Goal: Task Accomplishment & Management: Complete application form

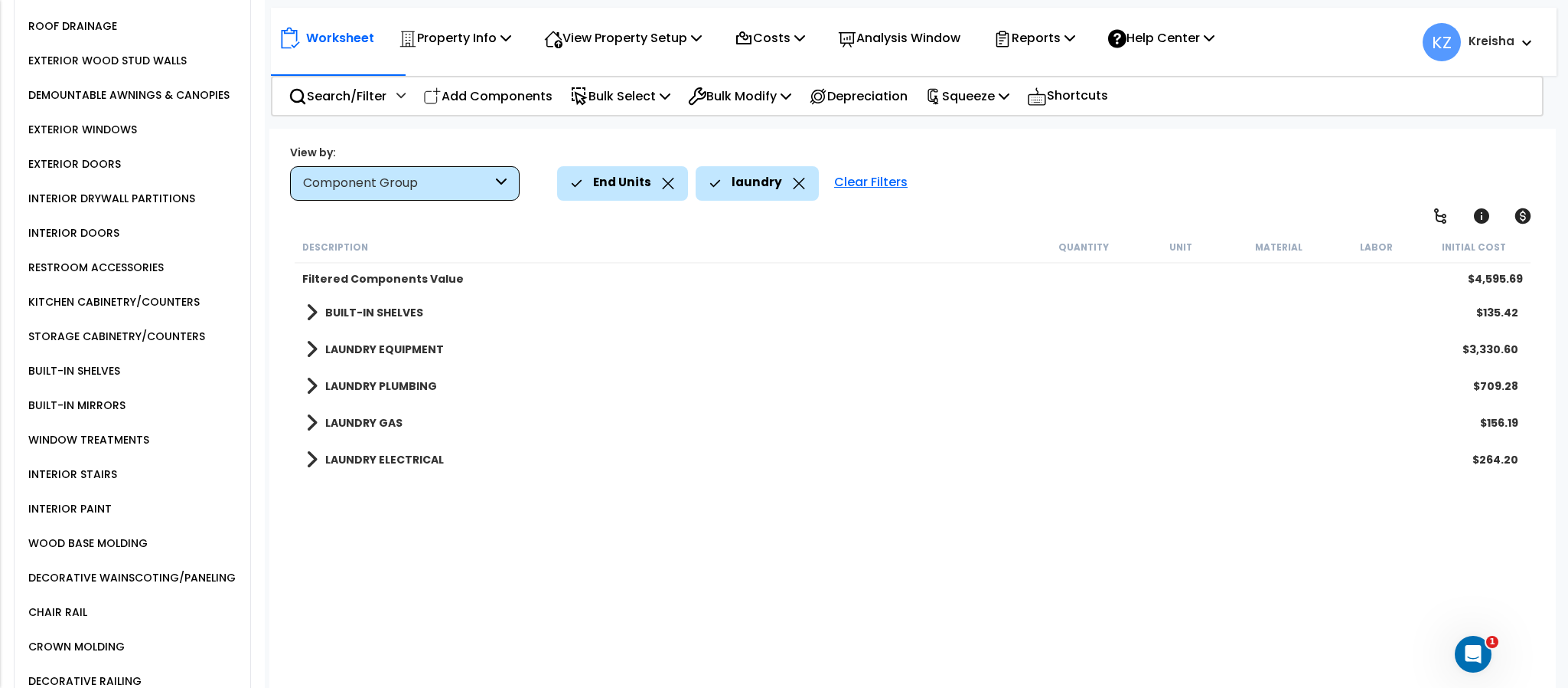
scroll to position [55, 0]
click at [1024, 156] on div "View by: Component Group High to Low (Total Cost)" at bounding box center [912, 172] width 1255 height 56
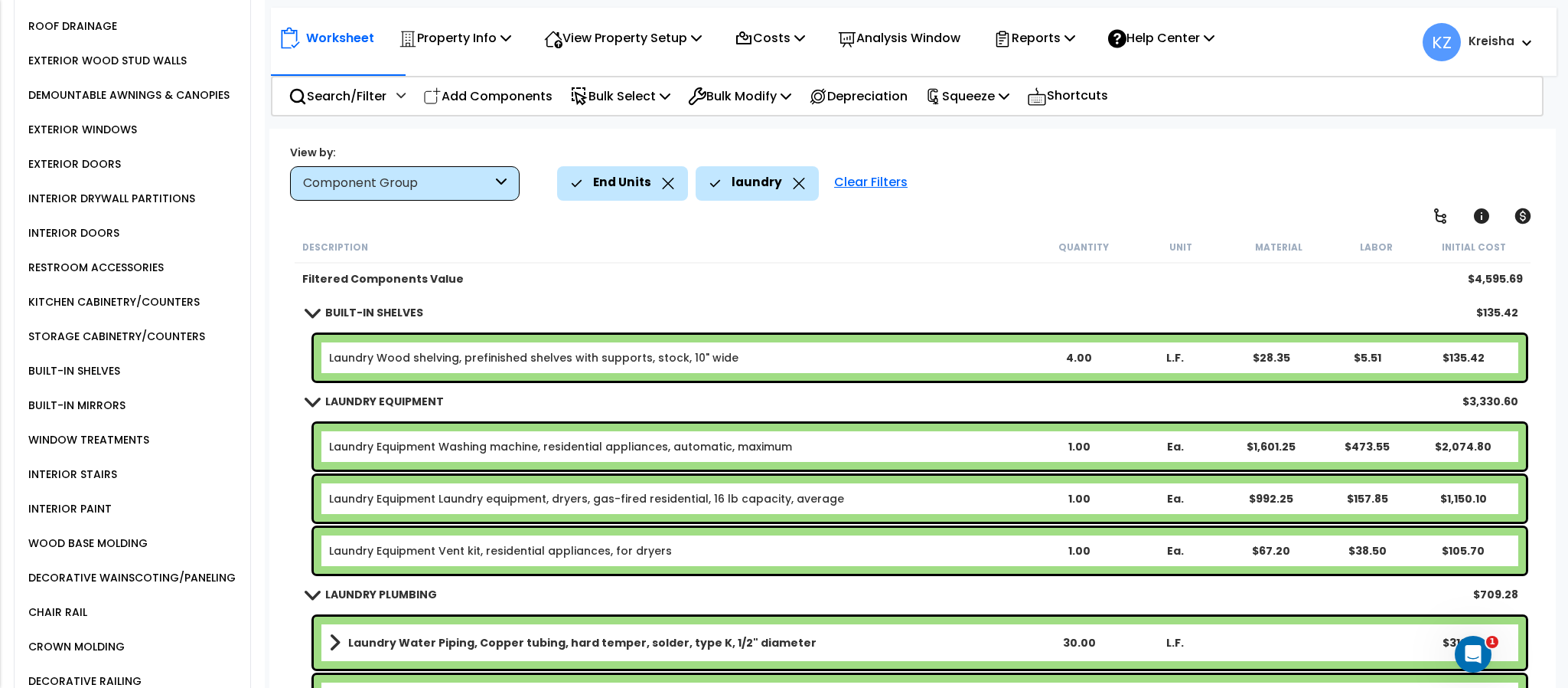
click at [1024, 182] on div "End Units laundry Clear Filters" at bounding box center [1048, 182] width 982 height 34
click at [953, 201] on div "Worksheet Property Info Property Setup Add Property Unit Template property Clon…" at bounding box center [912, 473] width 1286 height 688
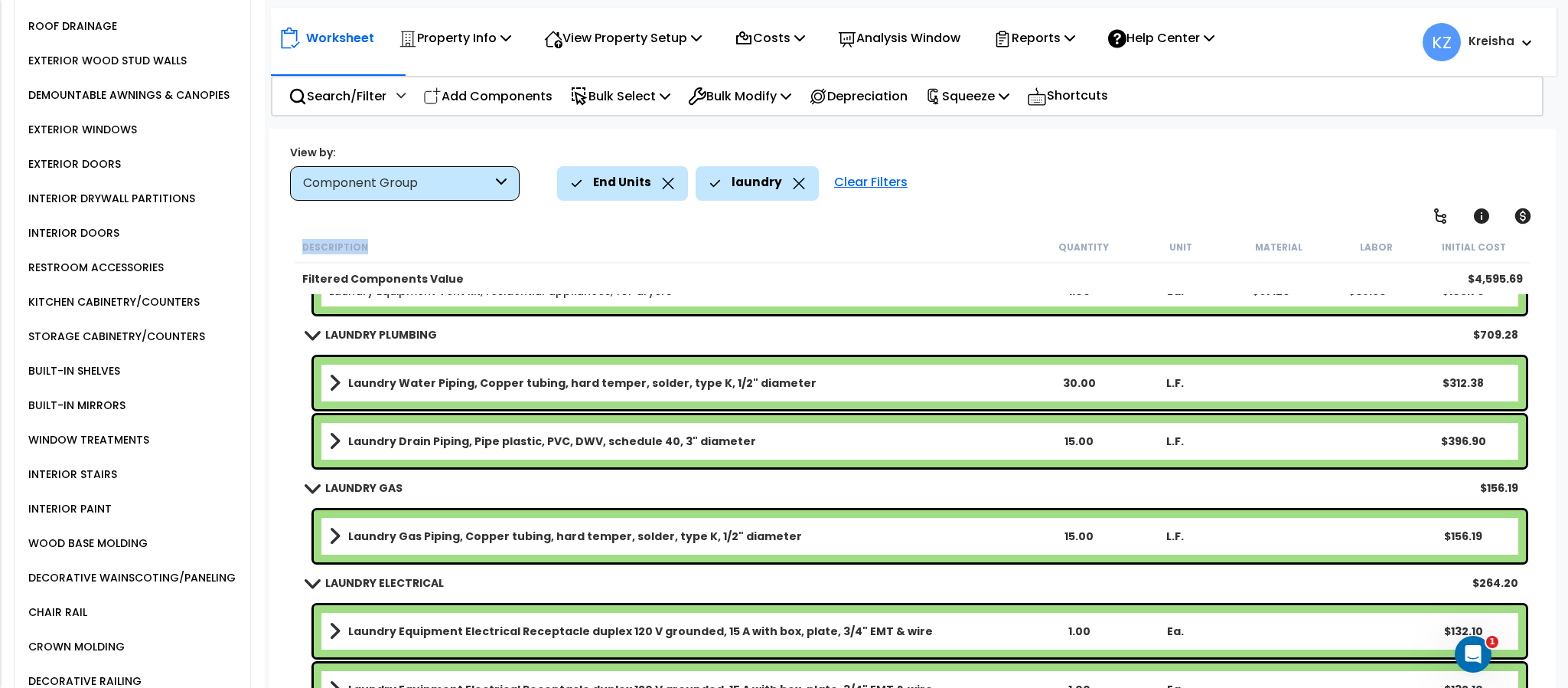
scroll to position [285, 0]
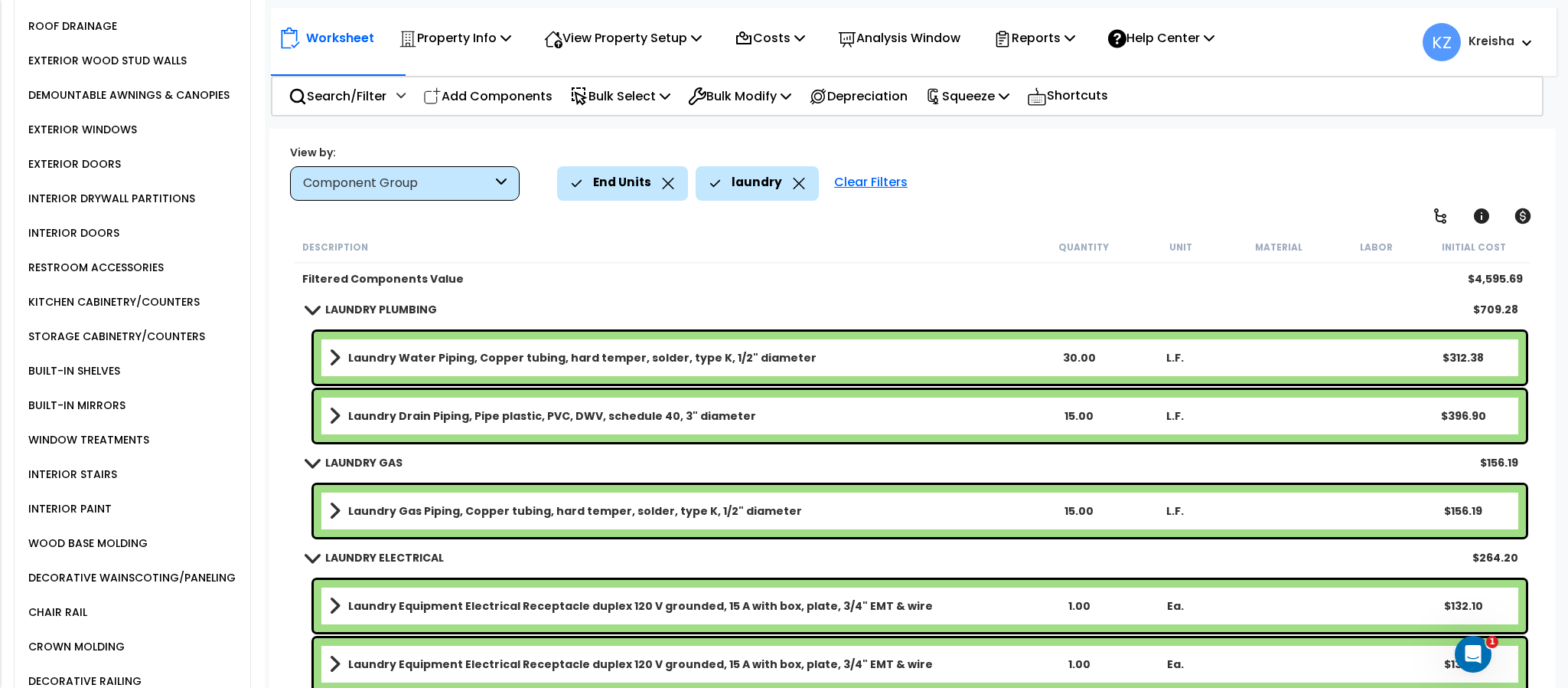
click at [795, 180] on icon at bounding box center [799, 183] width 13 height 12
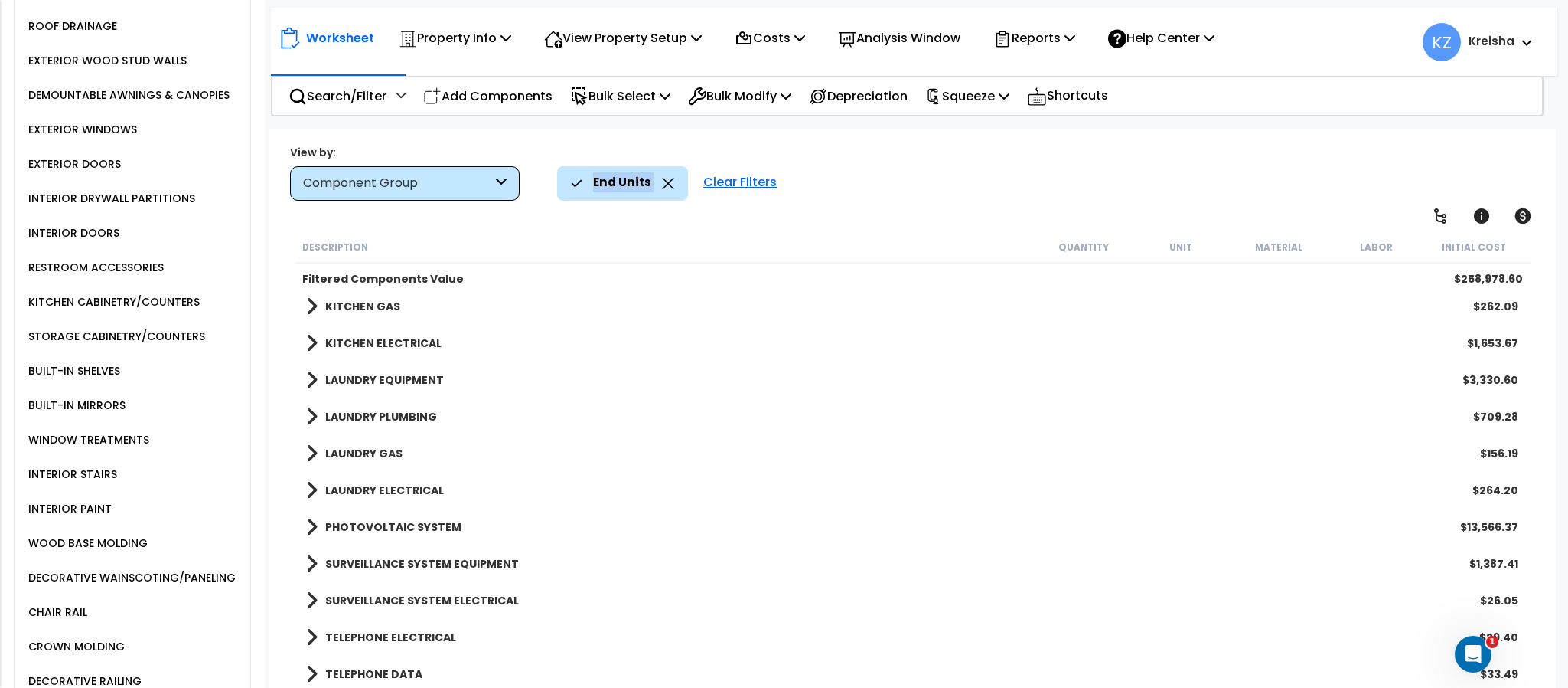
scroll to position [67, 0]
click at [421, 551] on div "SURVEILLANCE SYSTEM EQUIPMENT $1,387.41" at bounding box center [912, 564] width 1228 height 37
click at [443, 566] on b "SURVEILLANCE SYSTEM EQUIPMENT" at bounding box center [422, 564] width 194 height 16
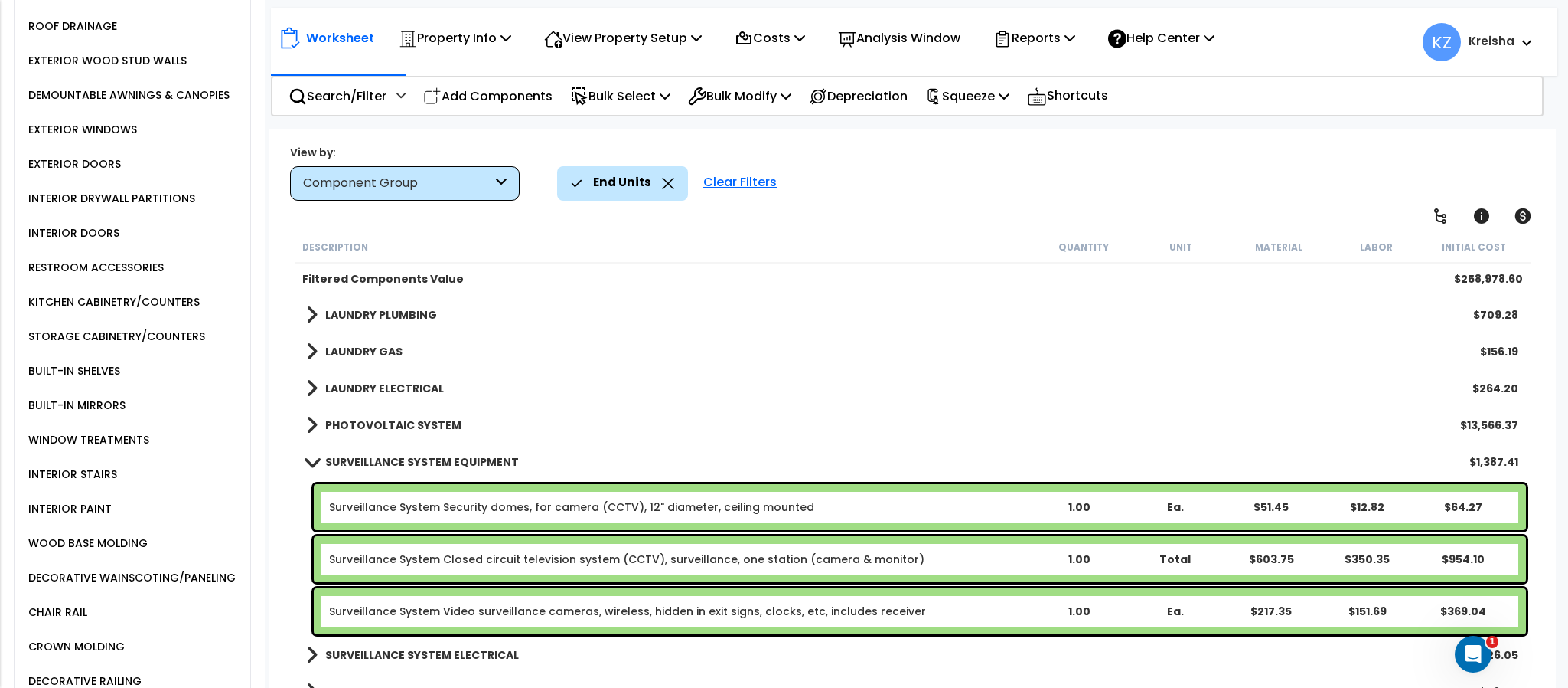
scroll to position [2288, 0]
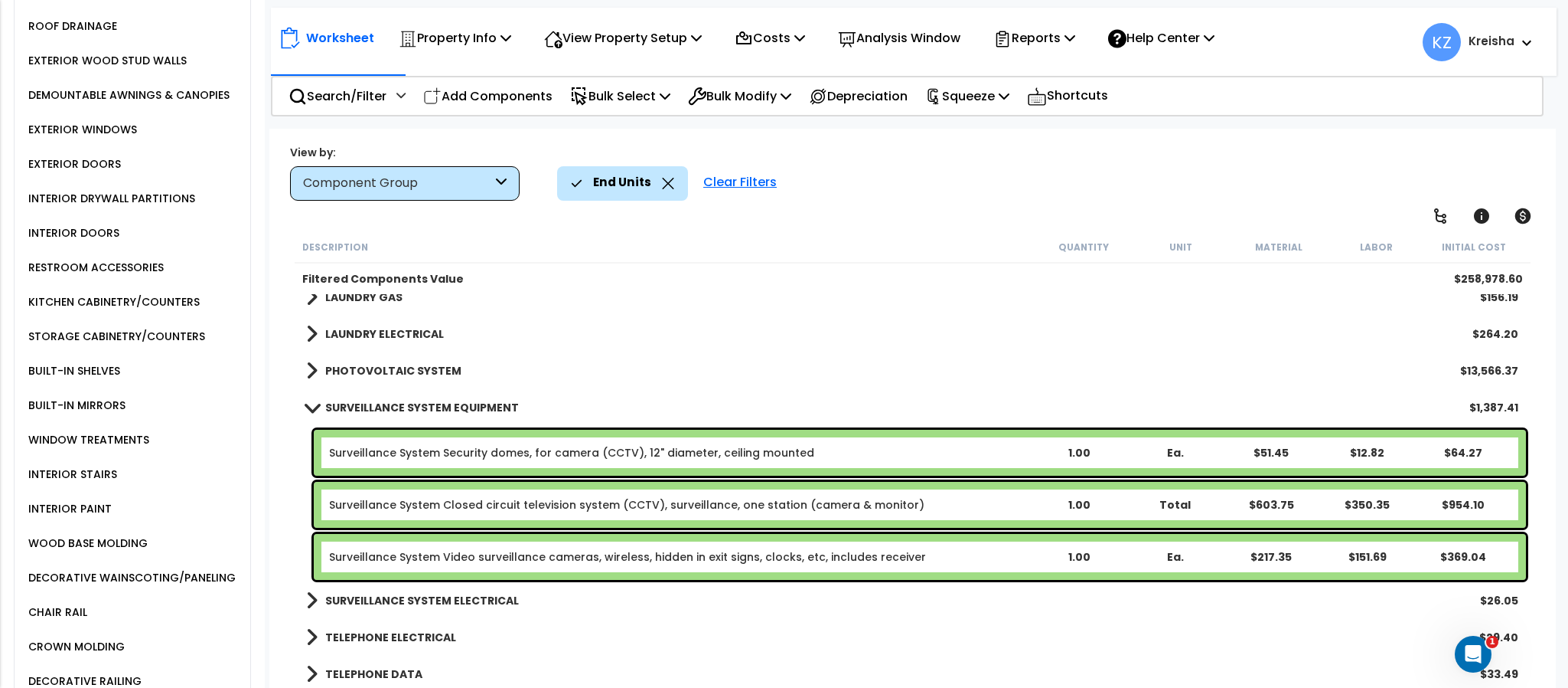
click at [407, 605] on b "SURVEILLANCE SYSTEM ELECTRICAL" at bounding box center [422, 601] width 194 height 16
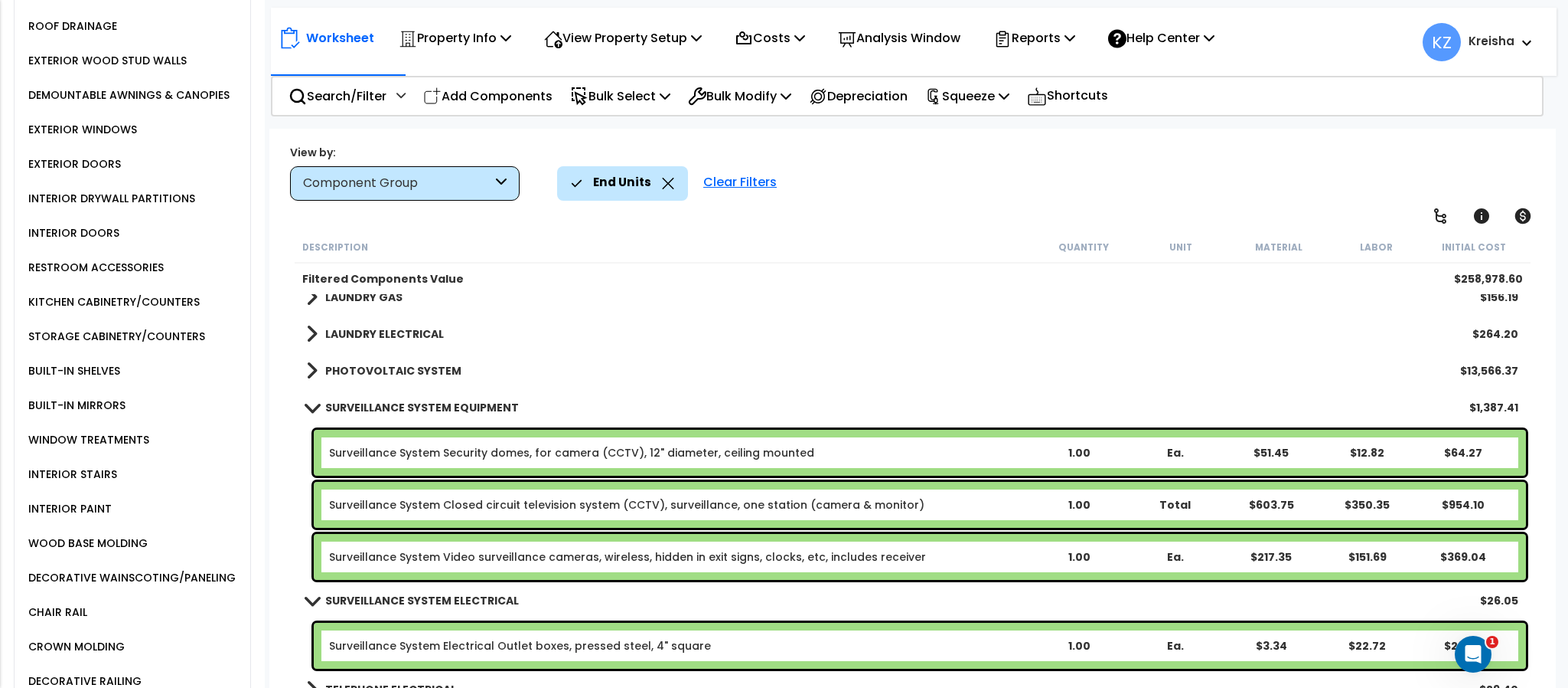
scroll to position [2340, 0]
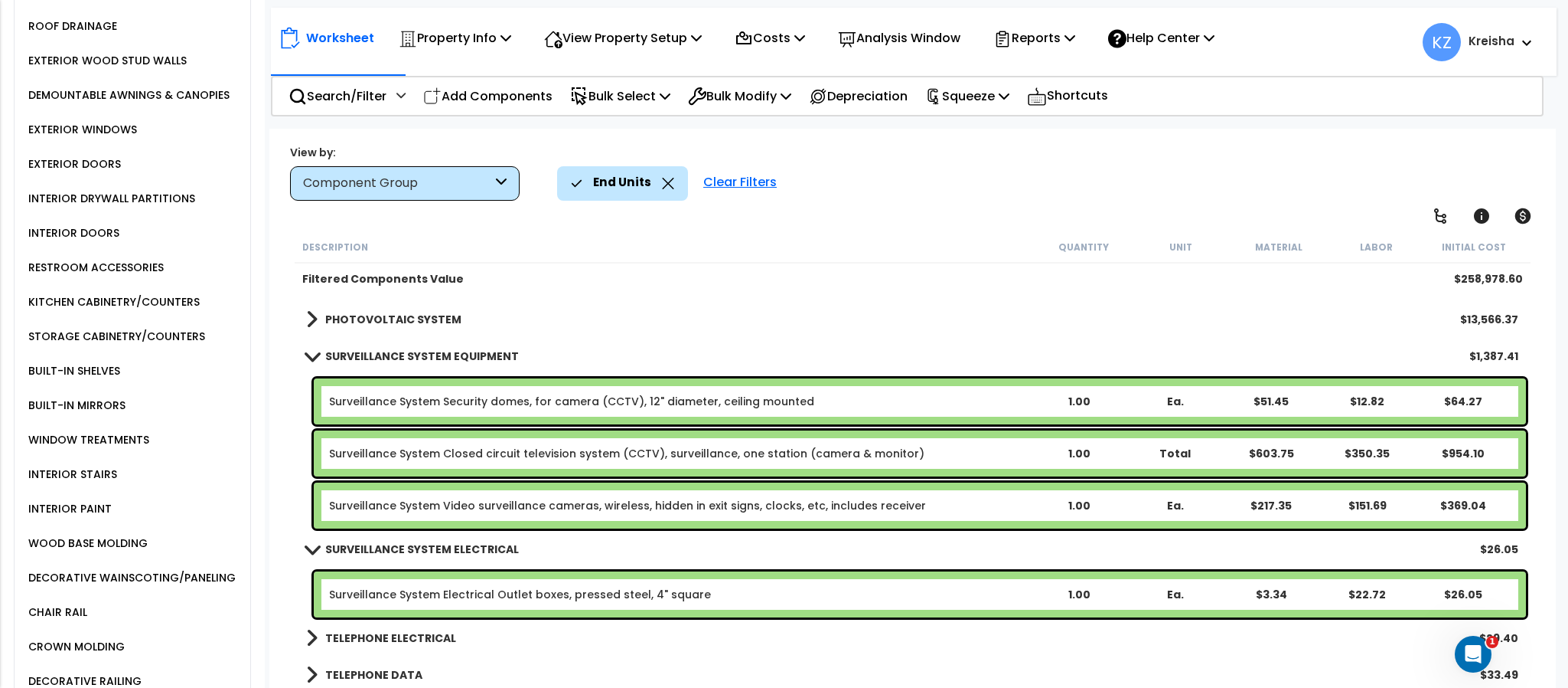
click at [940, 133] on div "Worksheet Property Info Property Setup Add Property Unit Template property Clon…" at bounding box center [912, 473] width 1286 height 688
click at [1261, 169] on div "End Units Clear Filters" at bounding box center [1048, 182] width 982 height 34
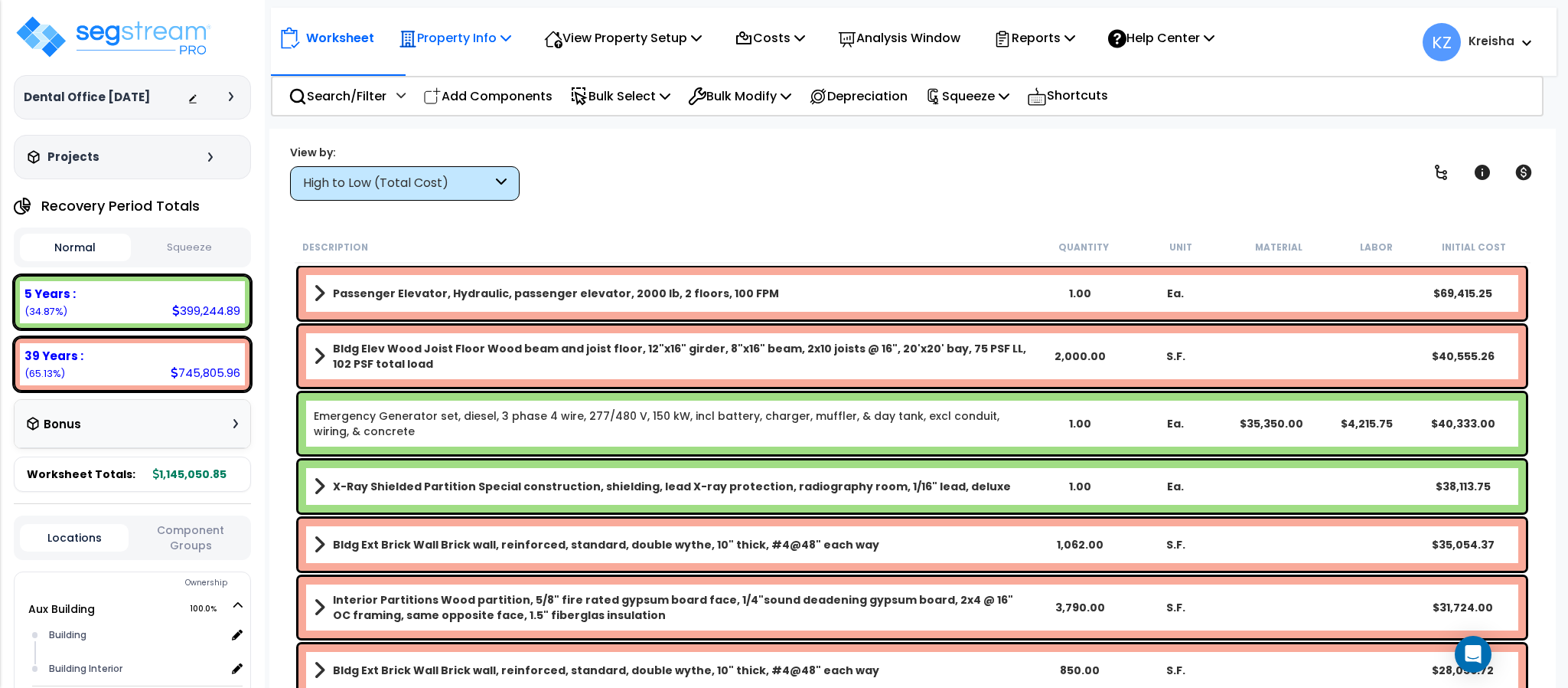
click at [476, 32] on p "Property Info" at bounding box center [455, 37] width 112 height 20
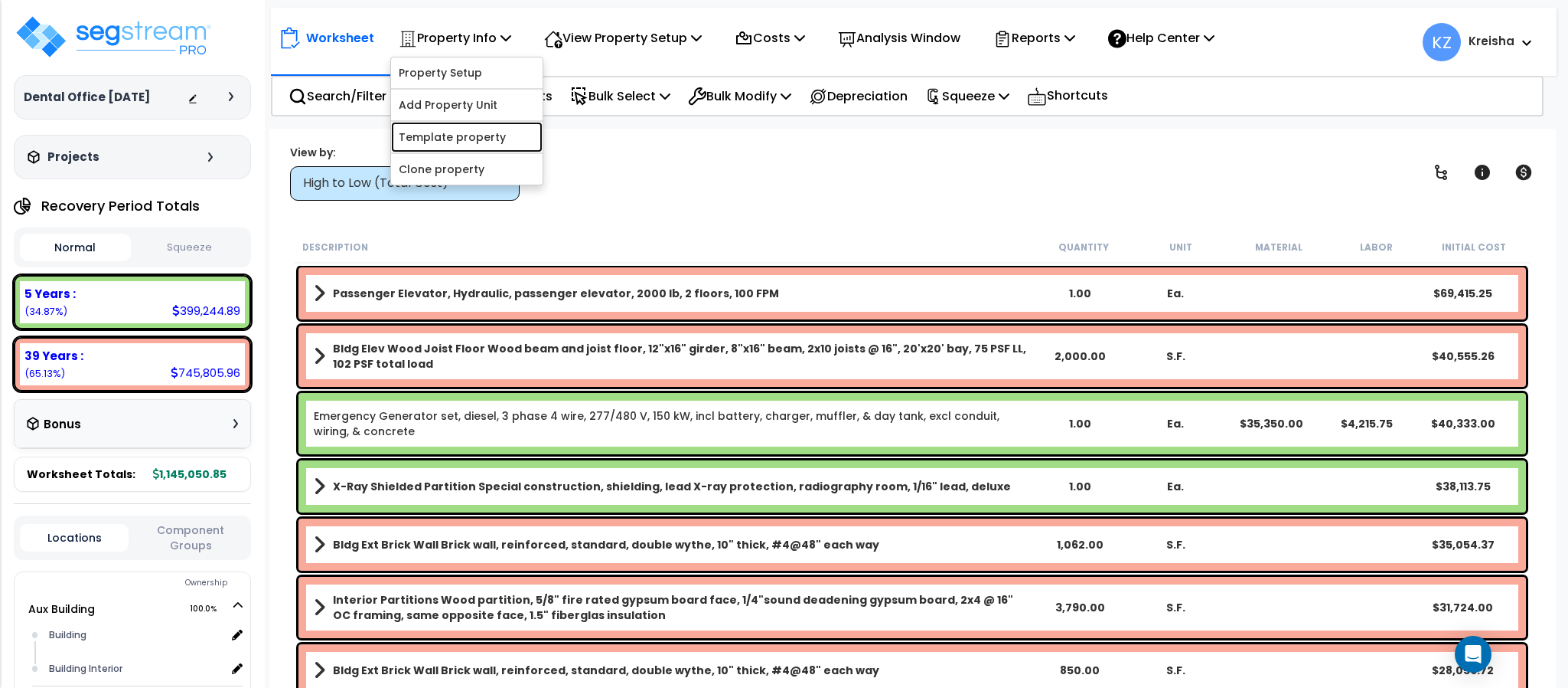
click at [446, 139] on link "Template property" at bounding box center [466, 137] width 151 height 31
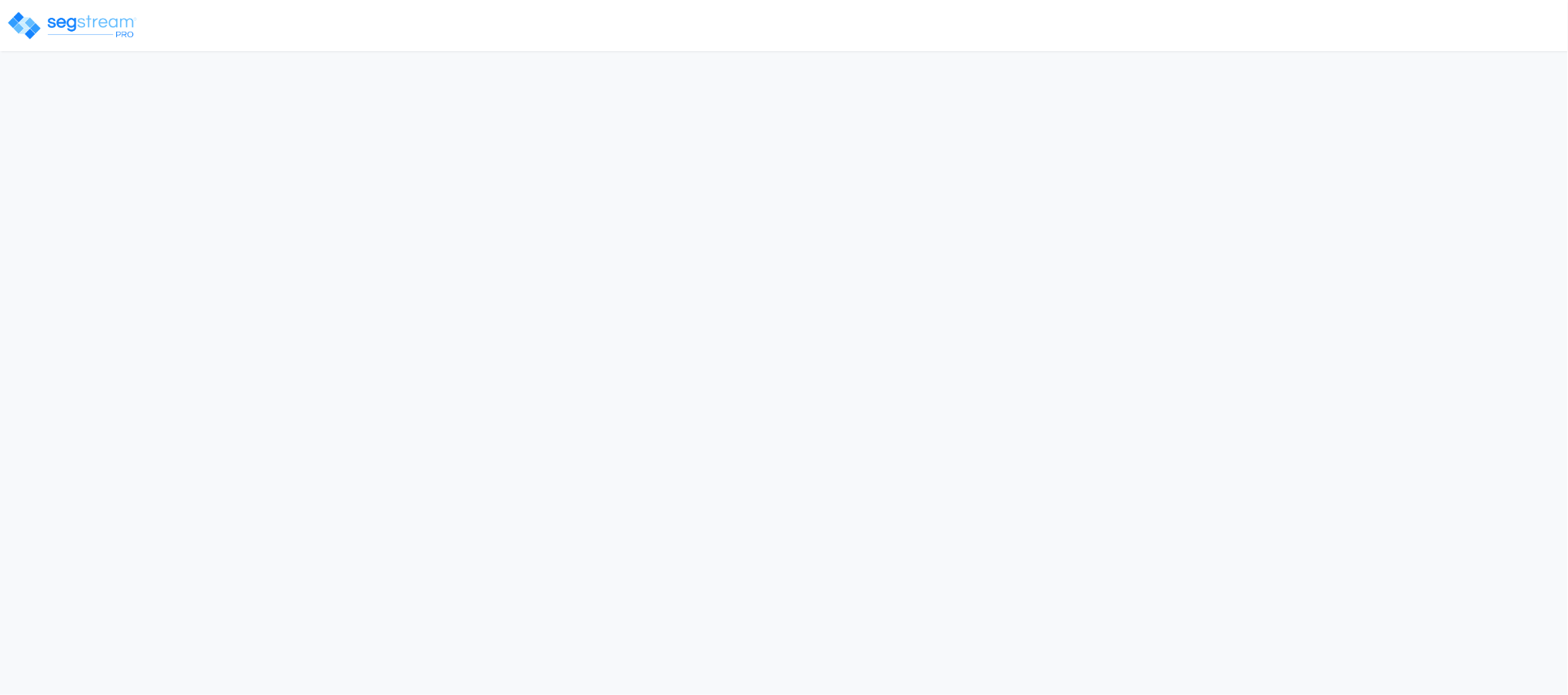
select select "2024"
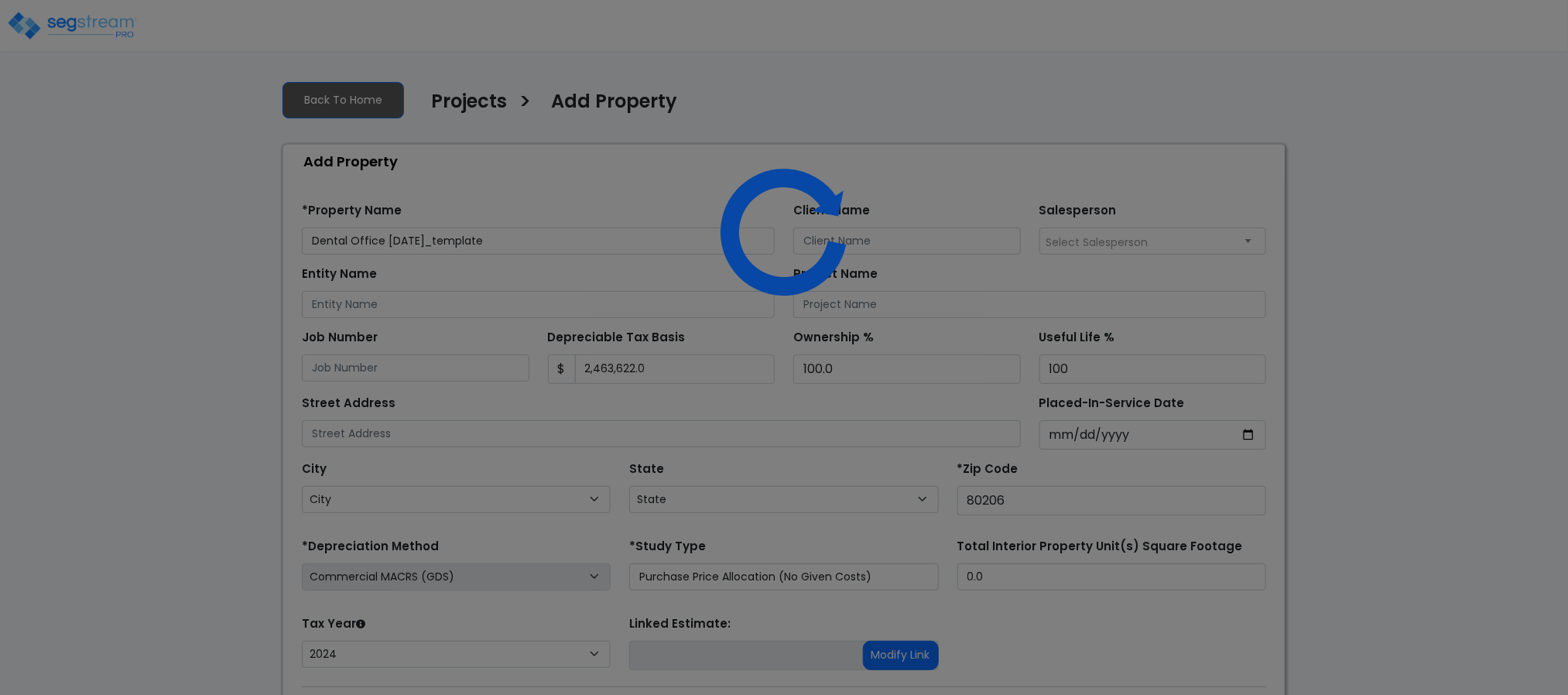
select select "CO"
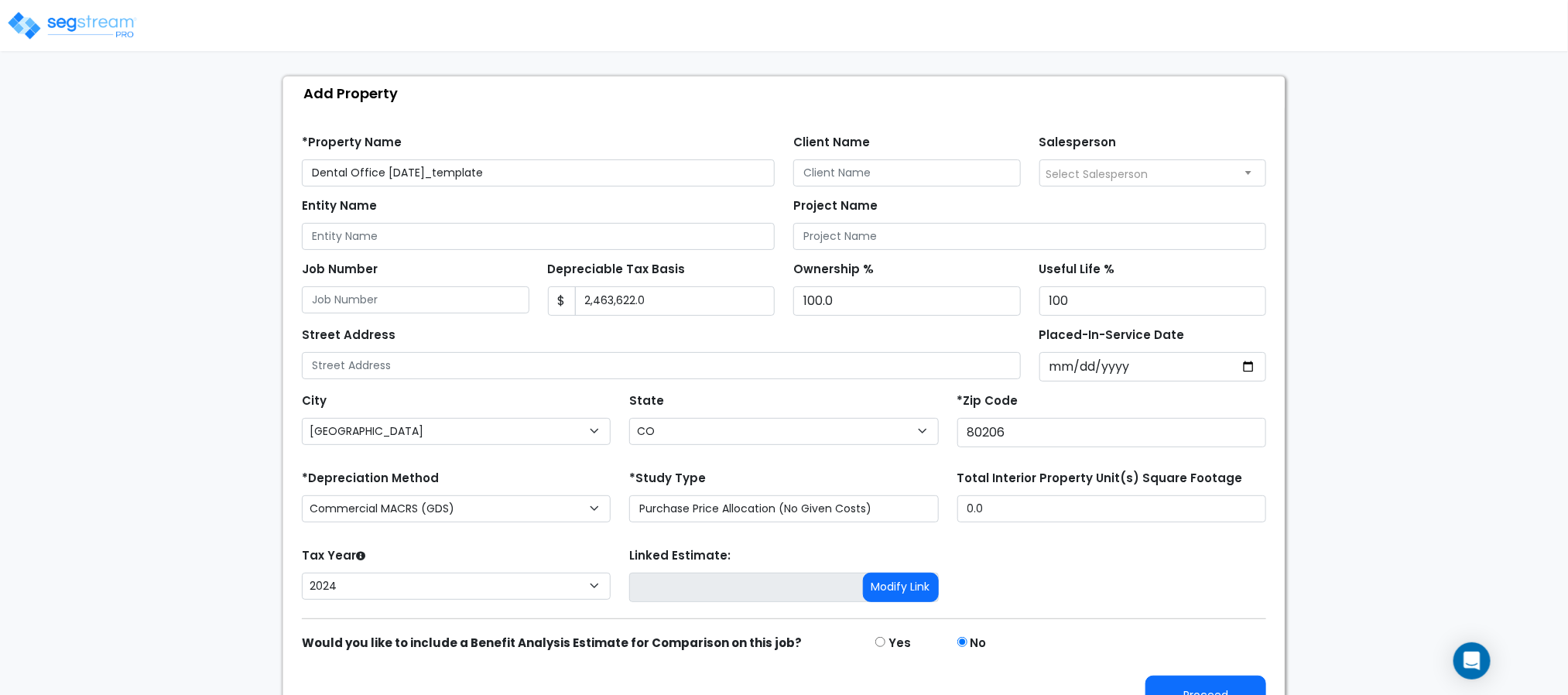
scroll to position [107, 0]
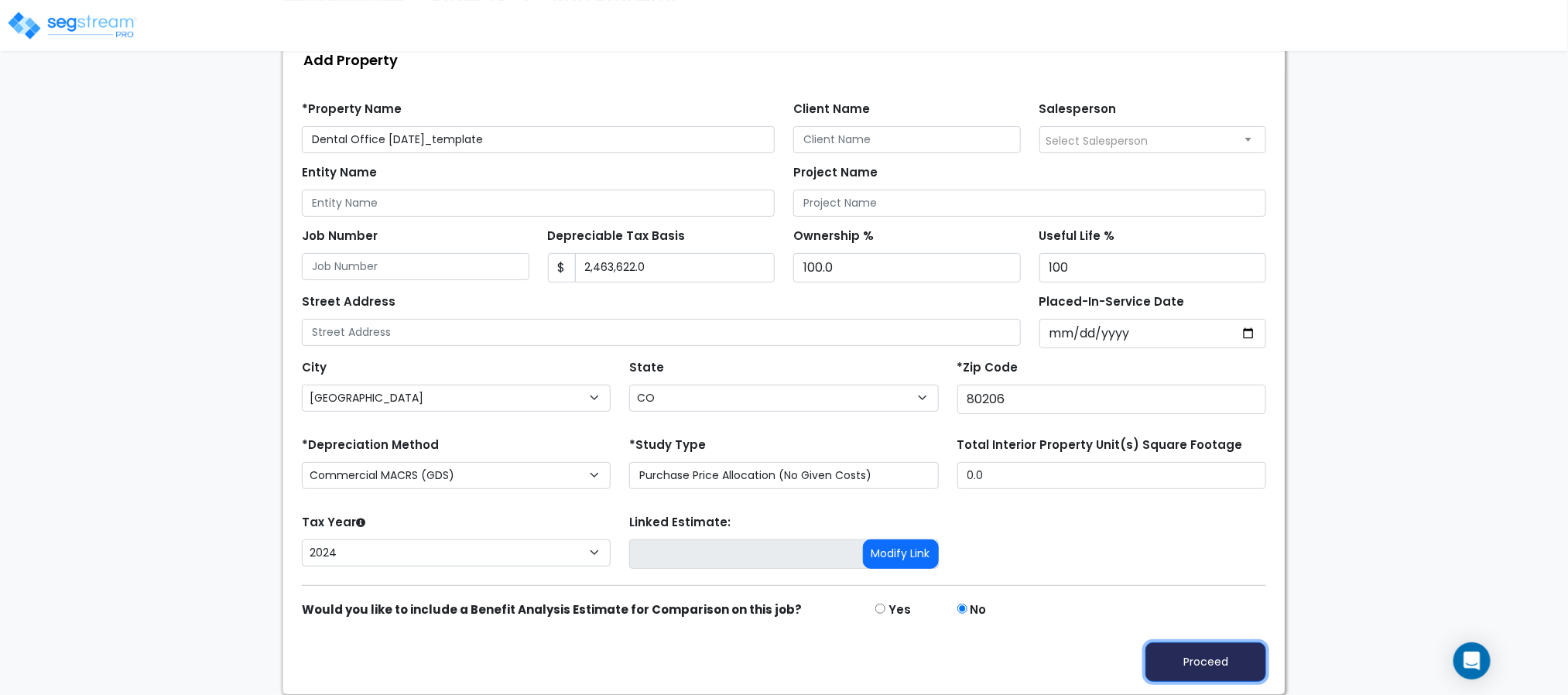
click at [1219, 657] on button "Proceed" at bounding box center [1205, 662] width 121 height 39
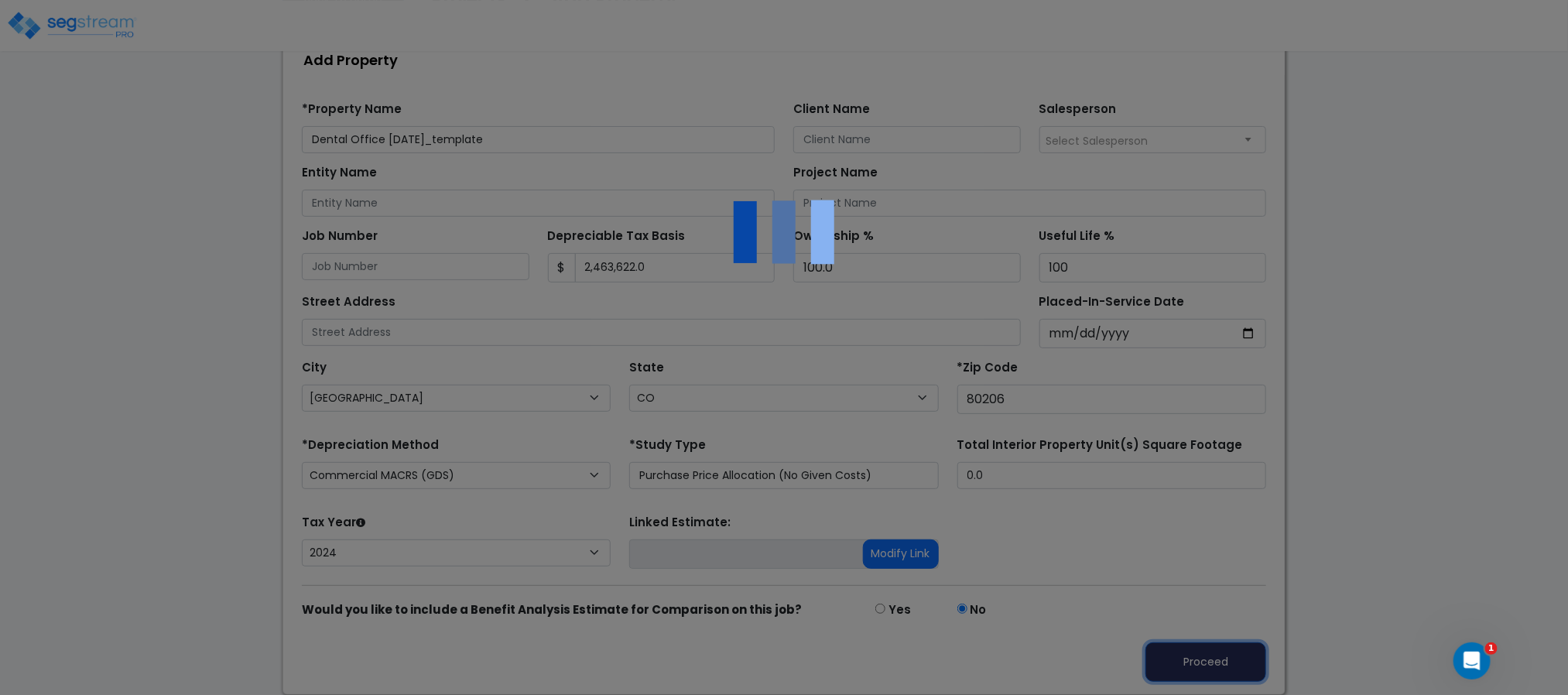
scroll to position [0, 0]
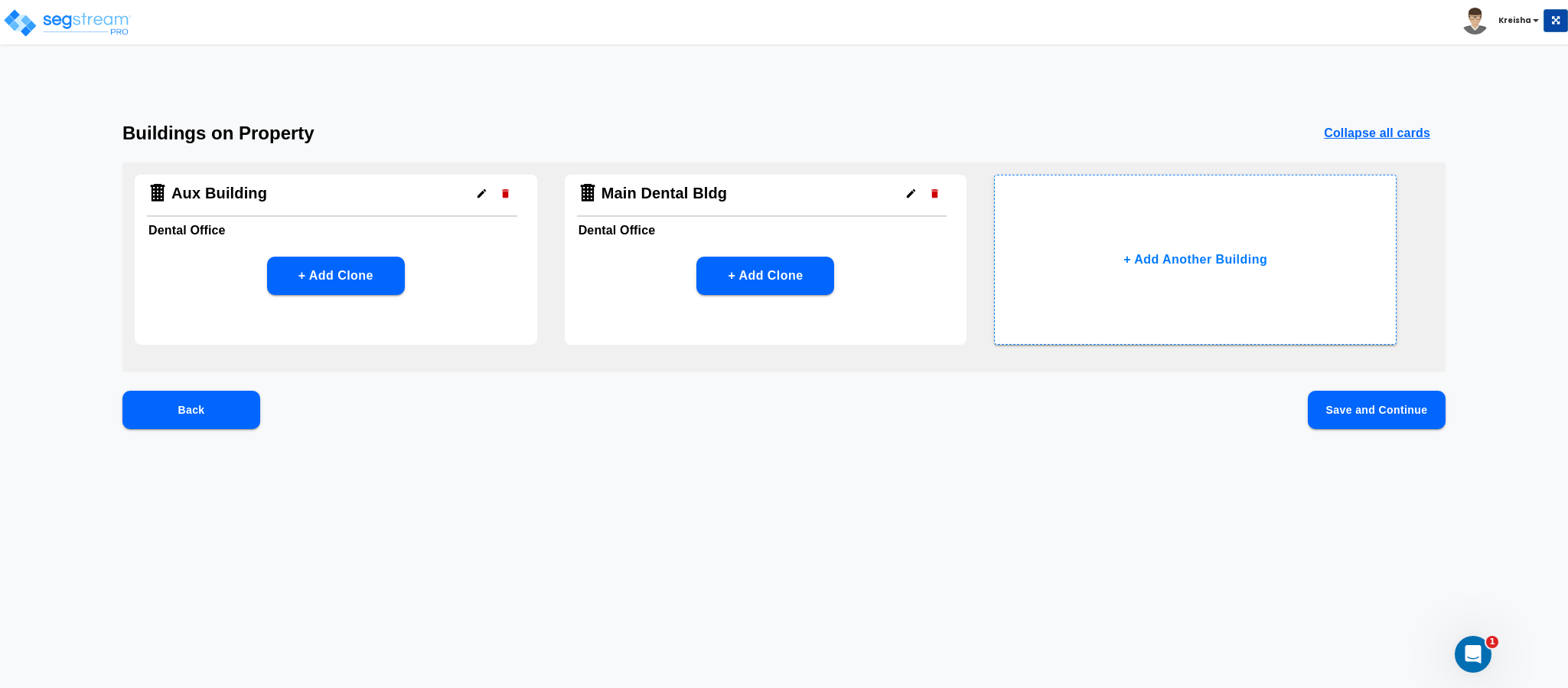
click at [1356, 400] on button "Save and Continue" at bounding box center [1377, 409] width 138 height 38
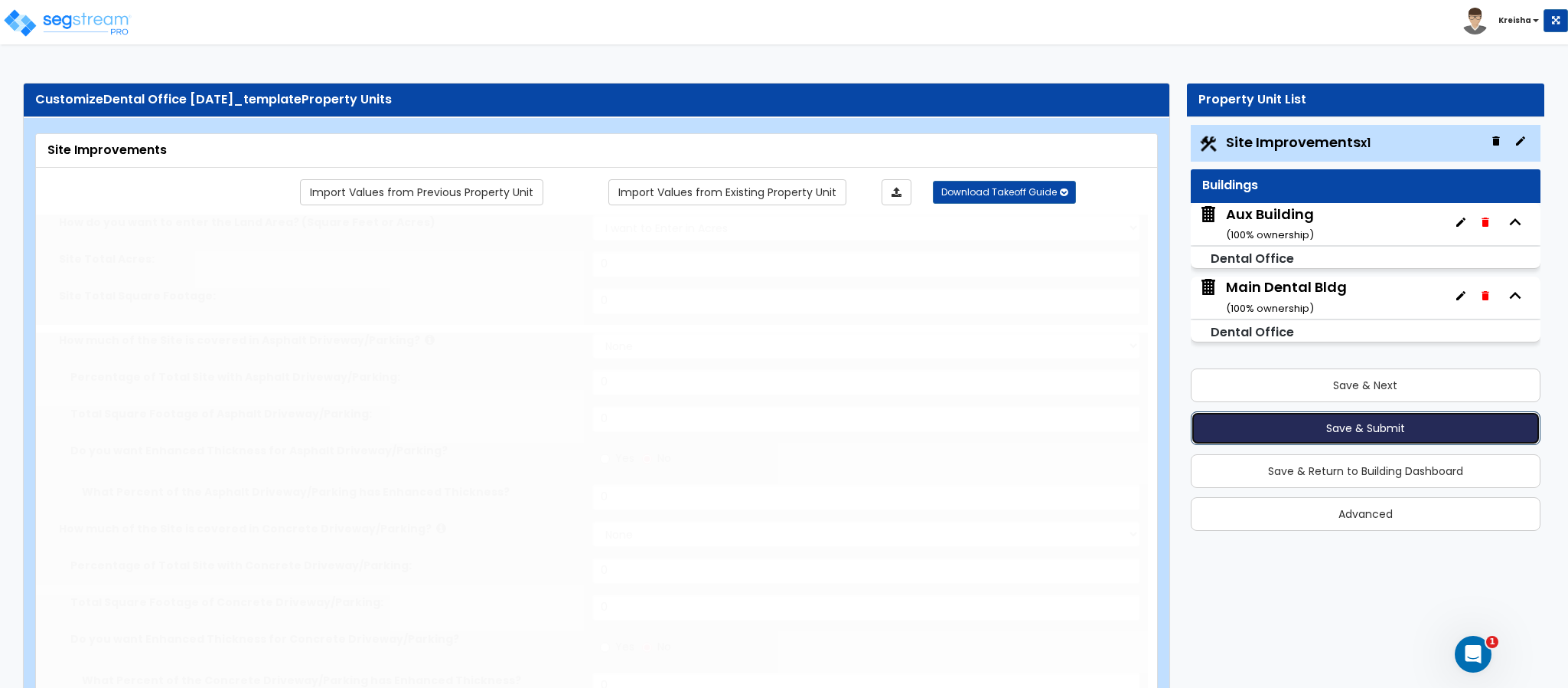
select select "2"
type input "15000"
click at [1297, 431] on button "Save & Submit" at bounding box center [1365, 428] width 350 height 34
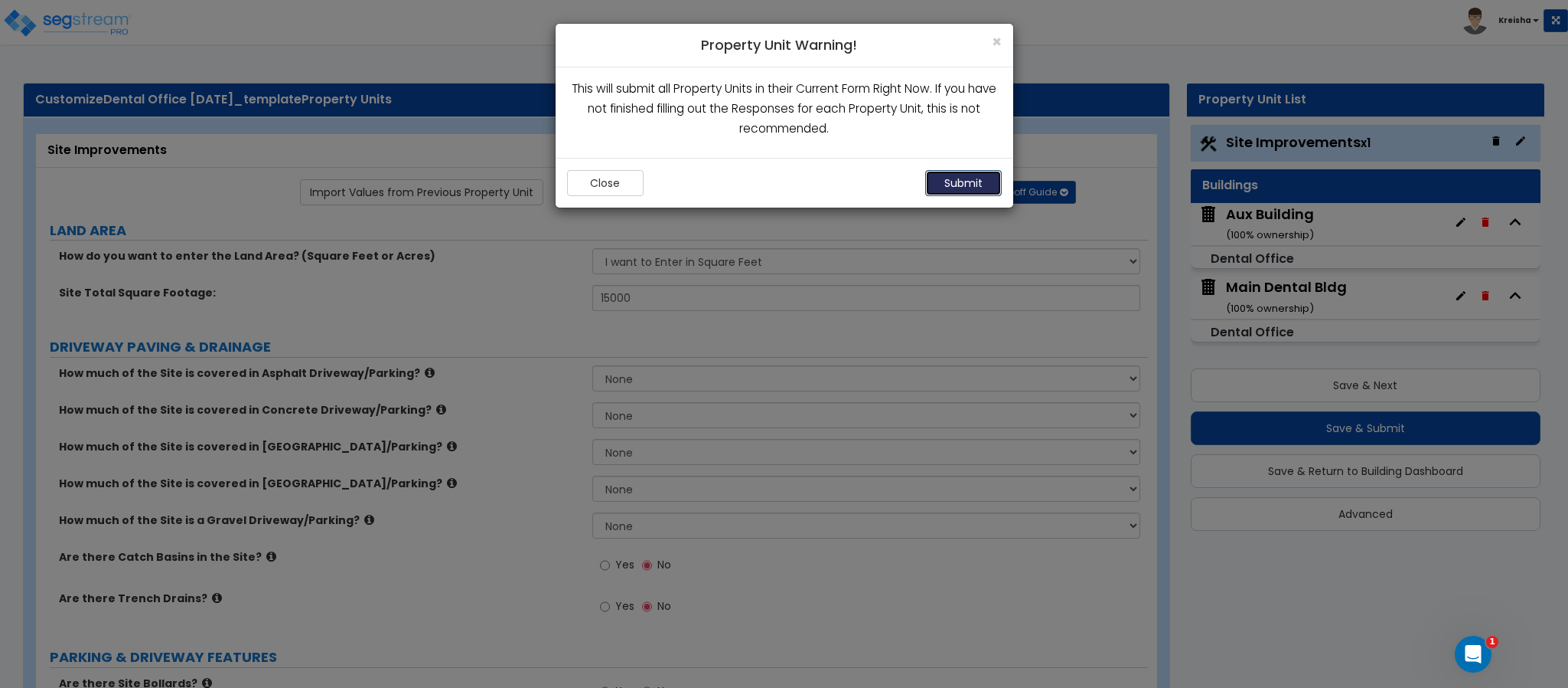
click at [949, 173] on button "Submit" at bounding box center [963, 182] width 77 height 26
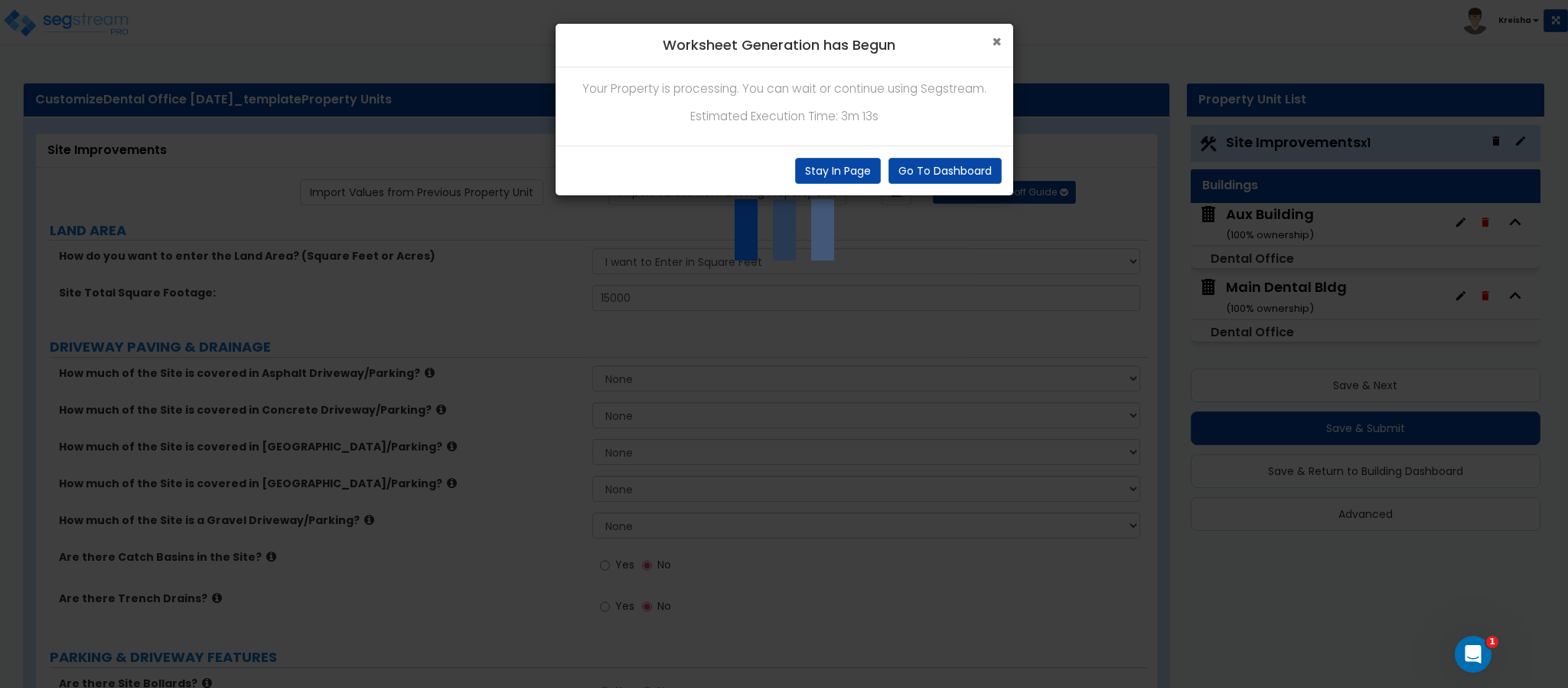
click at [993, 44] on span "×" at bounding box center [997, 42] width 10 height 22
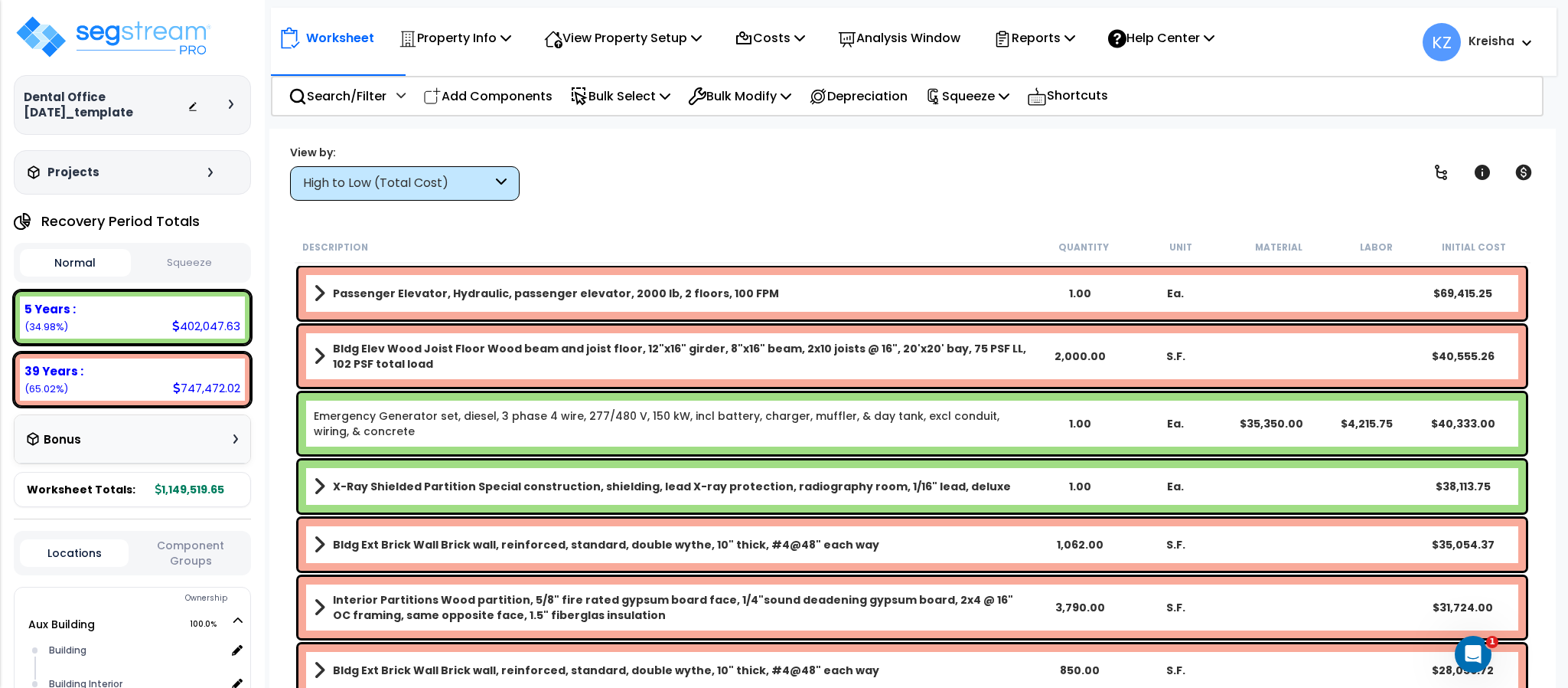
click at [427, 173] on div "High to Low (Total Cost)" at bounding box center [404, 183] width 230 height 35
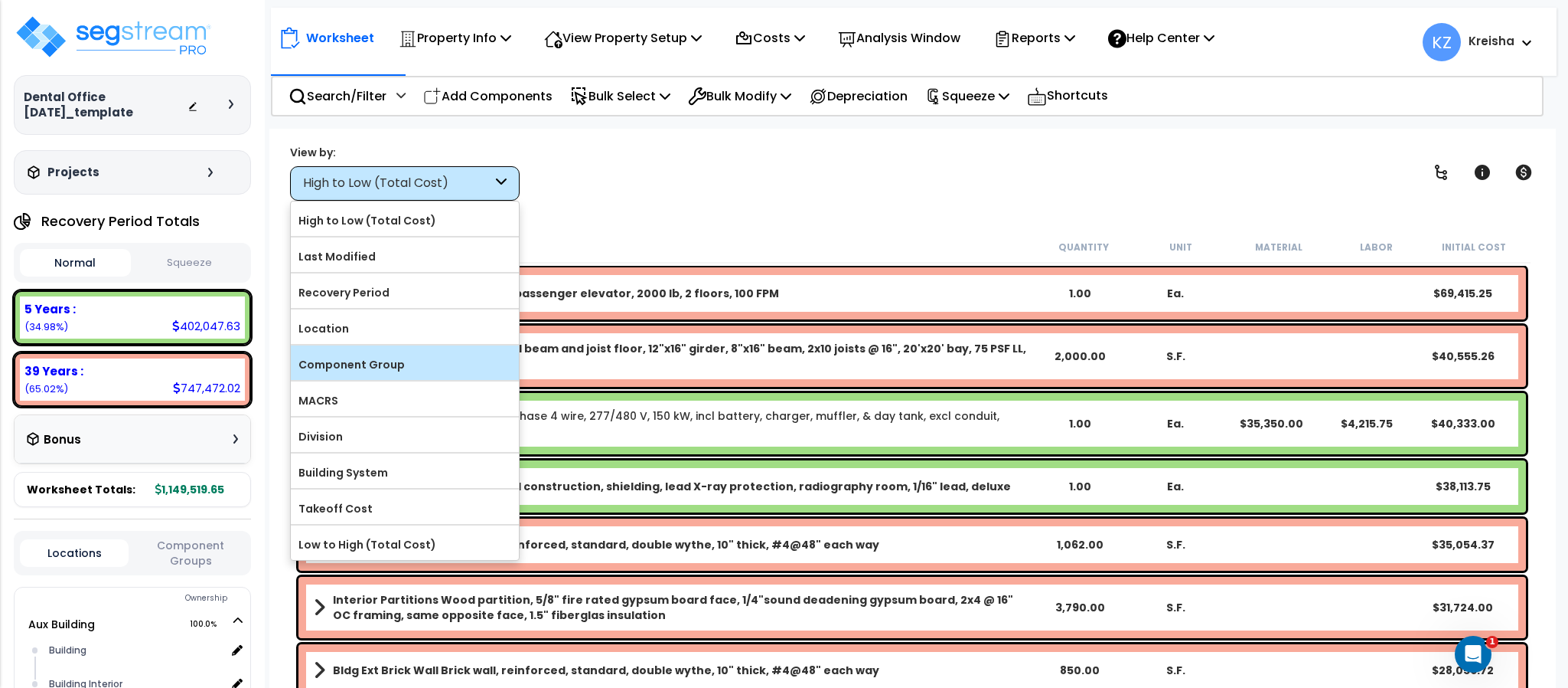
click at [370, 370] on label "Component Group" at bounding box center [404, 365] width 228 height 23
click at [0, 0] on input "Component Group" at bounding box center [0, 0] width 0 height 0
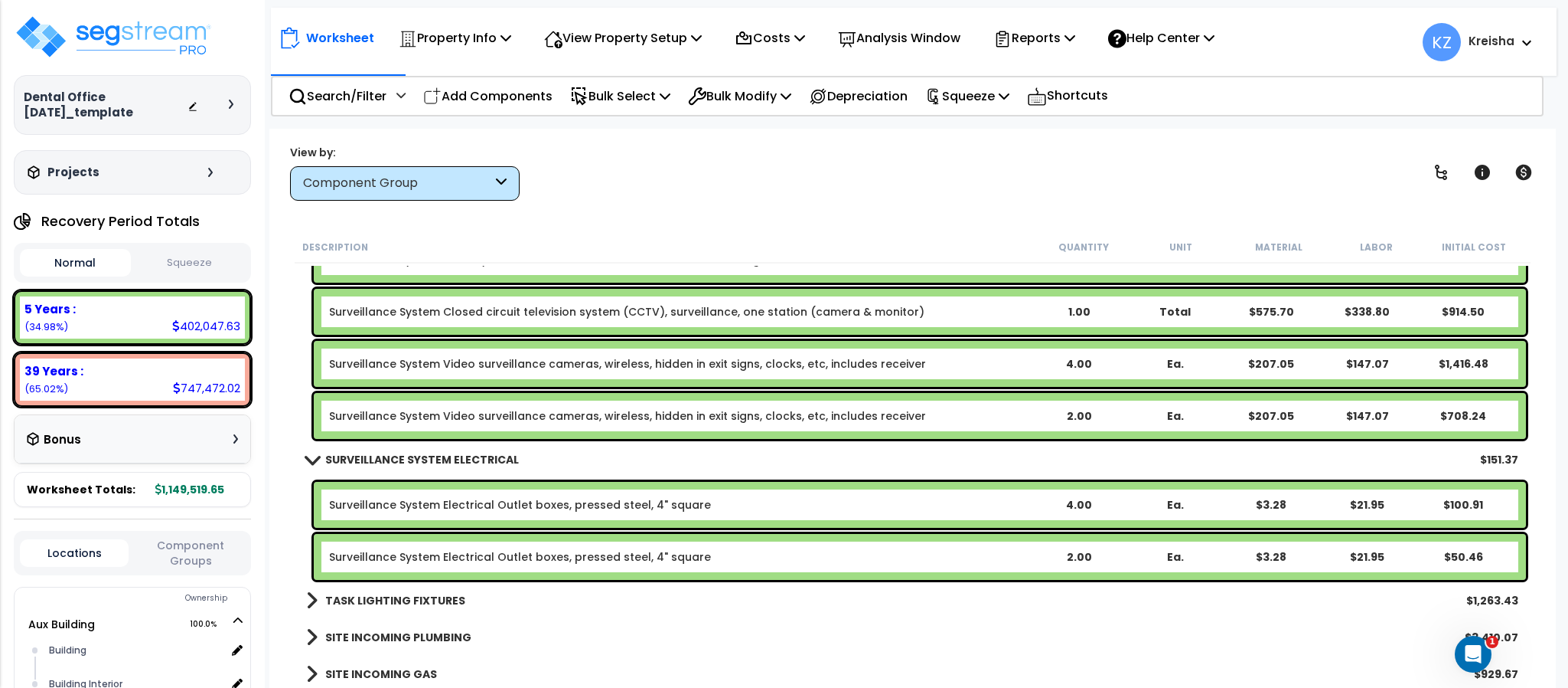
scroll to position [3877, 0]
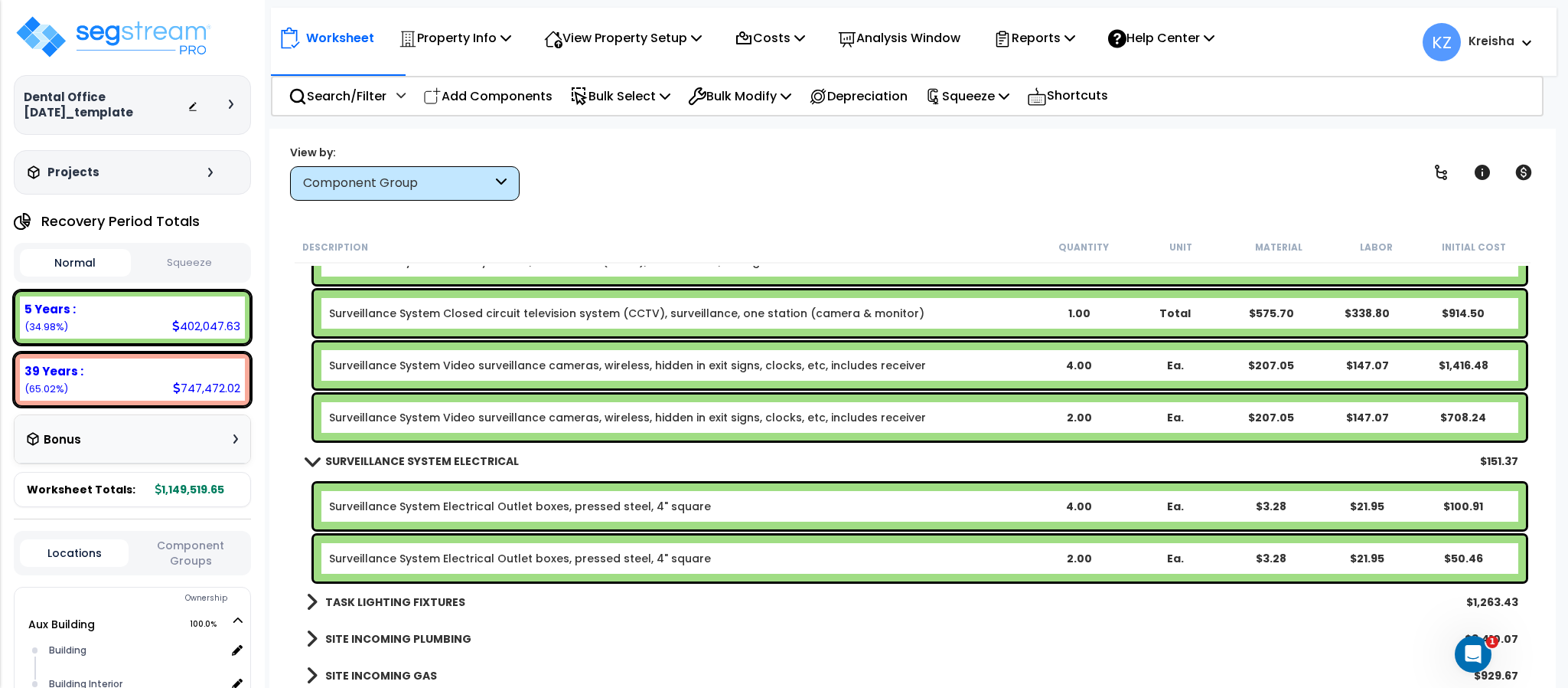
click at [173, 554] on button "Component Groups" at bounding box center [190, 552] width 109 height 32
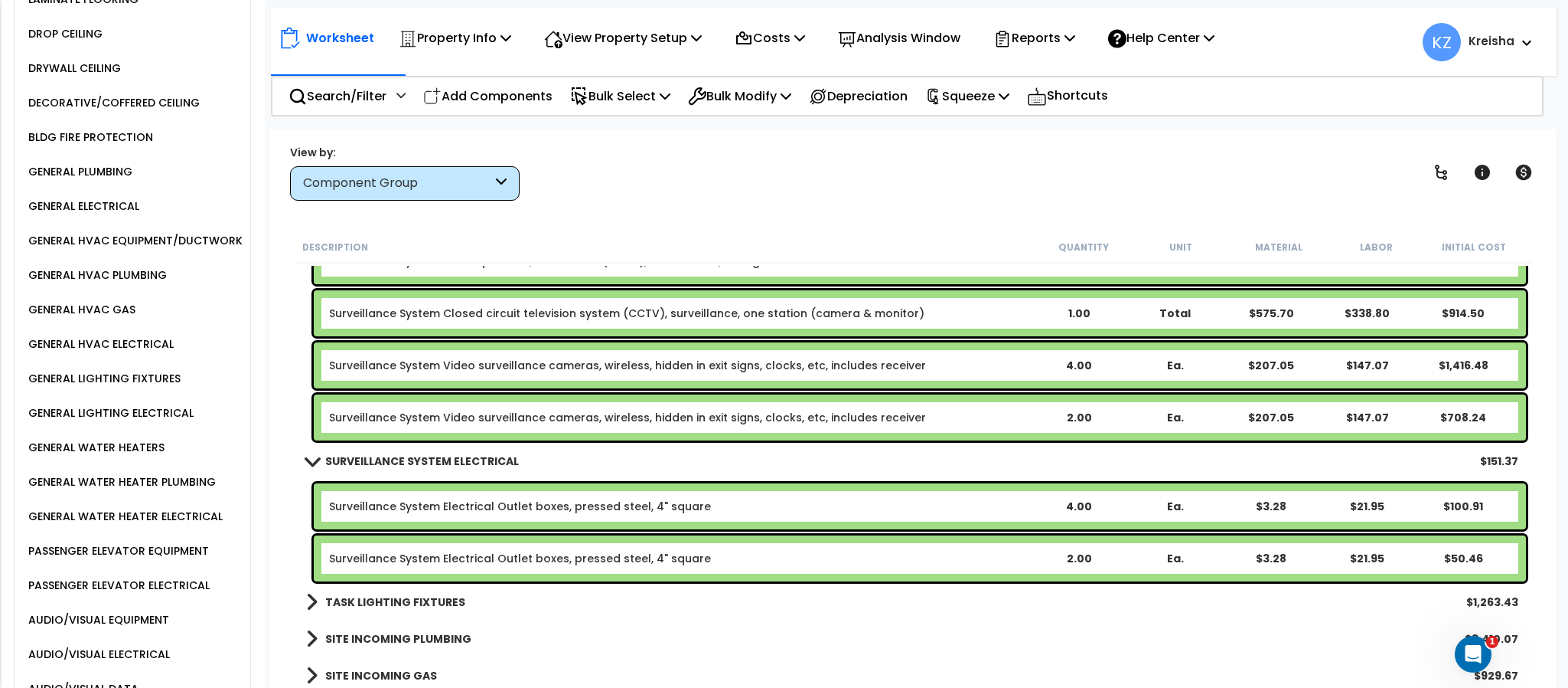
scroll to position [3678, 0]
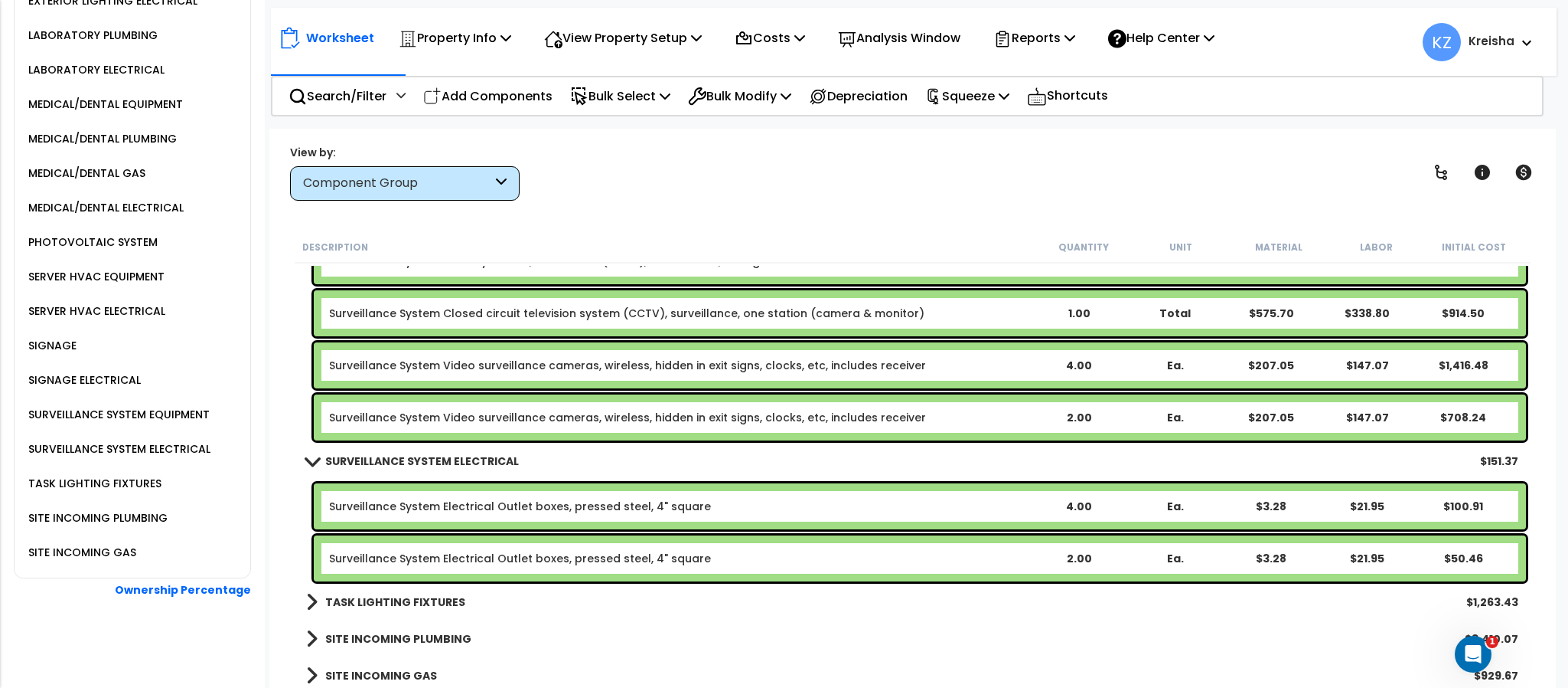
click at [102, 550] on div "SITE INCOMING GAS" at bounding box center [80, 552] width 112 height 18
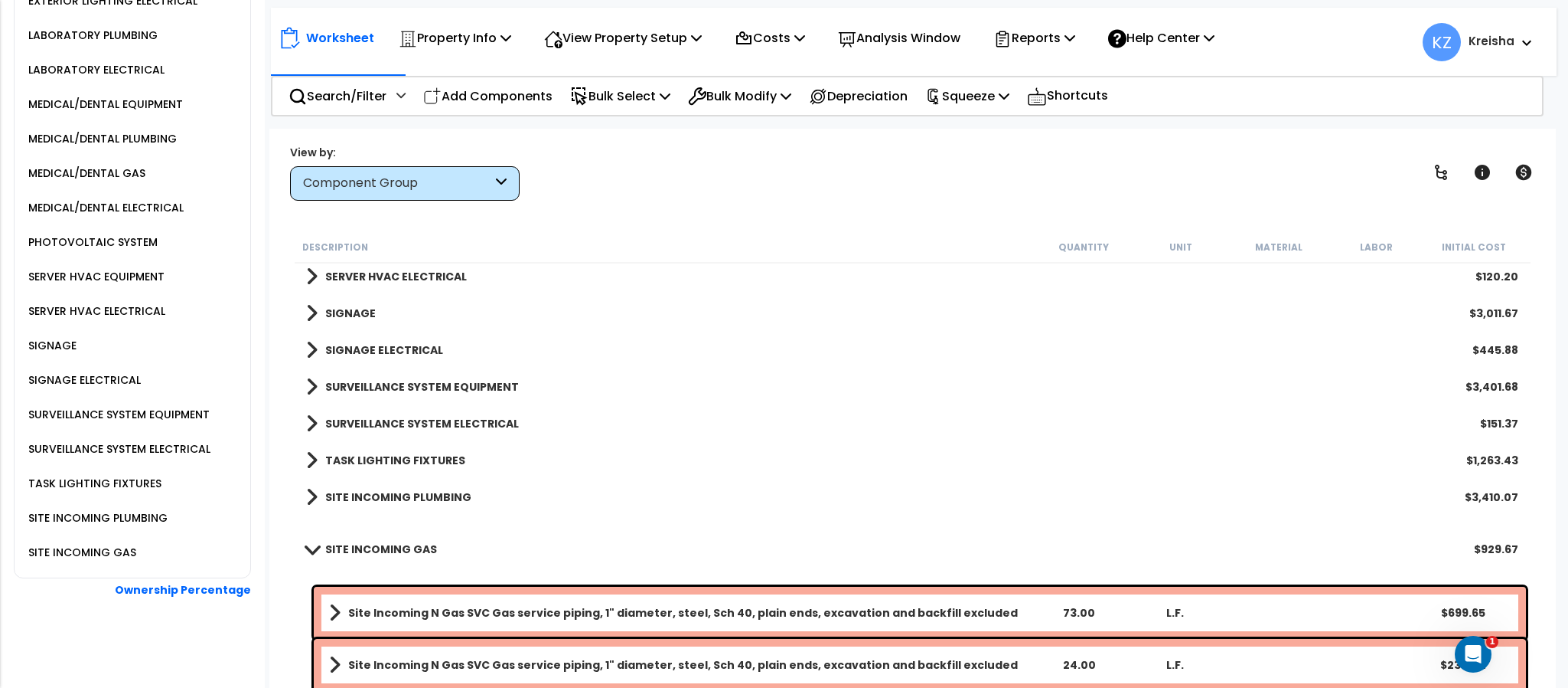
scroll to position [67, 0]
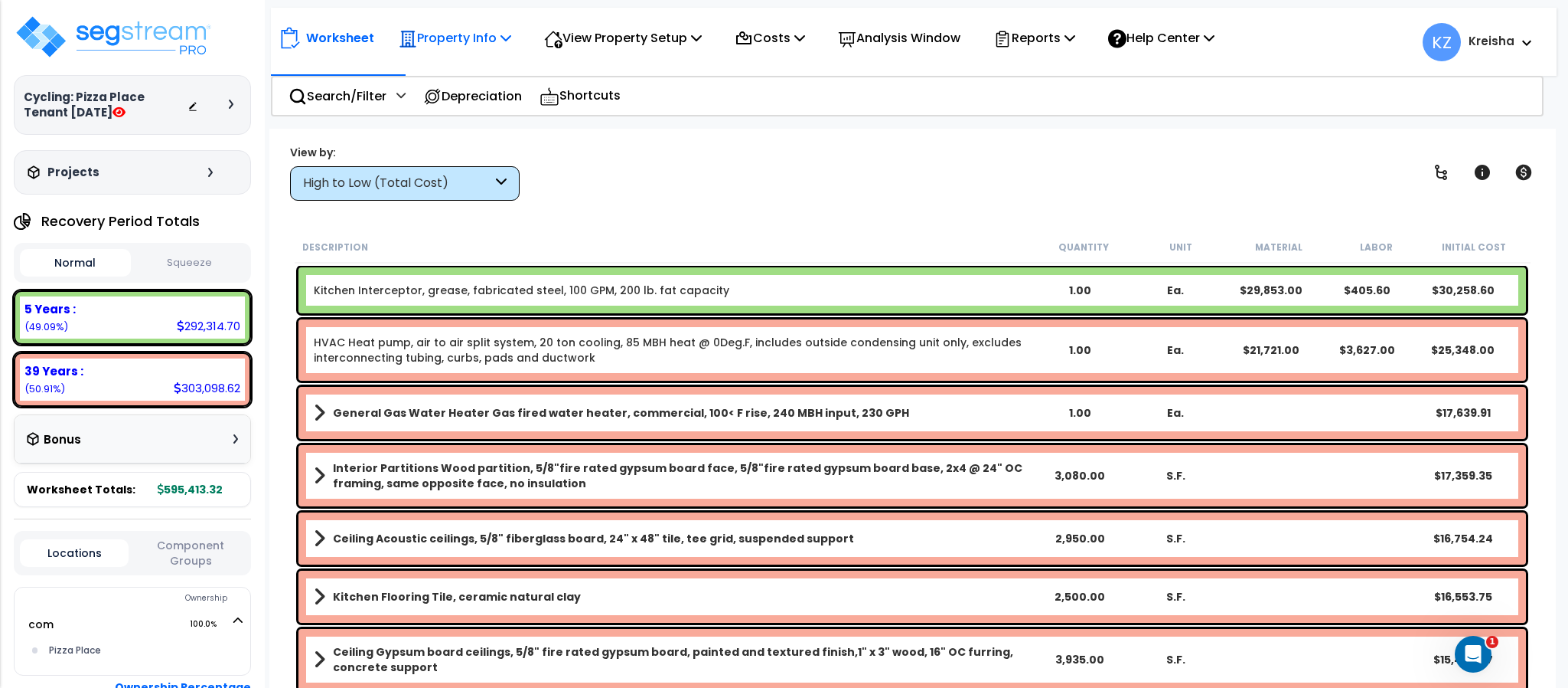
click at [441, 35] on p "Property Info" at bounding box center [455, 37] width 112 height 20
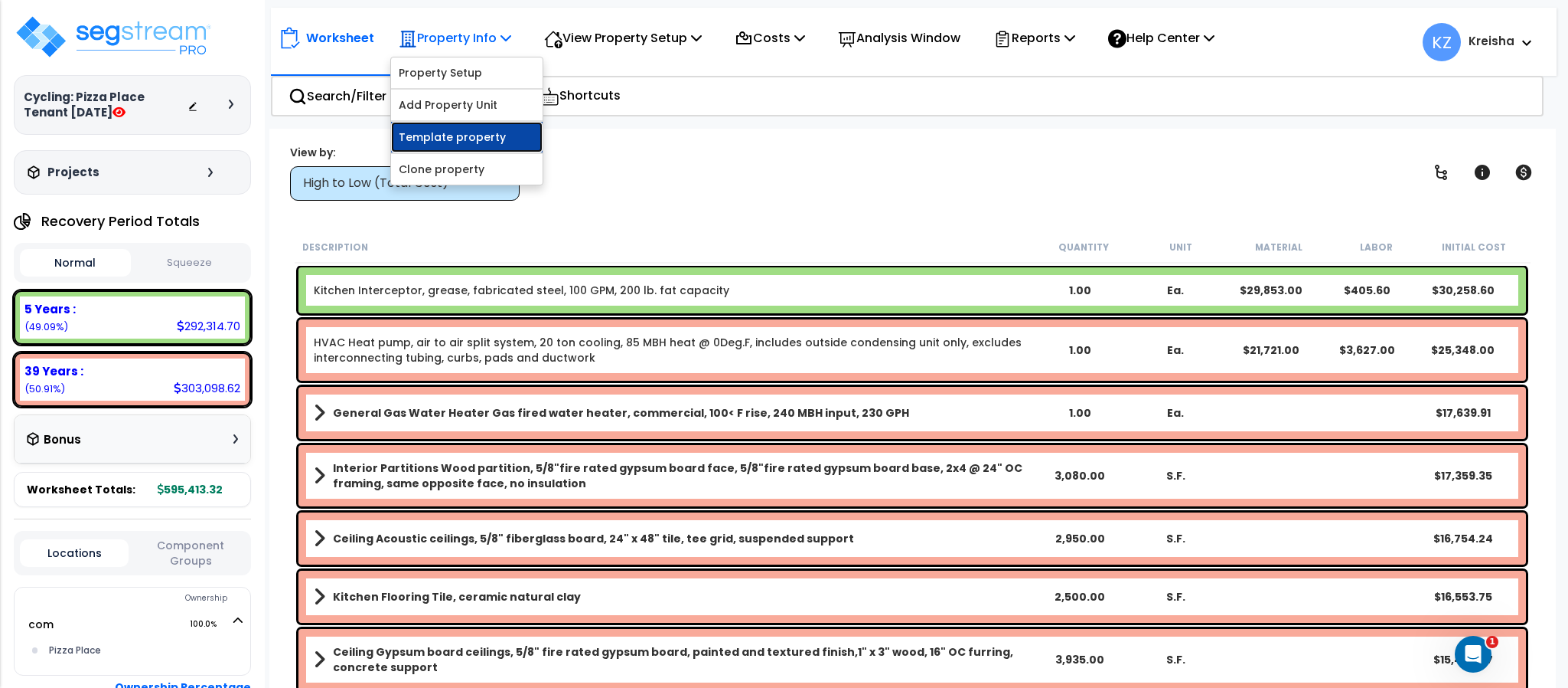
click at [428, 136] on link "Template property" at bounding box center [466, 137] width 151 height 31
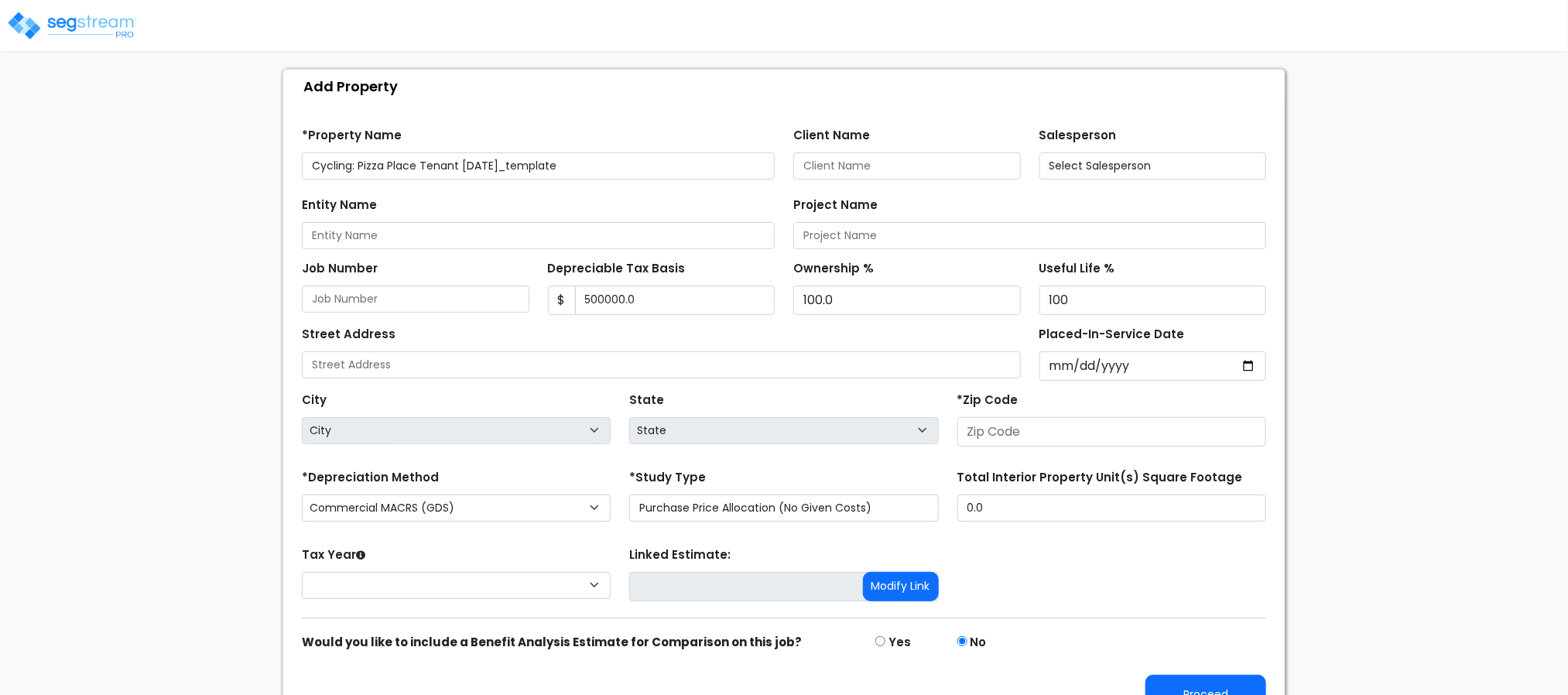
scroll to position [114, 0]
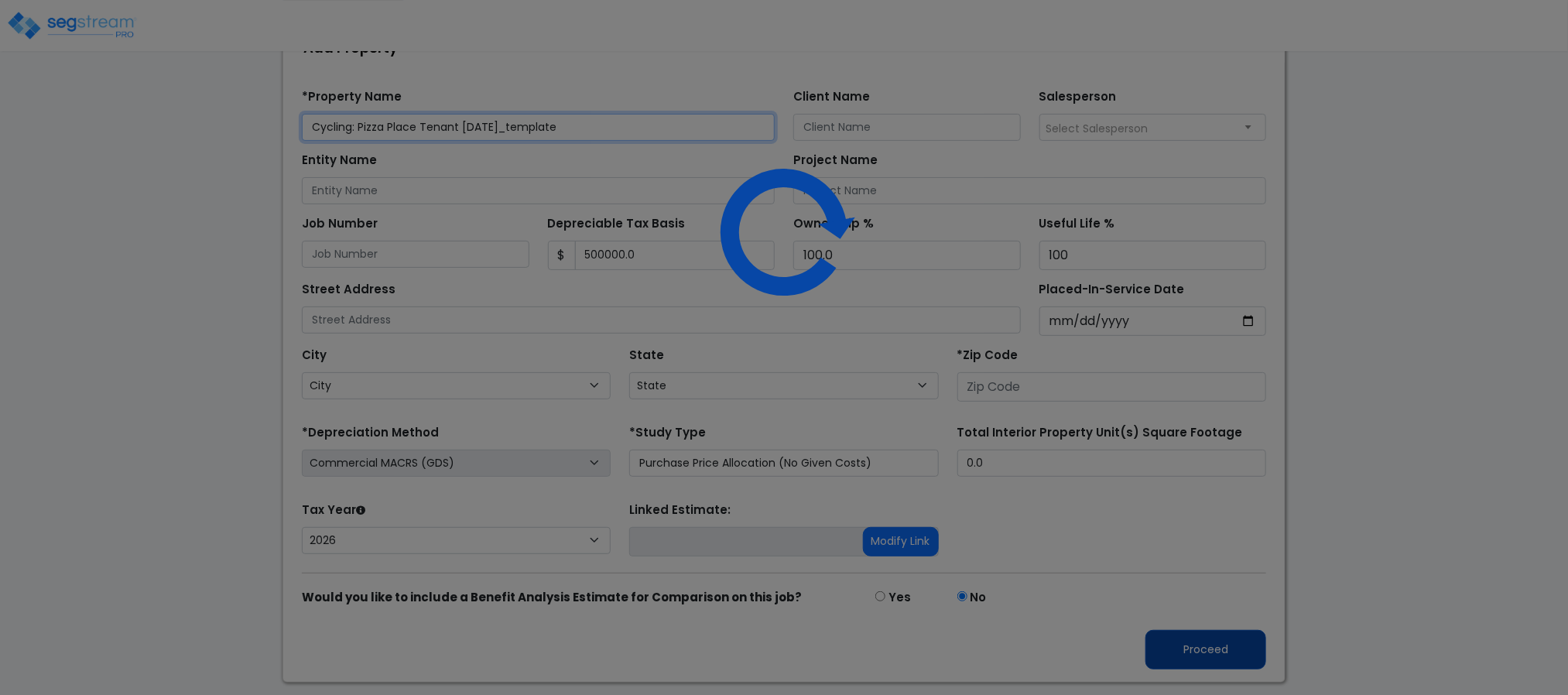
type input "500,000.0"
type input "Cycling street address"
type input "80219"
select select "2023"
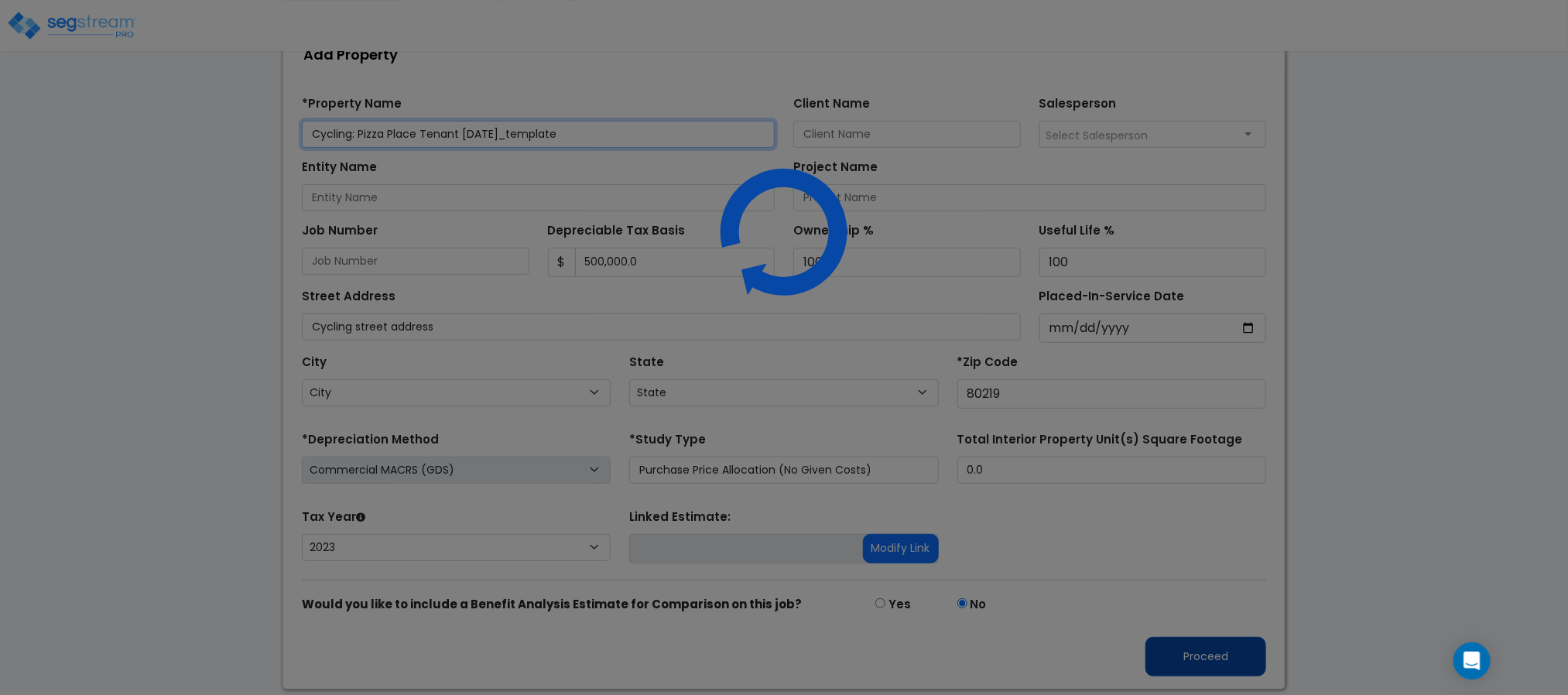
select select "CO"
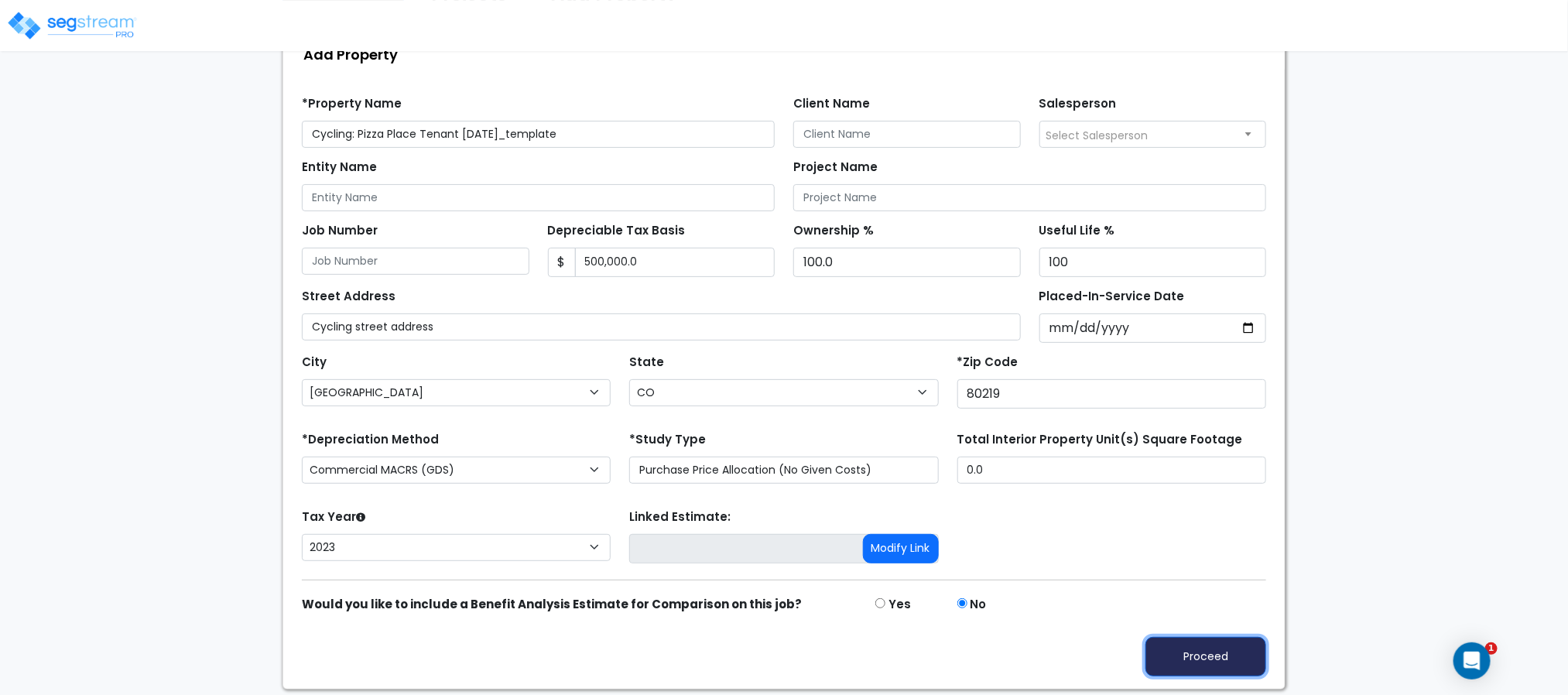
click at [1180, 639] on div "Proceed" at bounding box center [784, 645] width 983 height 63
click at [1187, 648] on button "Proceed" at bounding box center [1205, 657] width 121 height 39
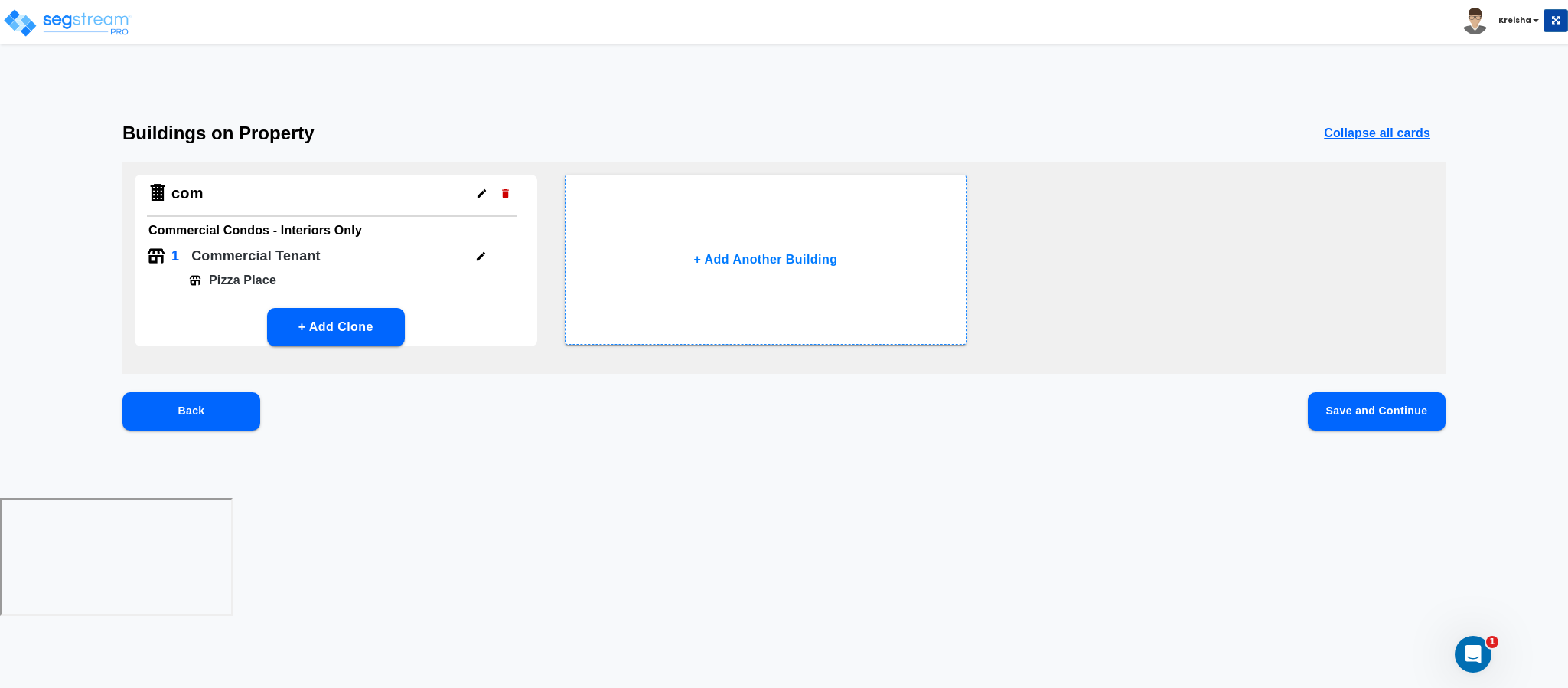
click at [363, 475] on div "Back Save and Continue" at bounding box center [784, 436] width 1324 height 87
click at [480, 246] on button "button" at bounding box center [481, 256] width 23 height 23
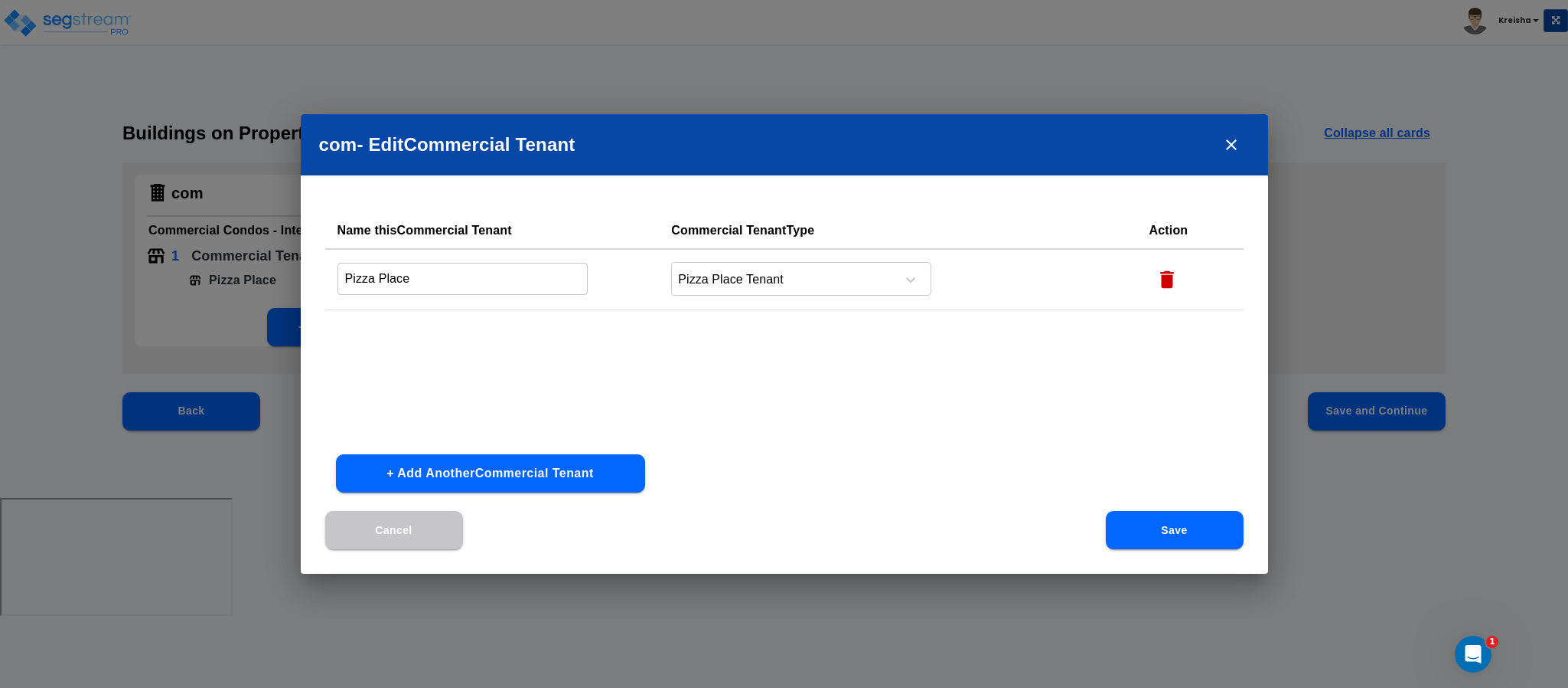
click at [588, 462] on button "+ Add Another Commercial Tenant" at bounding box center [490, 473] width 309 height 38
click at [443, 339] on input "text" at bounding box center [463, 340] width 251 height 33
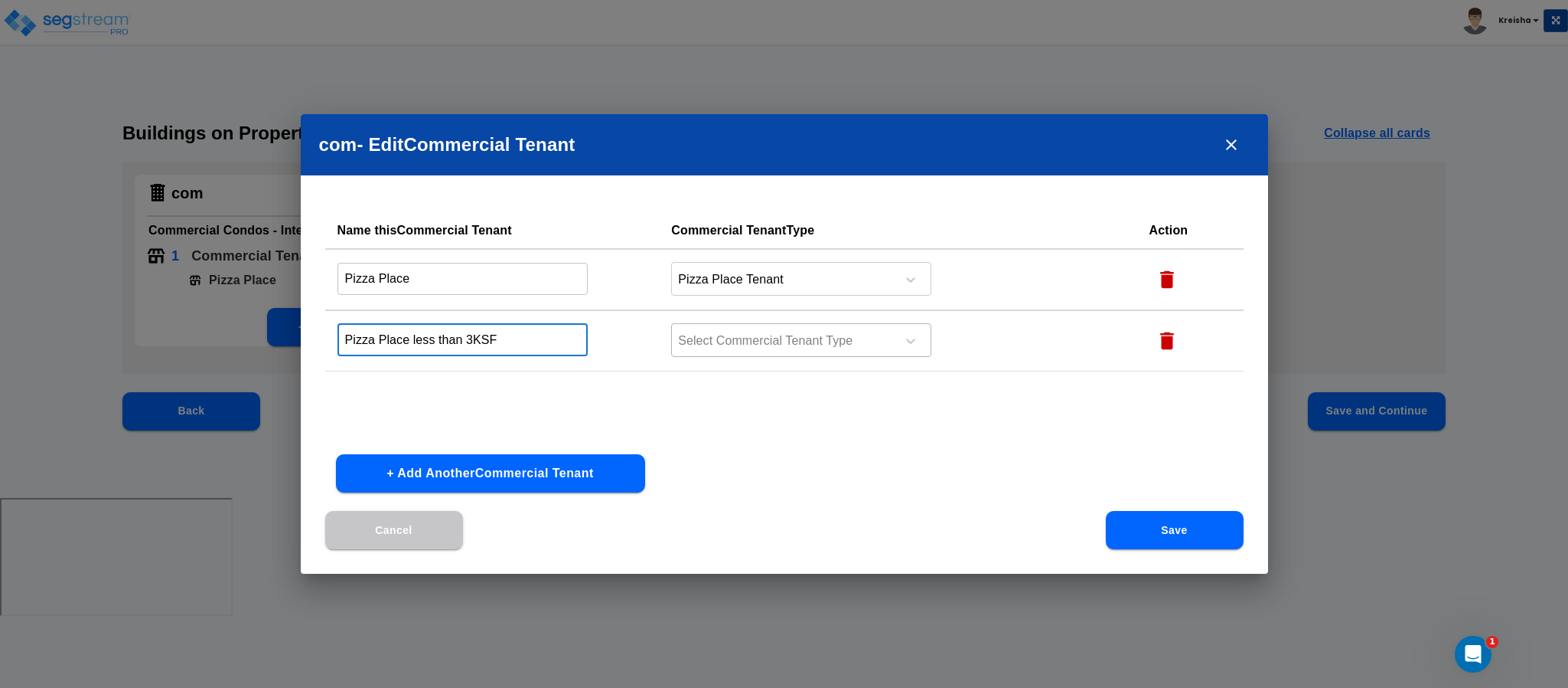
type input "Pizza Place less than 3KSF"
click at [728, 325] on div "Select Commercial Tenant Type" at bounding box center [801, 340] width 260 height 34
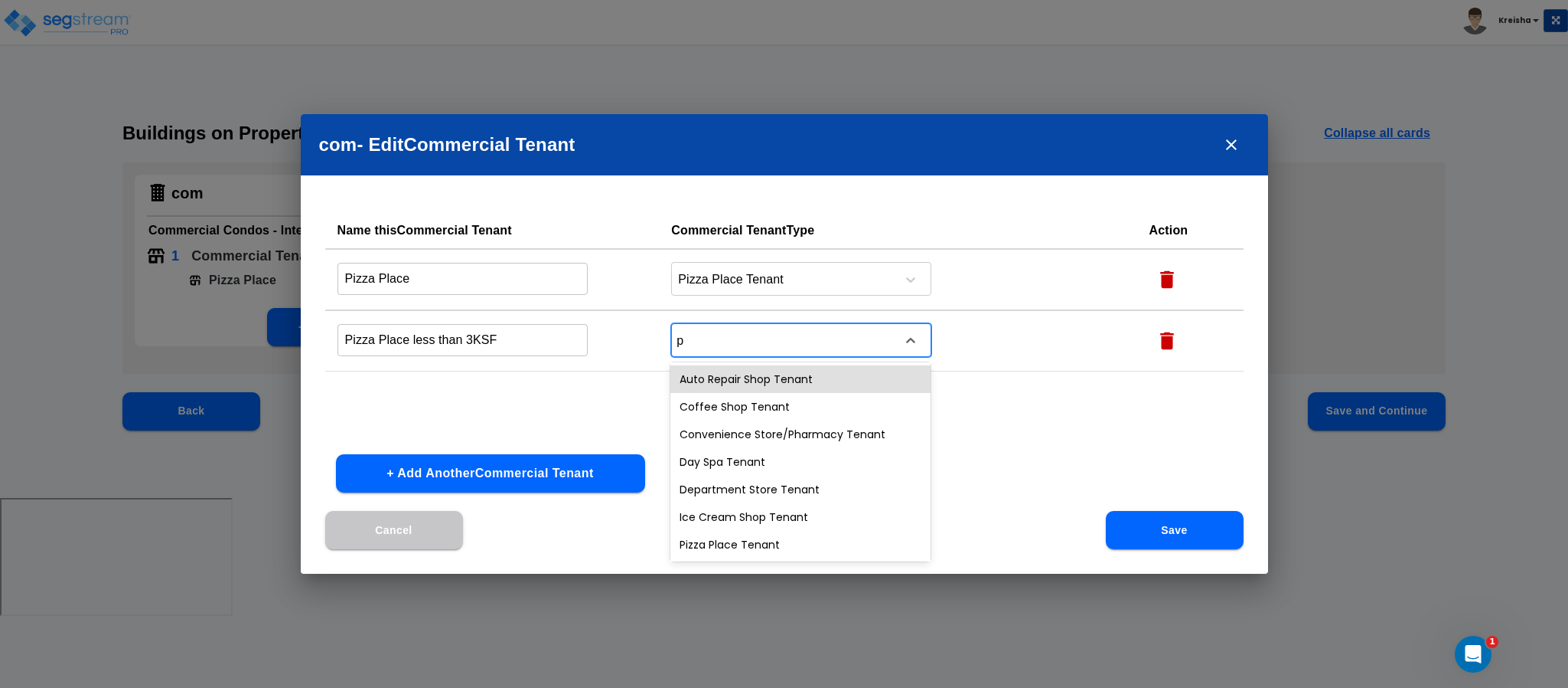
type input "pi"
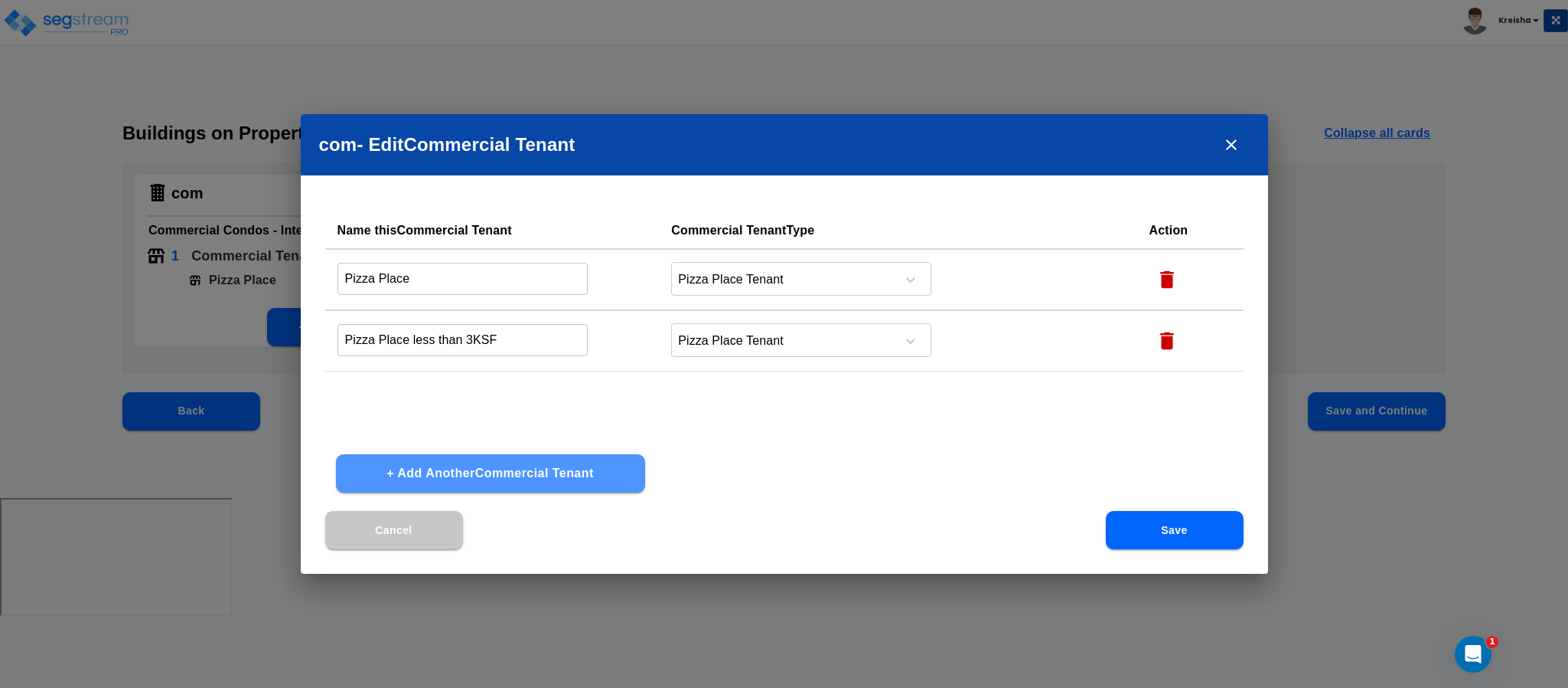
click at [546, 472] on button "+ Add Another Commercial Tenant" at bounding box center [490, 473] width 309 height 38
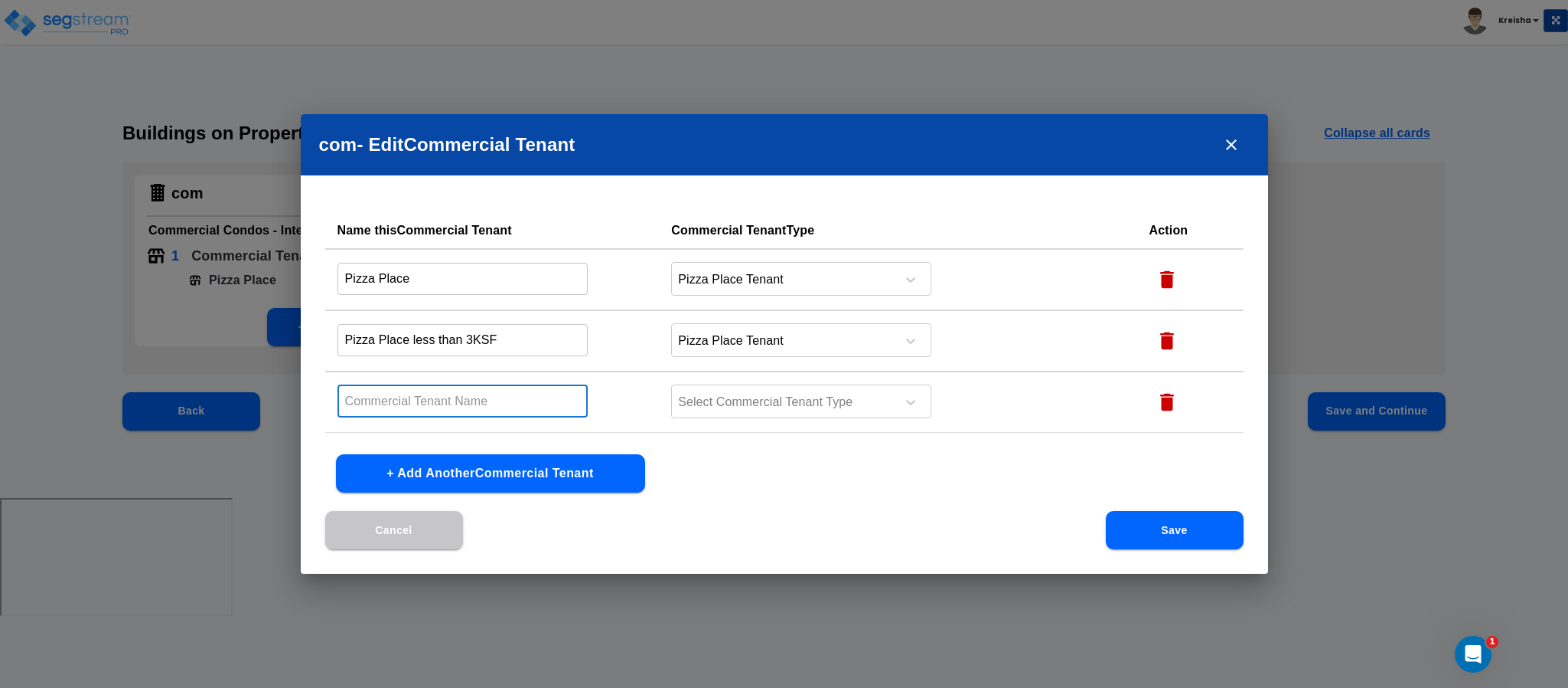
click at [460, 389] on input "text" at bounding box center [463, 401] width 251 height 33
type input "pizza place more than 10ksf"
click at [725, 396] on div at bounding box center [782, 402] width 209 height 20
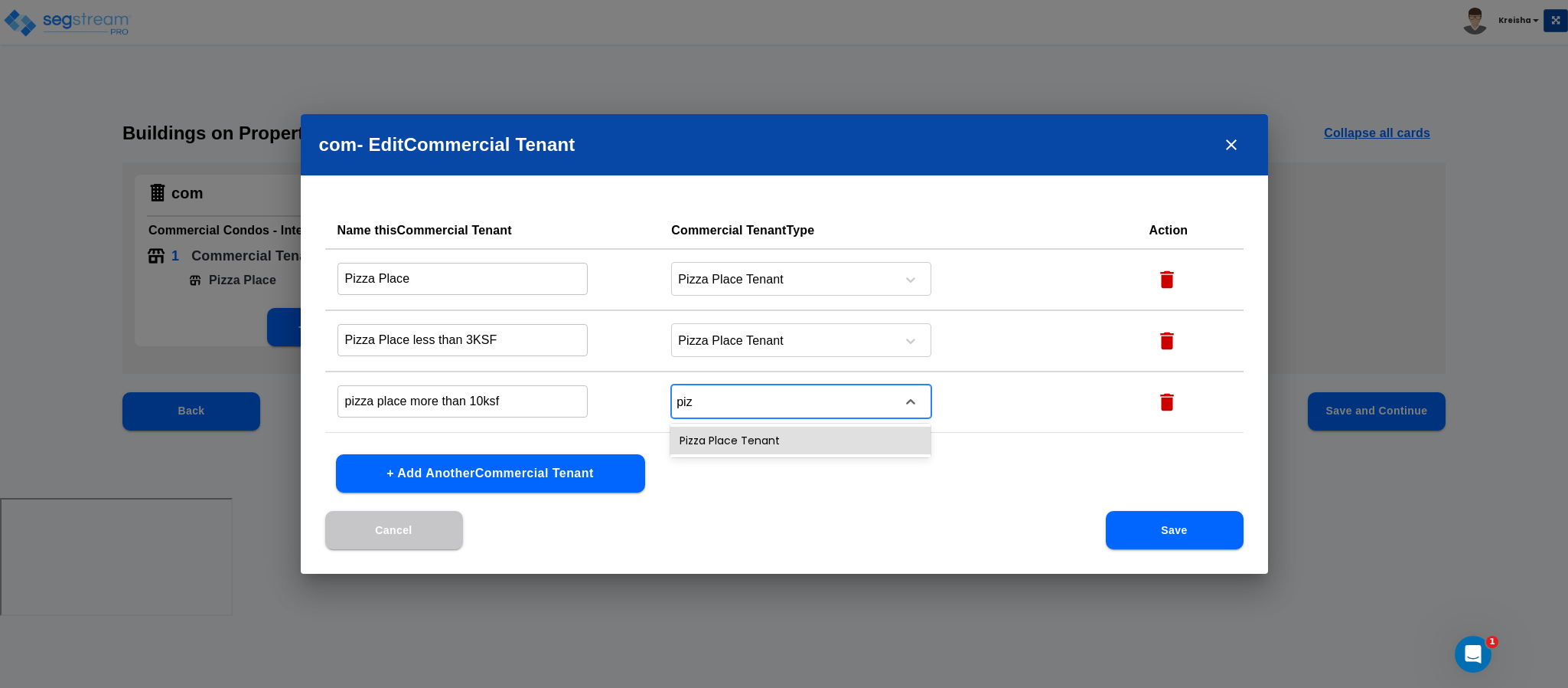
type input "pizz"
click at [513, 276] on input "Pizza Place" at bounding box center [463, 278] width 251 height 33
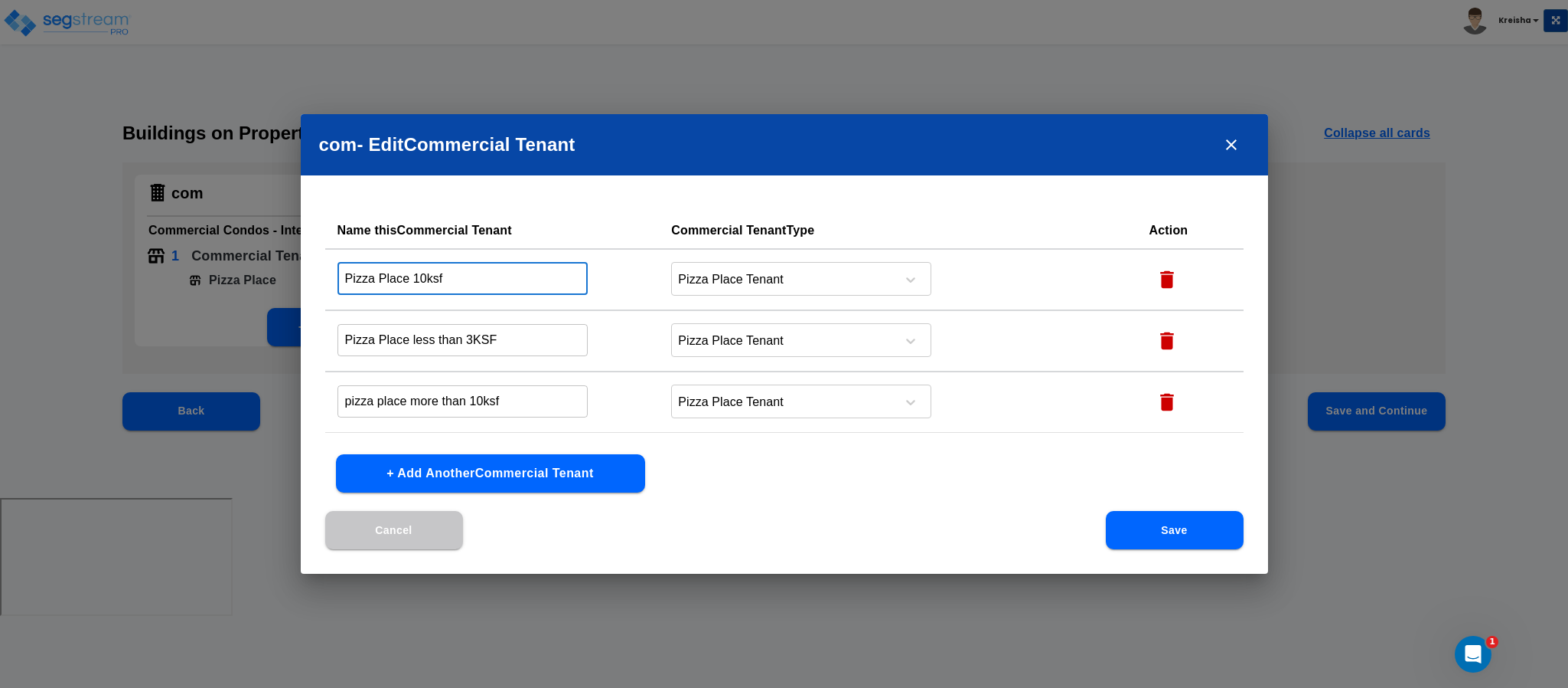
type input "Pizza Place 10ksf"
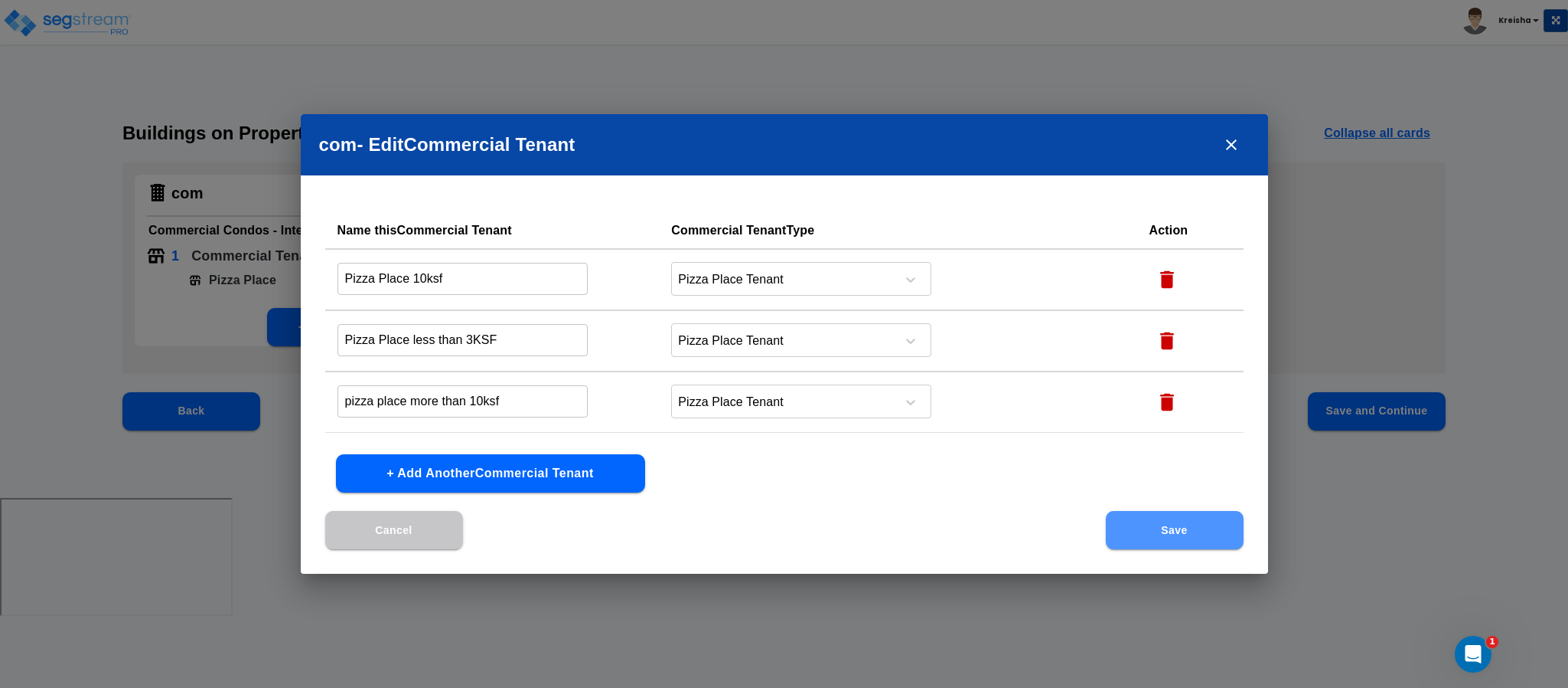
click at [1155, 513] on button "Save" at bounding box center [1174, 529] width 138 height 38
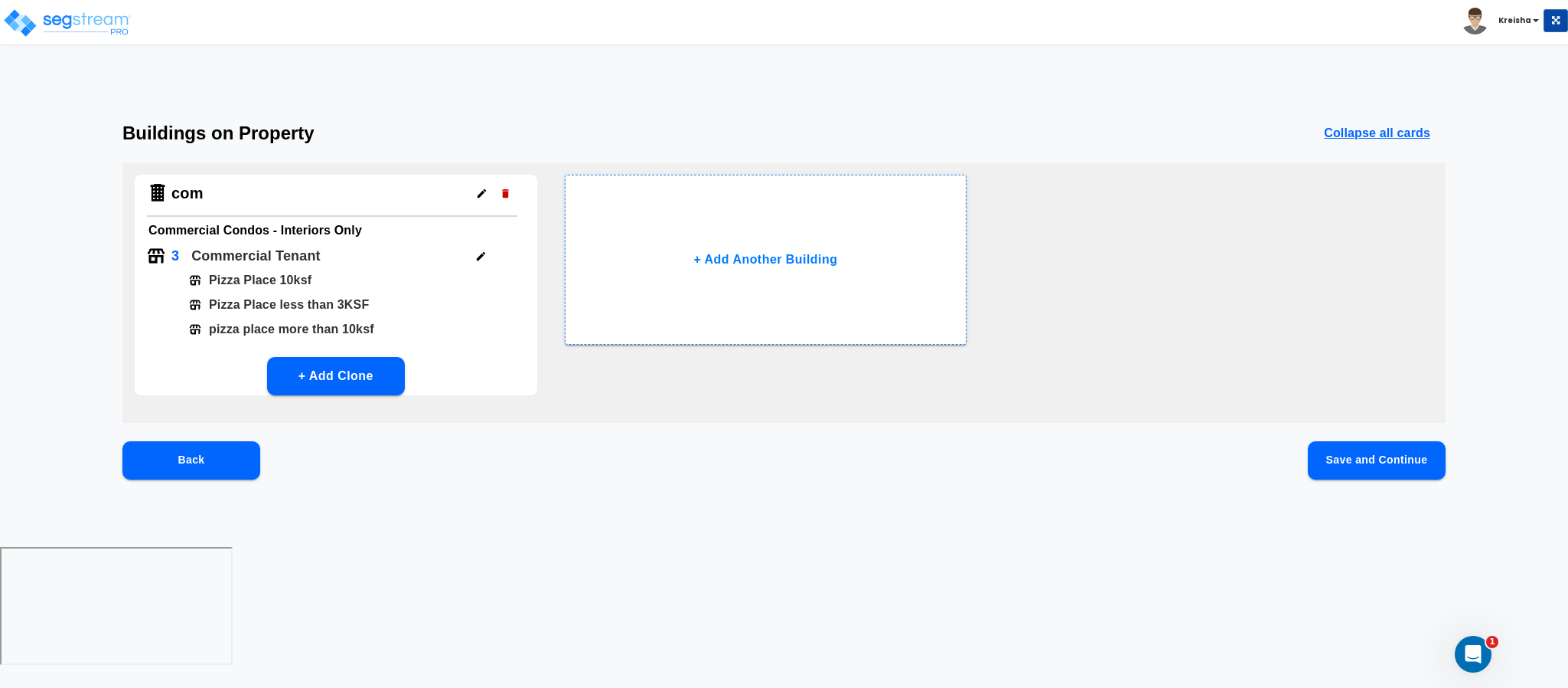
click at [1369, 463] on button "Save and Continue" at bounding box center [1377, 460] width 138 height 38
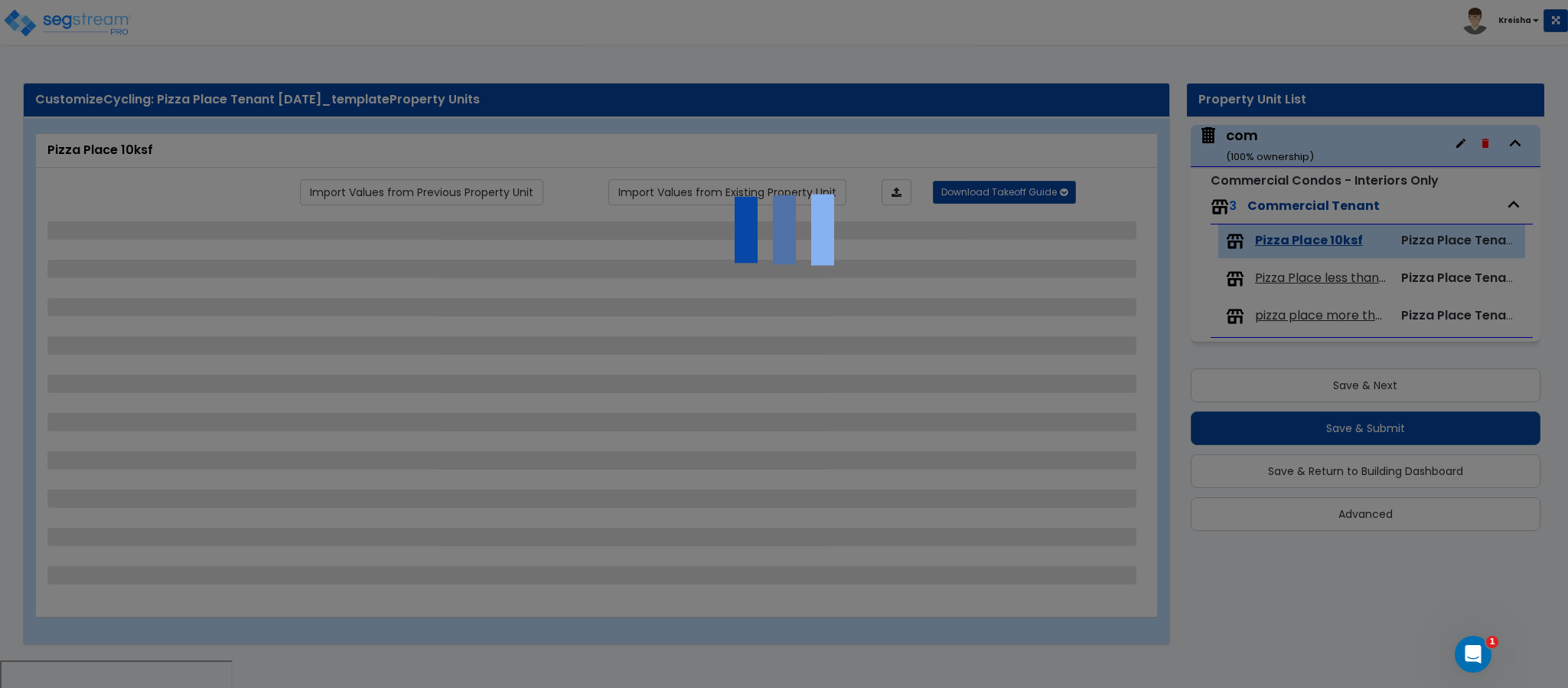
select select "2"
select select "3"
select select "1"
select select "2"
select select "3"
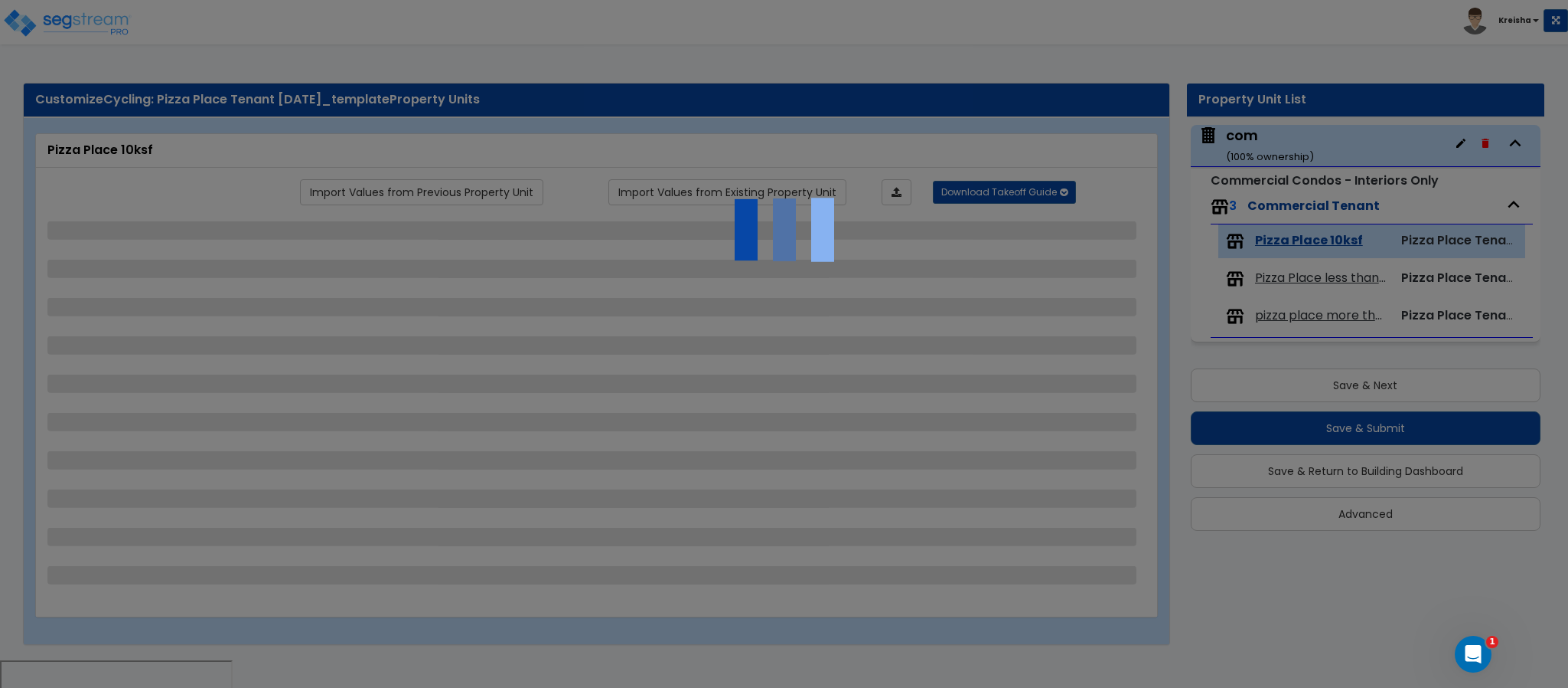
select select "4"
select select "1"
select select "2"
select select "3"
select select "4"
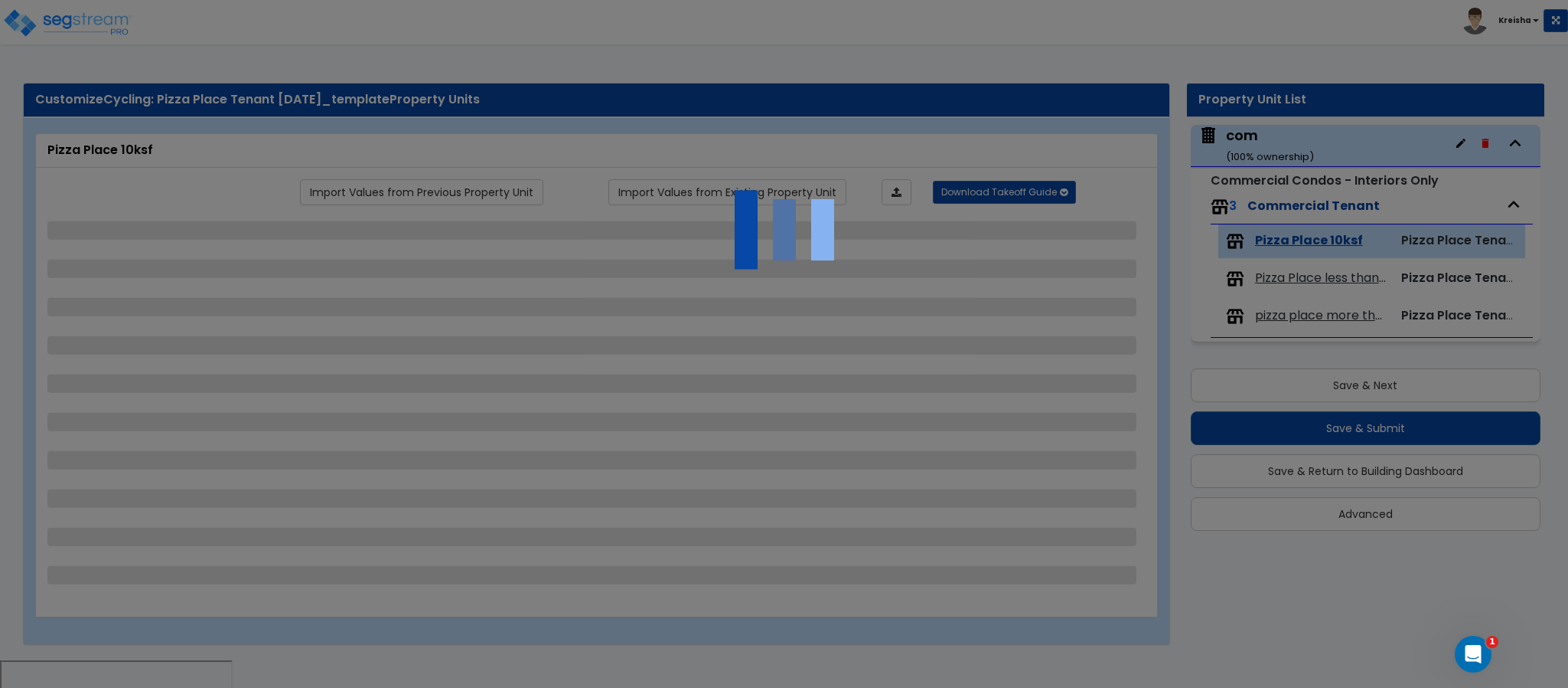
select select "3"
select select "1"
select select "2"
select select "3"
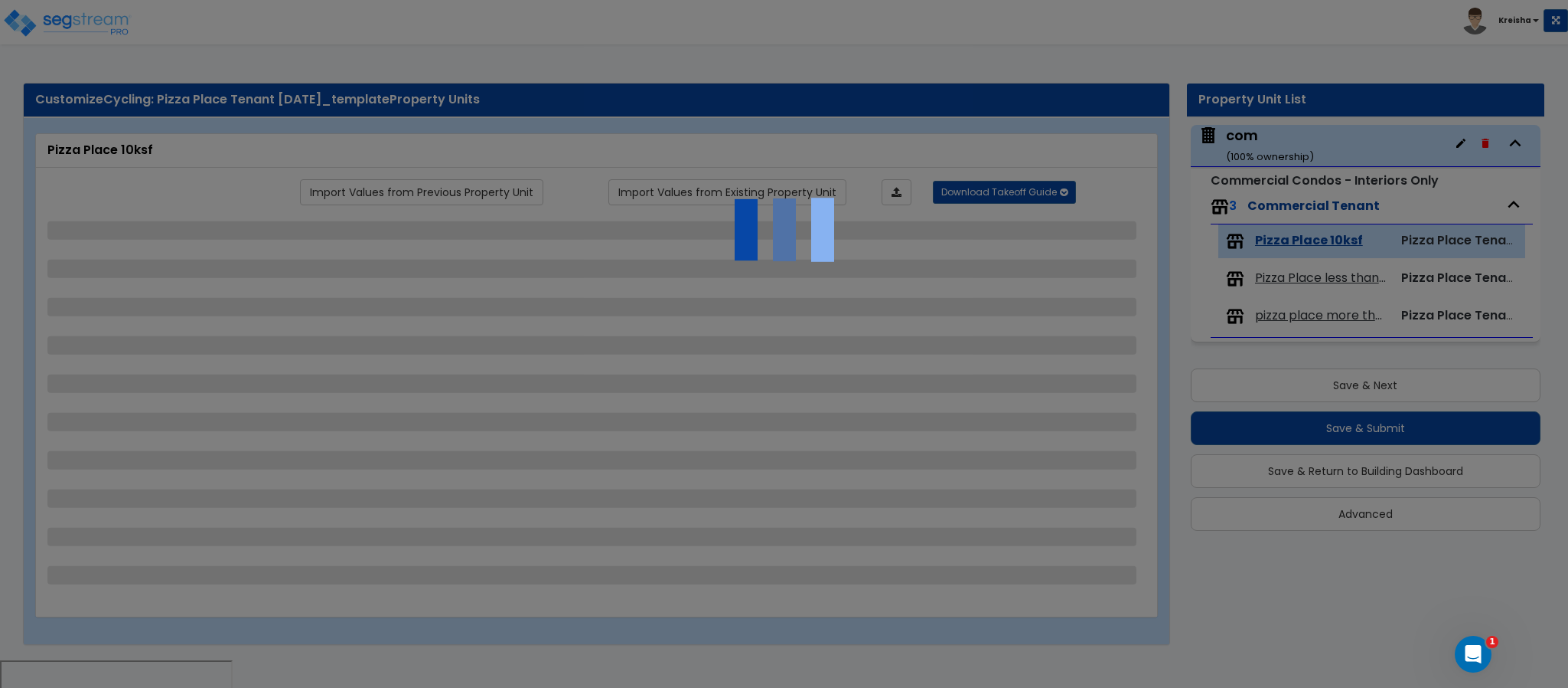
select select "1"
select select "3"
select select "6"
select select "8"
select select "2"
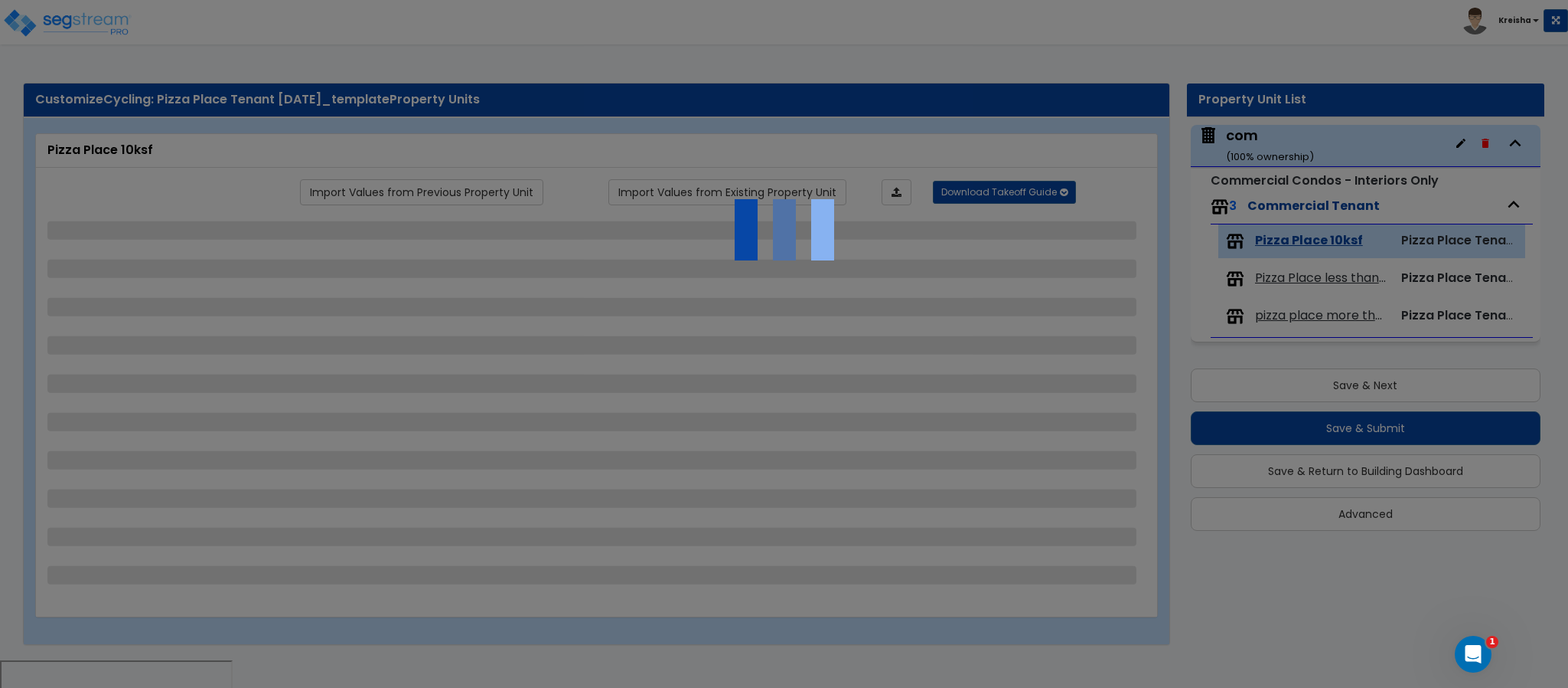
select select "1"
select select "8"
select select "2"
select select "3"
select select "1"
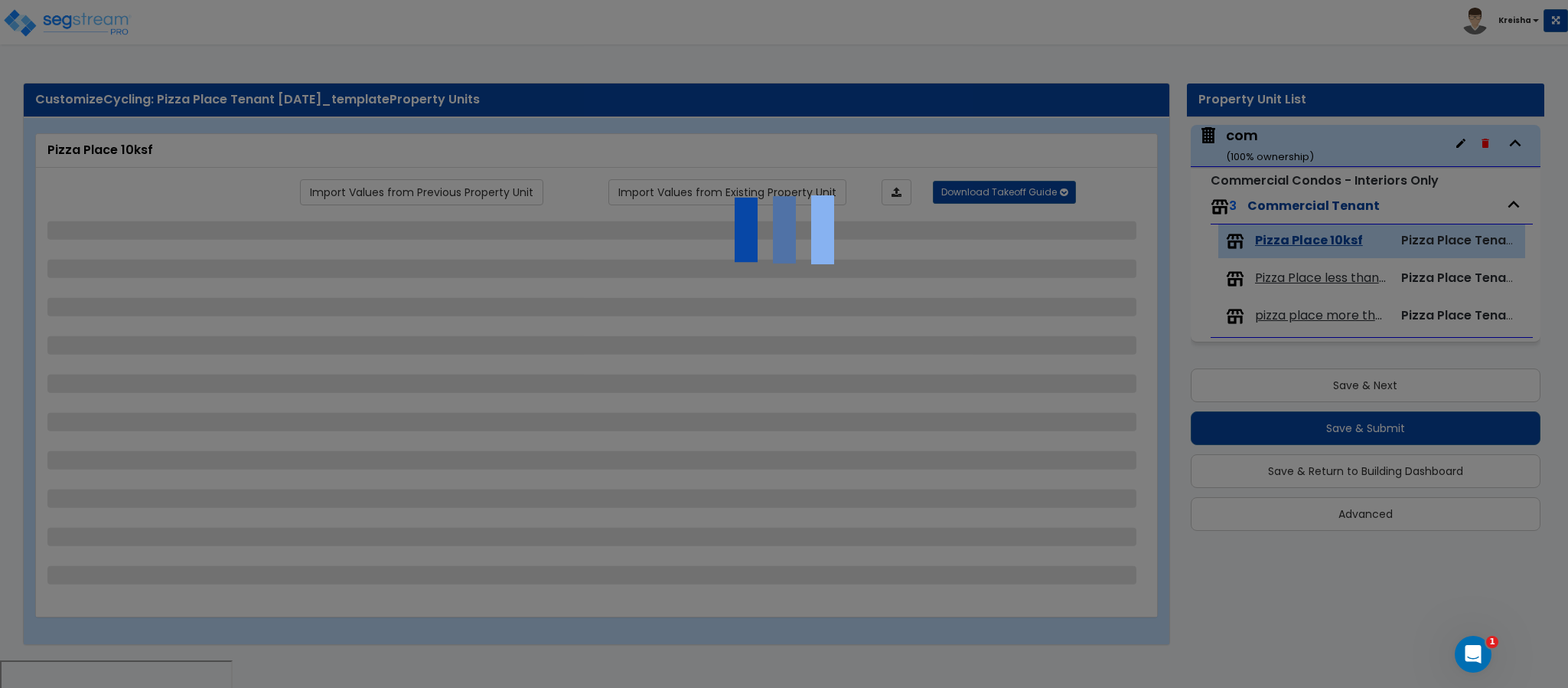
select select "1"
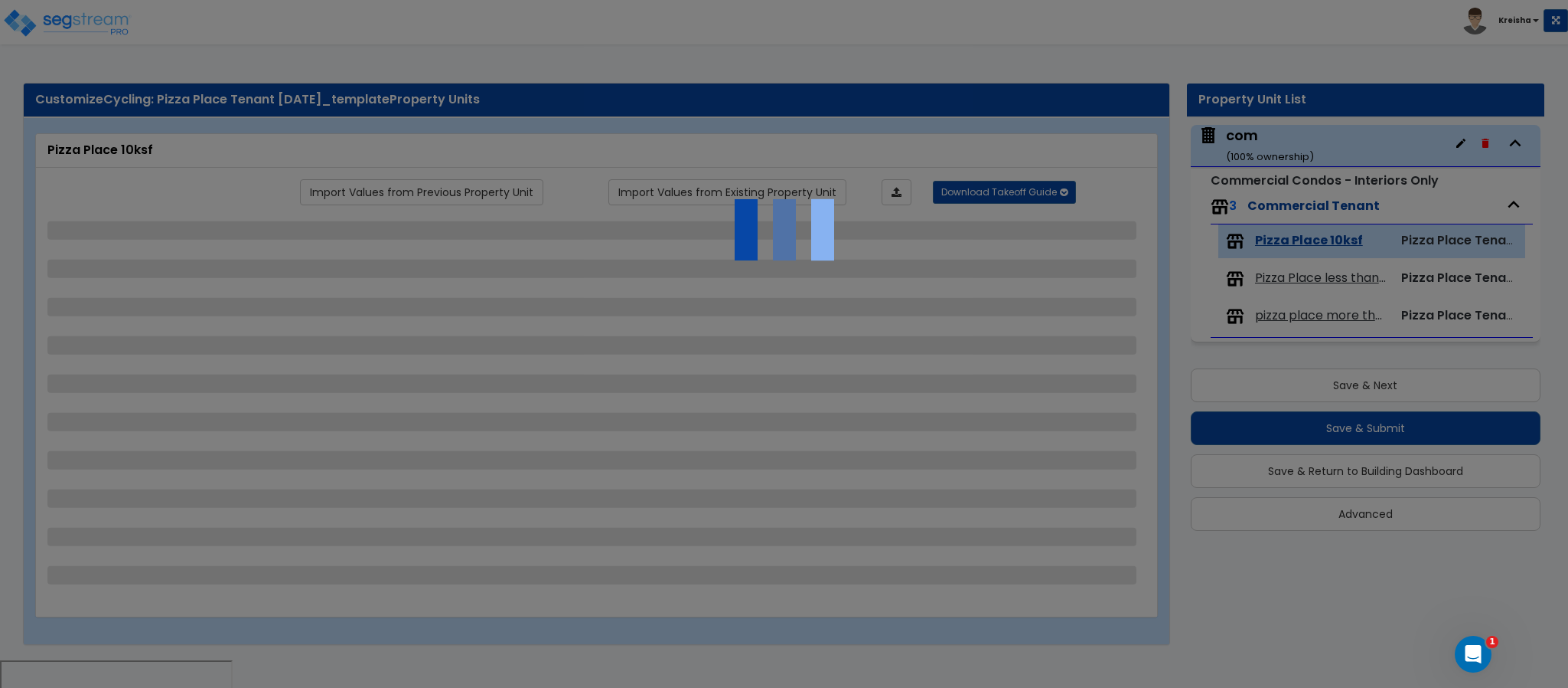
select select "7"
select select "1"
select select "2"
select select "1"
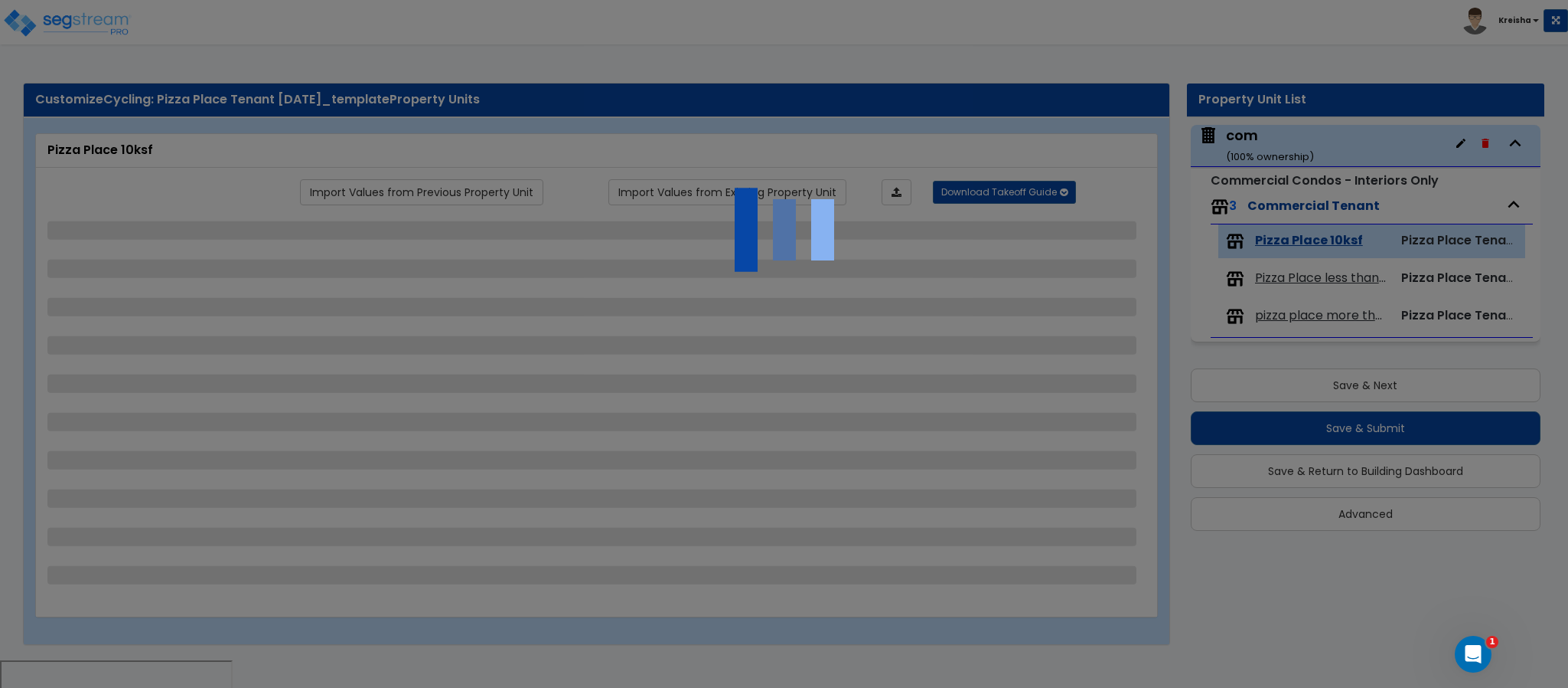
select select "1"
select select "2"
select select "3"
select select "1"
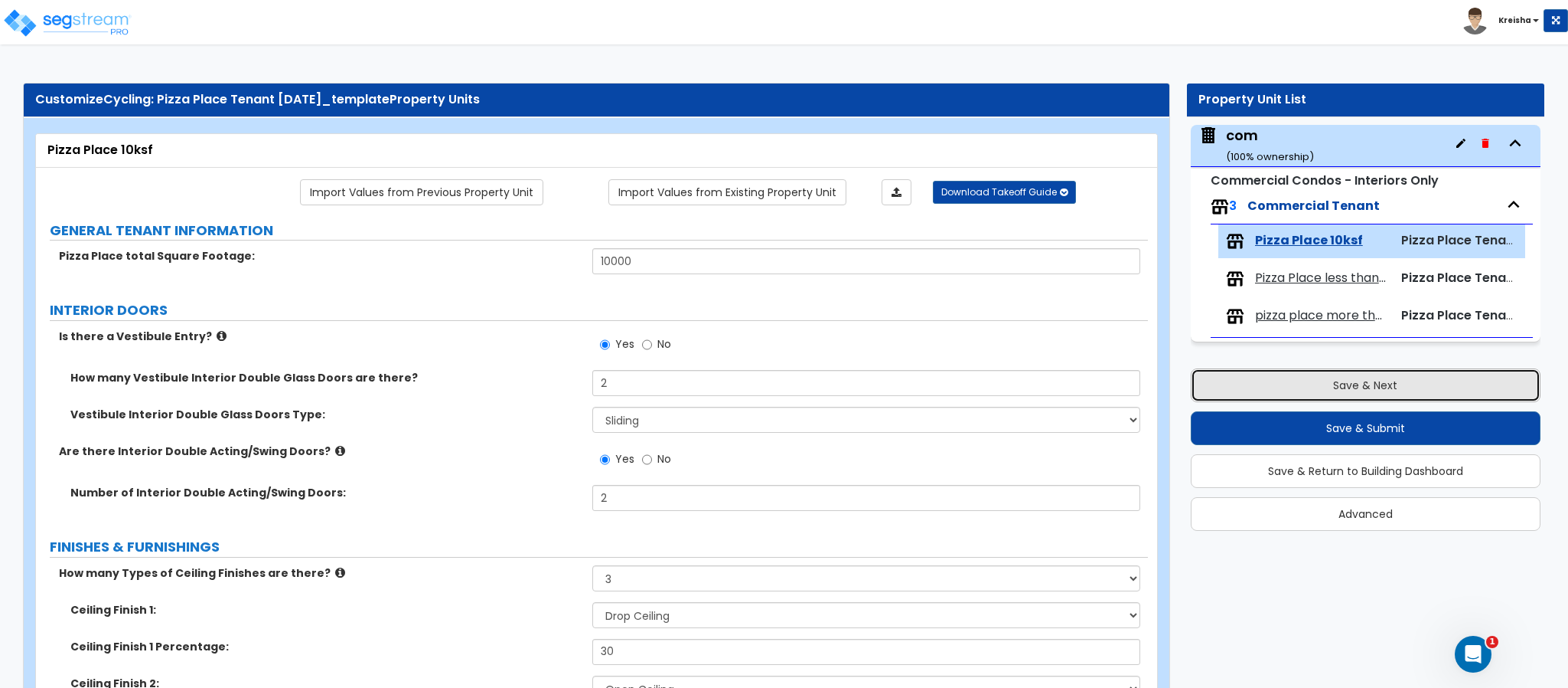
click at [1269, 379] on button "Save & Next" at bounding box center [1365, 385] width 350 height 34
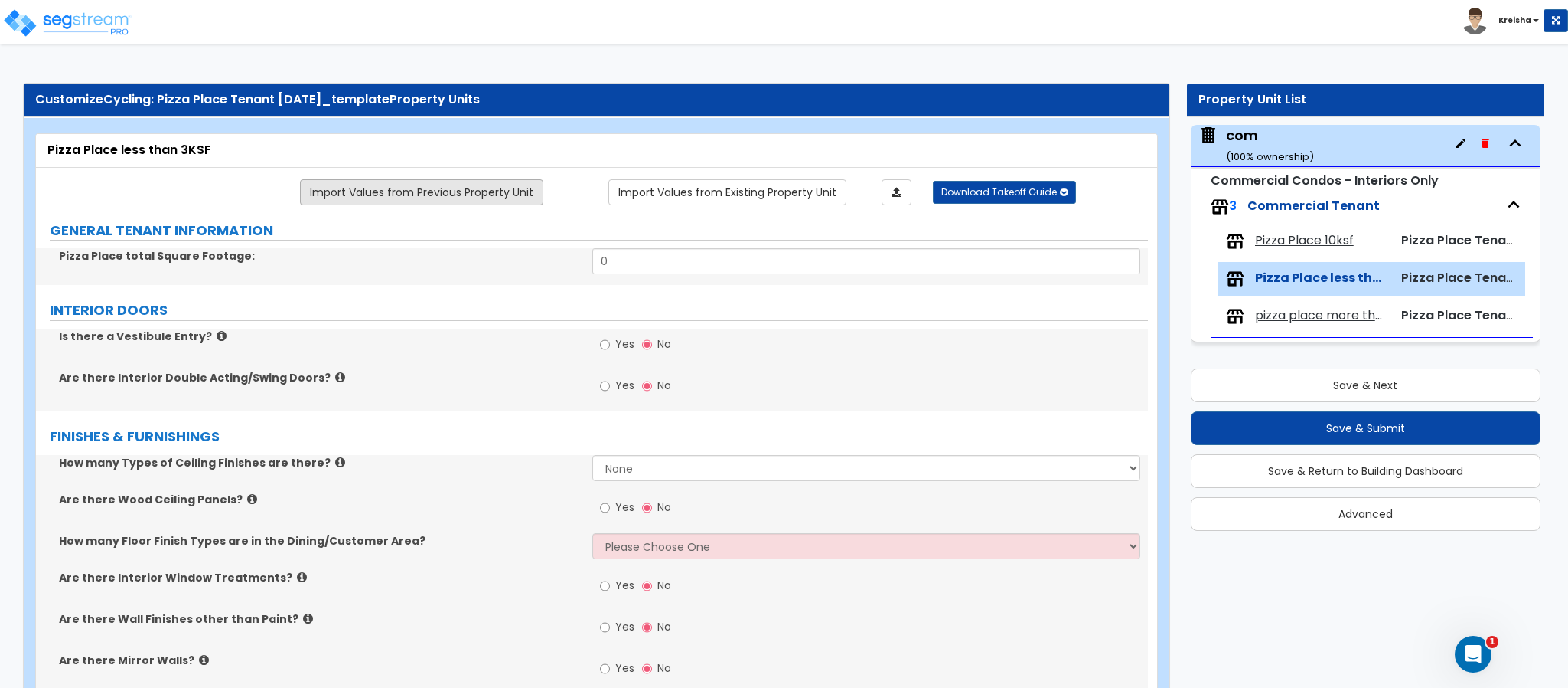
click at [496, 184] on link "Import Values from Previous Property Unit" at bounding box center [421, 192] width 243 height 26
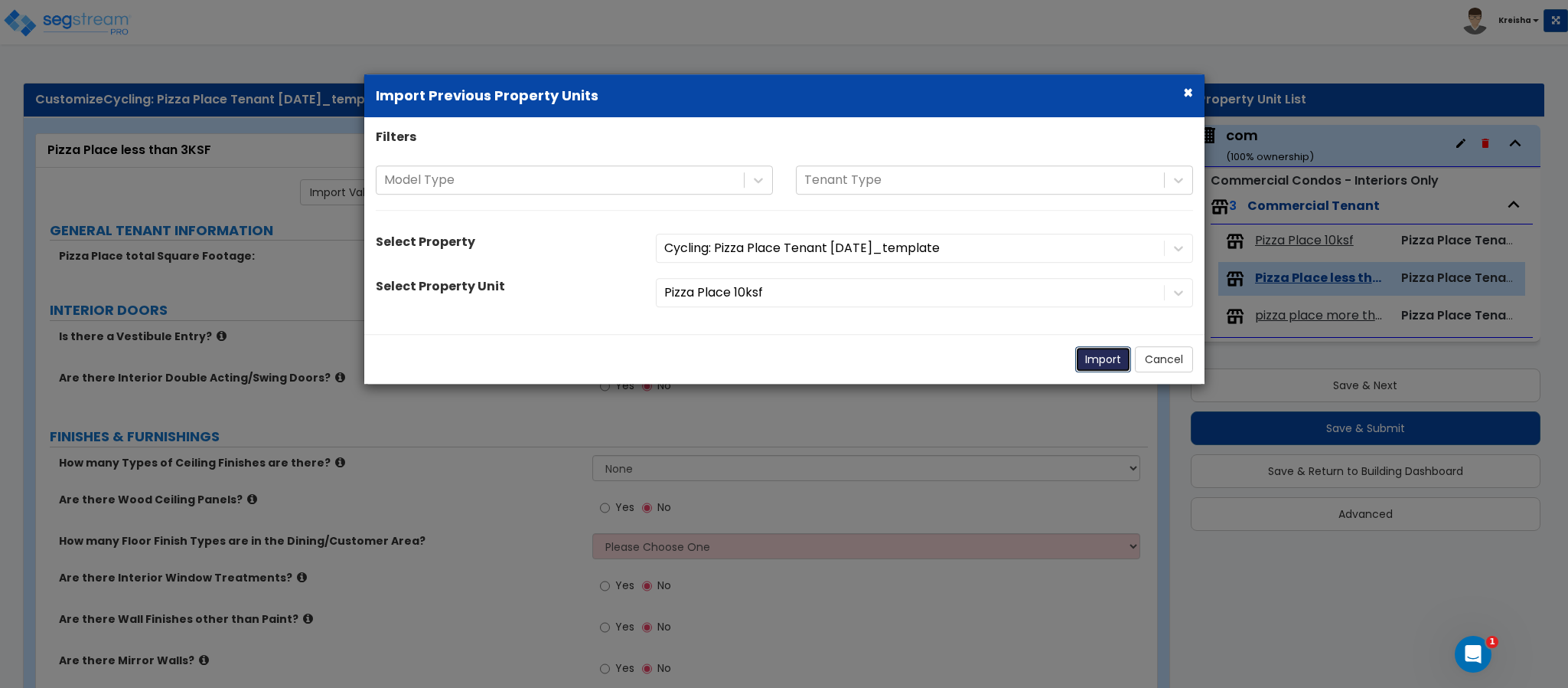
click at [1086, 354] on button "Import" at bounding box center [1104, 359] width 56 height 26
click at [1106, 361] on button "Import" at bounding box center [1104, 359] width 56 height 26
click at [1105, 357] on button "Import" at bounding box center [1104, 359] width 56 height 26
click at [893, 326] on div "Filters Model Type Tenant Type Select Property Cycling: Pizza Place Tenant 19AU…" at bounding box center [784, 225] width 841 height 216
click at [1087, 350] on button "Import" at bounding box center [1104, 359] width 56 height 26
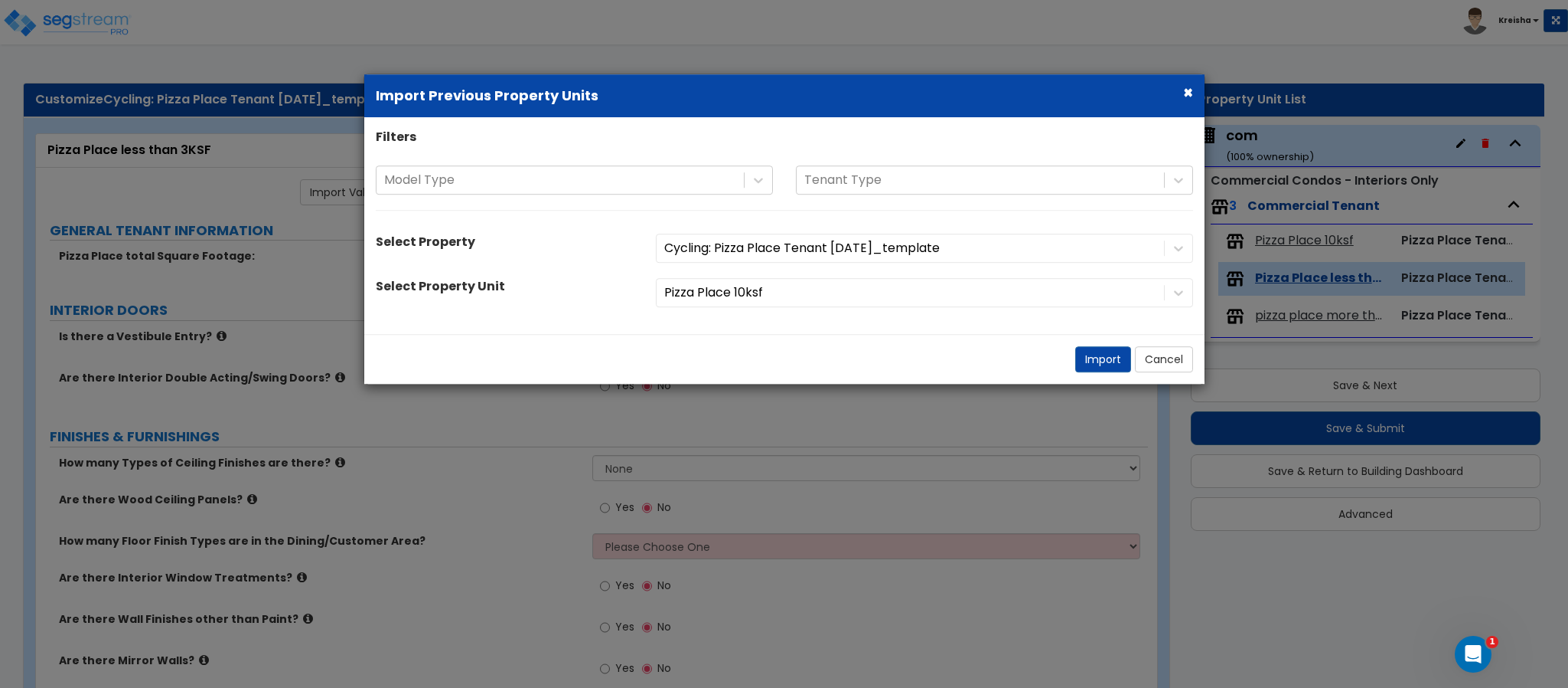
type input "10000"
radio input "true"
select select "3"
radio input "true"
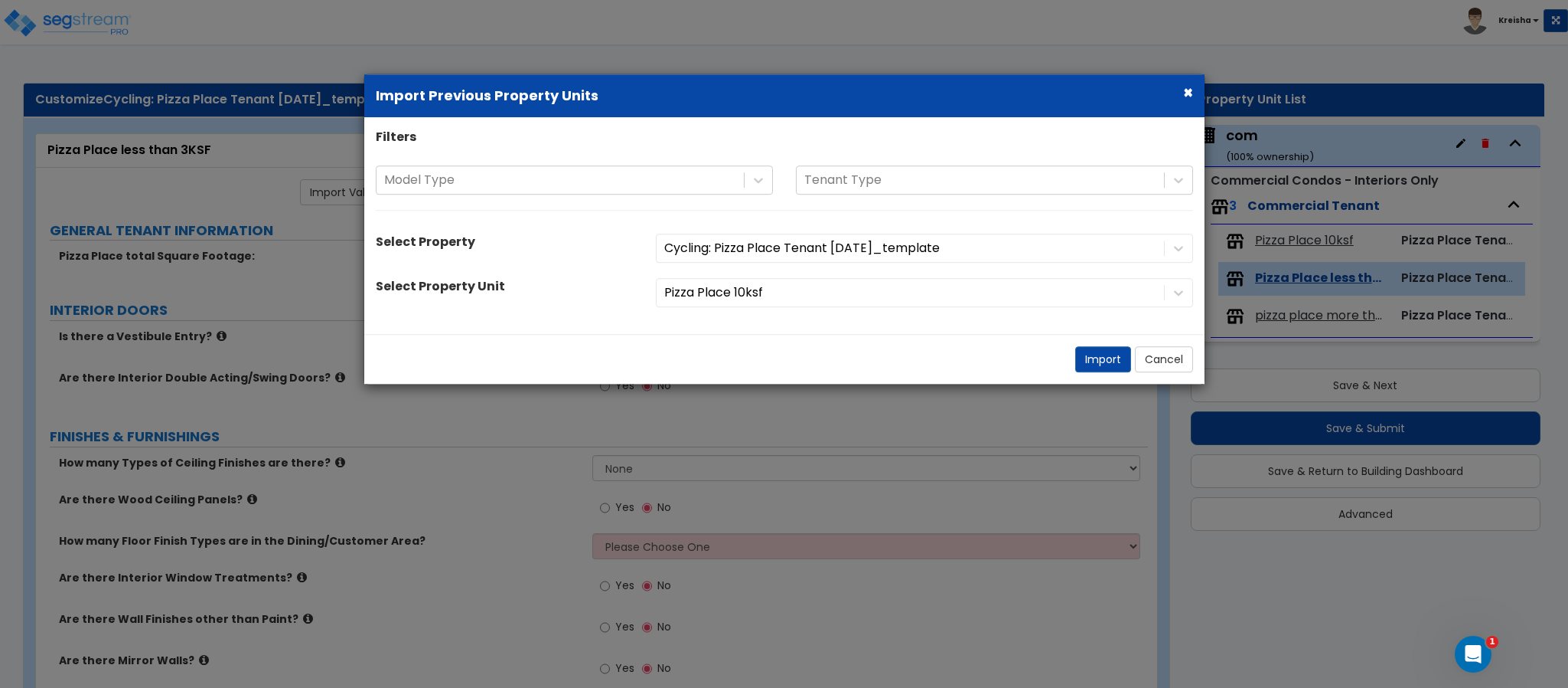
select select "4"
radio input "true"
select select "3"
radio input "true"
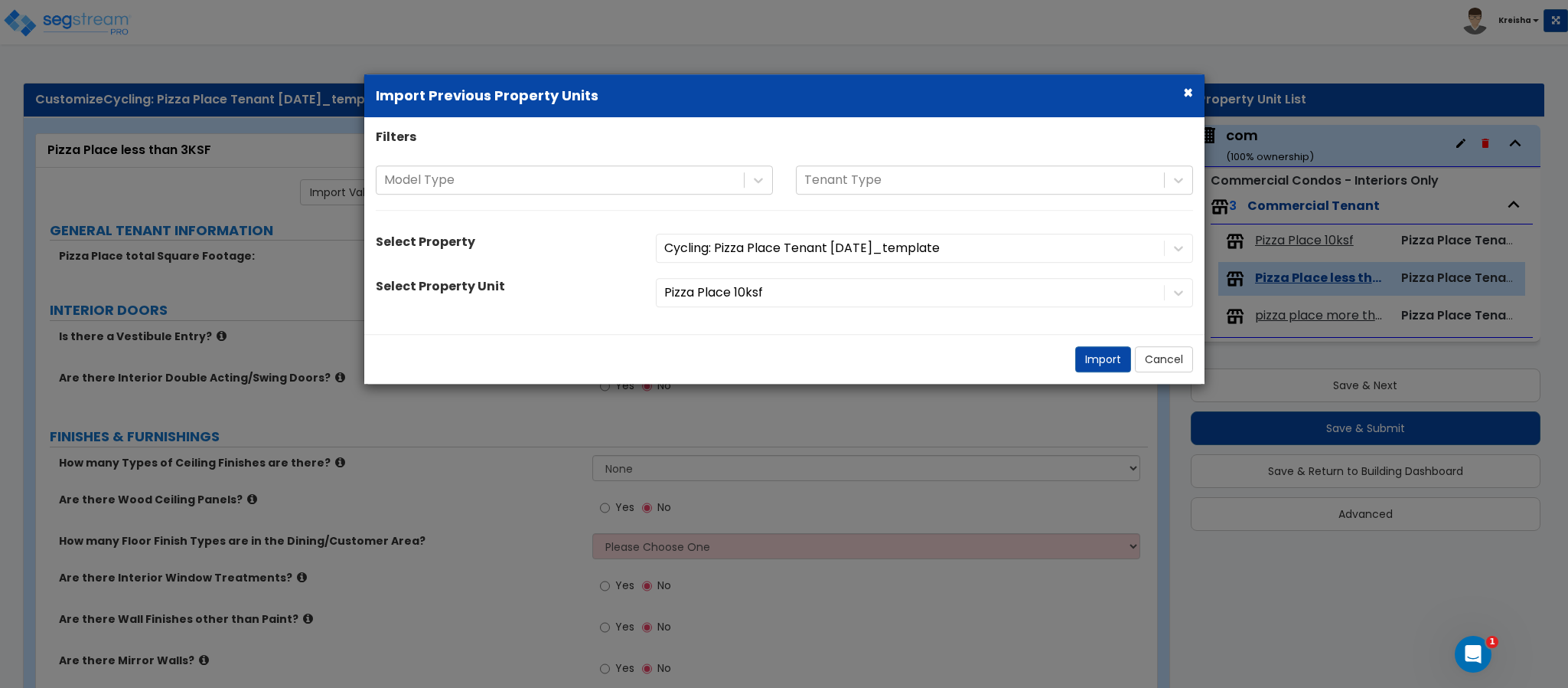
type input "5"
radio input "true"
type input "2"
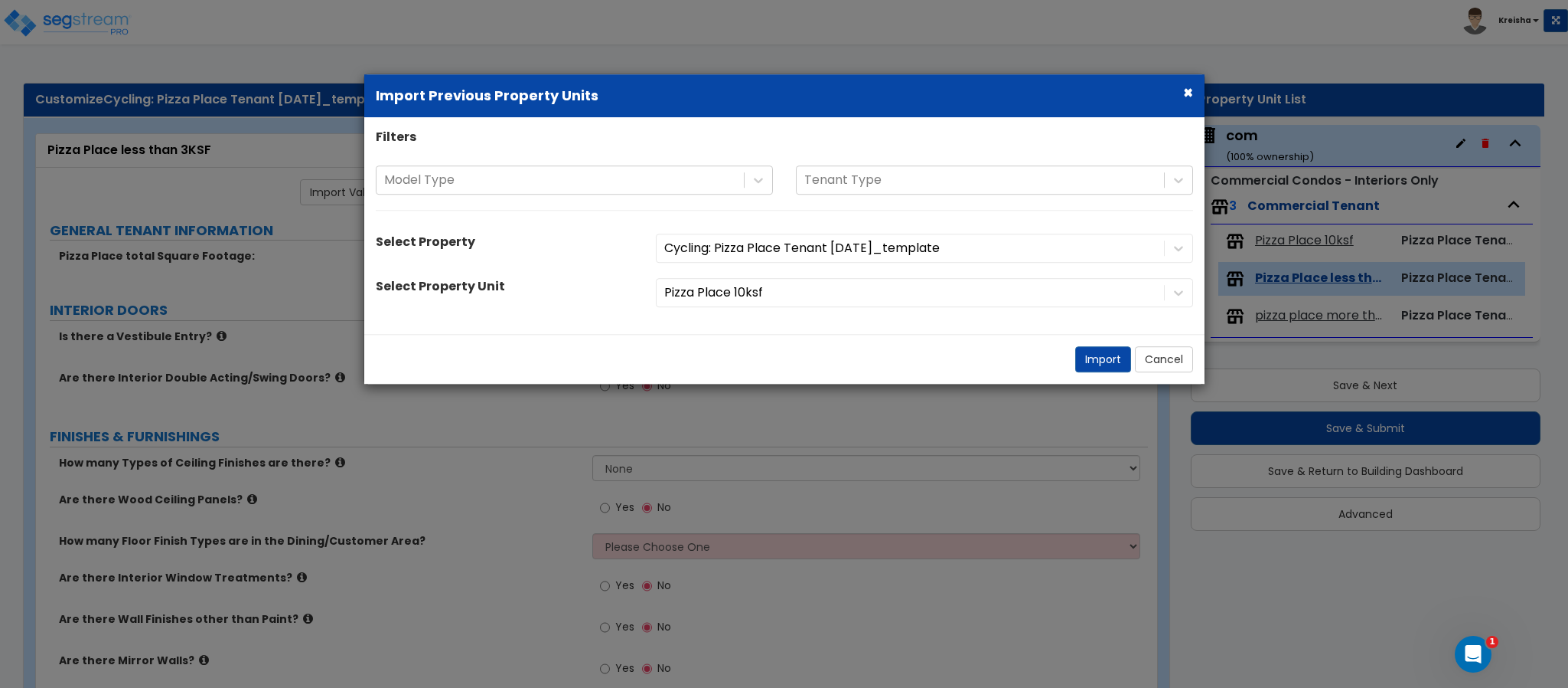
radio input "true"
type input "25"
select select "1"
radio input "true"
select select "2"
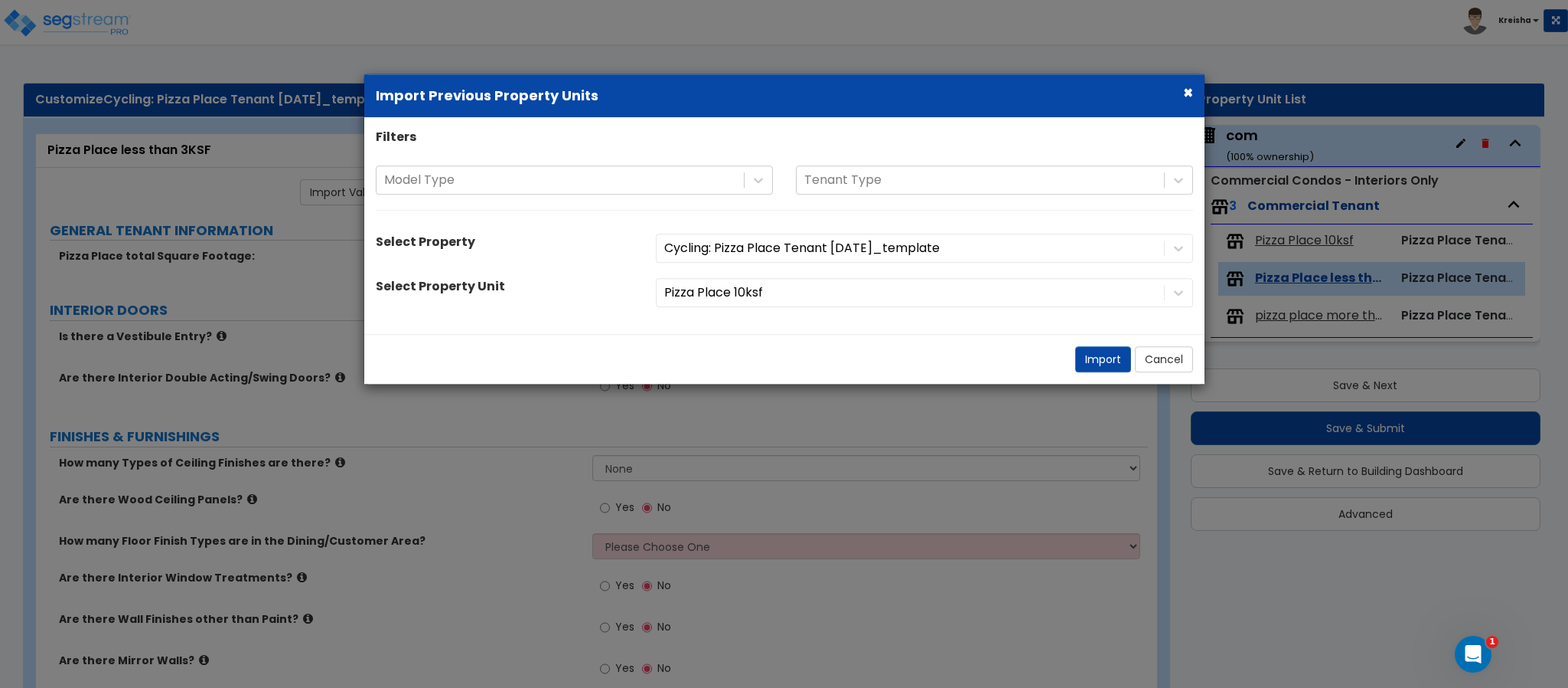
radio input "true"
type input "2"
radio input "true"
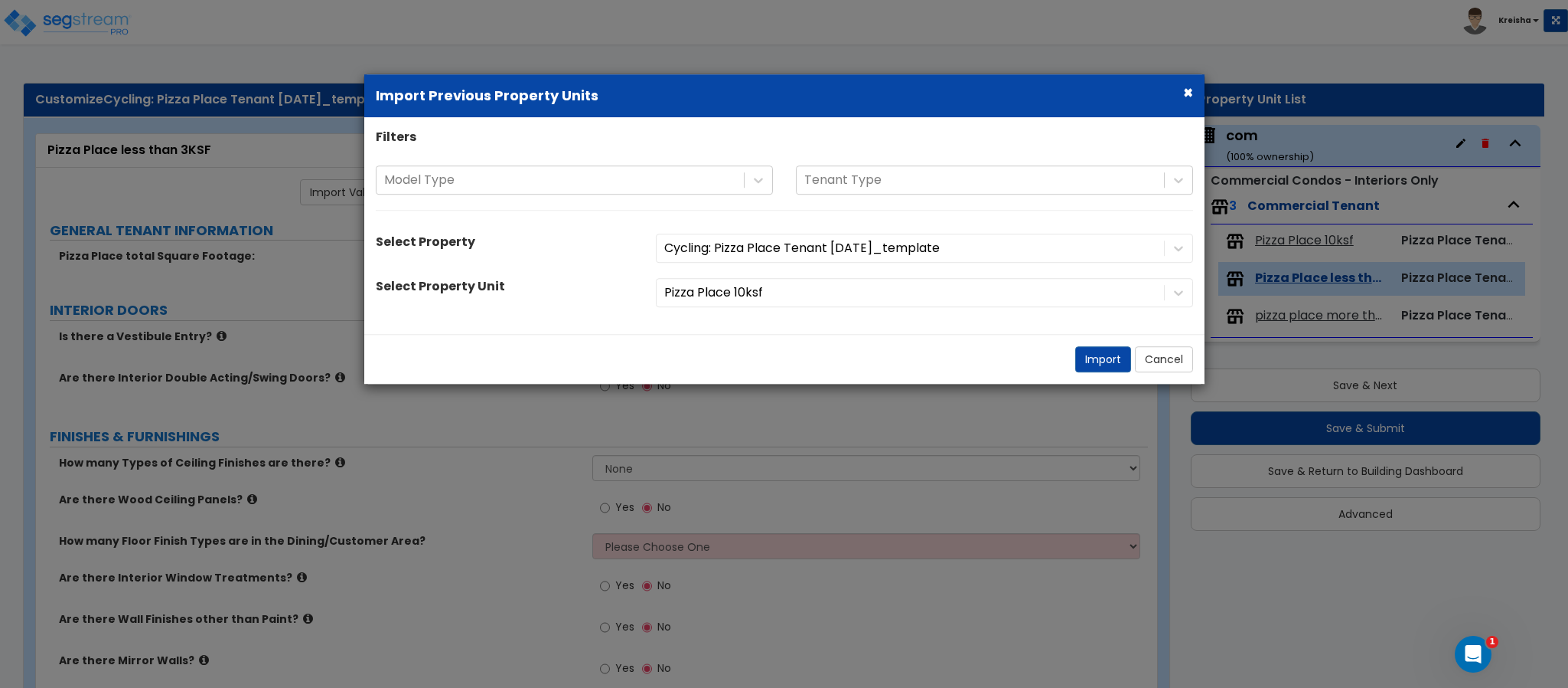
radio input "true"
type input "2"
type input "1"
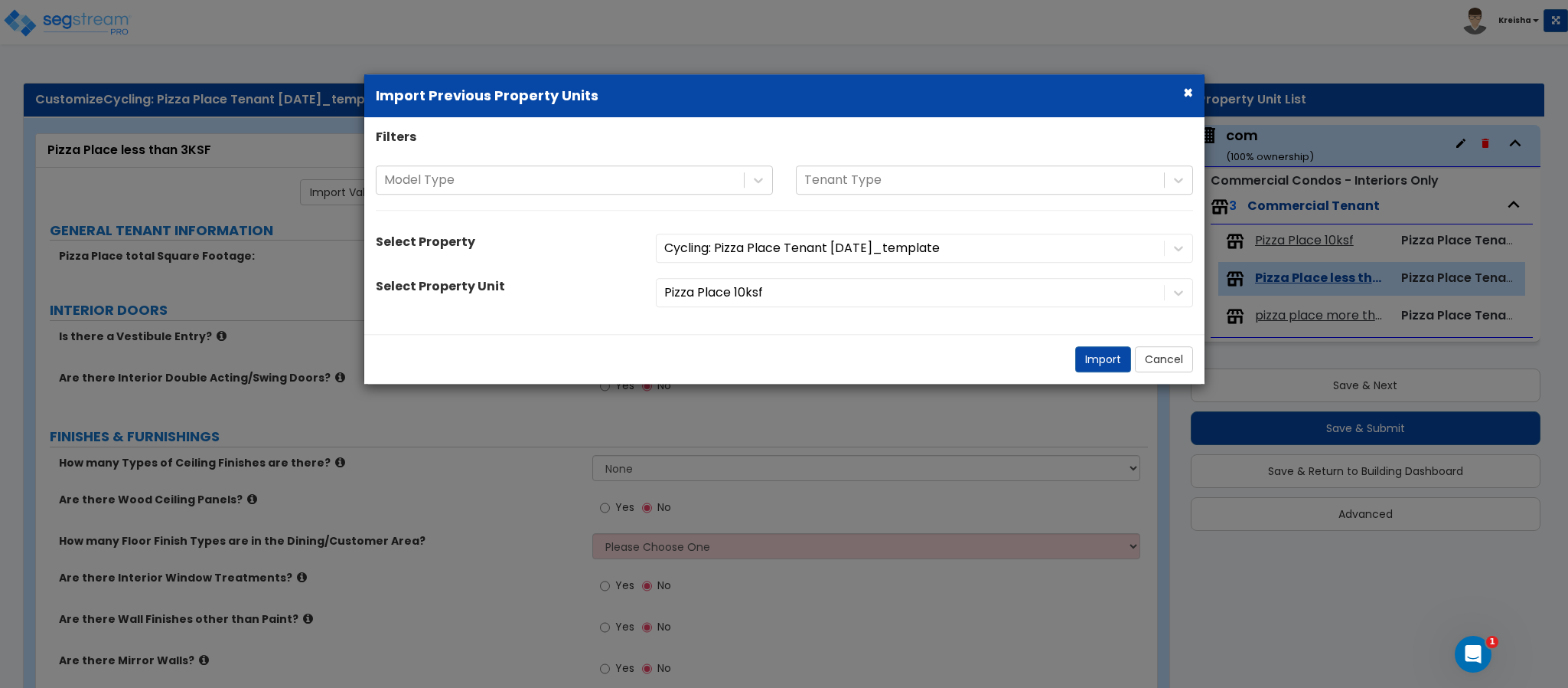
type input "1"
radio input "true"
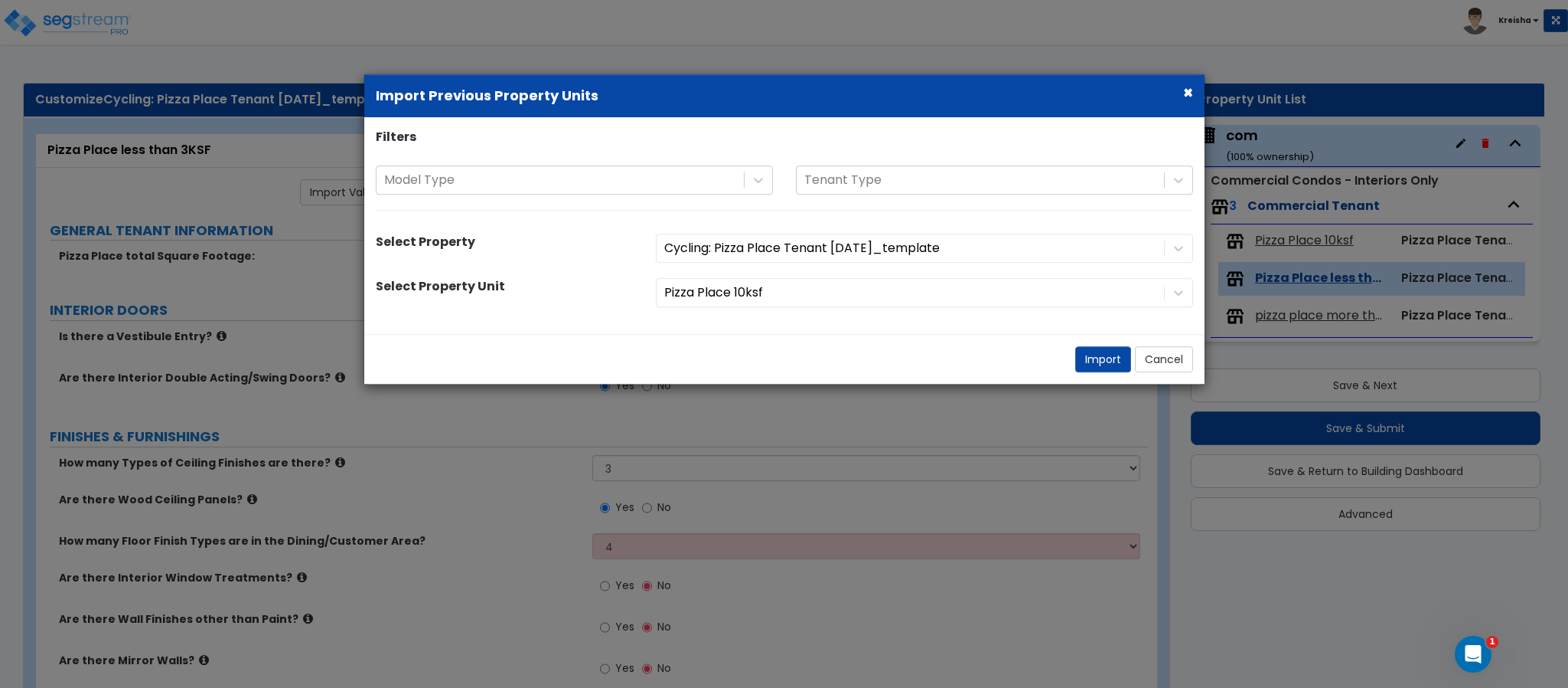
radio input "true"
select select "1"
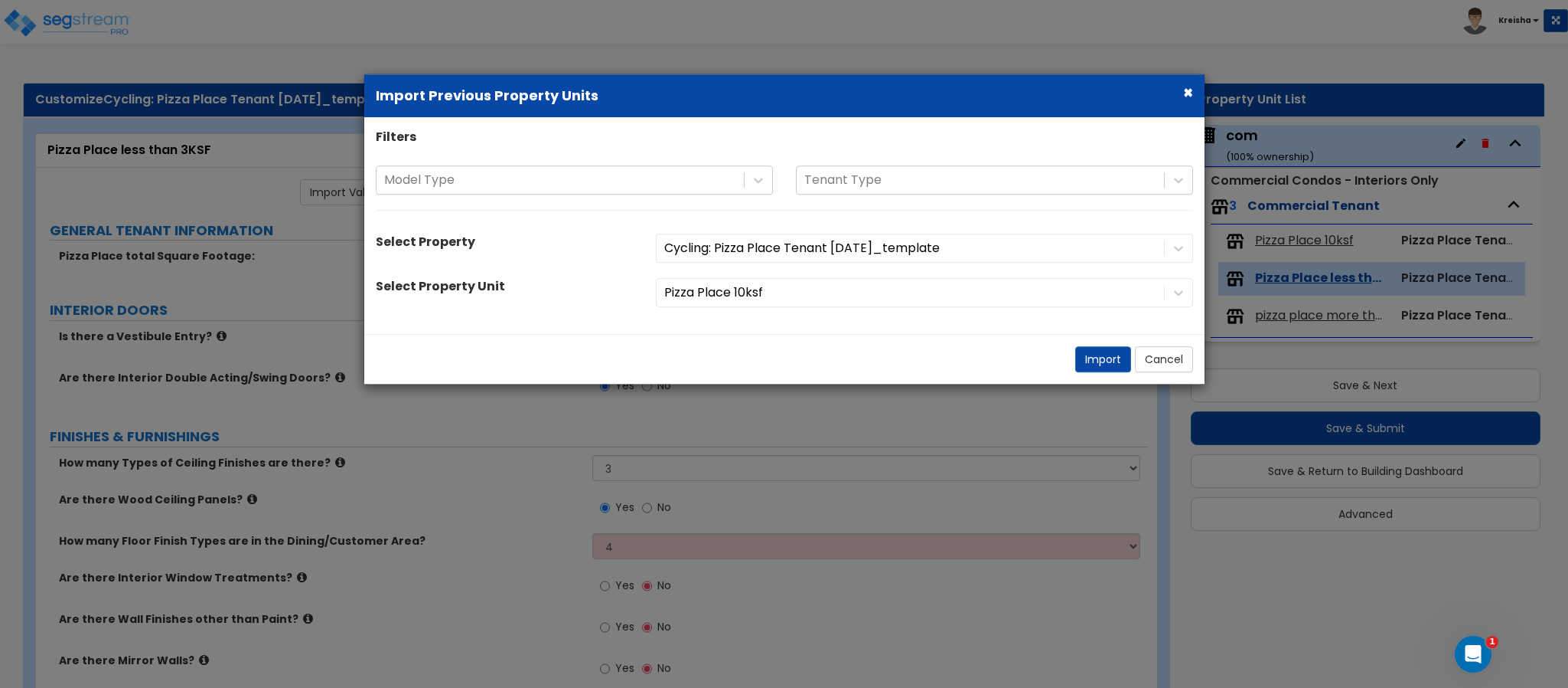
radio input "true"
select select "2"
select select "1"
select select "2"
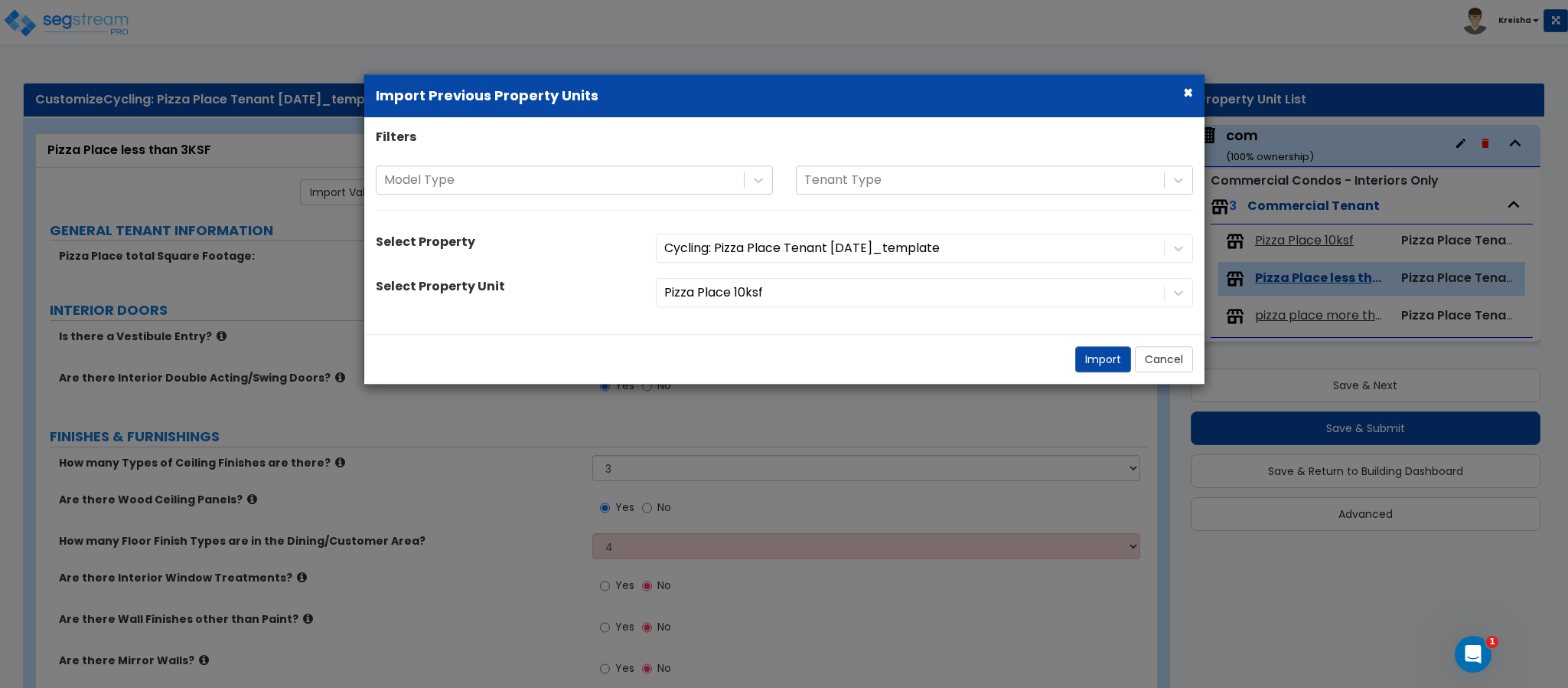
select select "3"
select select "1"
select select "2"
select select "3"
select select "4"
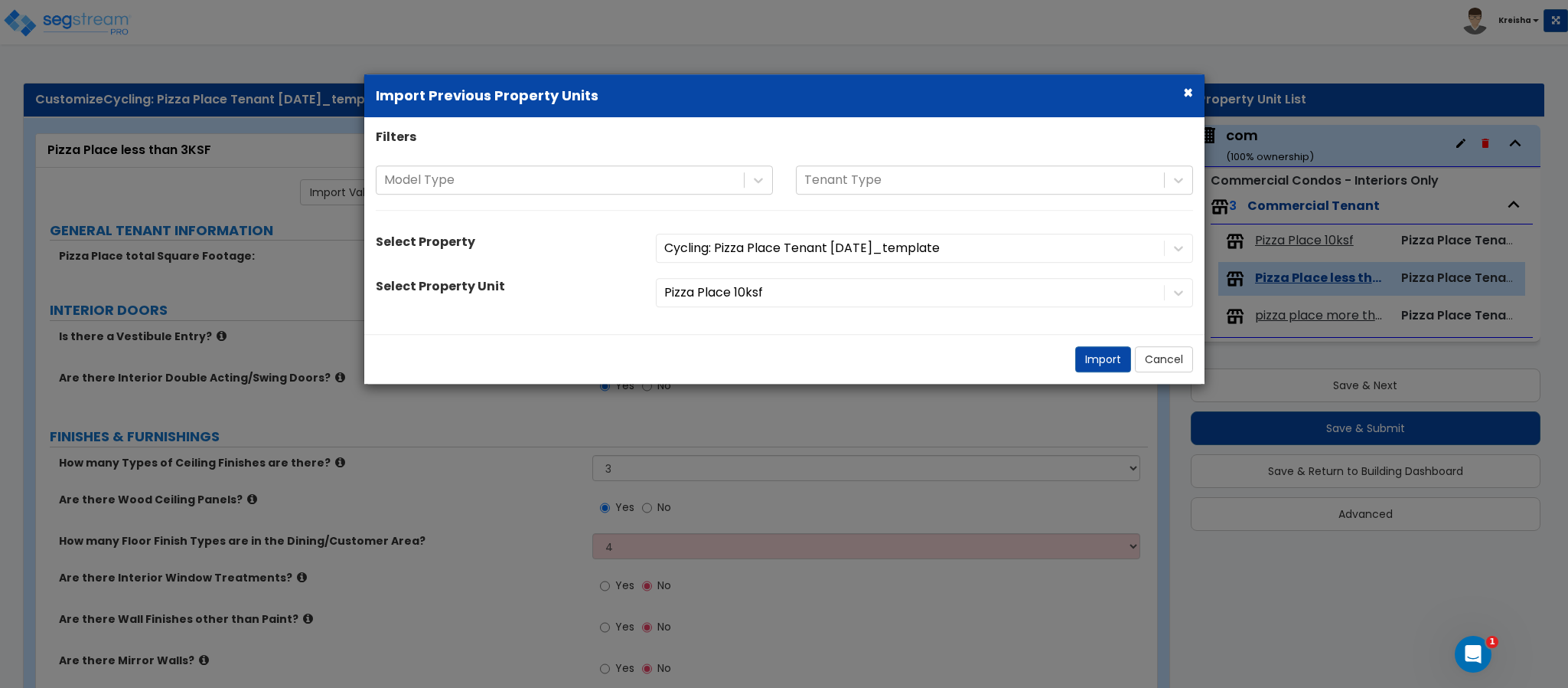
select select "3"
select select "1"
select select "2"
select select "3"
select select "1"
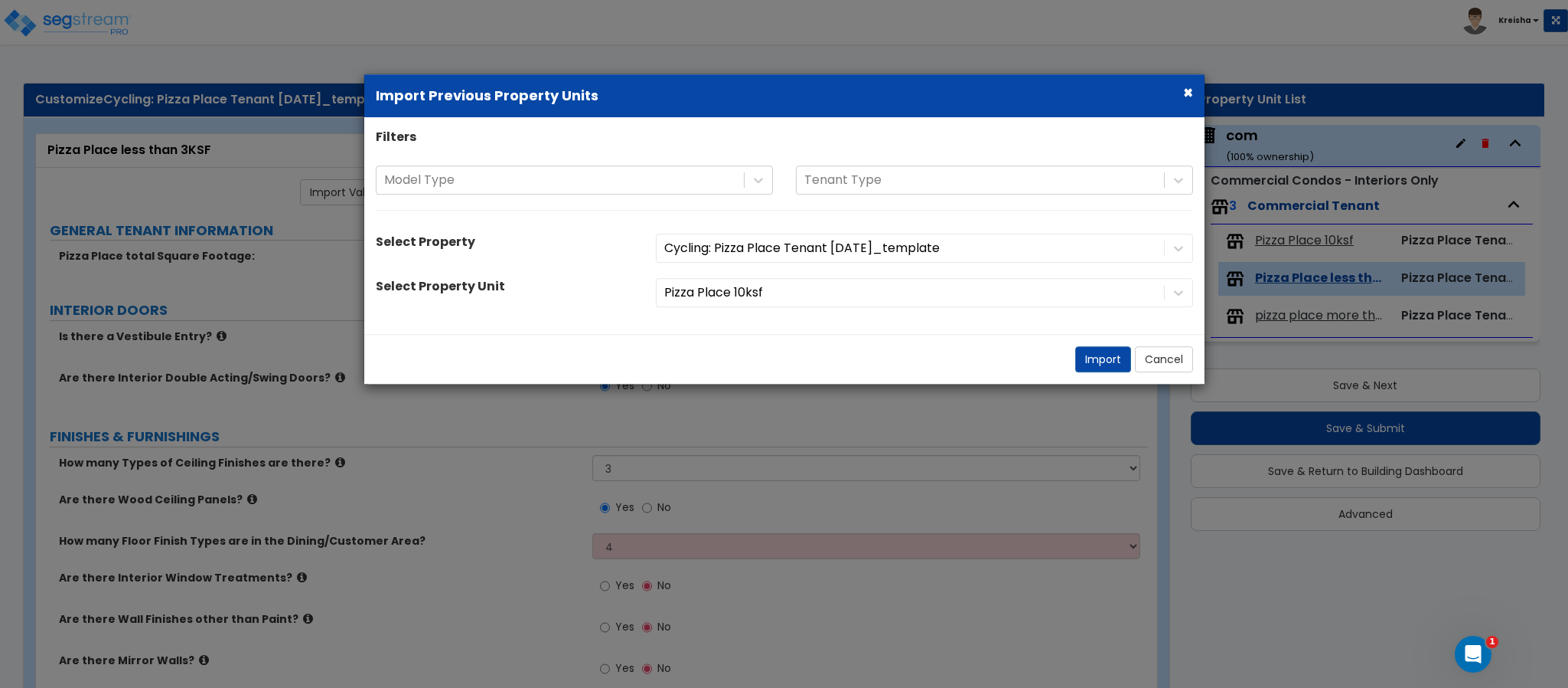
select select "3"
select select "6"
select select "8"
select select "2"
select select "8"
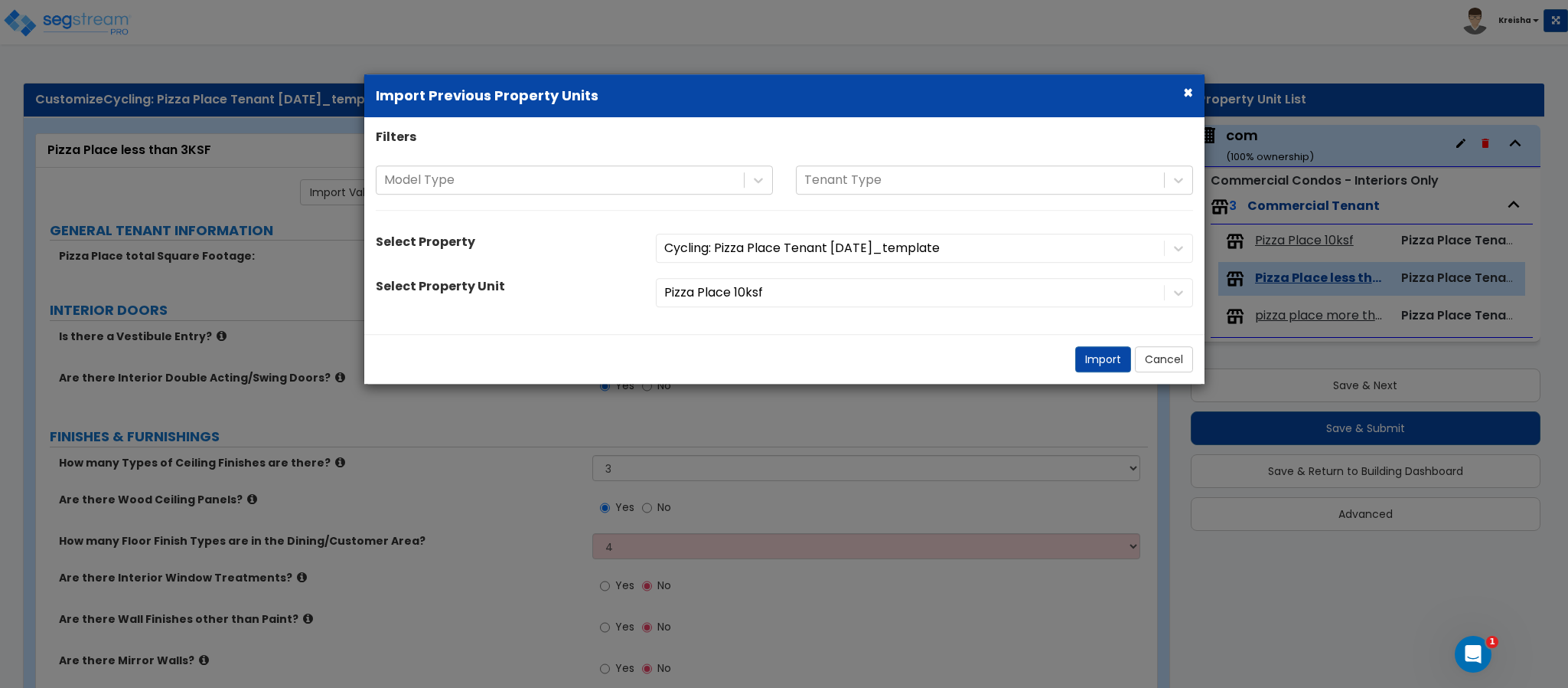
select select "3"
select select "1"
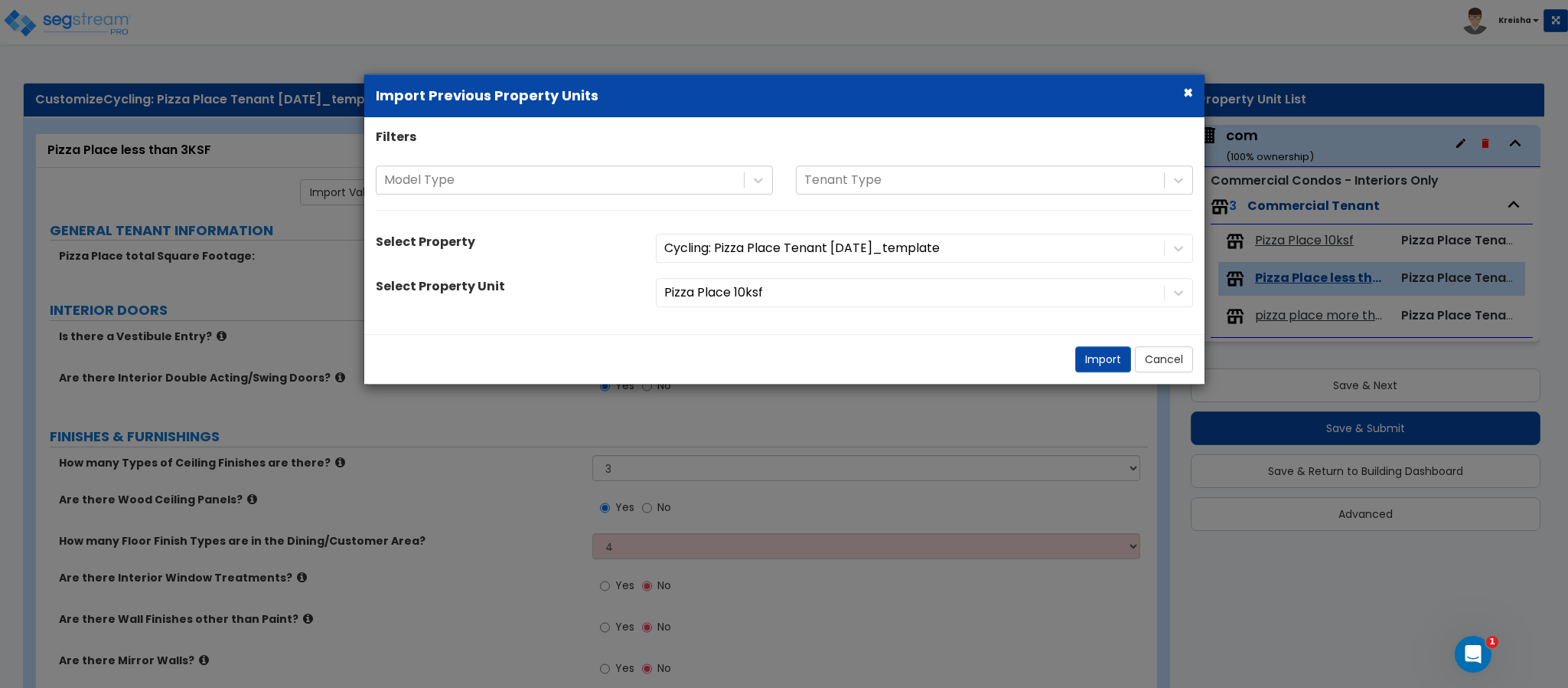
select select "1"
select select "7"
select select "1"
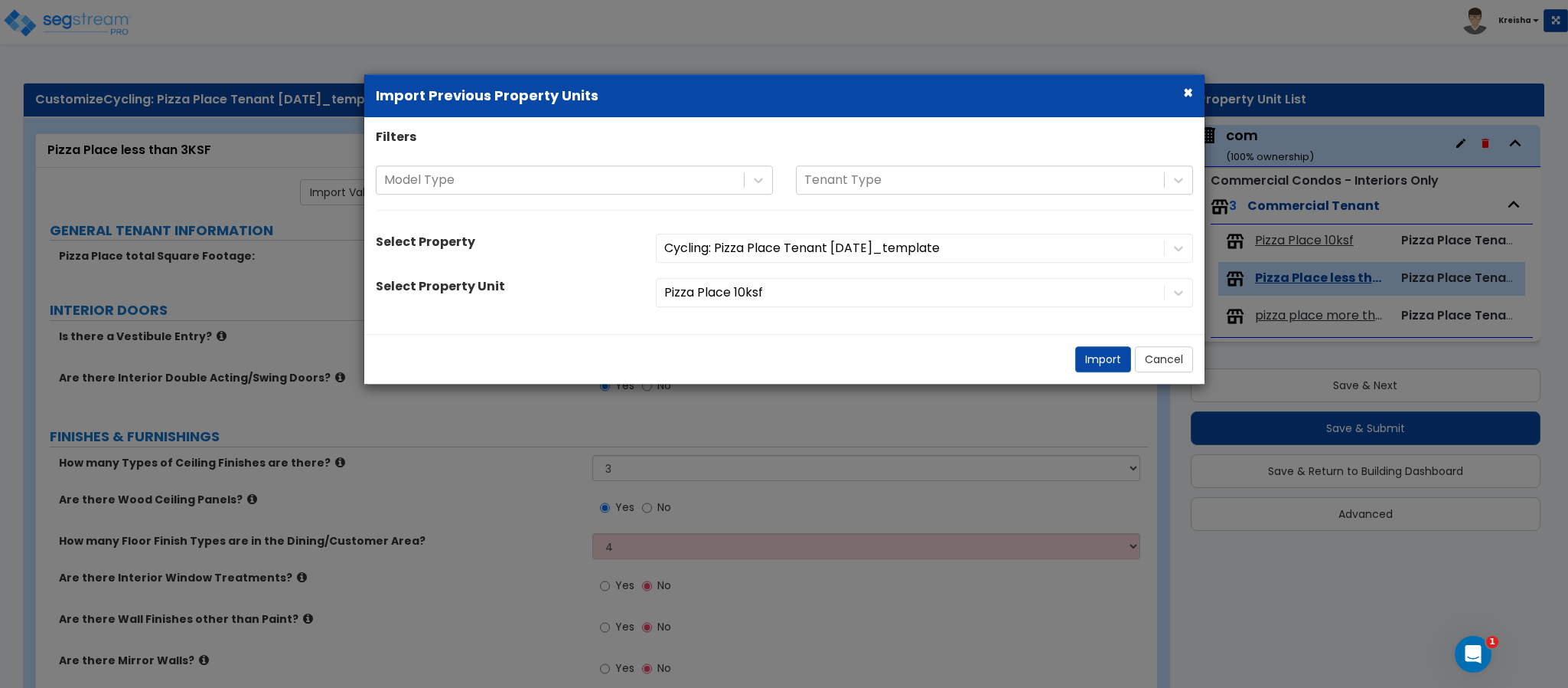
select select "2"
select select "1"
select select "2"
select select "3"
select select "1"
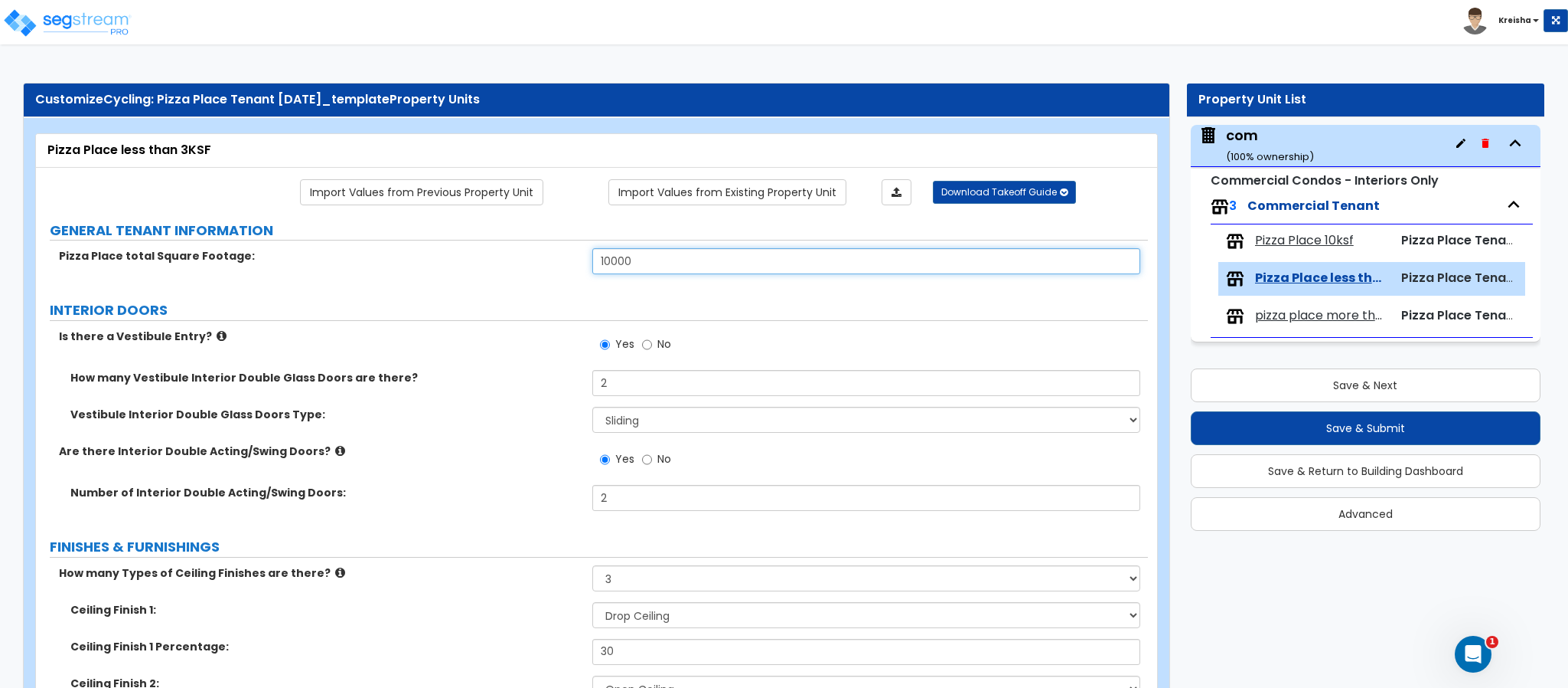
click at [641, 257] on input "10000" at bounding box center [867, 261] width 549 height 26
click at [624, 265] on input "10000" at bounding box center [867, 261] width 549 height 26
click at [624, 267] on input "10000" at bounding box center [867, 261] width 549 height 26
type input "2,850"
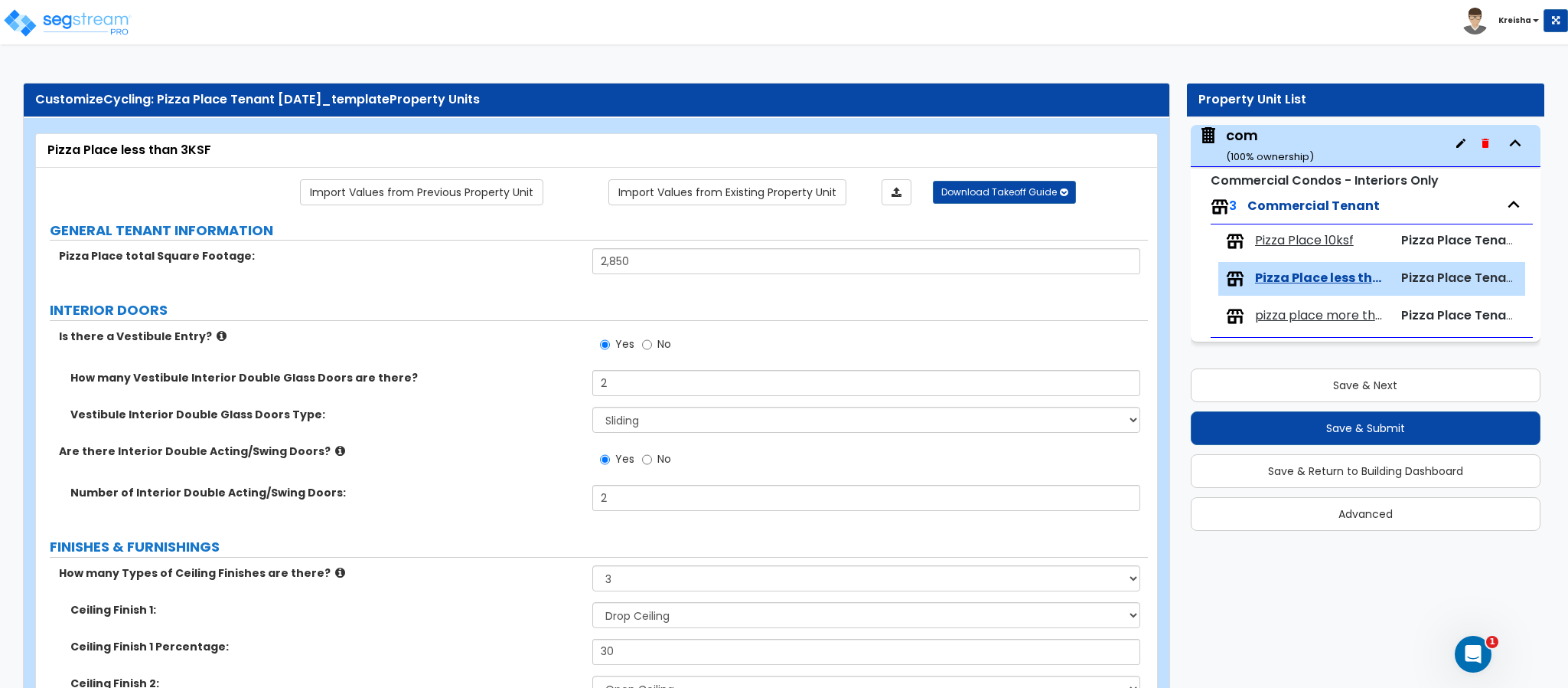
click at [527, 313] on label "INTERIOR DOORS" at bounding box center [598, 310] width 1098 height 20
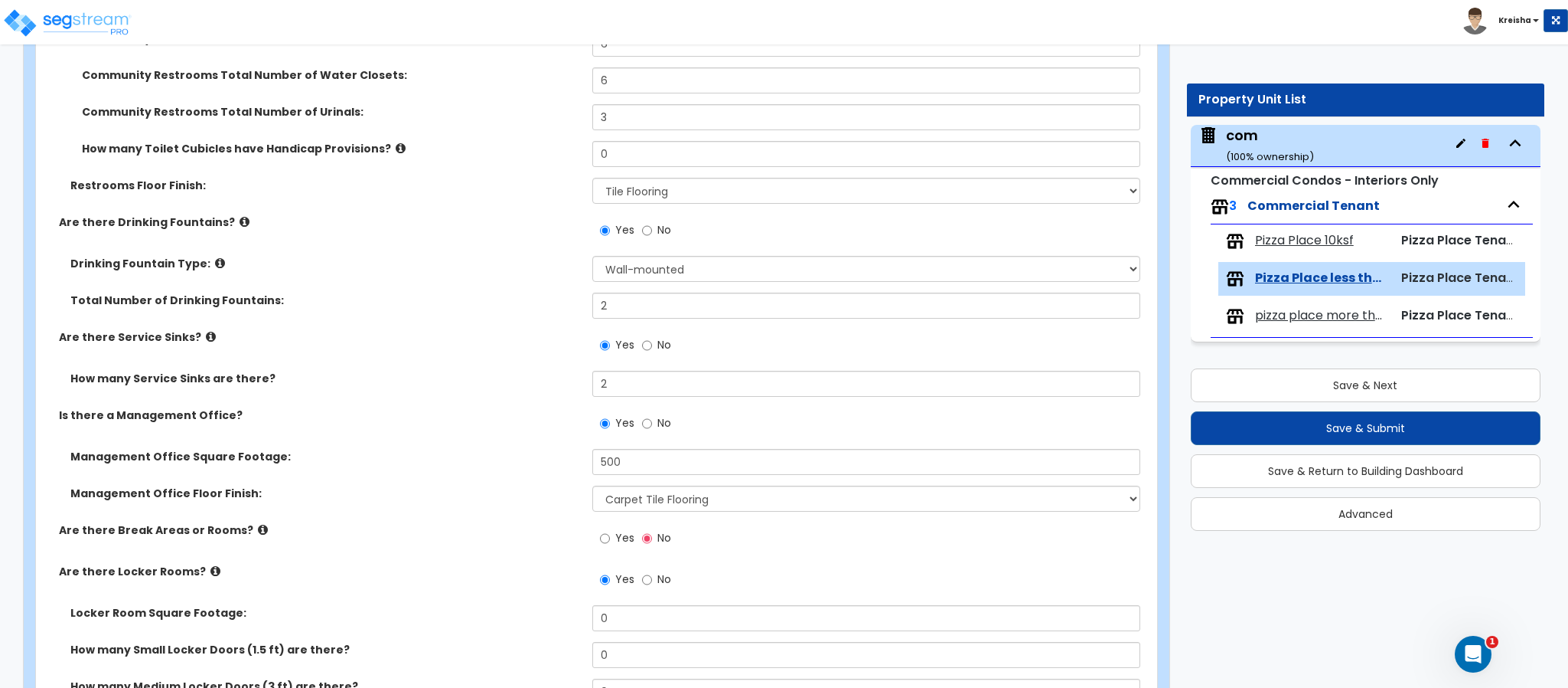
scroll to position [5772, 0]
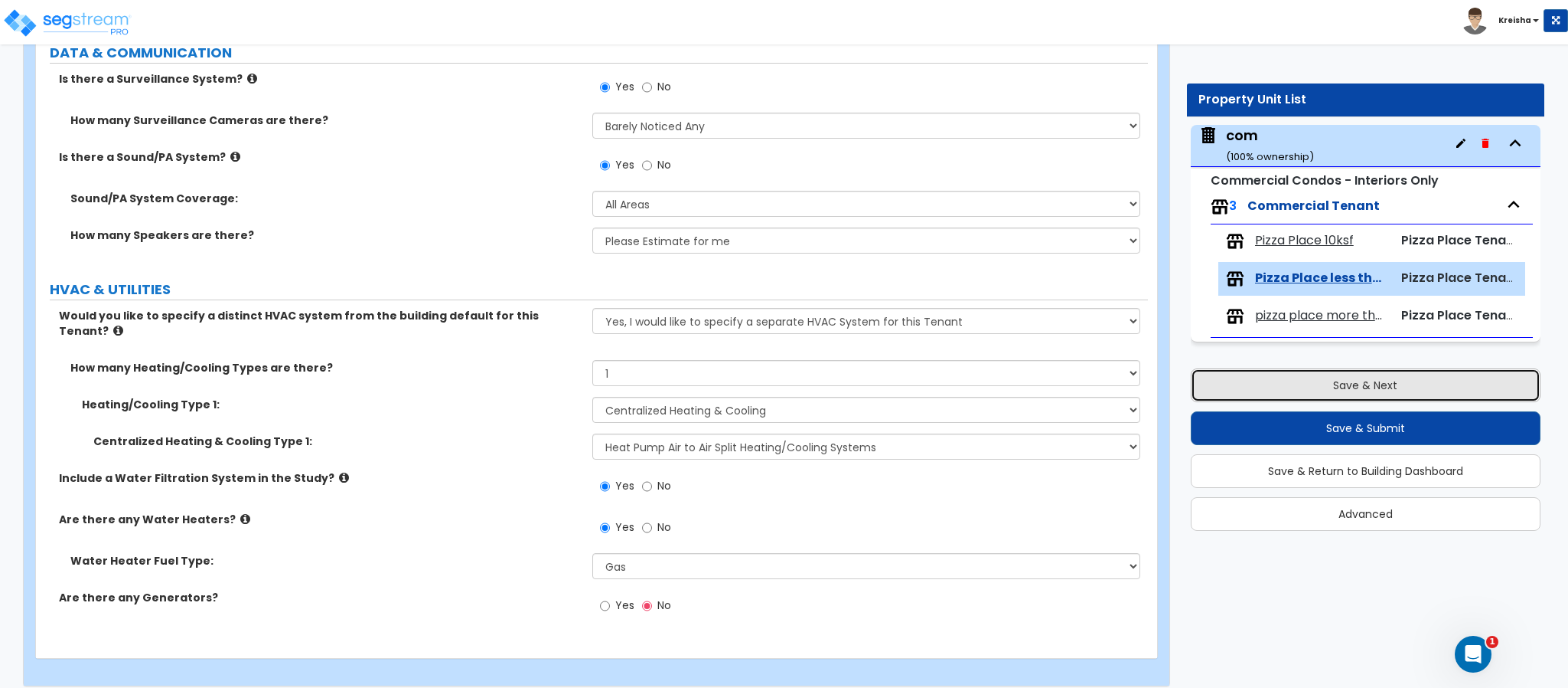
click at [1247, 400] on button "Save & Next" at bounding box center [1365, 385] width 350 height 34
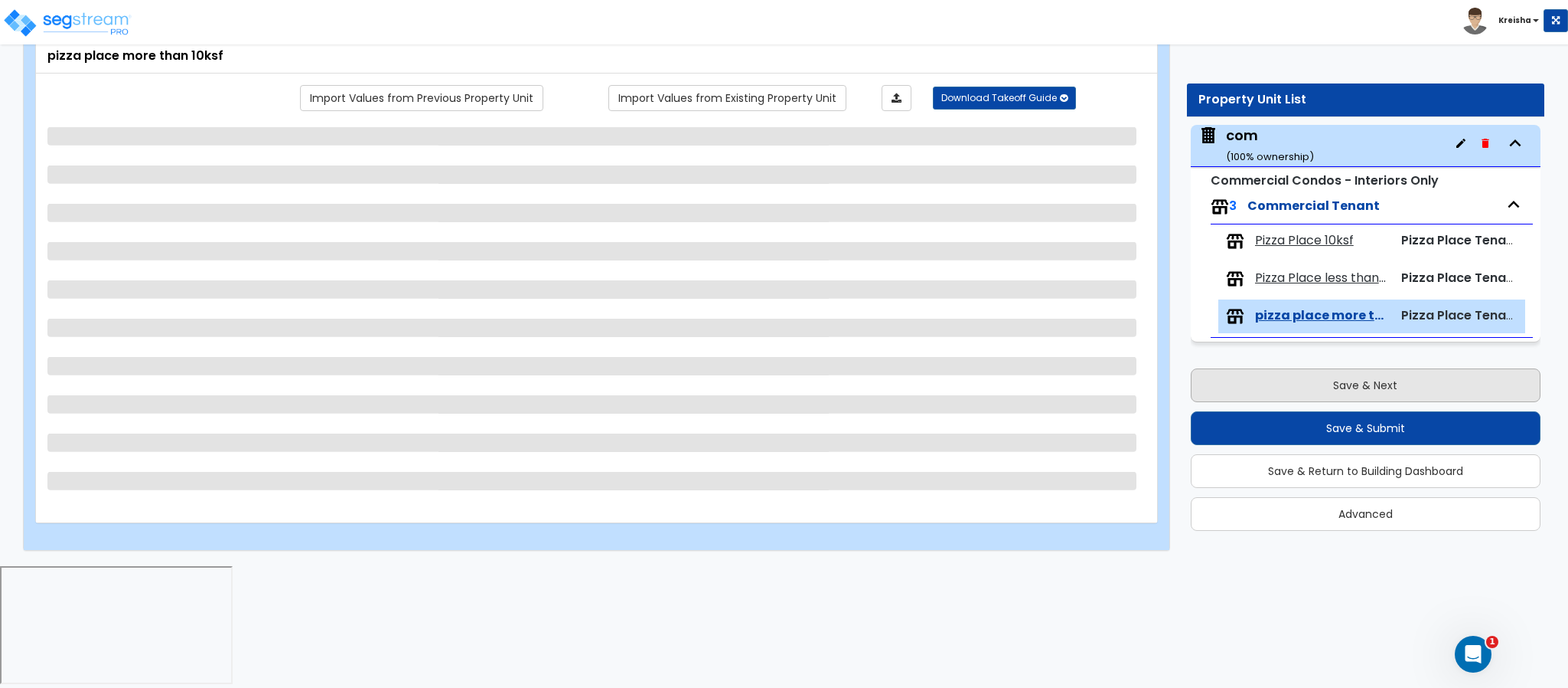
scroll to position [0, 0]
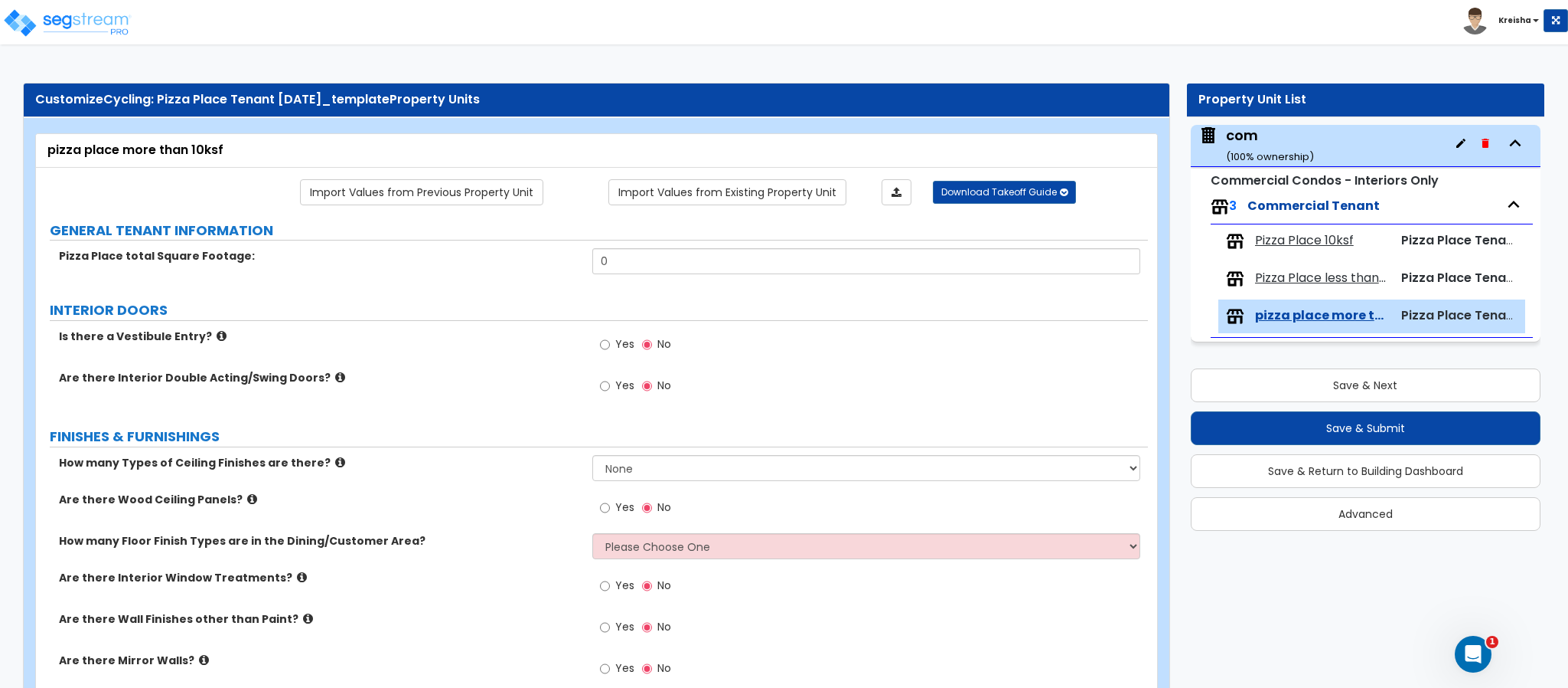
click at [611, 262] on input "0" at bounding box center [867, 261] width 549 height 26
click at [611, 260] on input "0" at bounding box center [867, 261] width 549 height 26
click at [769, 304] on label "INTERIOR DOORS" at bounding box center [598, 310] width 1098 height 20
click at [613, 267] on input "15,000" at bounding box center [867, 261] width 549 height 26
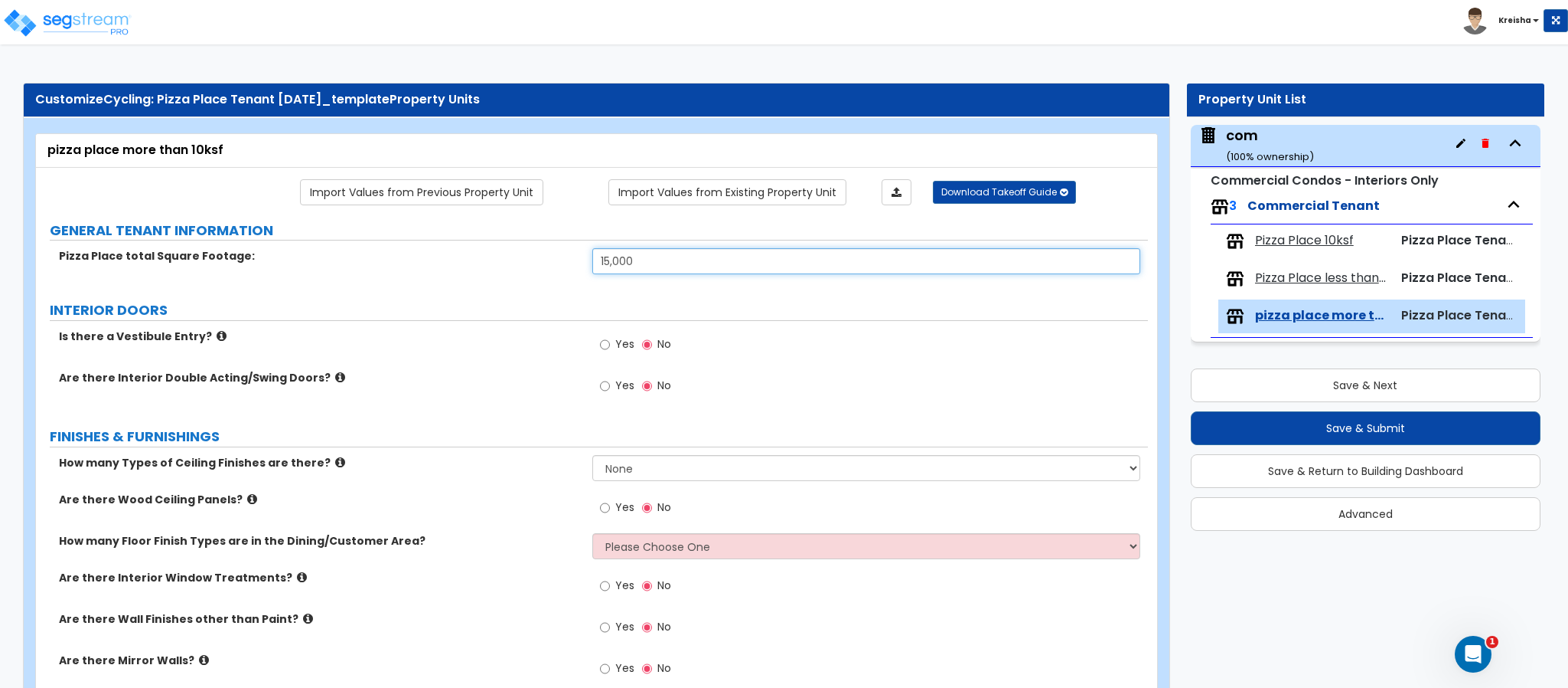
click at [613, 265] on input "15,000" at bounding box center [867, 261] width 549 height 26
click at [613, 265] on input "12,000" at bounding box center [867, 261] width 549 height 26
click at [613, 264] on input "12,000" at bounding box center [867, 261] width 549 height 26
click at [799, 379] on div "Yes No" at bounding box center [871, 390] width 557 height 42
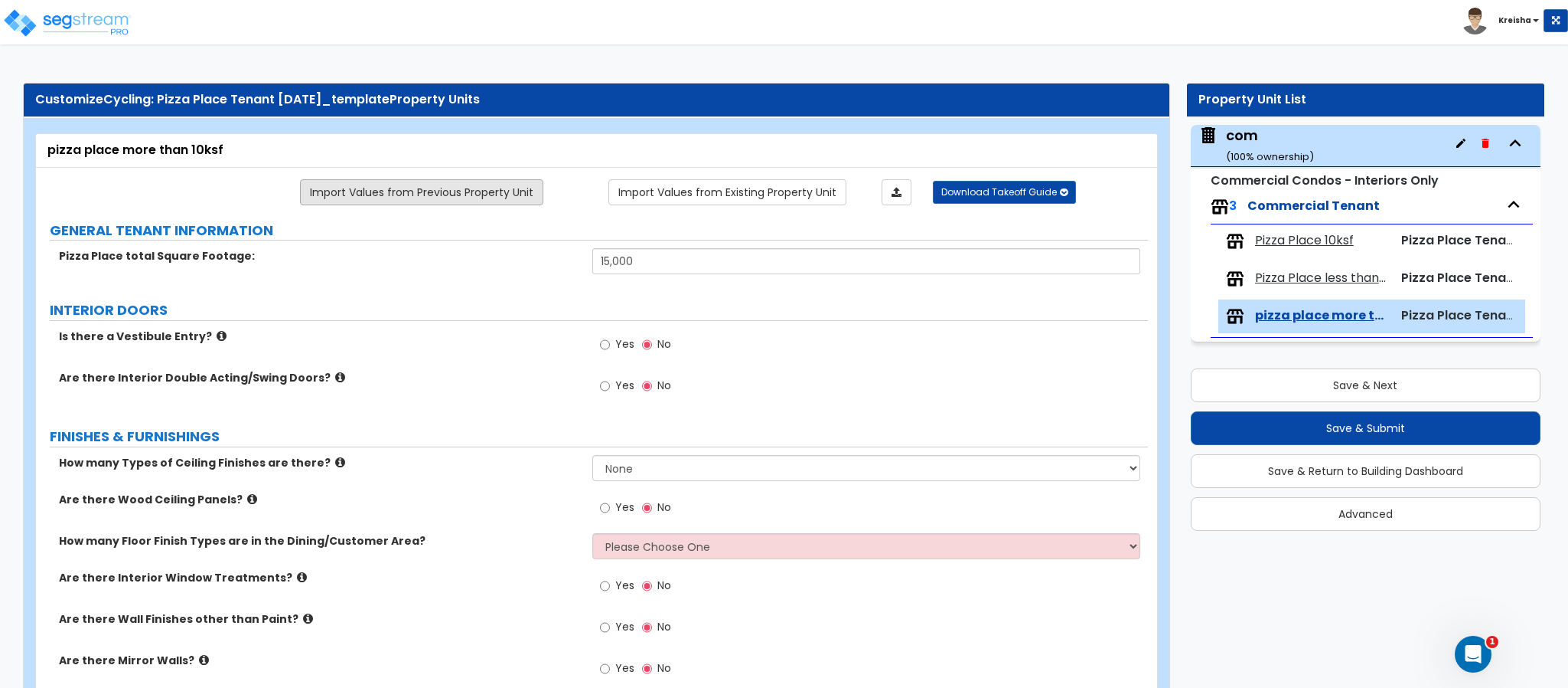
click at [480, 191] on link "Import Values from Previous Property Unit" at bounding box center [421, 192] width 243 height 26
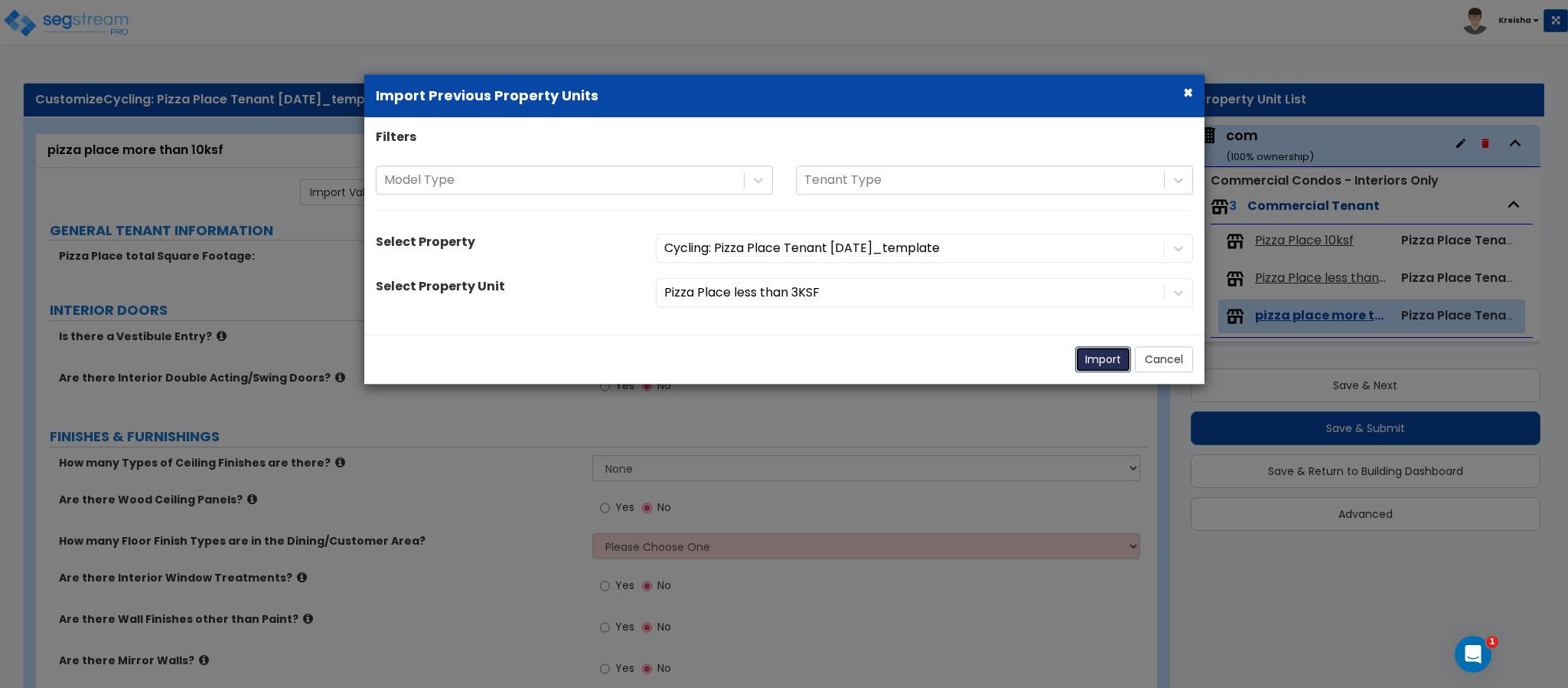
click at [1102, 361] on button "Import" at bounding box center [1104, 359] width 56 height 26
type input "2850"
radio input "true"
select select "3"
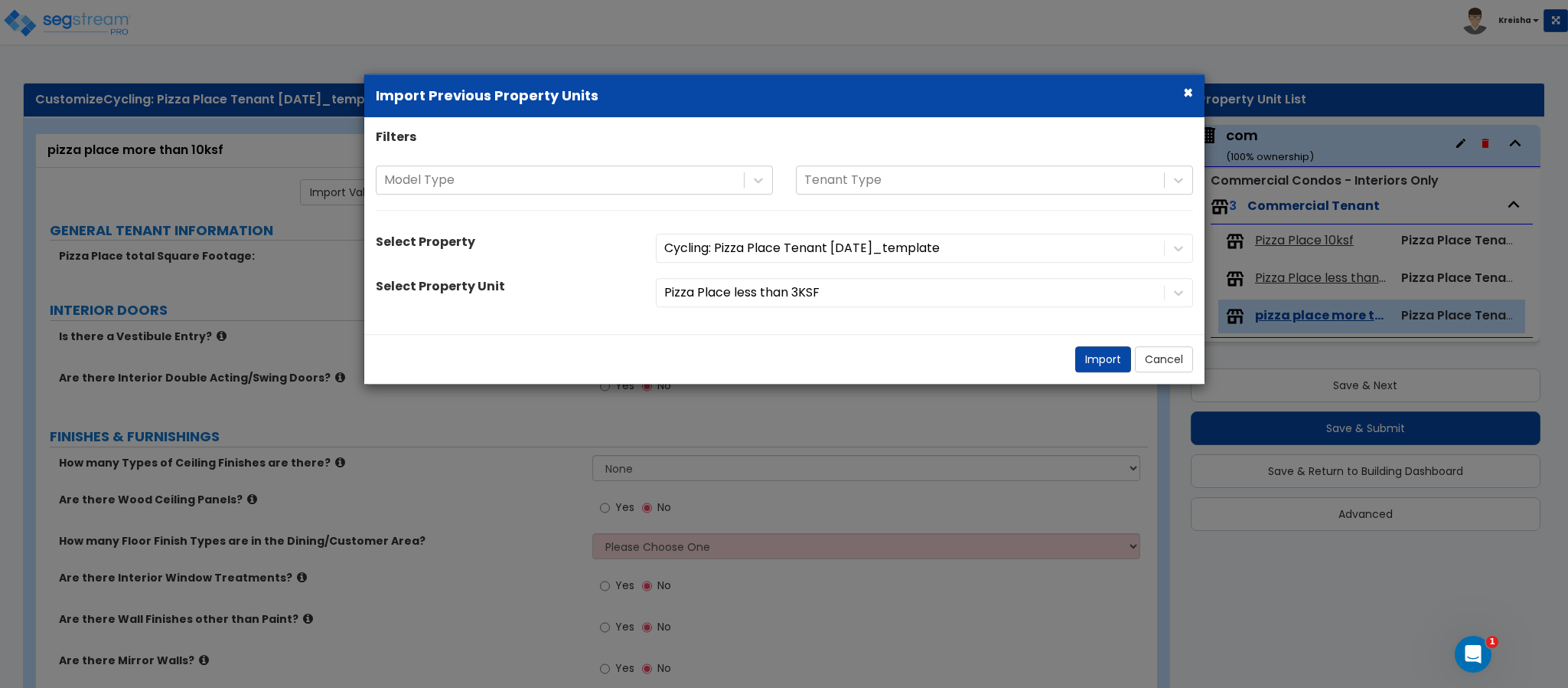
radio input "true"
select select "4"
radio input "true"
select select "3"
radio input "true"
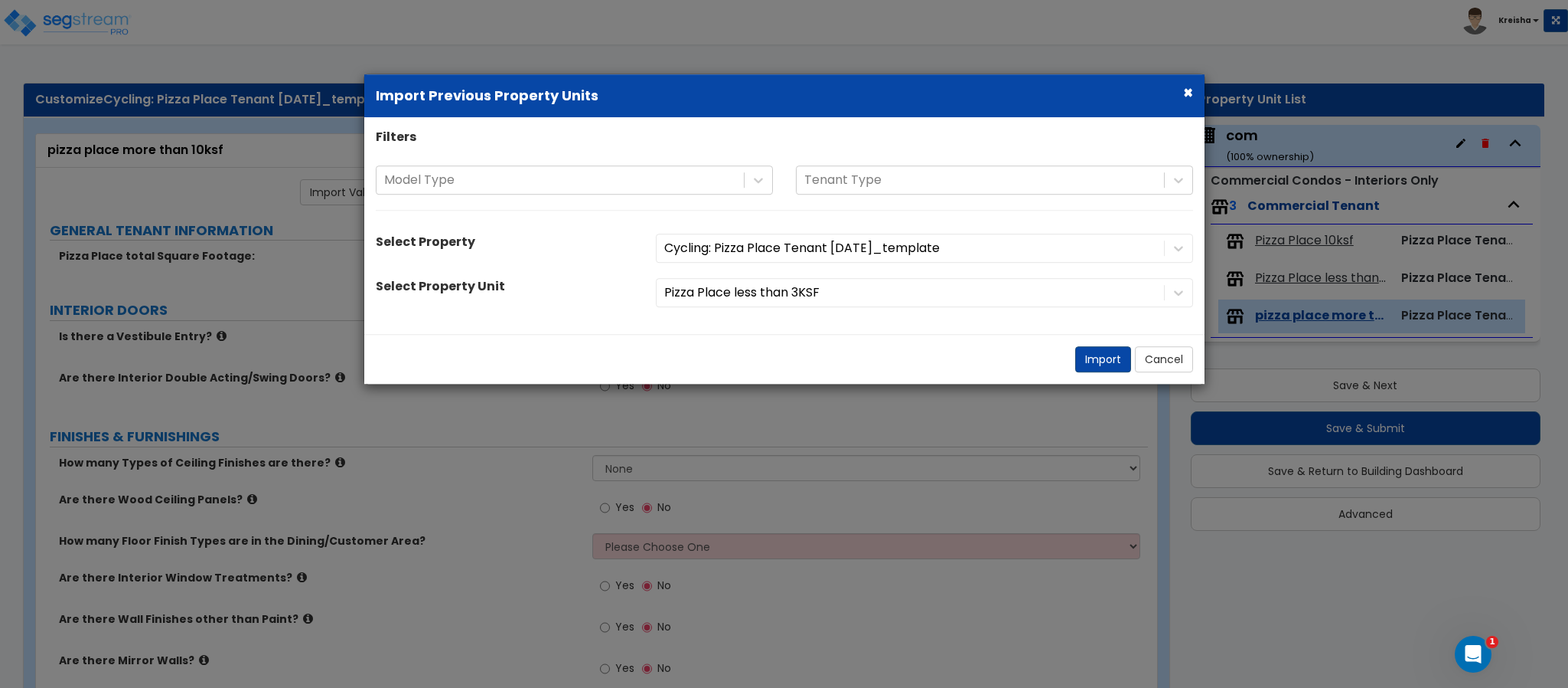
radio input "true"
type input "5"
radio input "true"
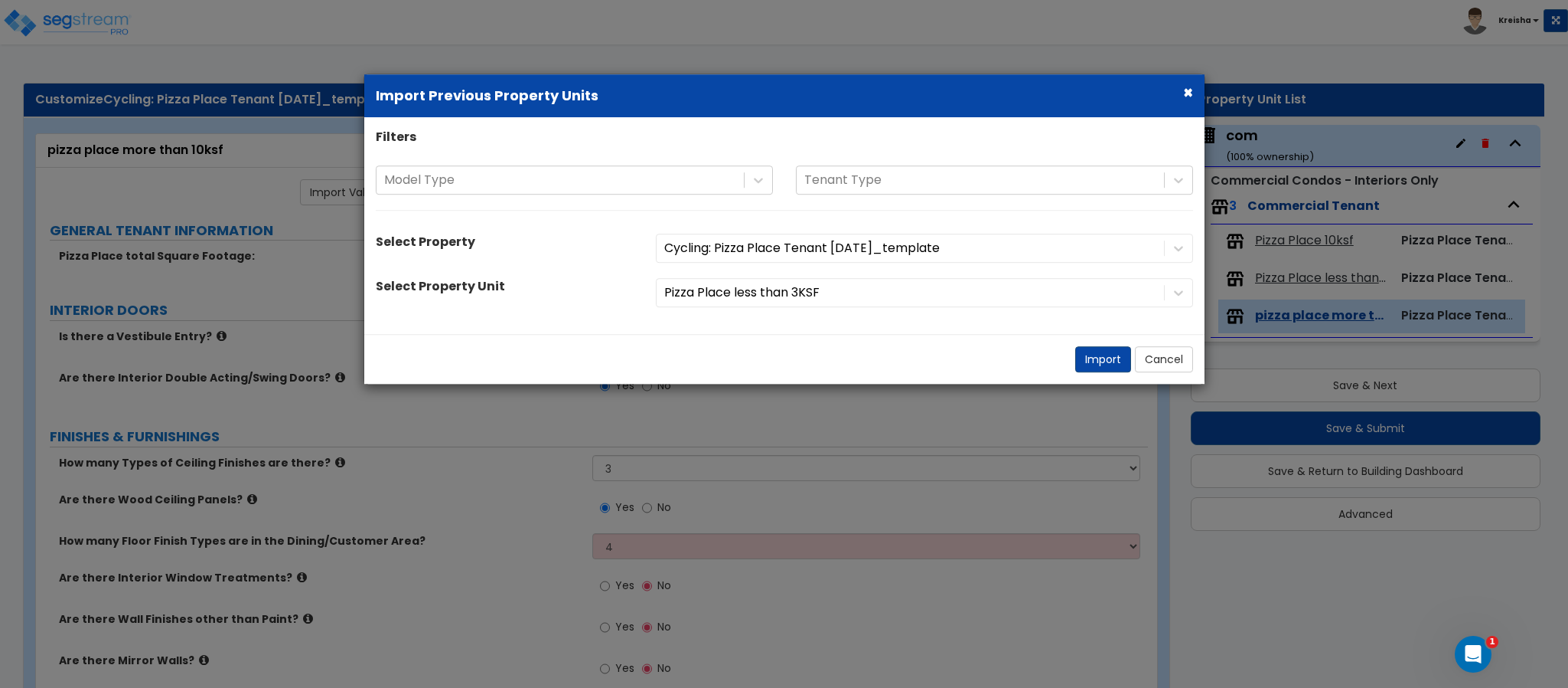
type input "2"
radio input "true"
type input "25"
select select "1"
radio input "true"
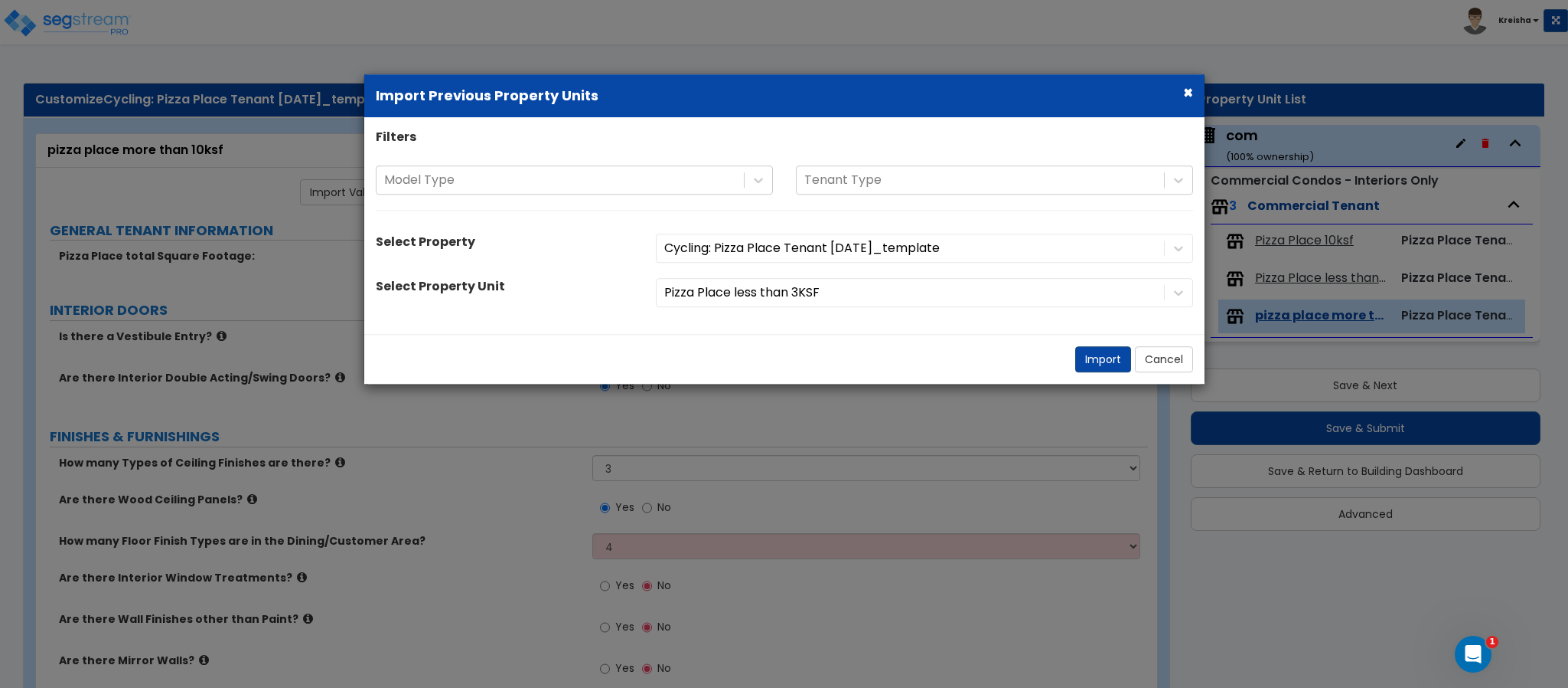
select select "2"
radio input "true"
type input "2"
radio input "true"
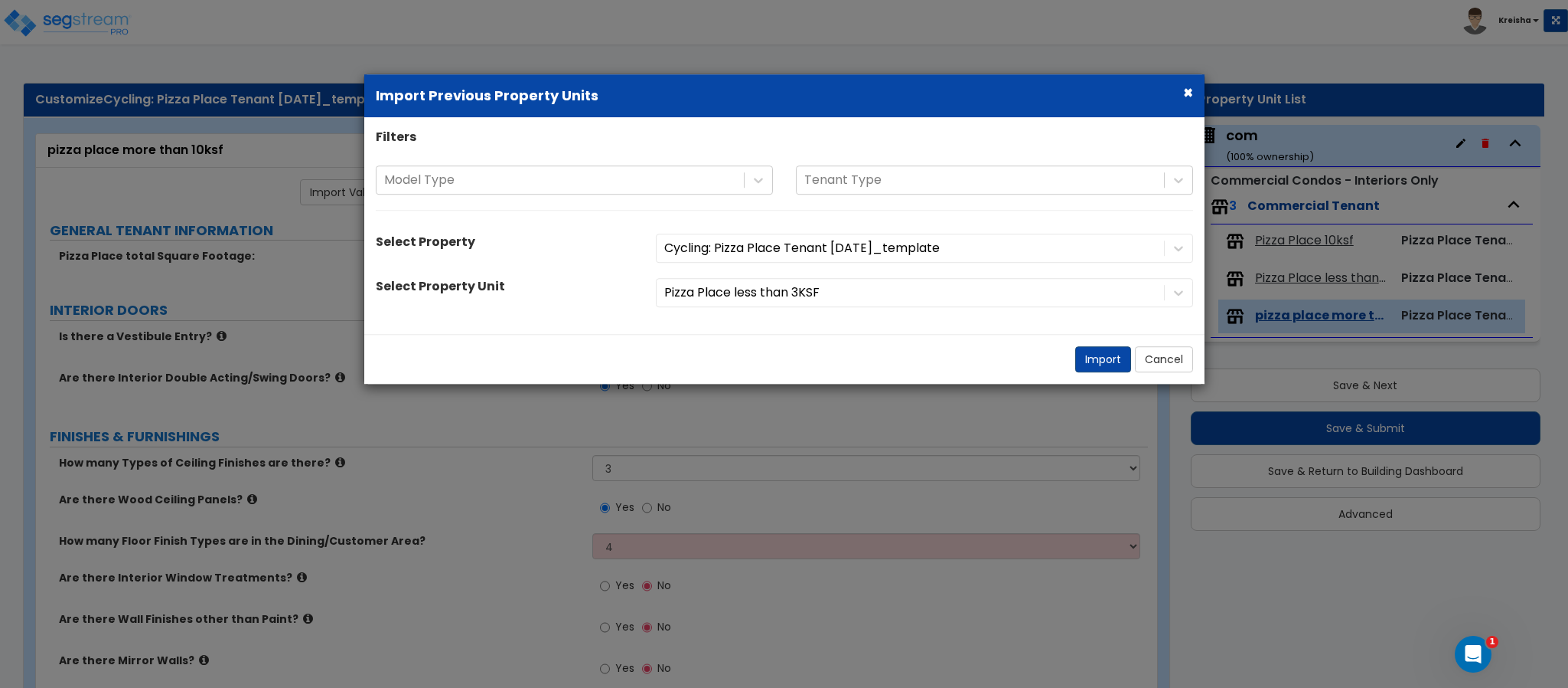
radio input "true"
type input "2"
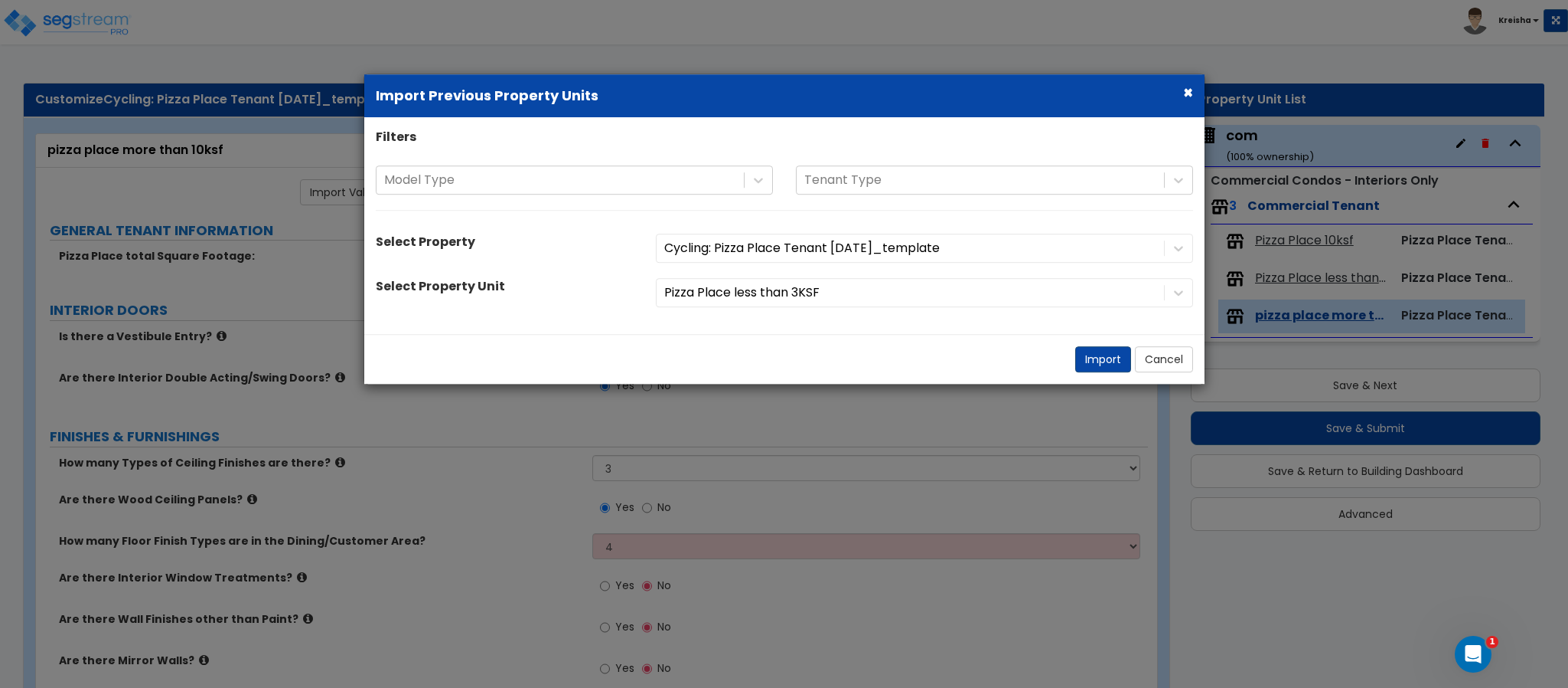
type input "1"
radio input "true"
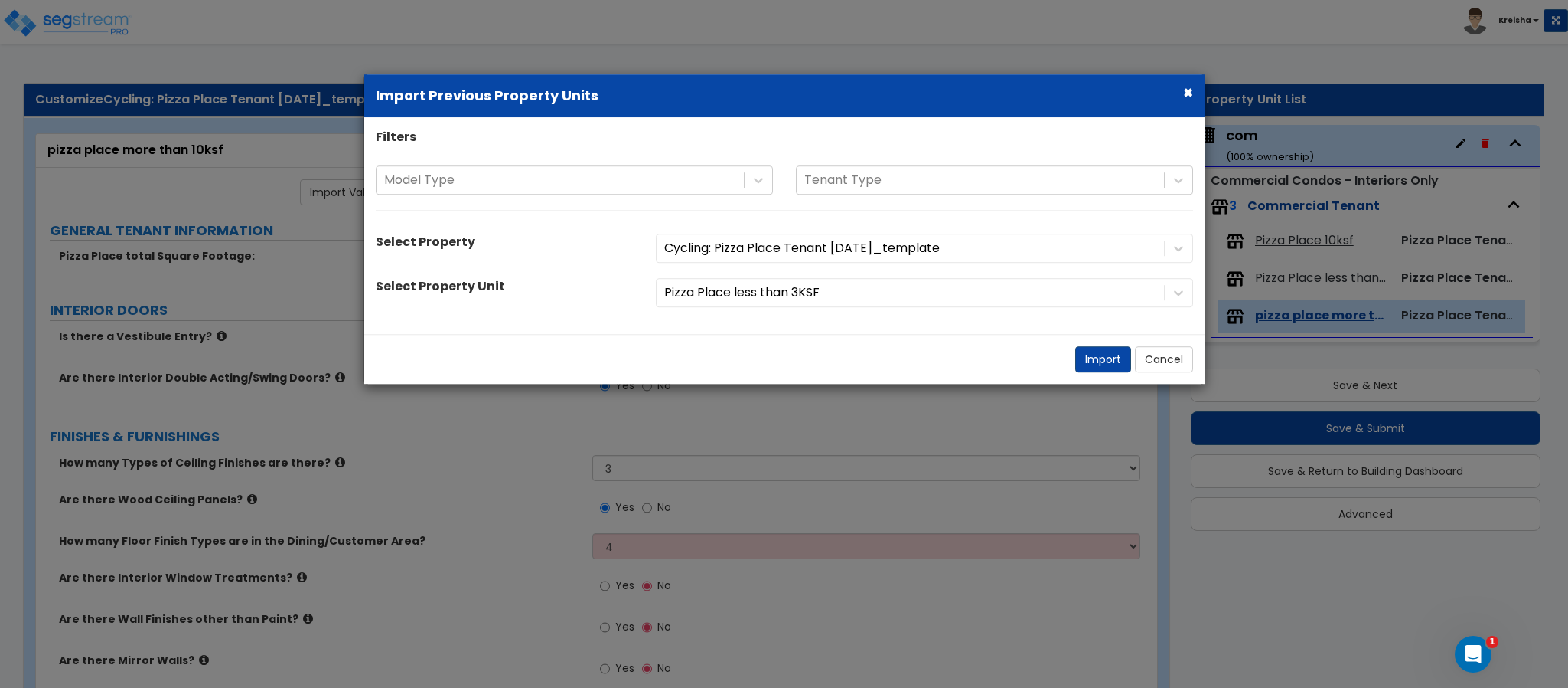
radio input "true"
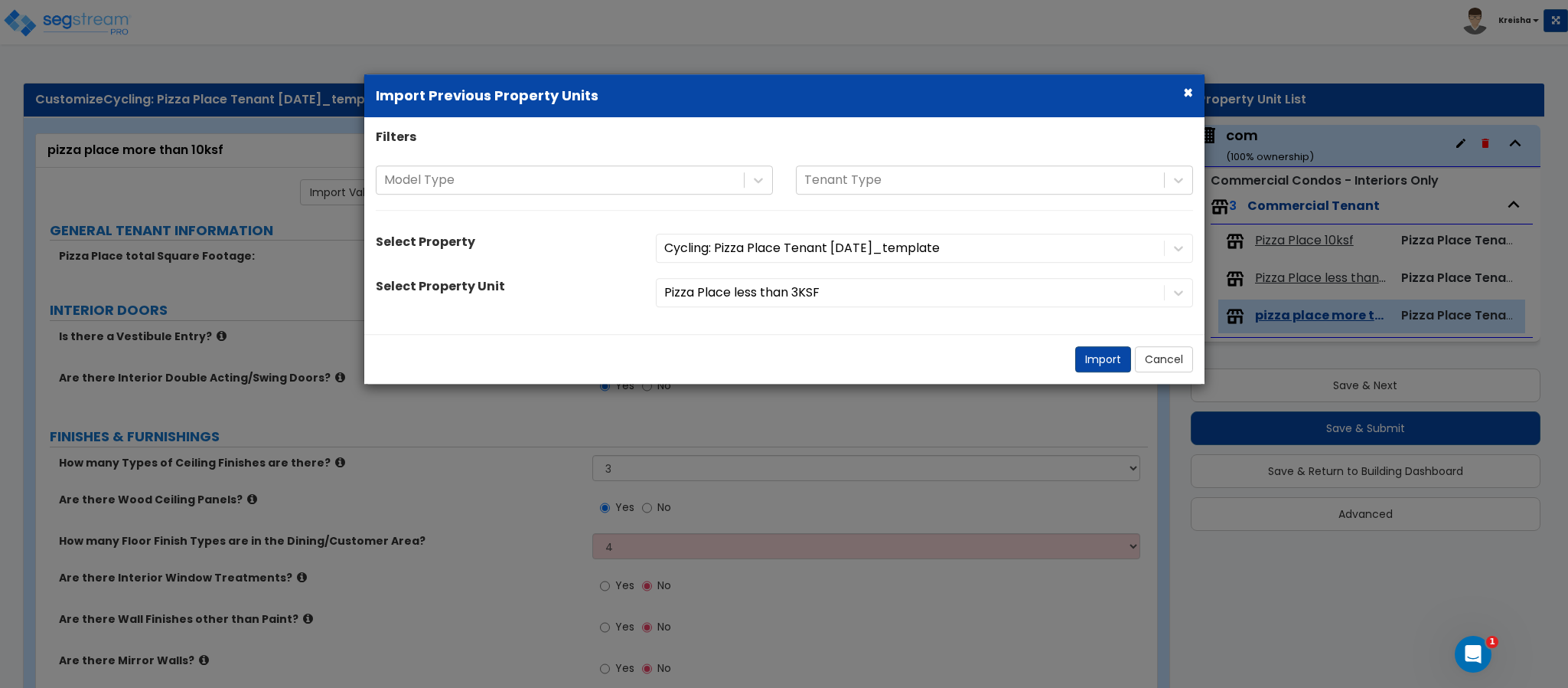
select select "1"
radio input "true"
select select "2"
select select "1"
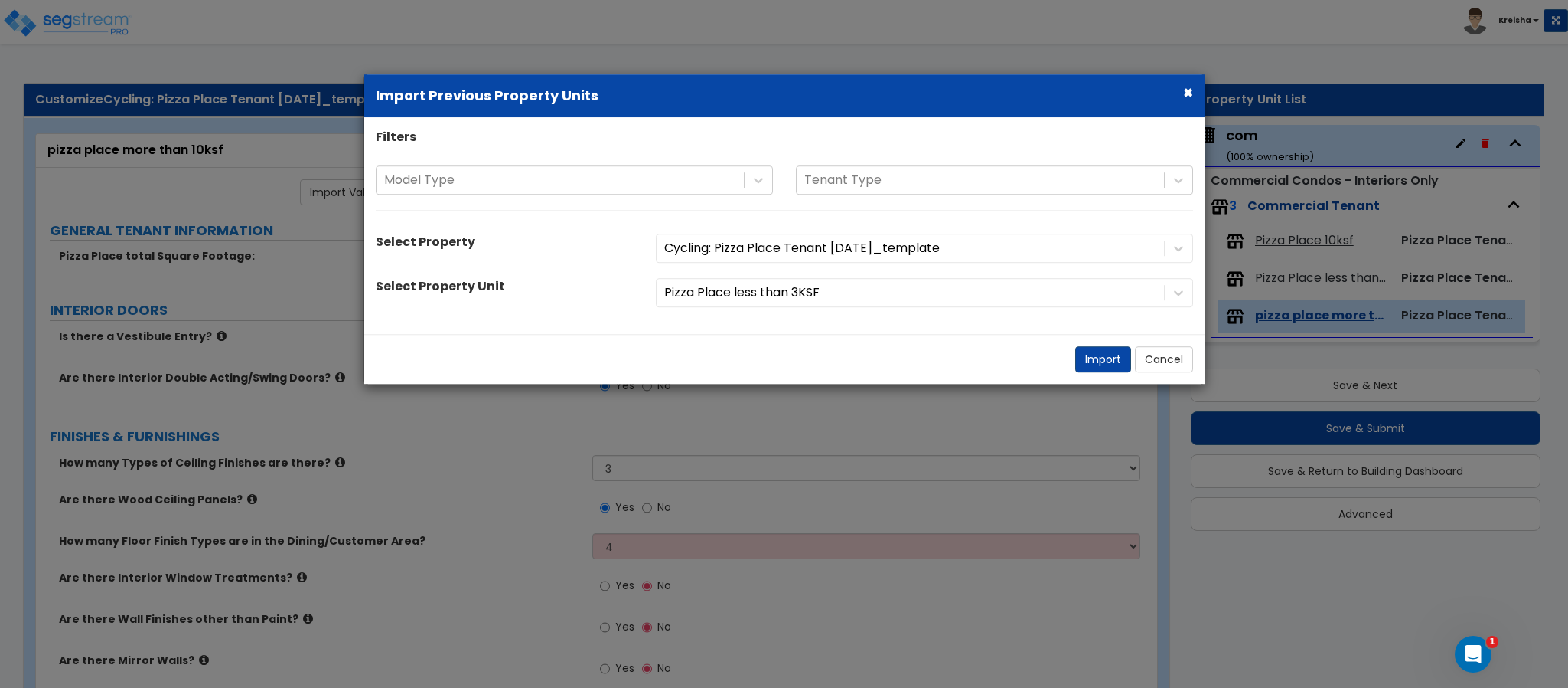
select select "2"
select select "3"
select select "1"
select select "2"
select select "3"
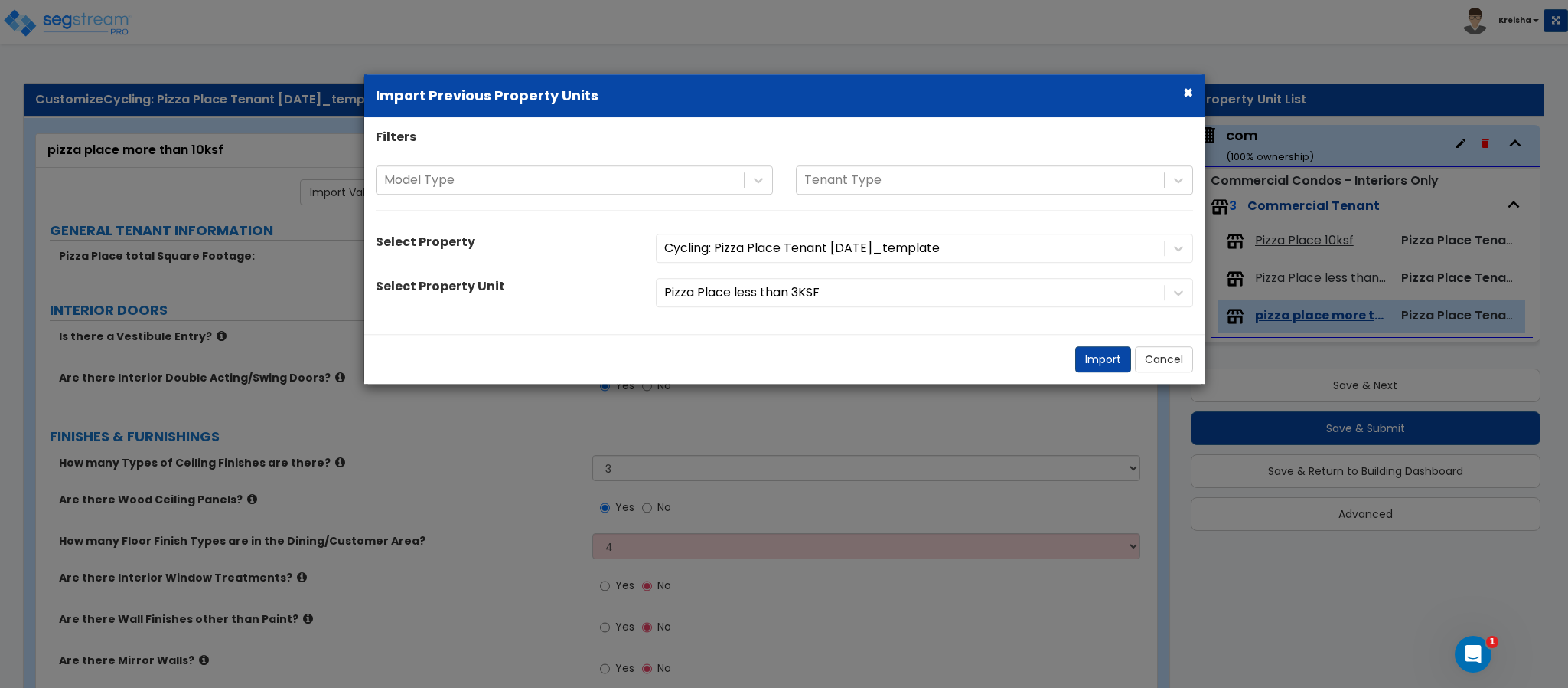
select select "4"
select select "3"
select select "1"
select select "2"
select select "3"
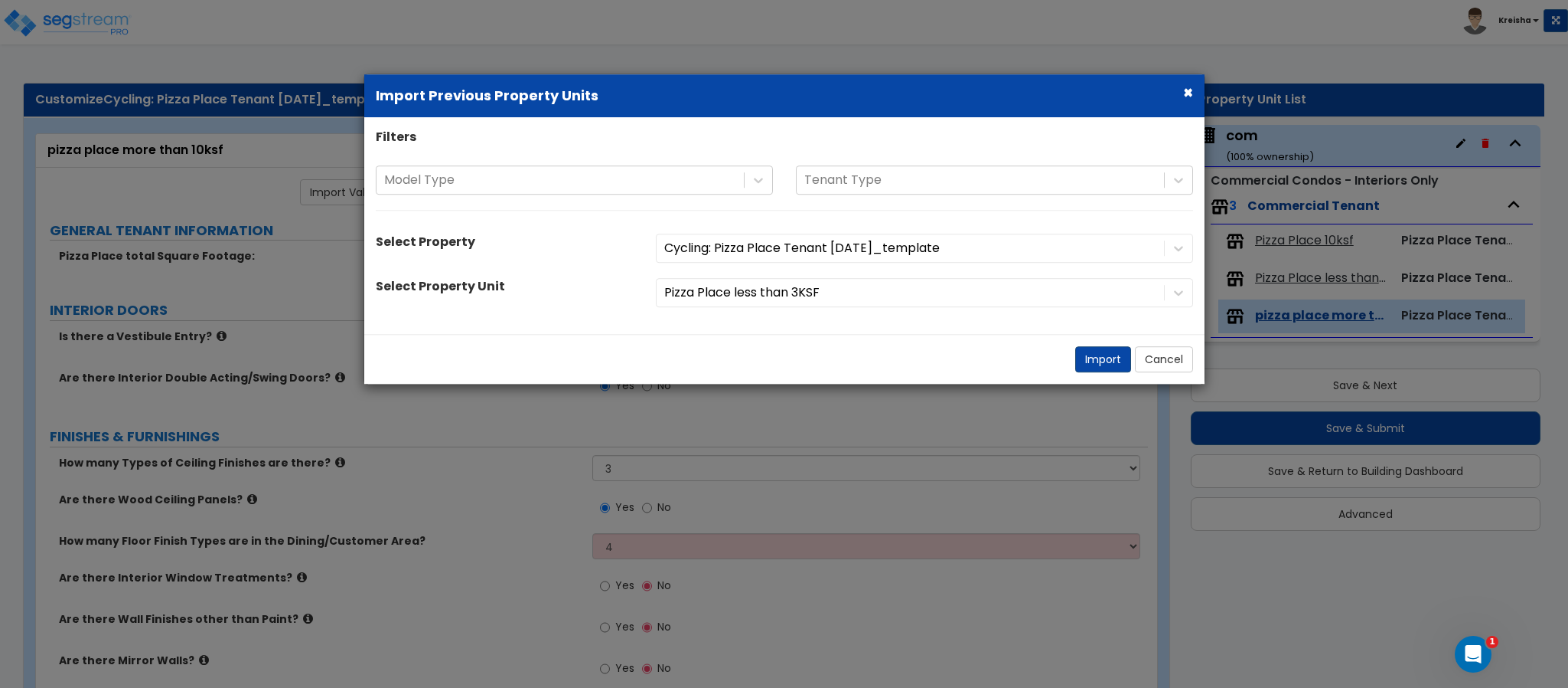
select select "1"
select select "3"
select select "6"
select select "8"
select select "2"
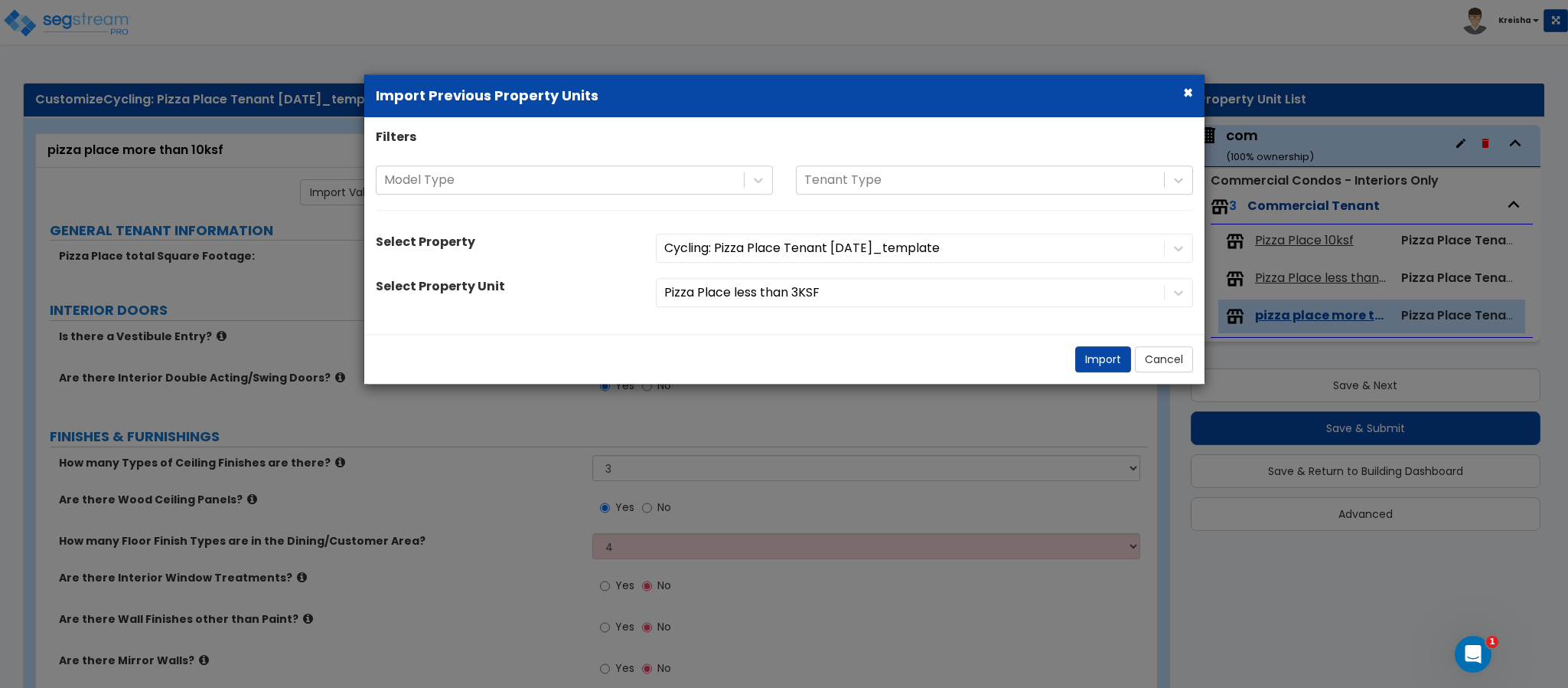
select select "8"
select select "3"
select select "1"
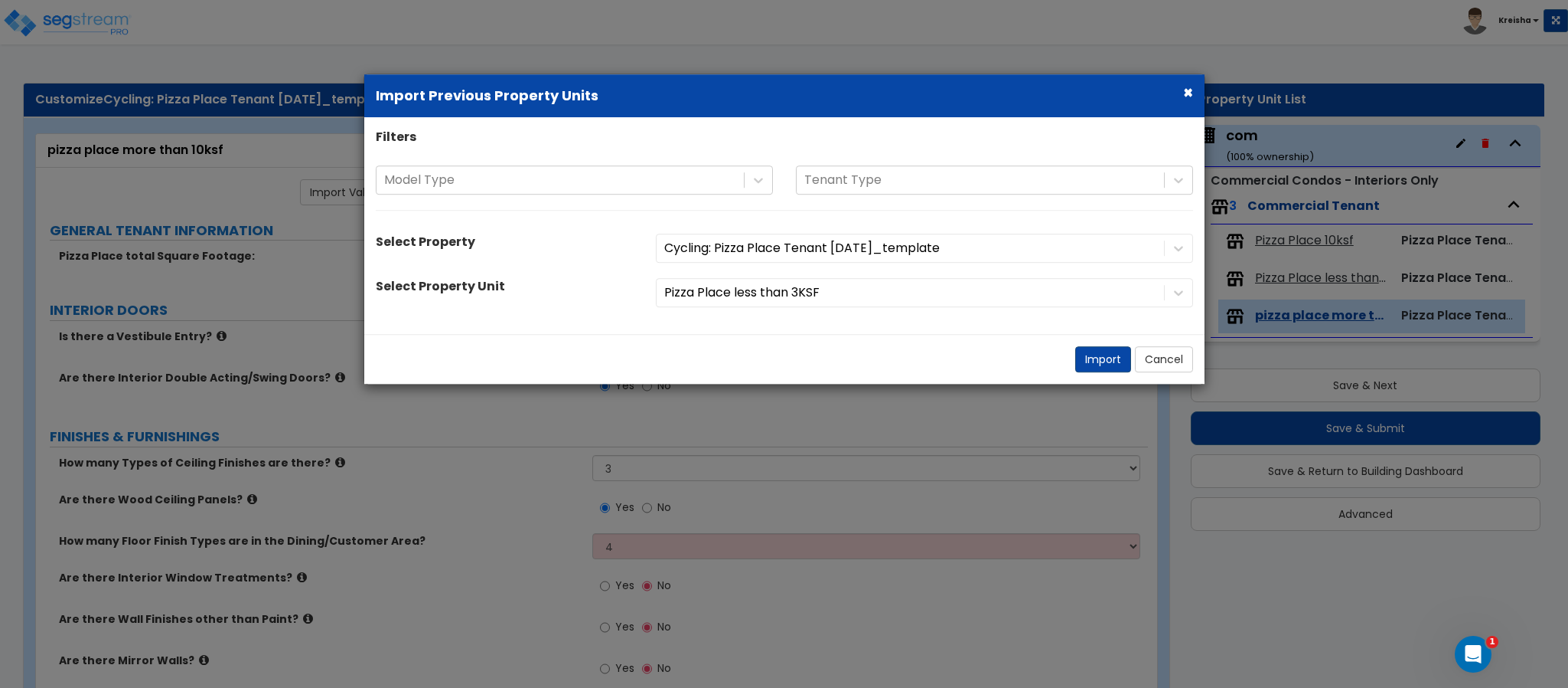
select select "1"
select select "7"
select select "1"
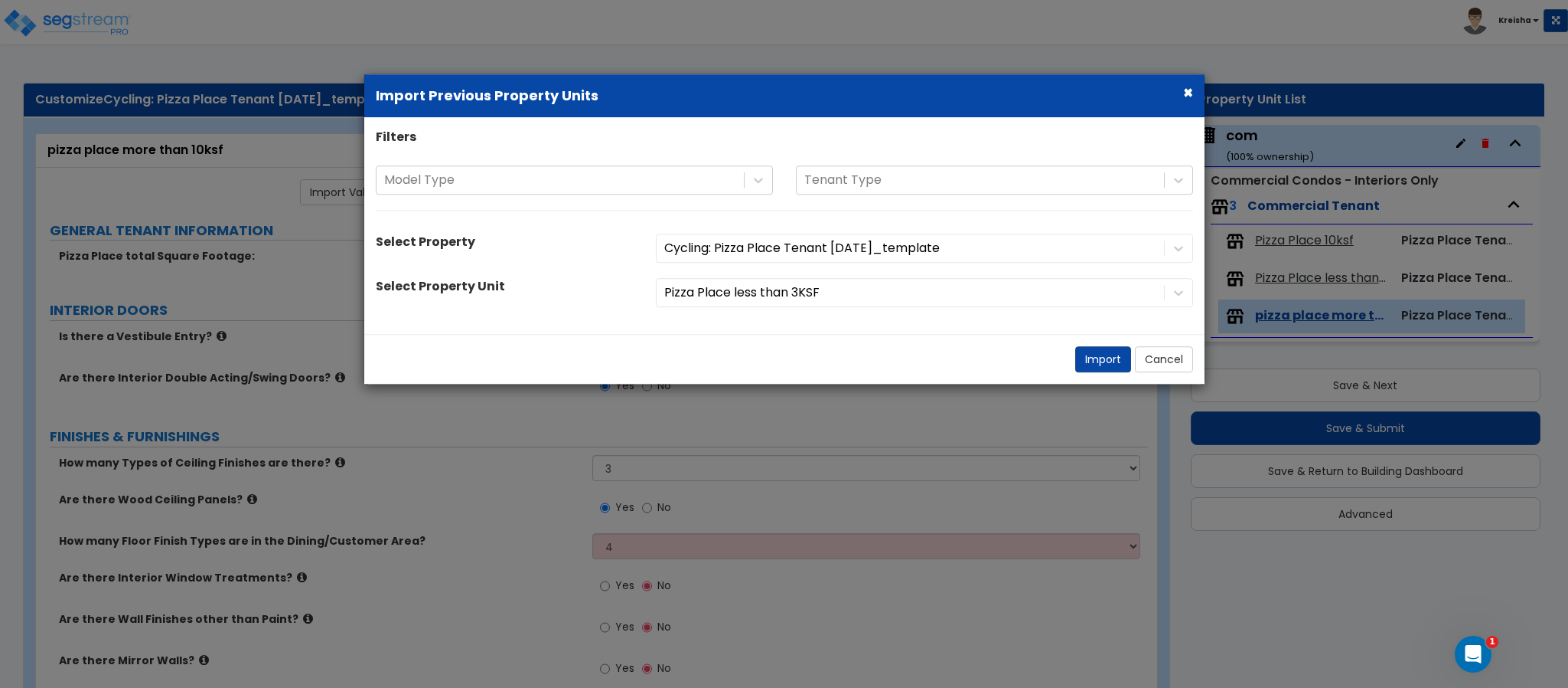
select select "1"
select select "2"
select select "1"
select select "2"
select select "3"
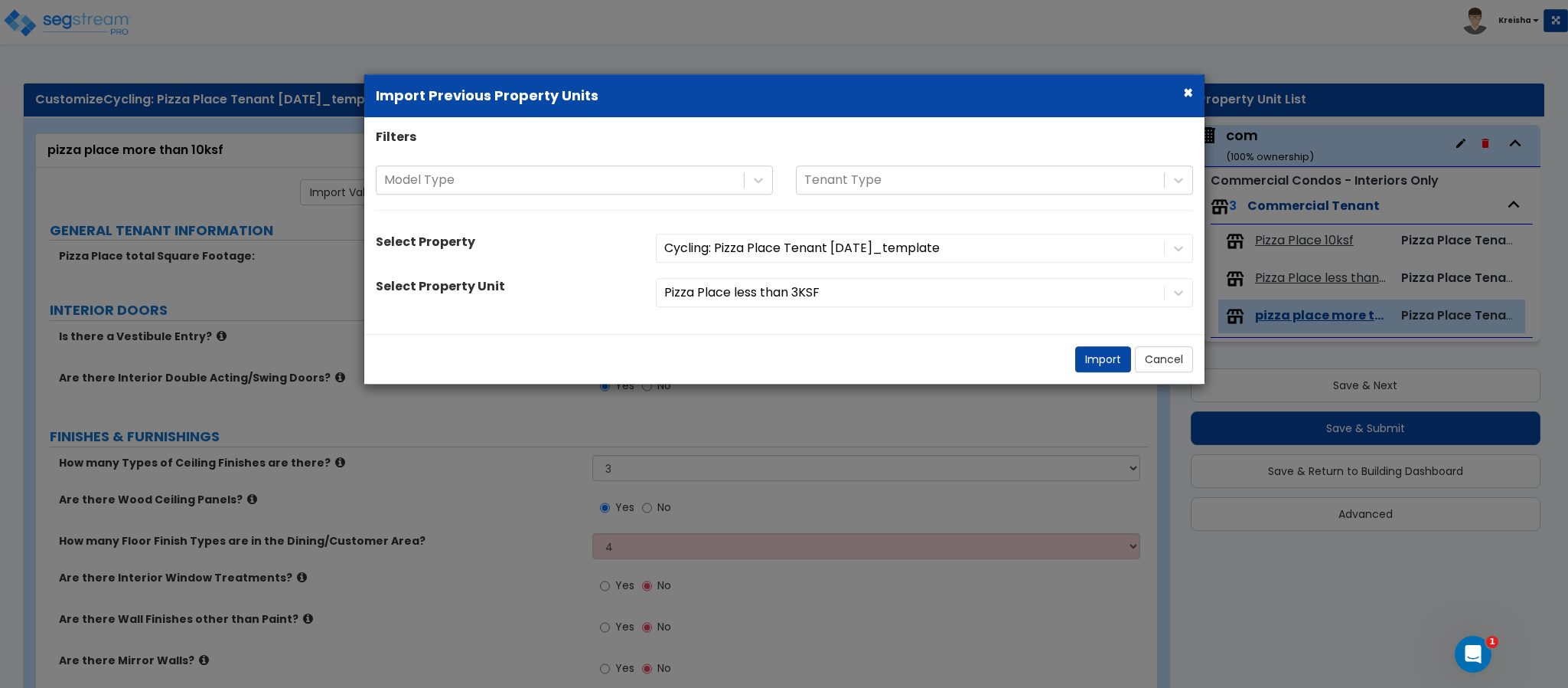
select select "1"
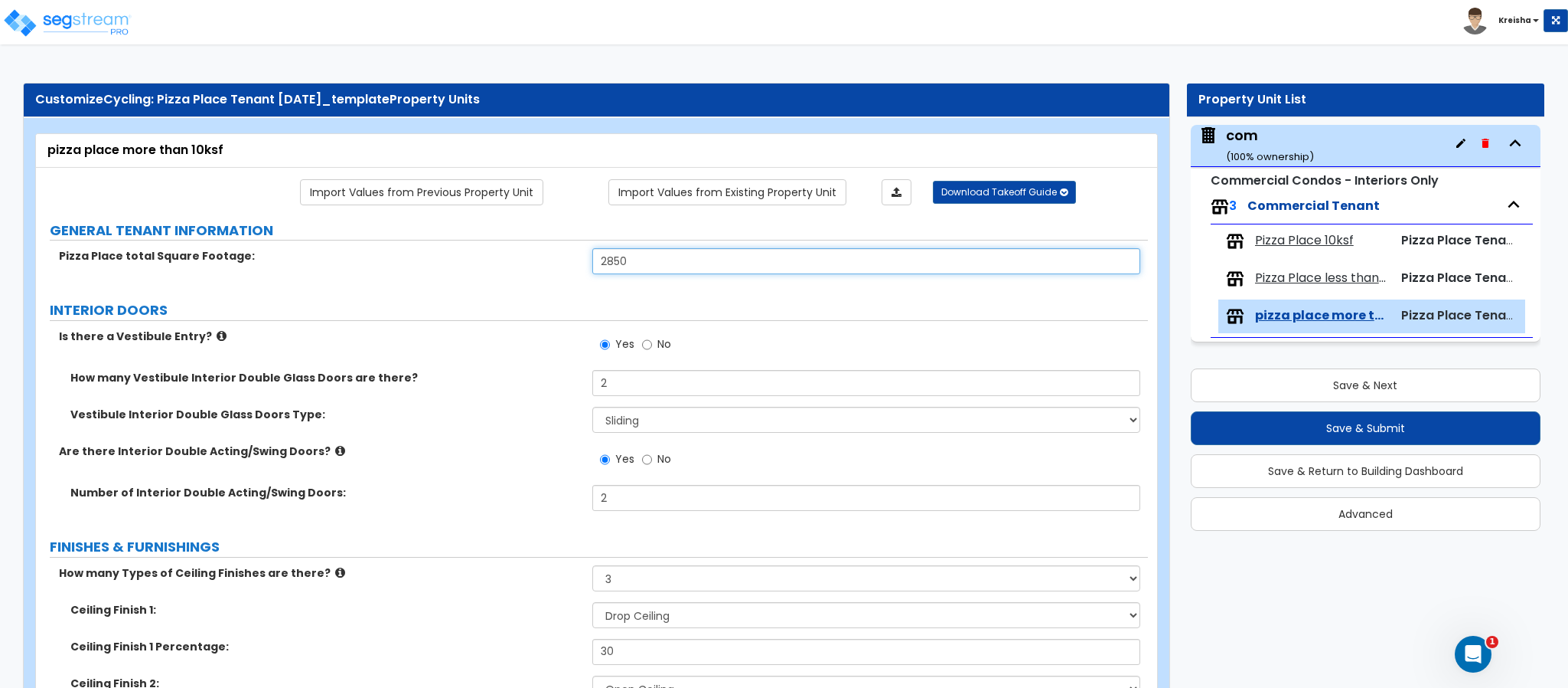
click at [720, 255] on input "2850" at bounding box center [867, 261] width 549 height 26
click at [720, 253] on input "2850" at bounding box center [867, 261] width 549 height 26
click at [702, 272] on input "2850" at bounding box center [867, 261] width 549 height 26
type input "15,000"
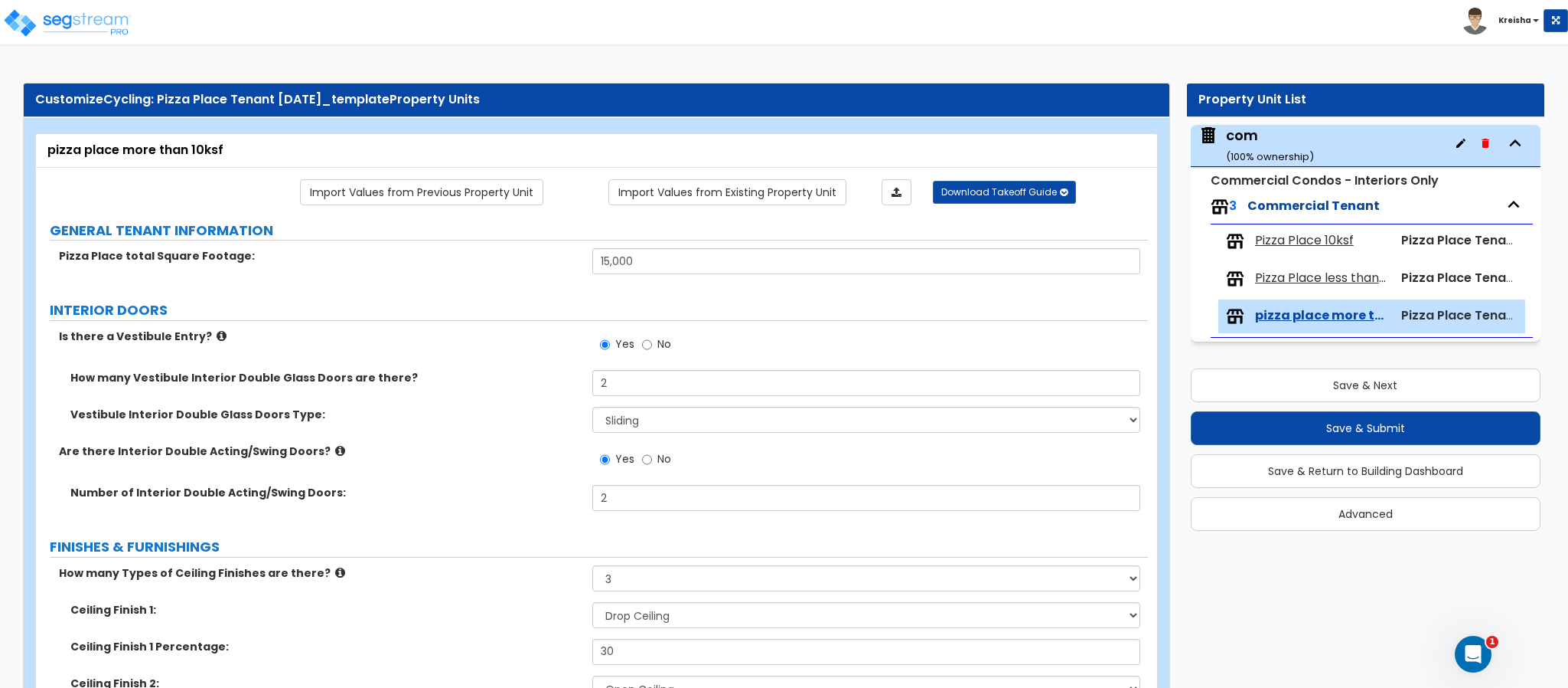
click at [763, 352] on div "Yes No" at bounding box center [871, 349] width 557 height 42
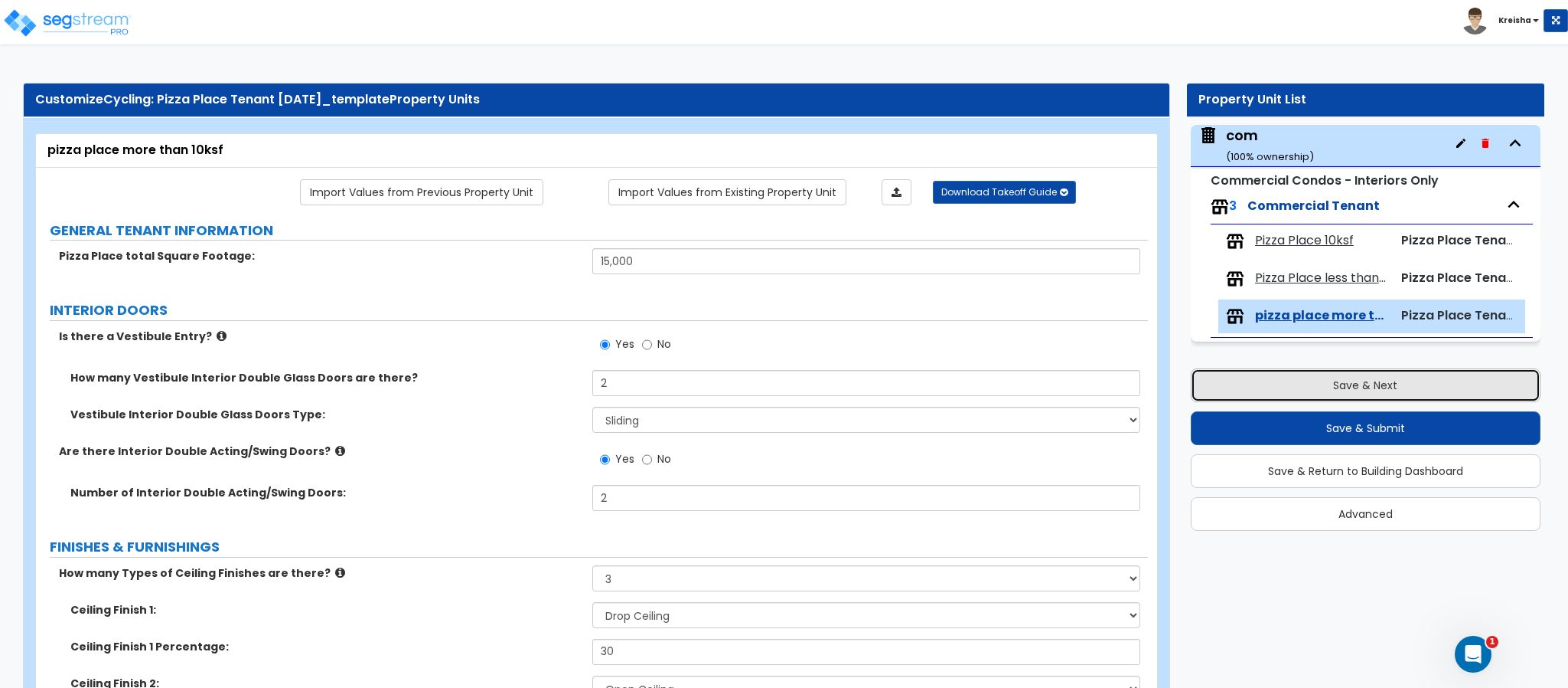
click at [1267, 381] on button "Save & Next" at bounding box center [1365, 385] width 350 height 34
select select "2"
select select "3"
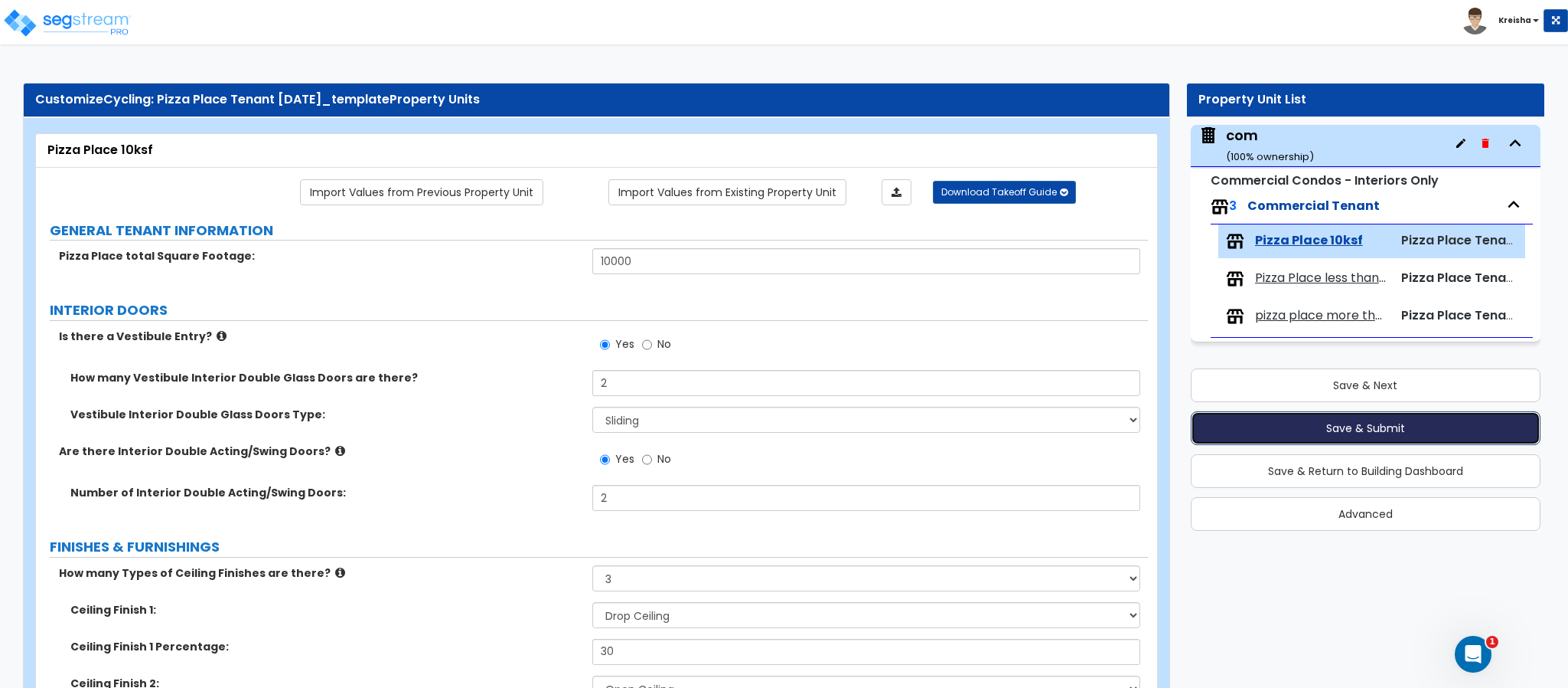
click at [1220, 425] on button "Save & Submit" at bounding box center [1365, 428] width 350 height 34
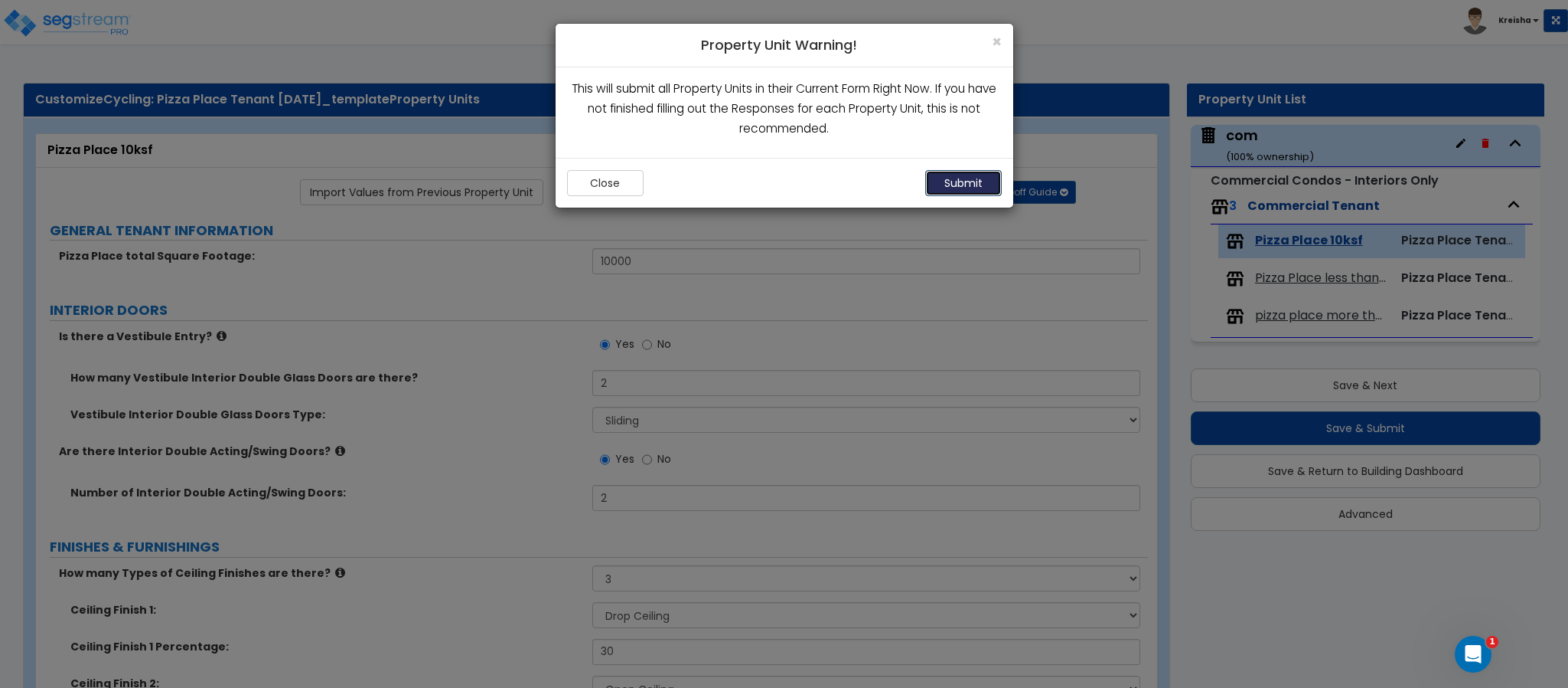
click at [942, 183] on button "Submit" at bounding box center [963, 182] width 77 height 26
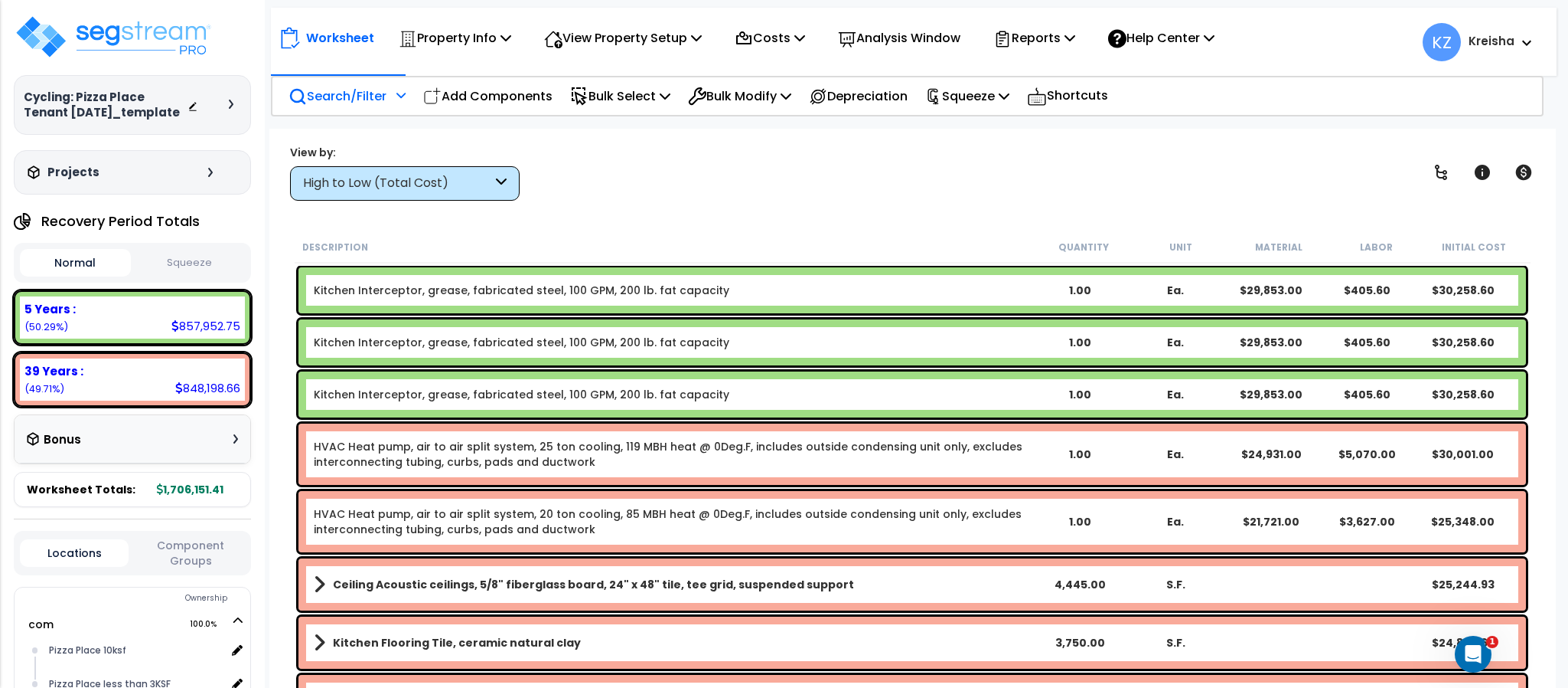
click at [386, 106] on div "Search/Filter Additional Search / Filter" at bounding box center [347, 95] width 117 height 36
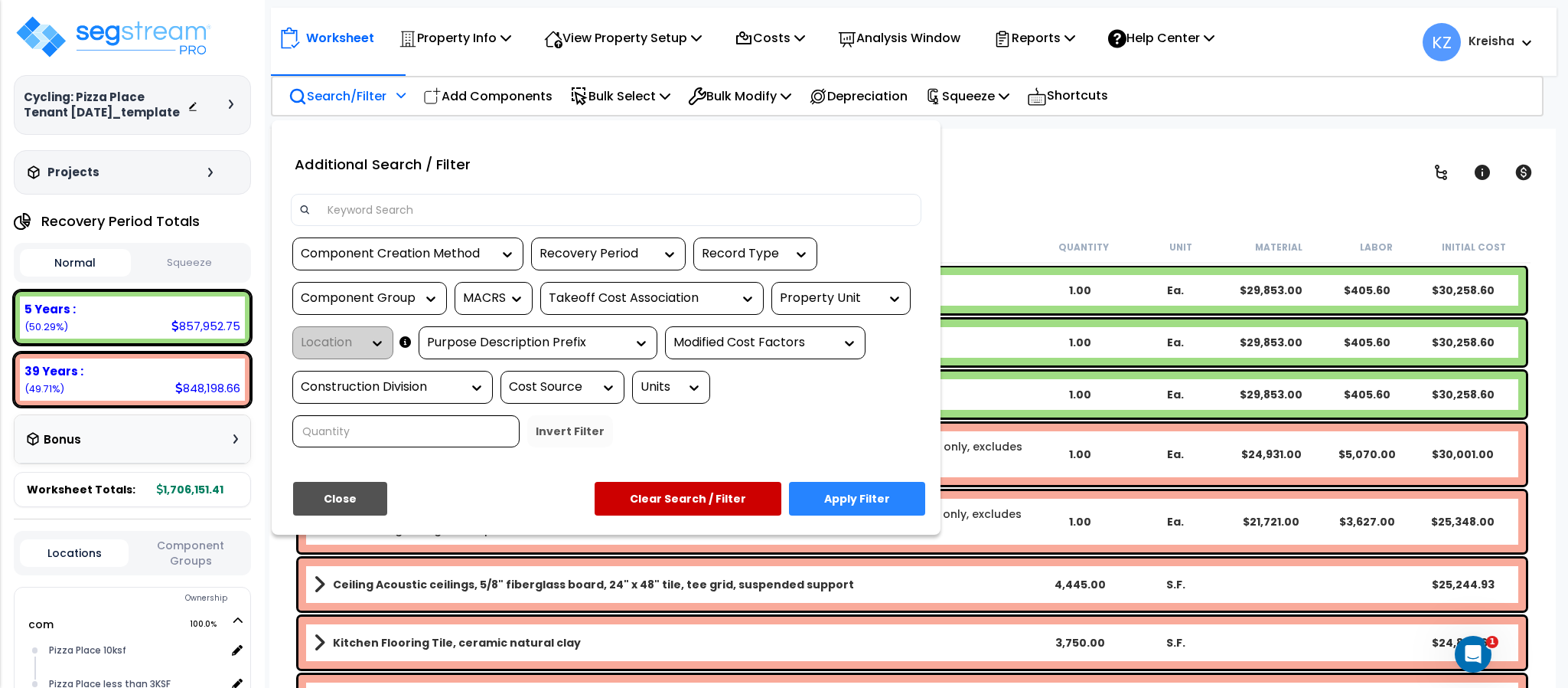
click at [829, 294] on div "Property Unit" at bounding box center [829, 298] width 100 height 17
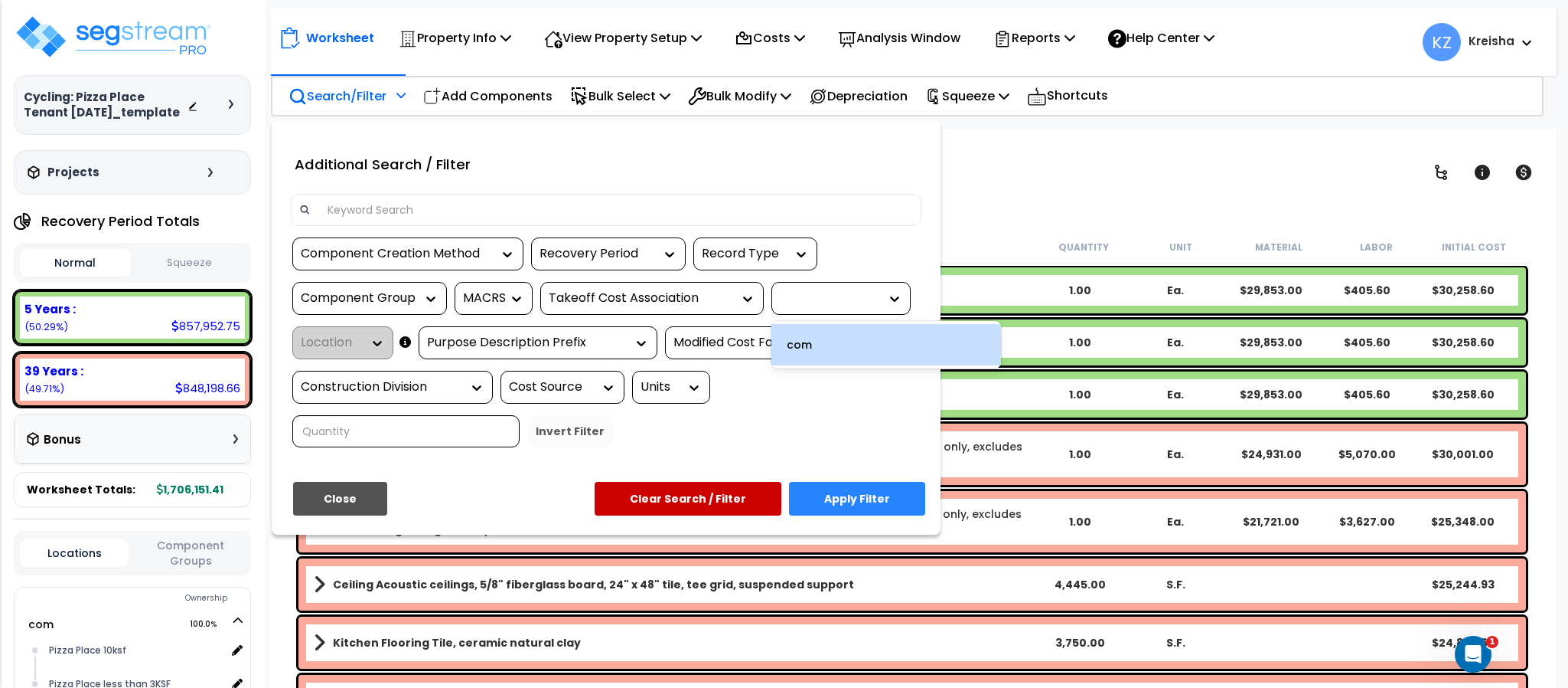
click at [808, 343] on div "com" at bounding box center [886, 344] width 230 height 42
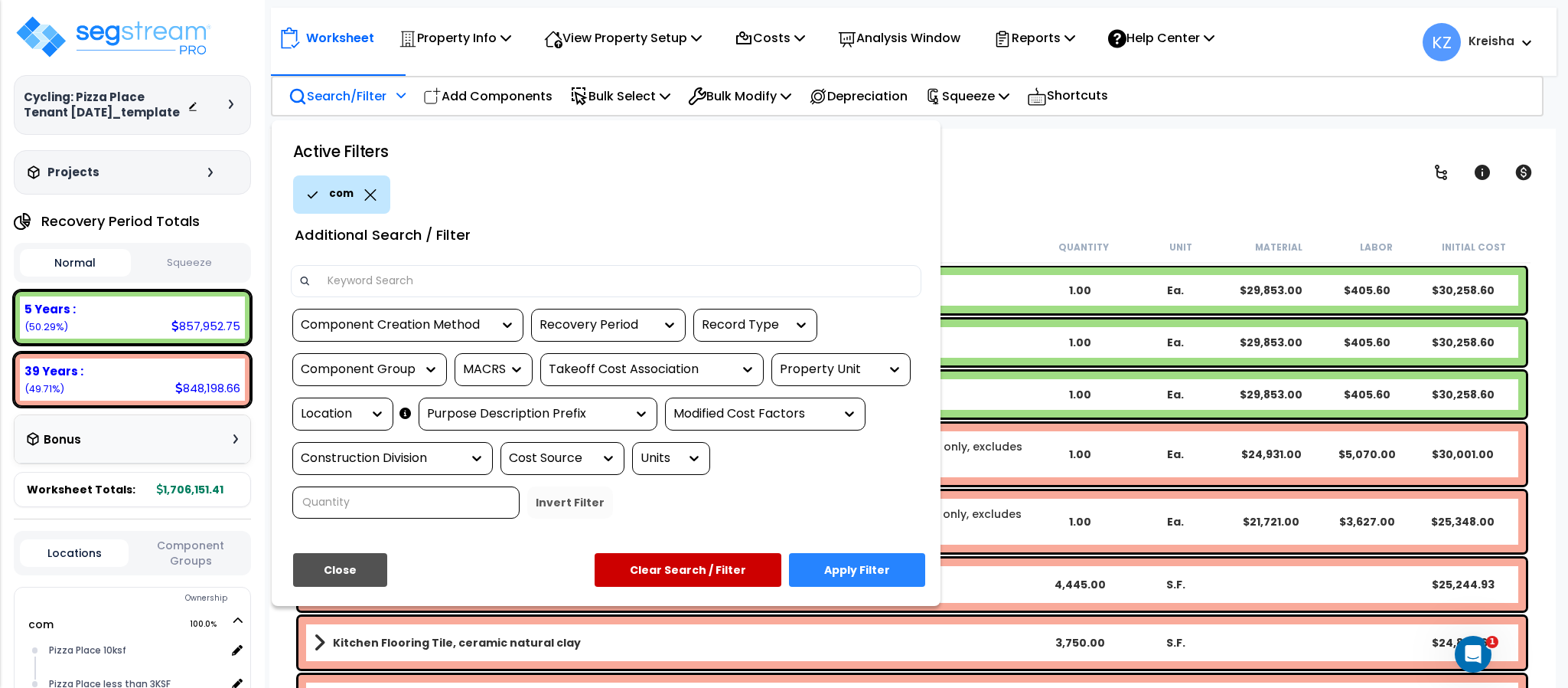
click at [340, 408] on div "Location" at bounding box center [331, 413] width 61 height 17
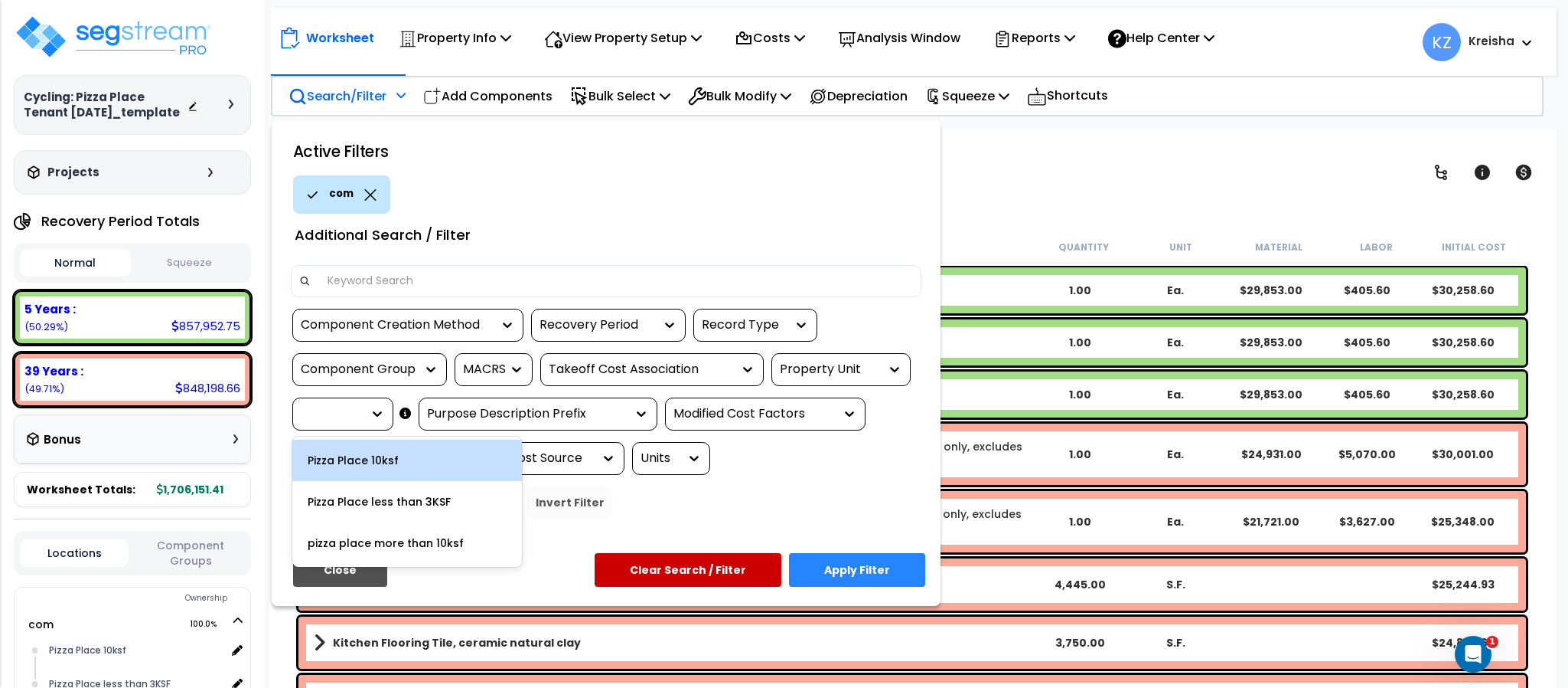
click at [393, 464] on div "Pizza Place 10ksf" at bounding box center [406, 460] width 230 height 42
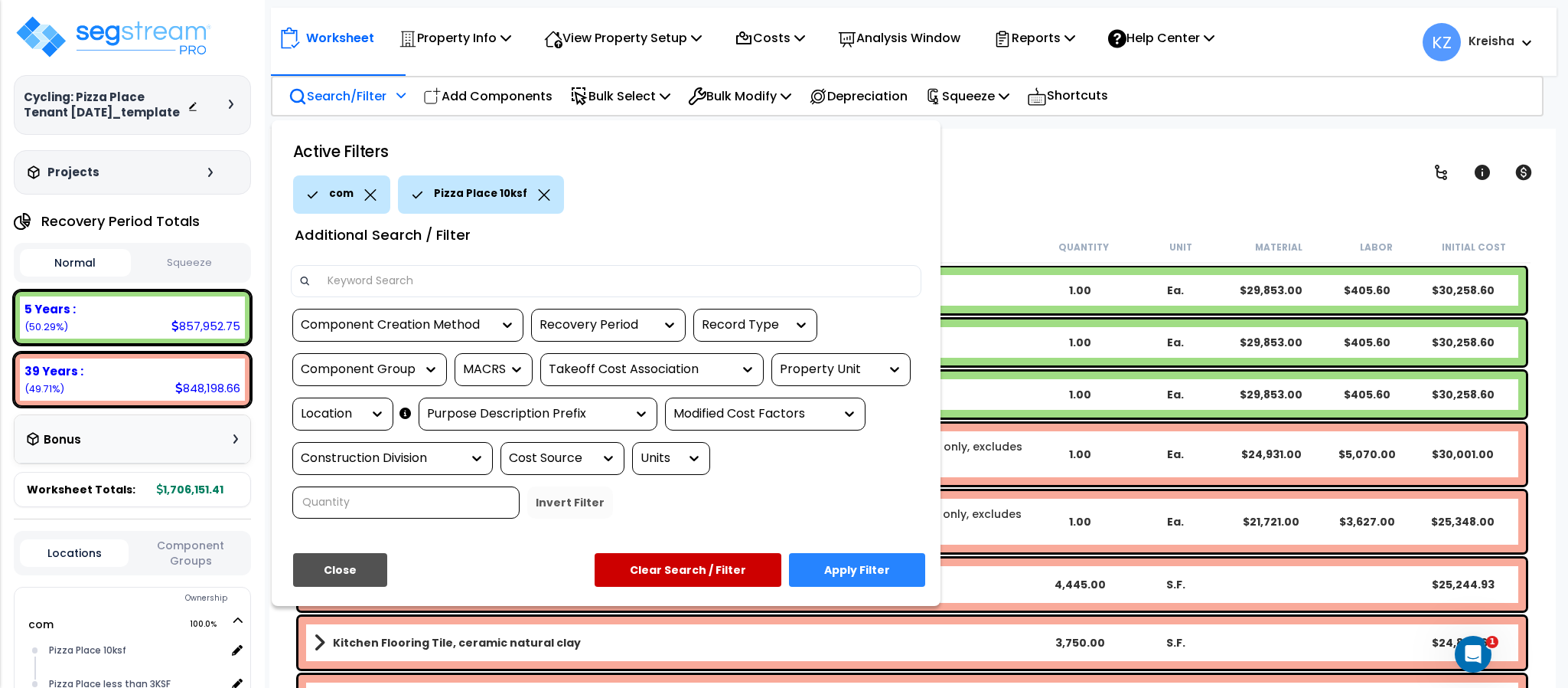
click at [855, 566] on button "Apply Filter" at bounding box center [857, 570] width 136 height 34
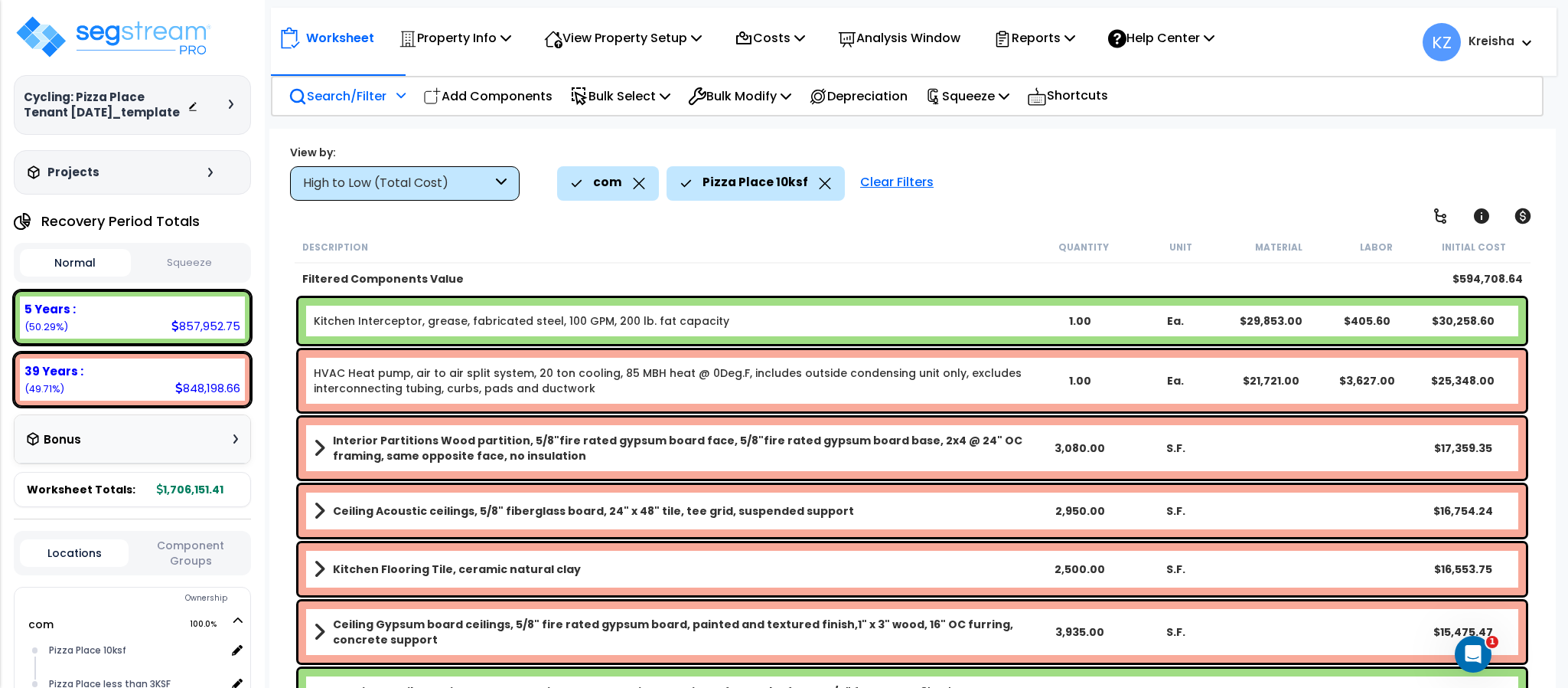
click at [446, 196] on div "High to Low (Total Cost)" at bounding box center [404, 183] width 230 height 35
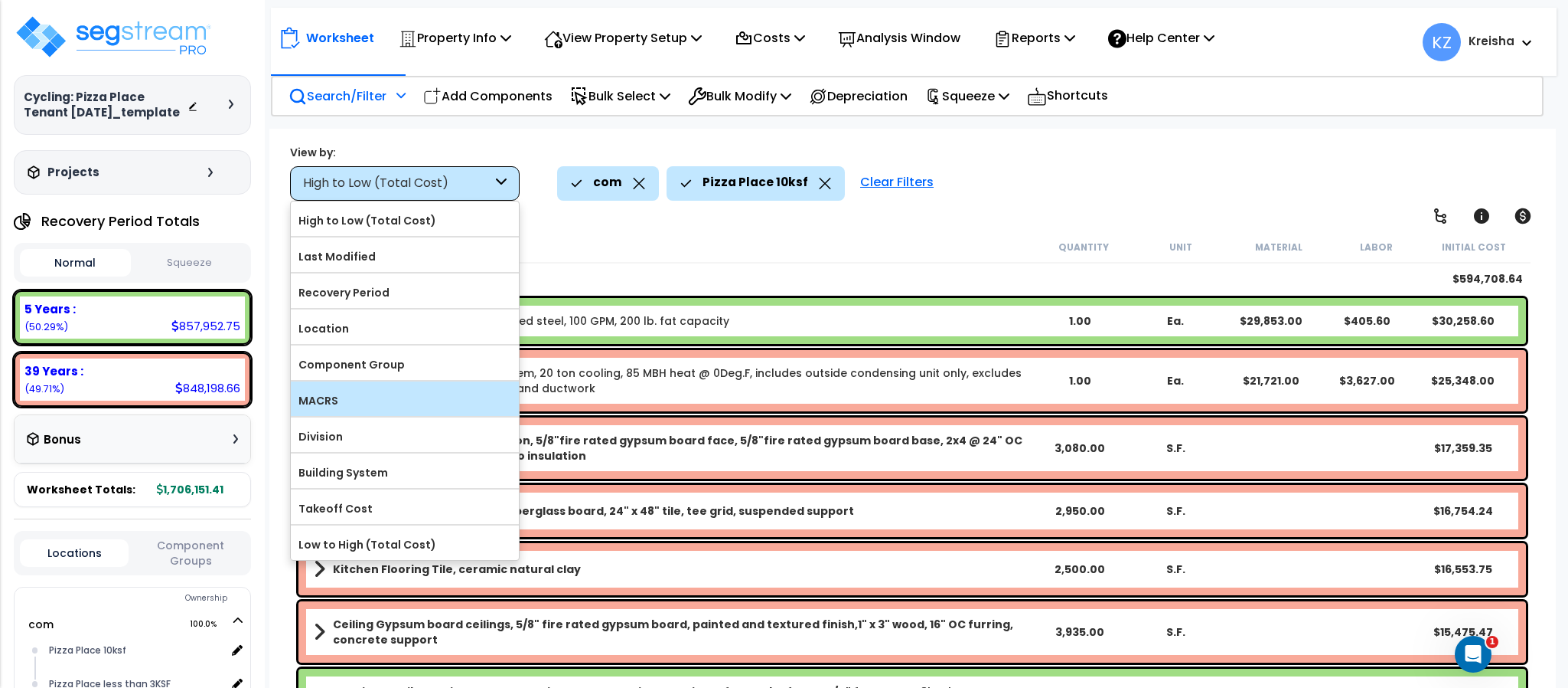
click at [361, 388] on div "MACRS" at bounding box center [404, 399] width 228 height 35
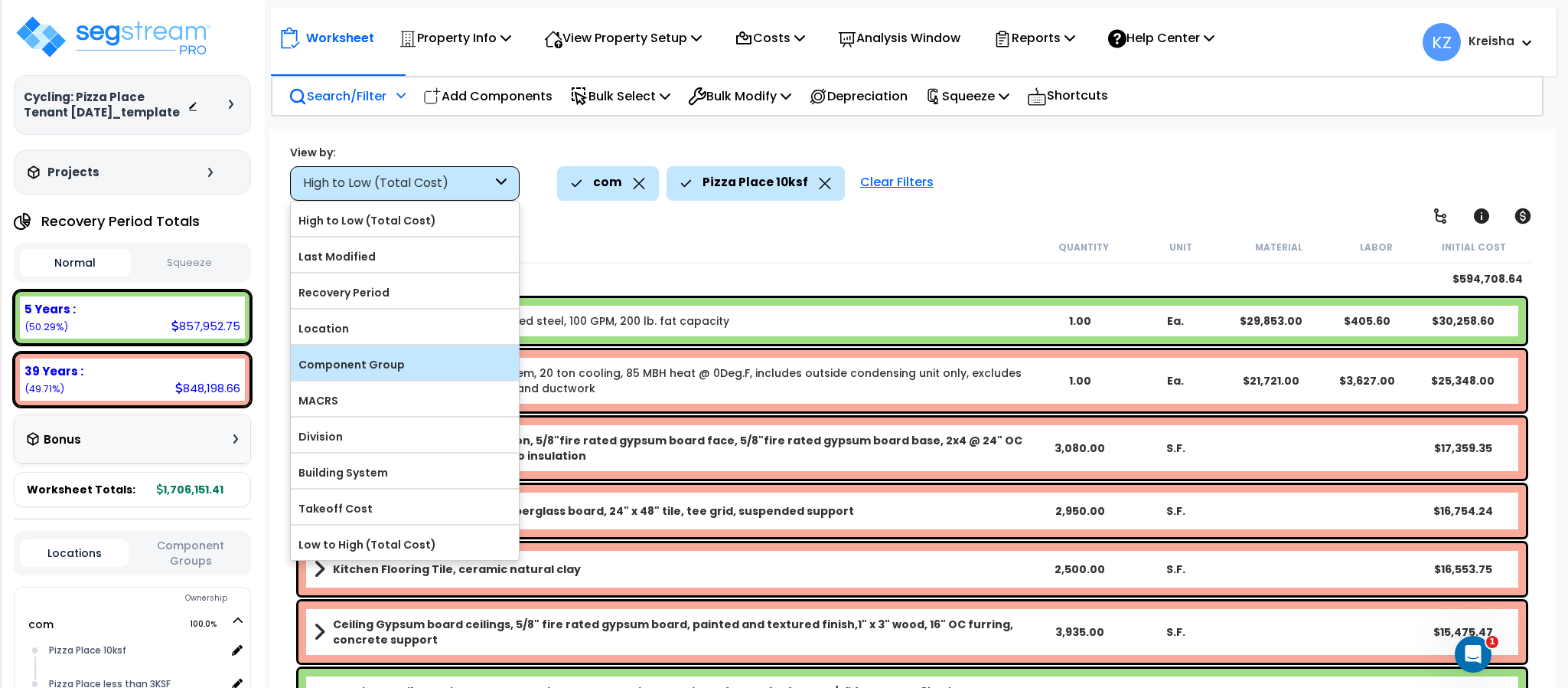
click at [372, 375] on label "Component Group" at bounding box center [404, 365] width 228 height 23
click at [0, 0] on input "Component Group" at bounding box center [0, 0] width 0 height 0
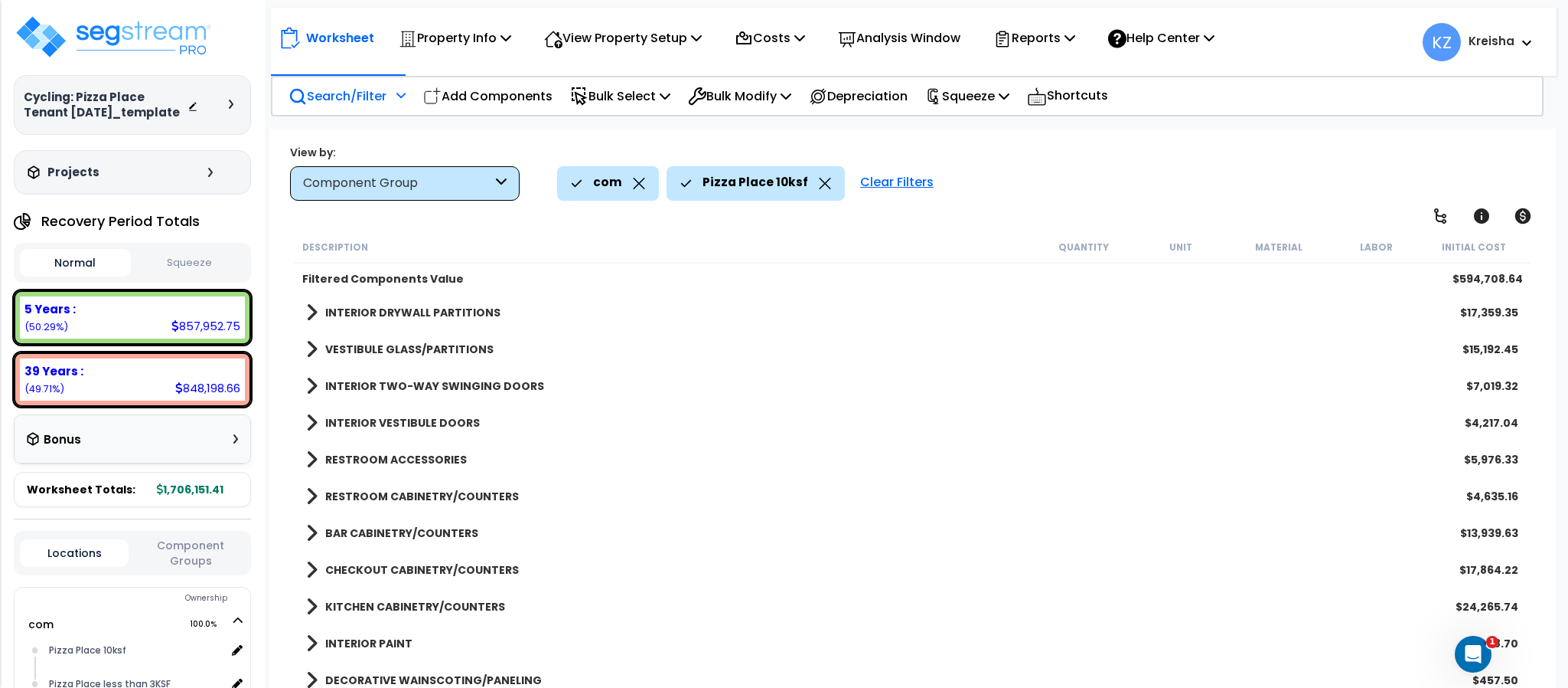
click at [1017, 195] on div "com Pizza Place 10ksf Clear Filters" at bounding box center [1048, 182] width 982 height 34
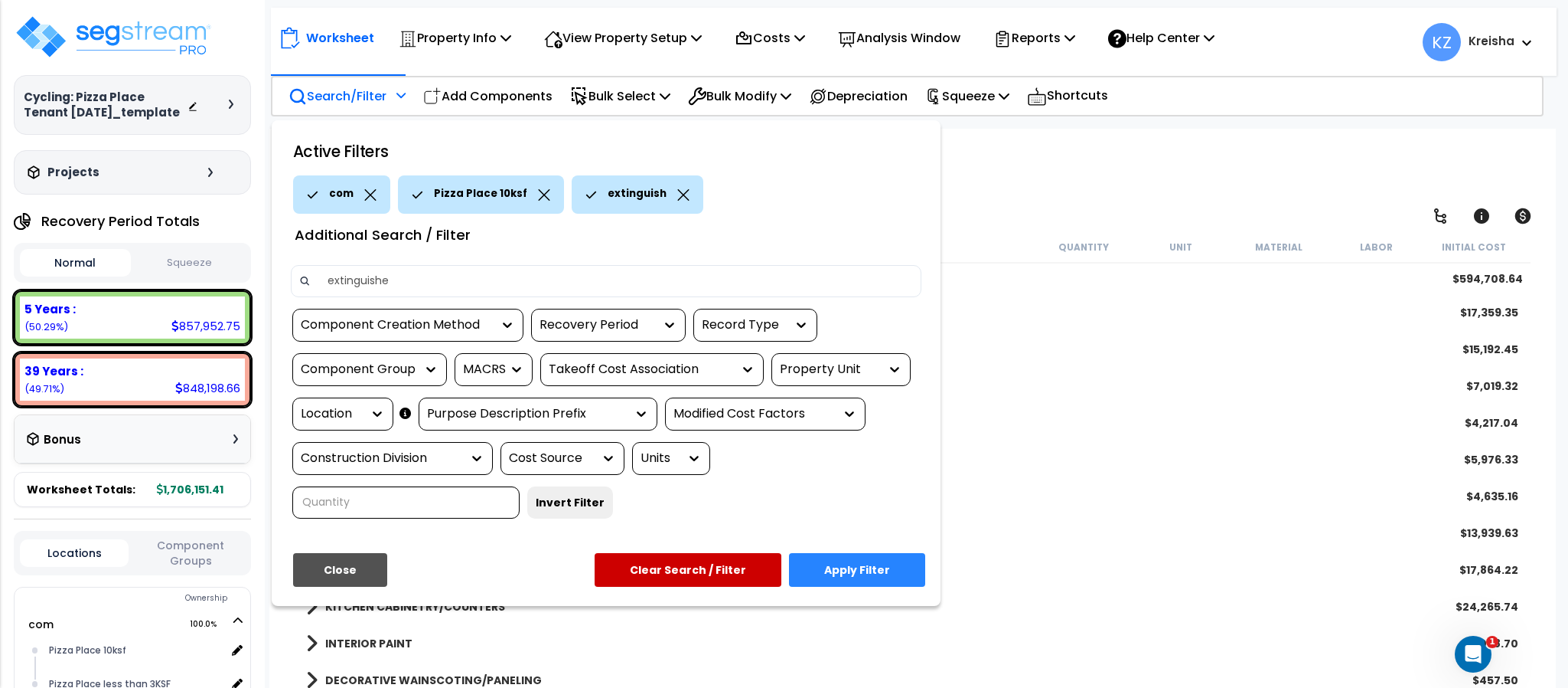
type input "extinguisher"
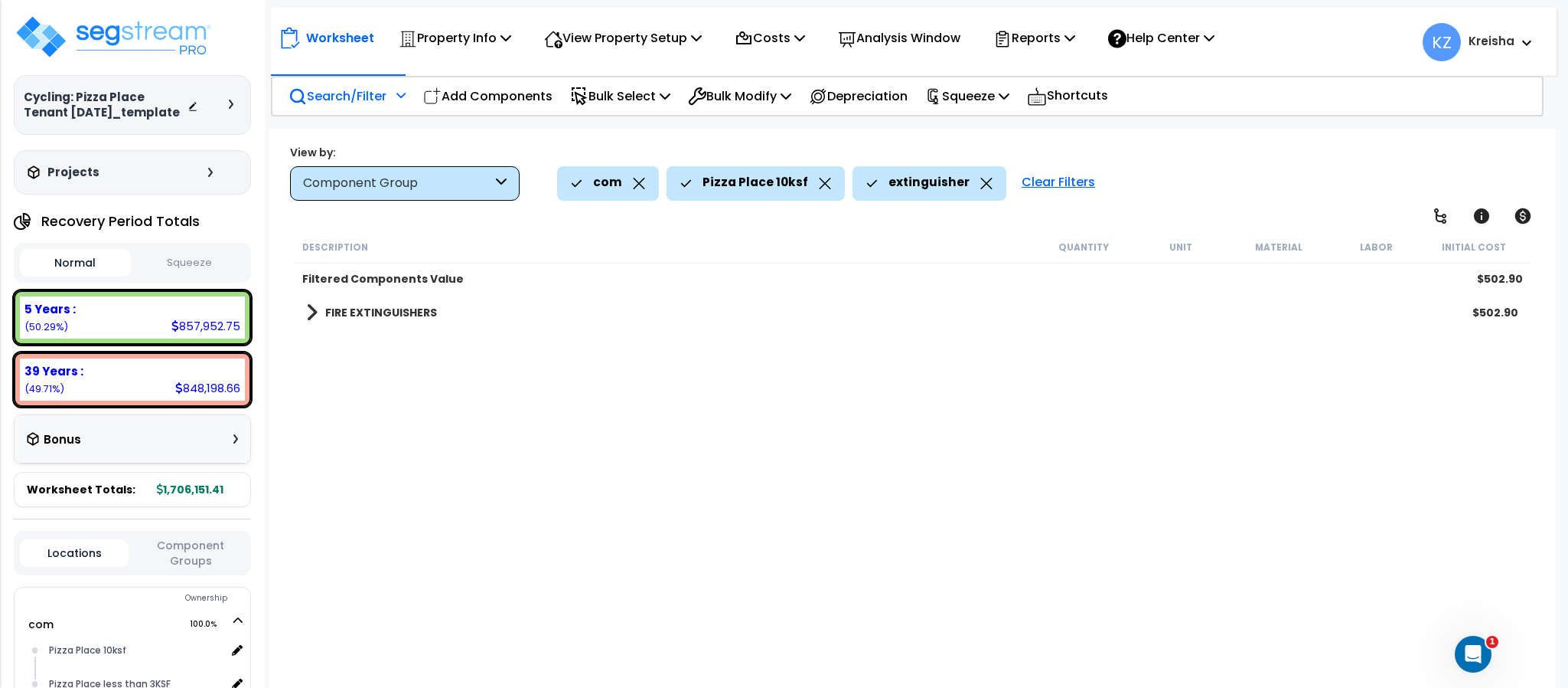
click at [306, 315] on div "FIRE EXTINGUISHERS $502.90" at bounding box center [912, 312] width 1228 height 37
click at [352, 322] on link "FIRE EXTINGUISHERS" at bounding box center [371, 312] width 131 height 21
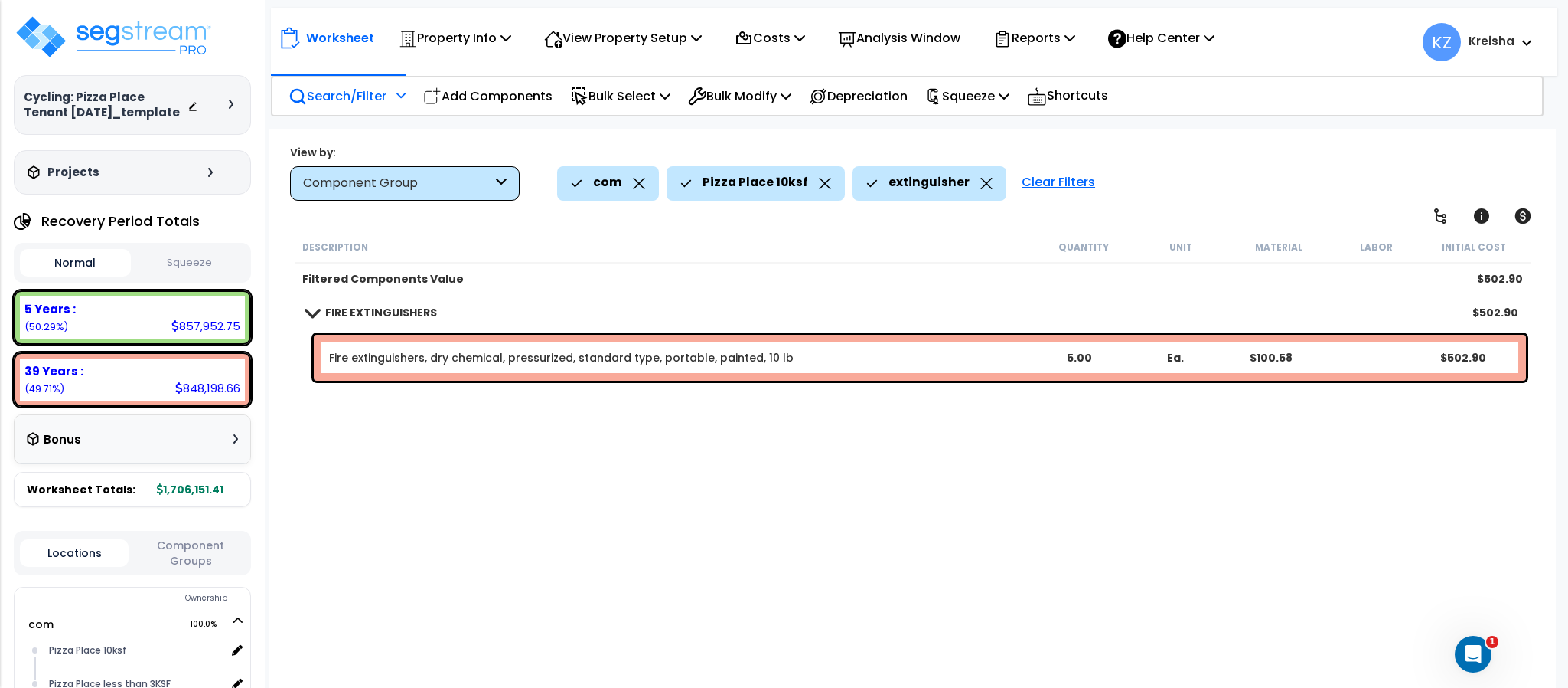
click at [609, 445] on div "Description Quantity Unit Material Labor Initial Cost Filtered Components Value…" at bounding box center [912, 461] width 1239 height 461
click at [325, 104] on div "Search/Filter Additional Search / Filter" at bounding box center [347, 95] width 117 height 36
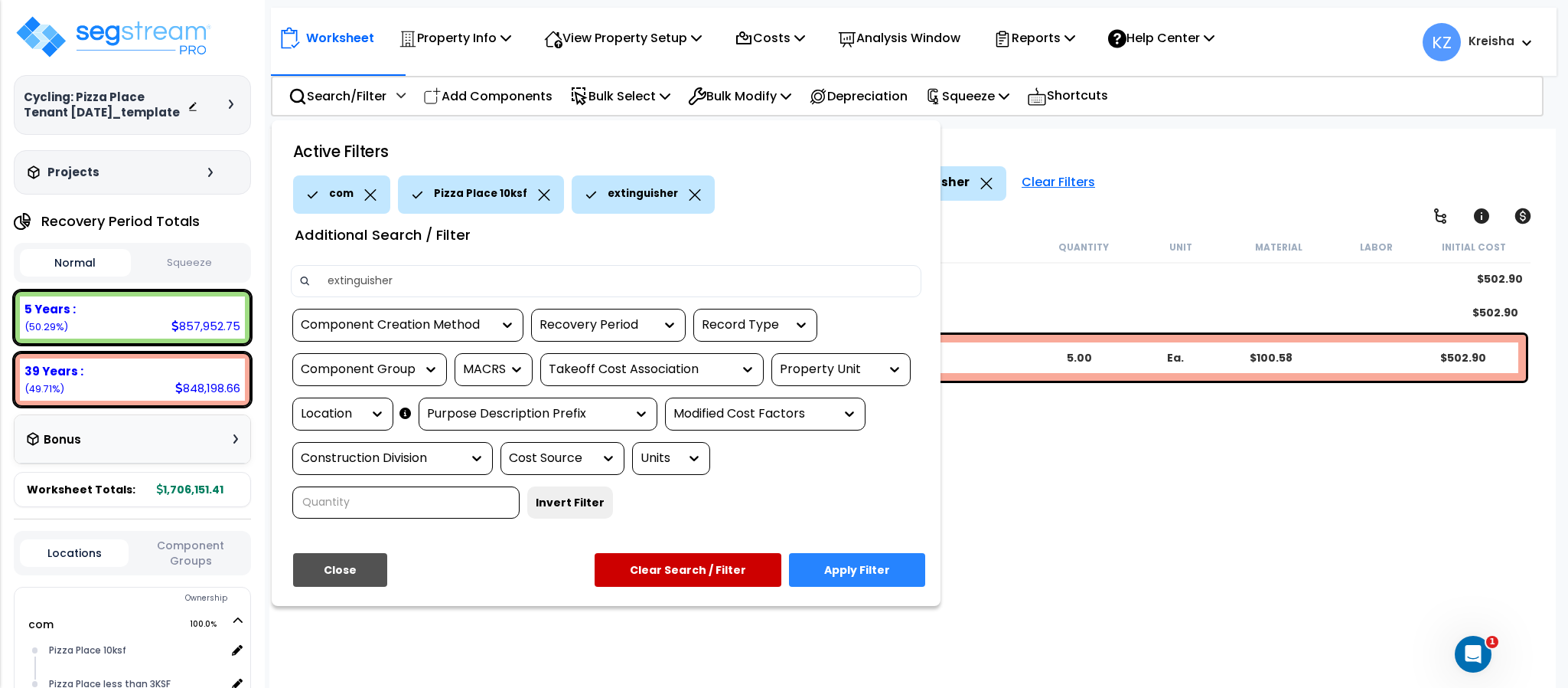
click at [848, 364] on div "Property Unit" at bounding box center [829, 370] width 100 height 17
click at [818, 408] on div "com" at bounding box center [886, 415] width 230 height 42
click at [292, 421] on div "Location" at bounding box center [342, 414] width 101 height 33
click at [376, 419] on icon at bounding box center [377, 413] width 16 height 16
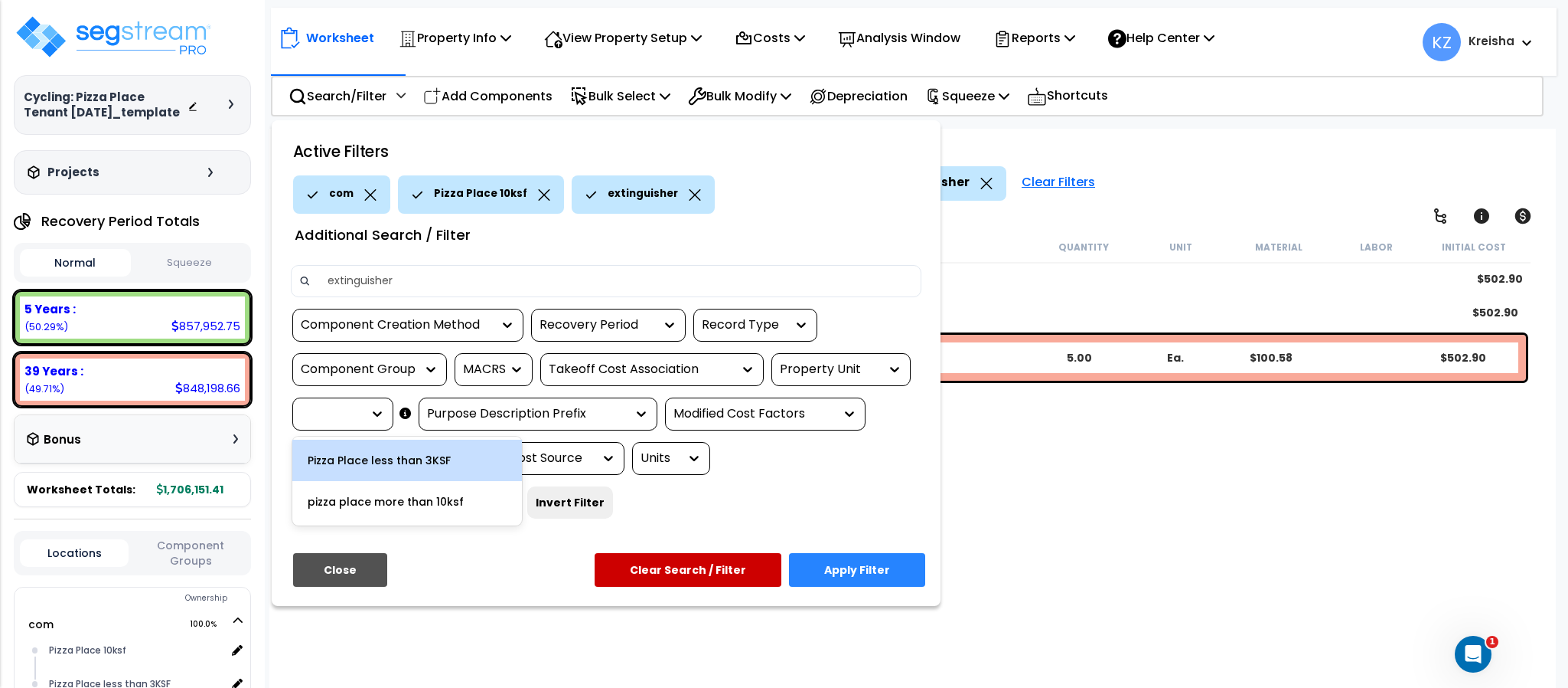
click at [425, 462] on div "Pizza Place less than 3KSF" at bounding box center [406, 460] width 230 height 42
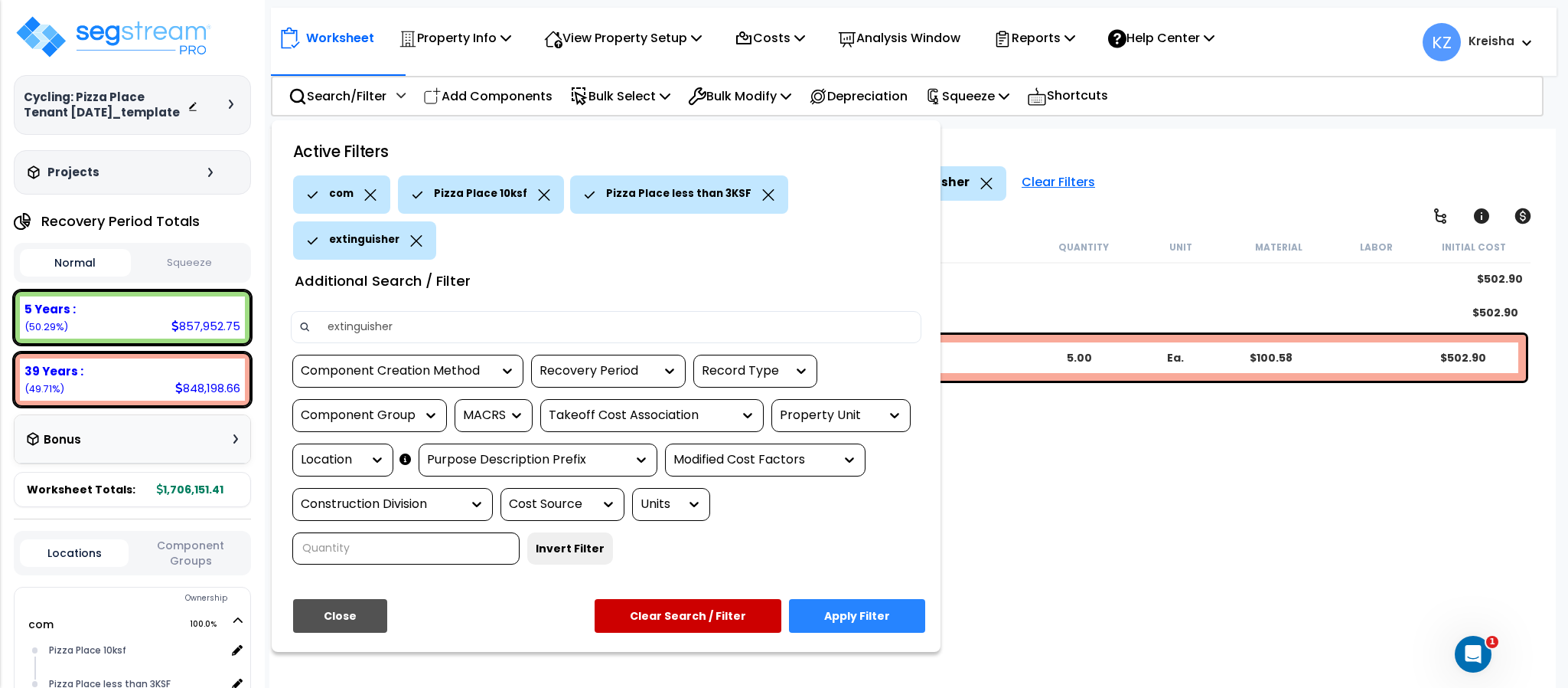
click at [538, 191] on icon at bounding box center [544, 195] width 13 height 12
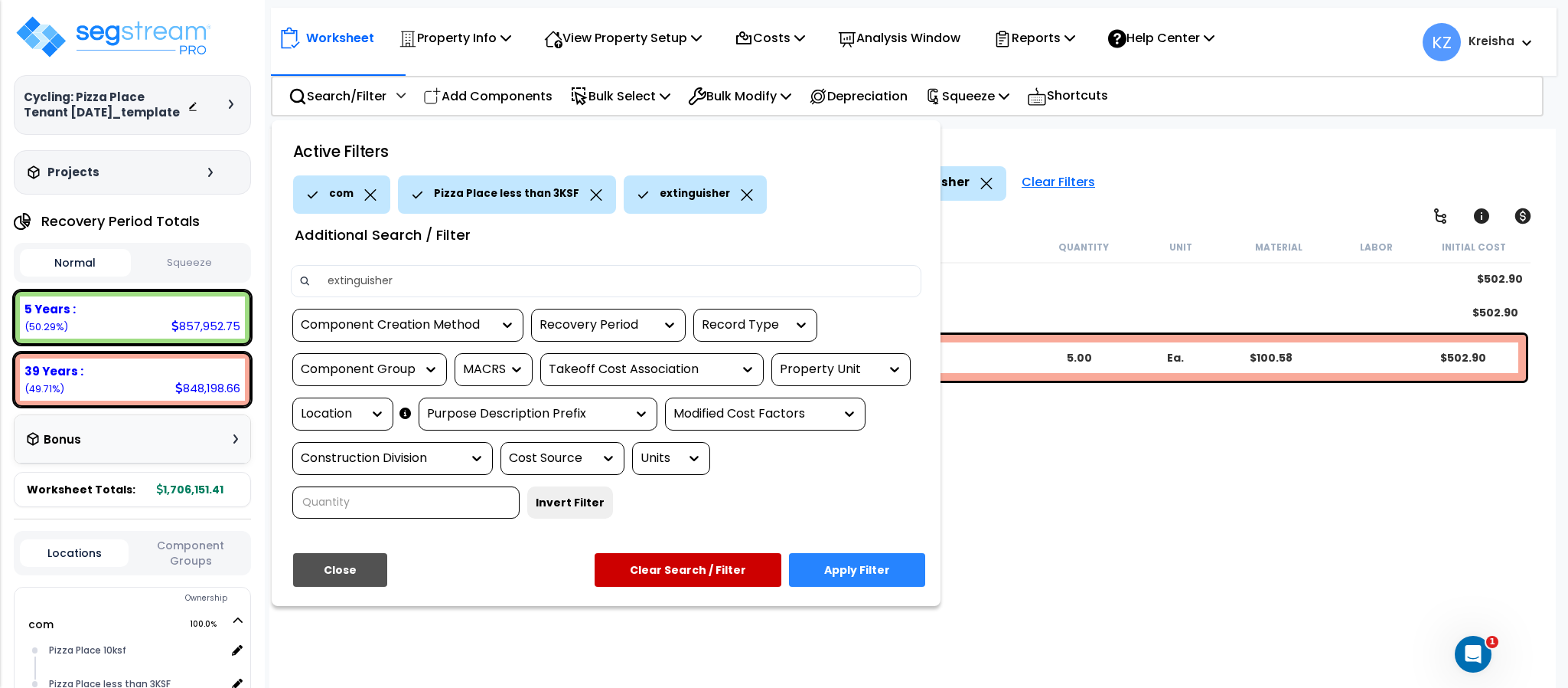
click at [826, 573] on button "Apply Filter" at bounding box center [857, 570] width 136 height 34
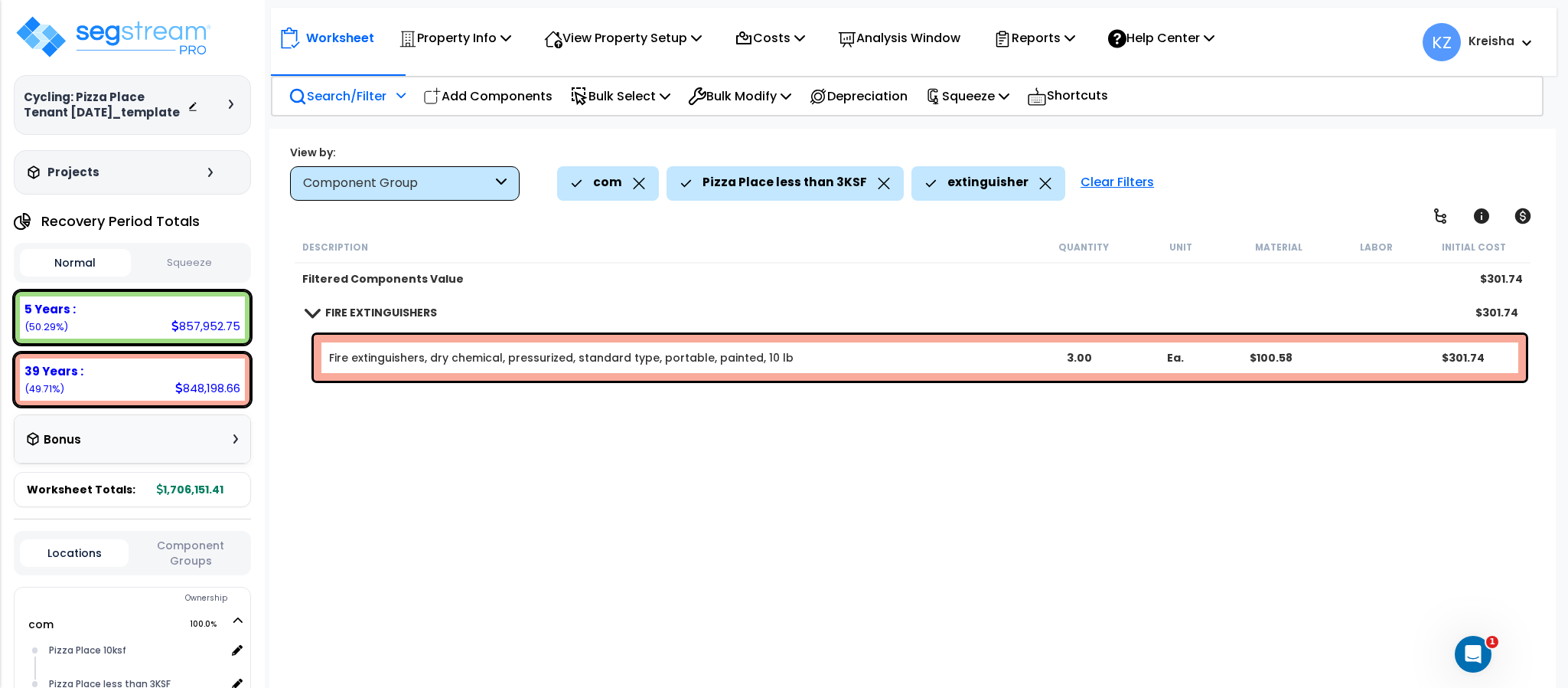
click at [402, 97] on div at bounding box center [399, 101] width 13 height 27
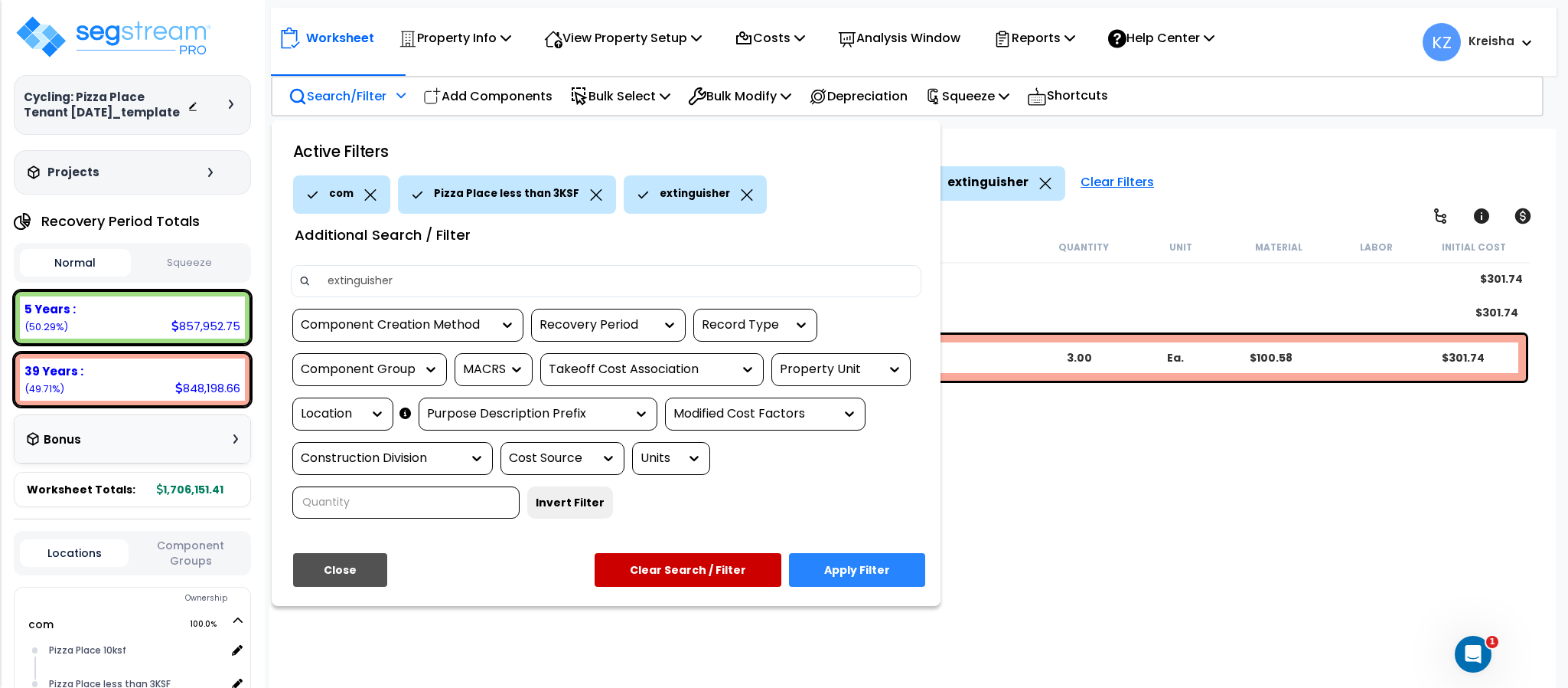
click at [375, 410] on icon at bounding box center [377, 413] width 16 height 16
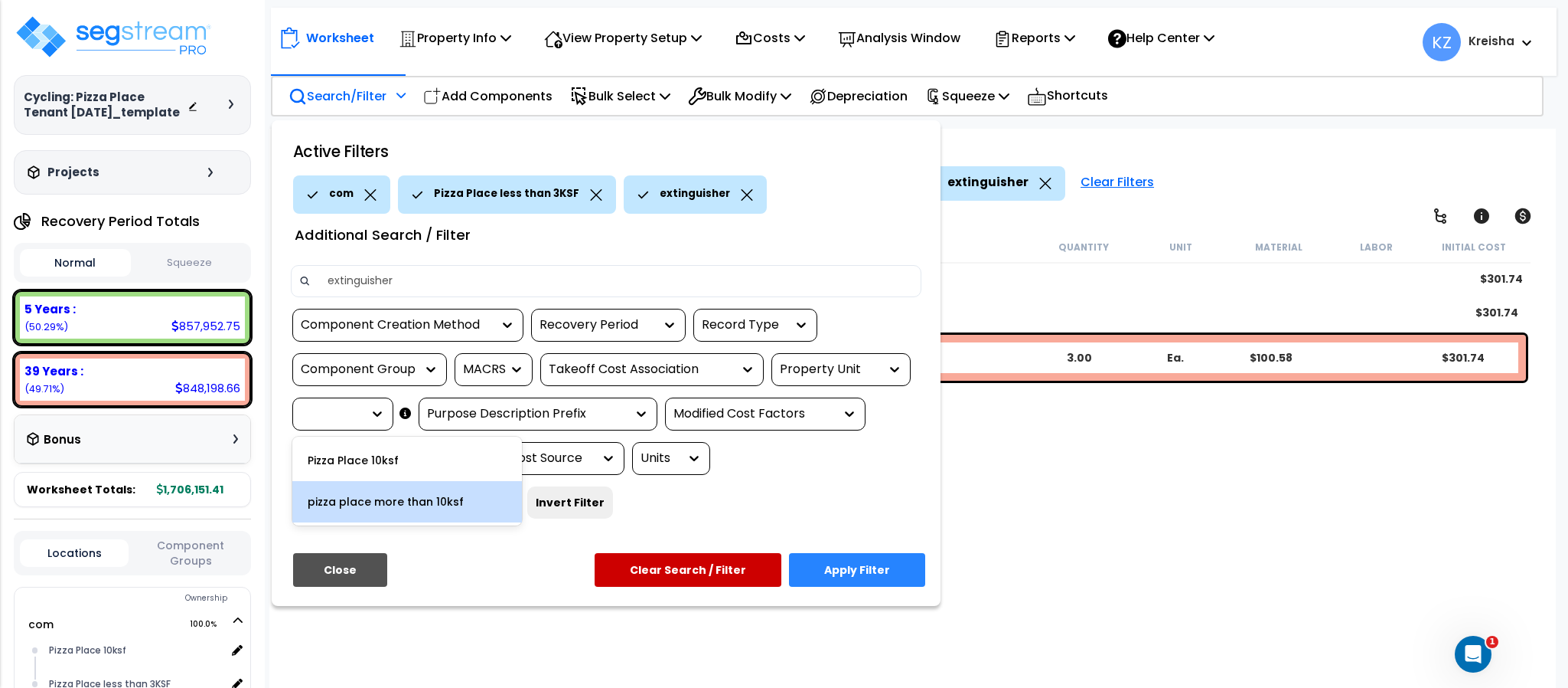
click at [381, 497] on div "pizza place more than 10ksf" at bounding box center [406, 502] width 230 height 42
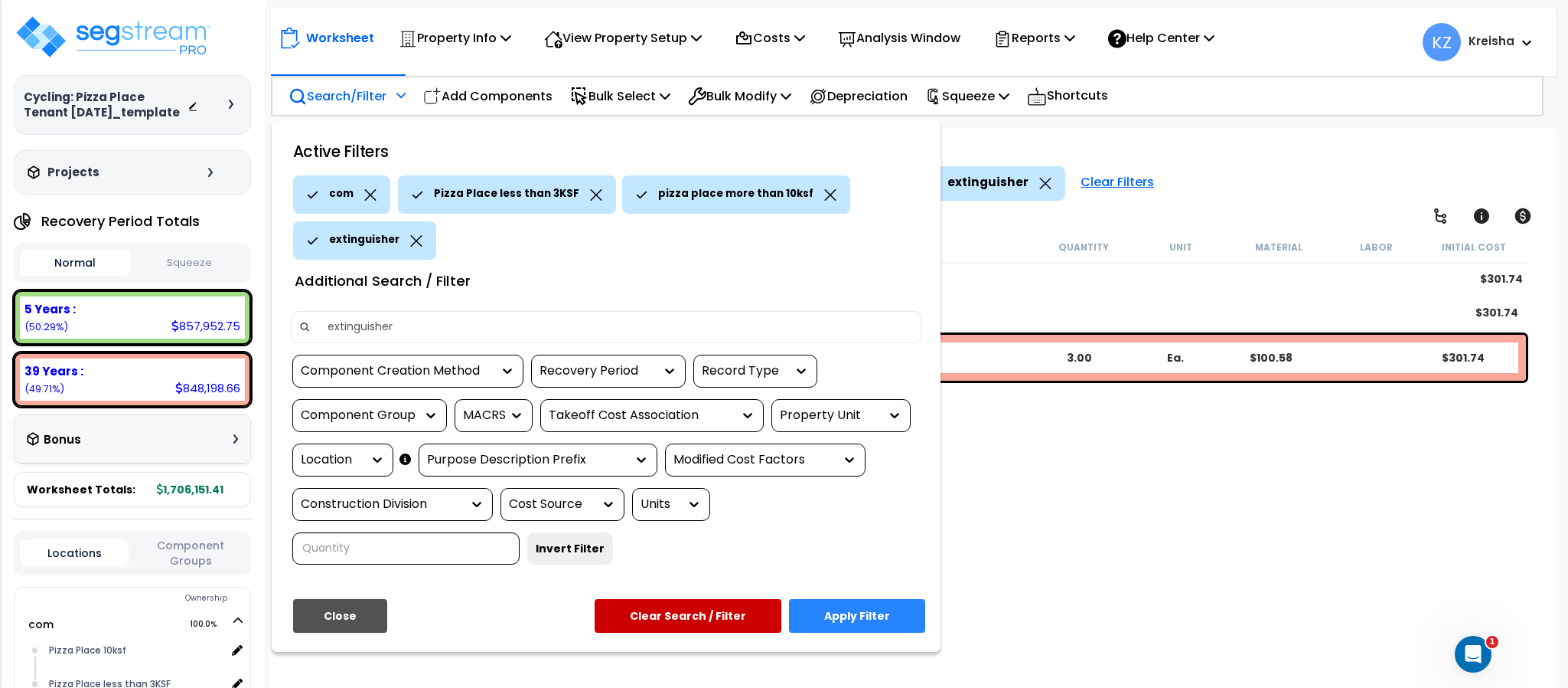
click at [590, 194] on icon at bounding box center [595, 195] width 13 height 12
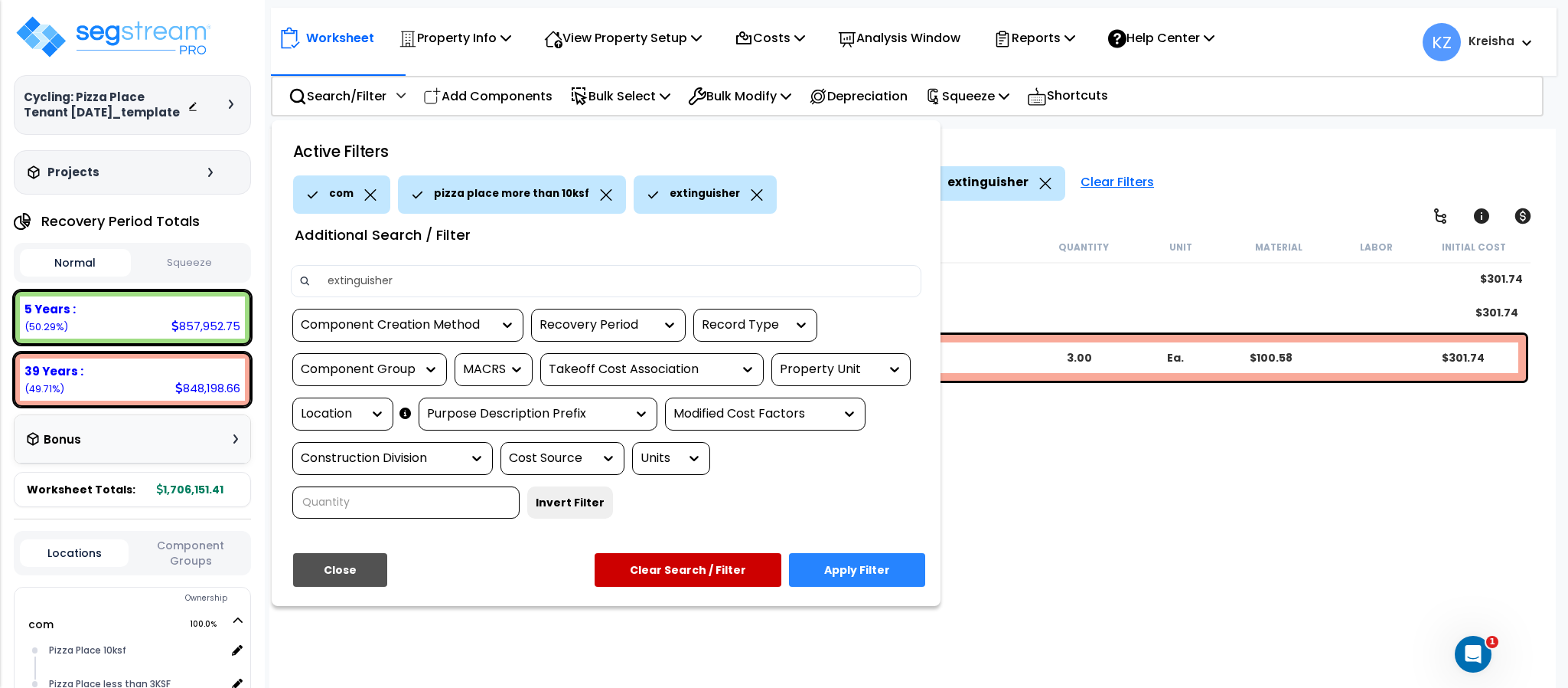
click at [834, 566] on button "Apply Filter" at bounding box center [857, 570] width 136 height 34
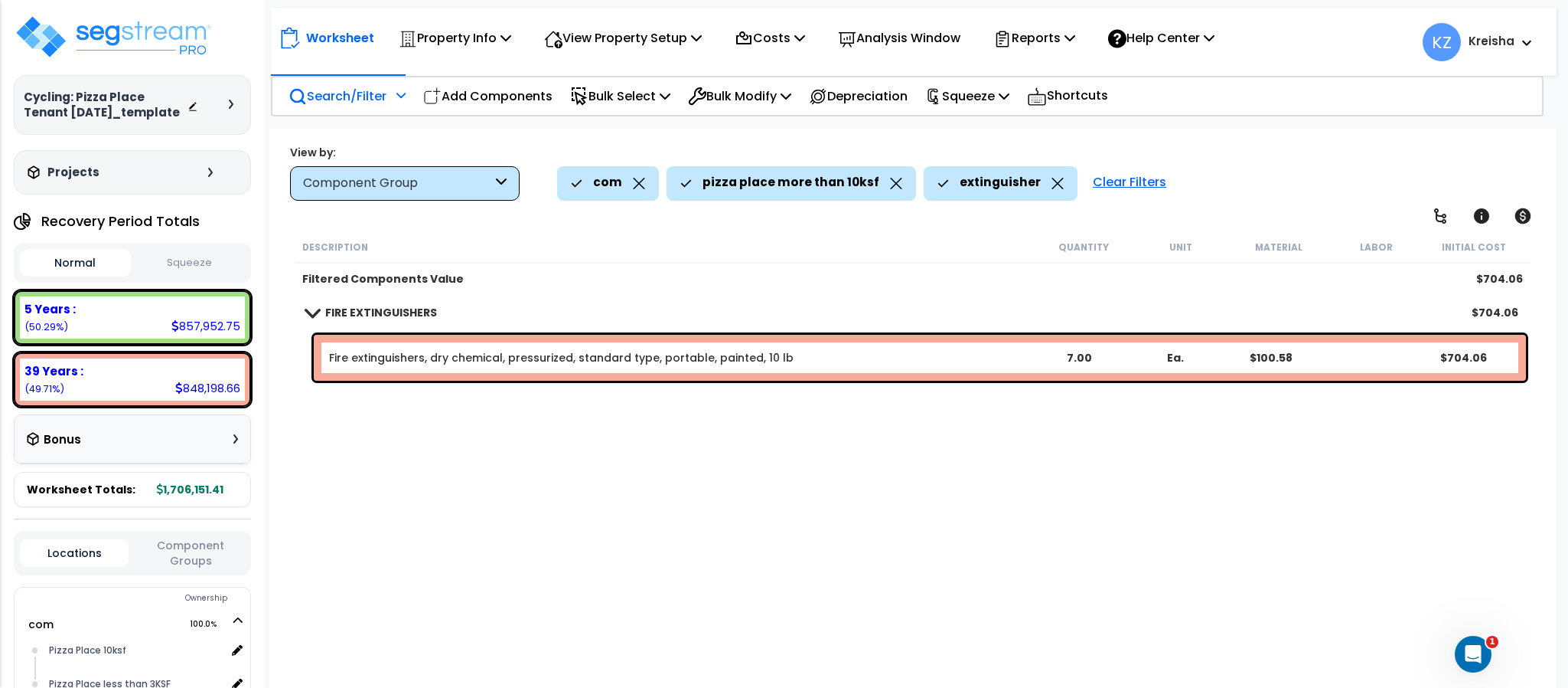
click at [337, 88] on p "Search/Filter" at bounding box center [337, 95] width 98 height 20
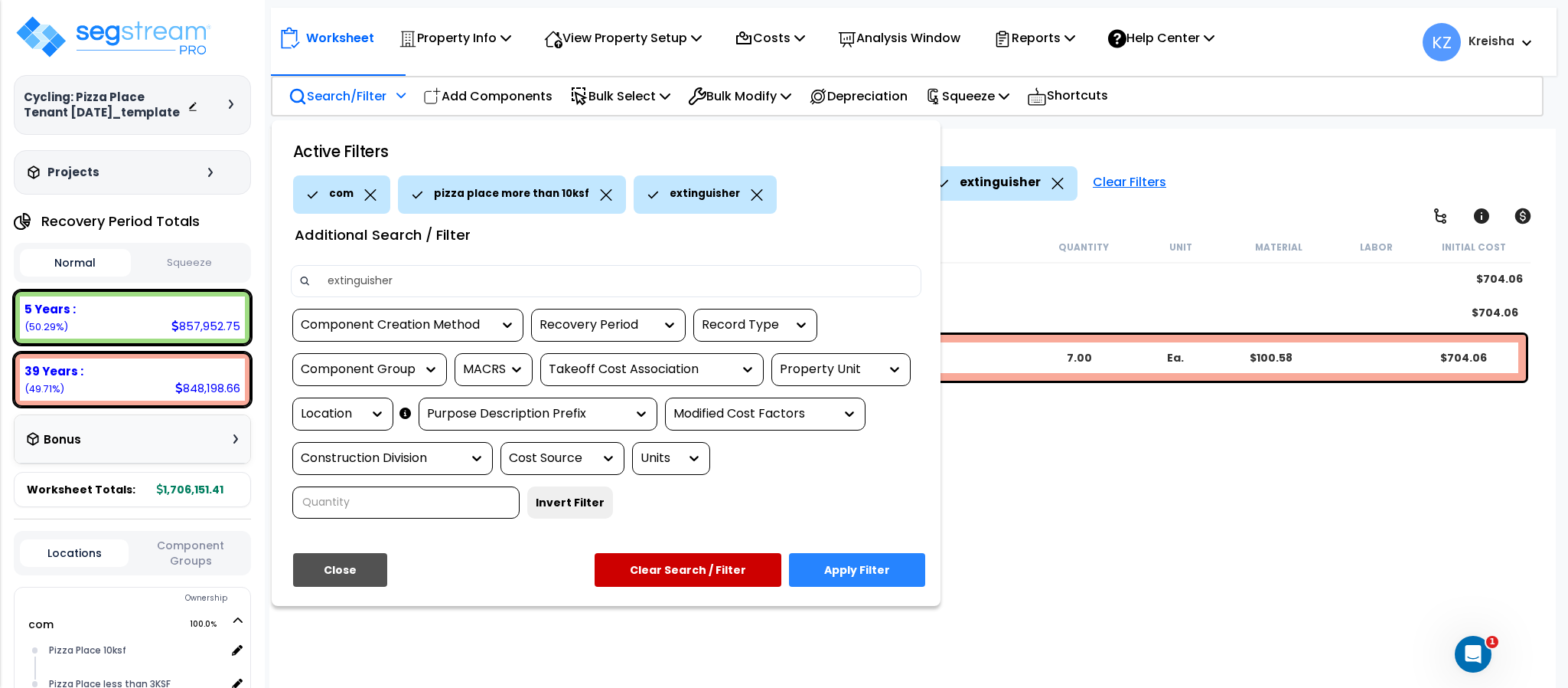
drag, startPoint x: 345, startPoint y: 438, endPoint x: 354, endPoint y: 433, distance: 10.3
click at [345, 440] on div "Component Creation Method Recovery Period Record Type Component Group MACRS Tak…" at bounding box center [606, 419] width 654 height 221
click at [363, 420] on div at bounding box center [373, 413] width 23 height 31
click at [372, 406] on icon at bounding box center [377, 413] width 16 height 16
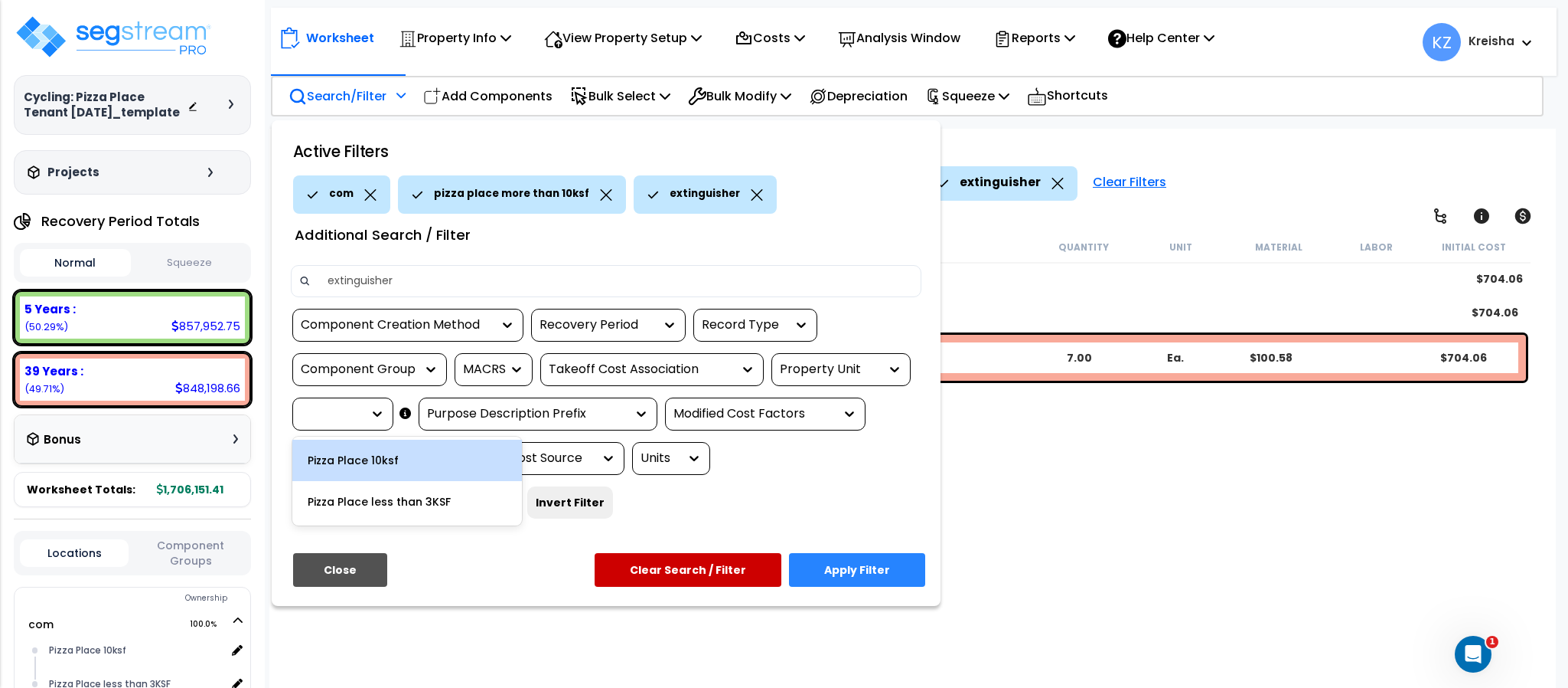
click at [396, 455] on div "Pizza Place 10ksf" at bounding box center [406, 460] width 230 height 42
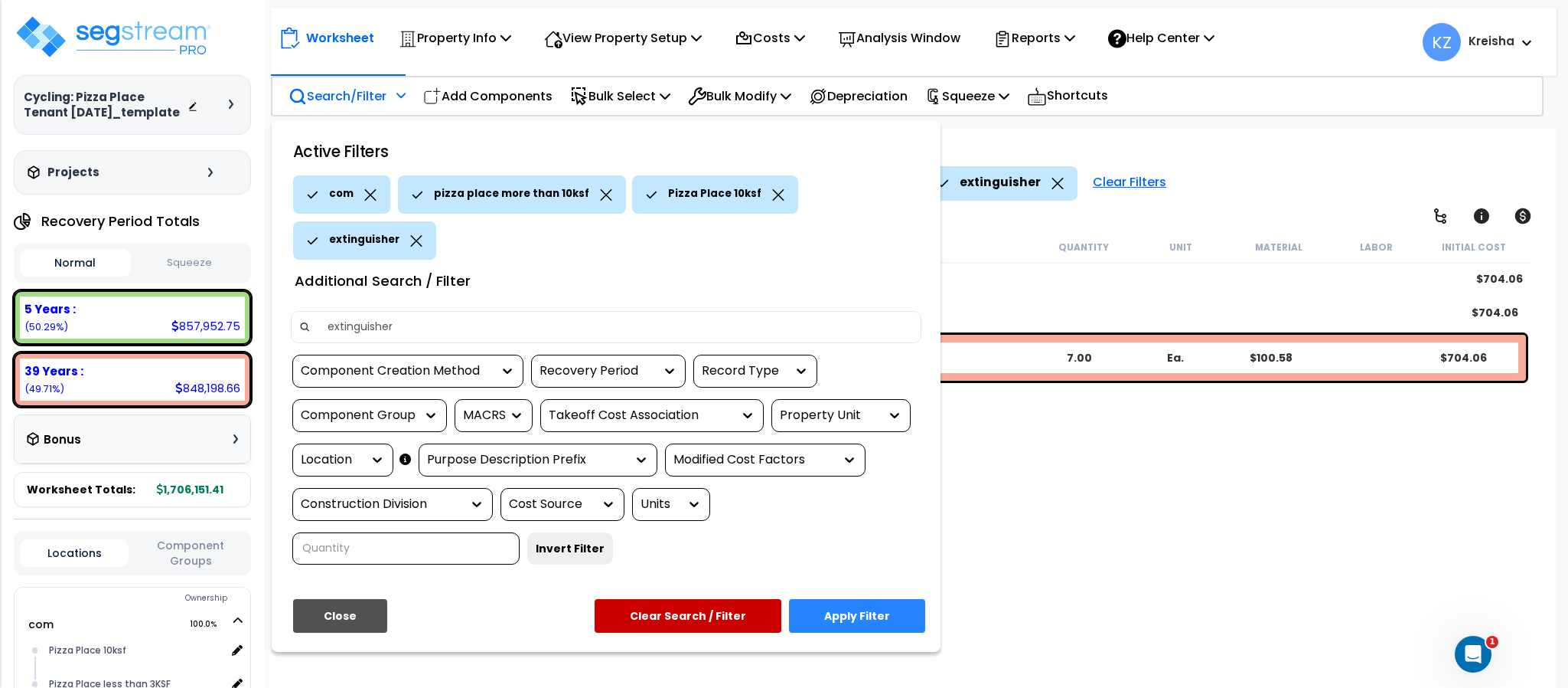
click at [600, 189] on icon at bounding box center [606, 195] width 13 height 12
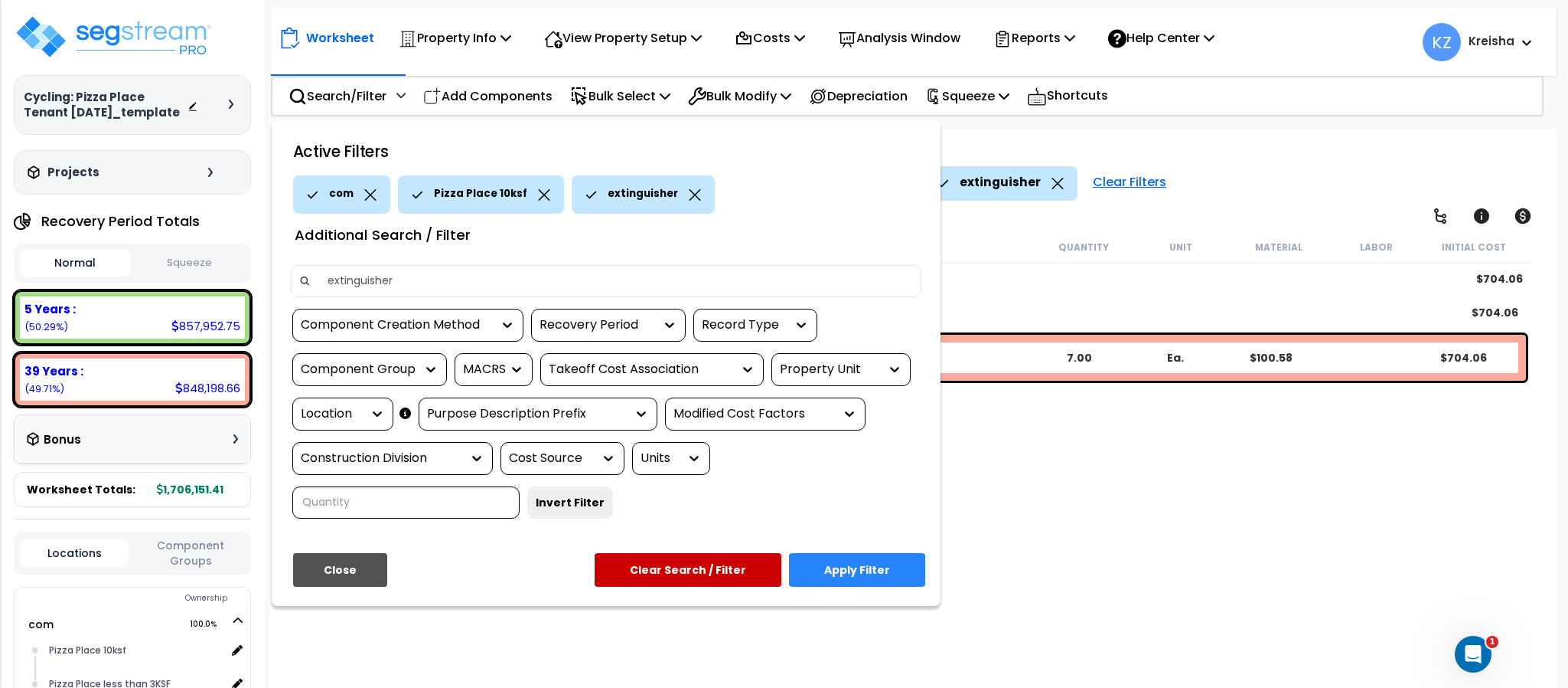
click at [824, 565] on button "Apply Filter" at bounding box center [857, 570] width 136 height 34
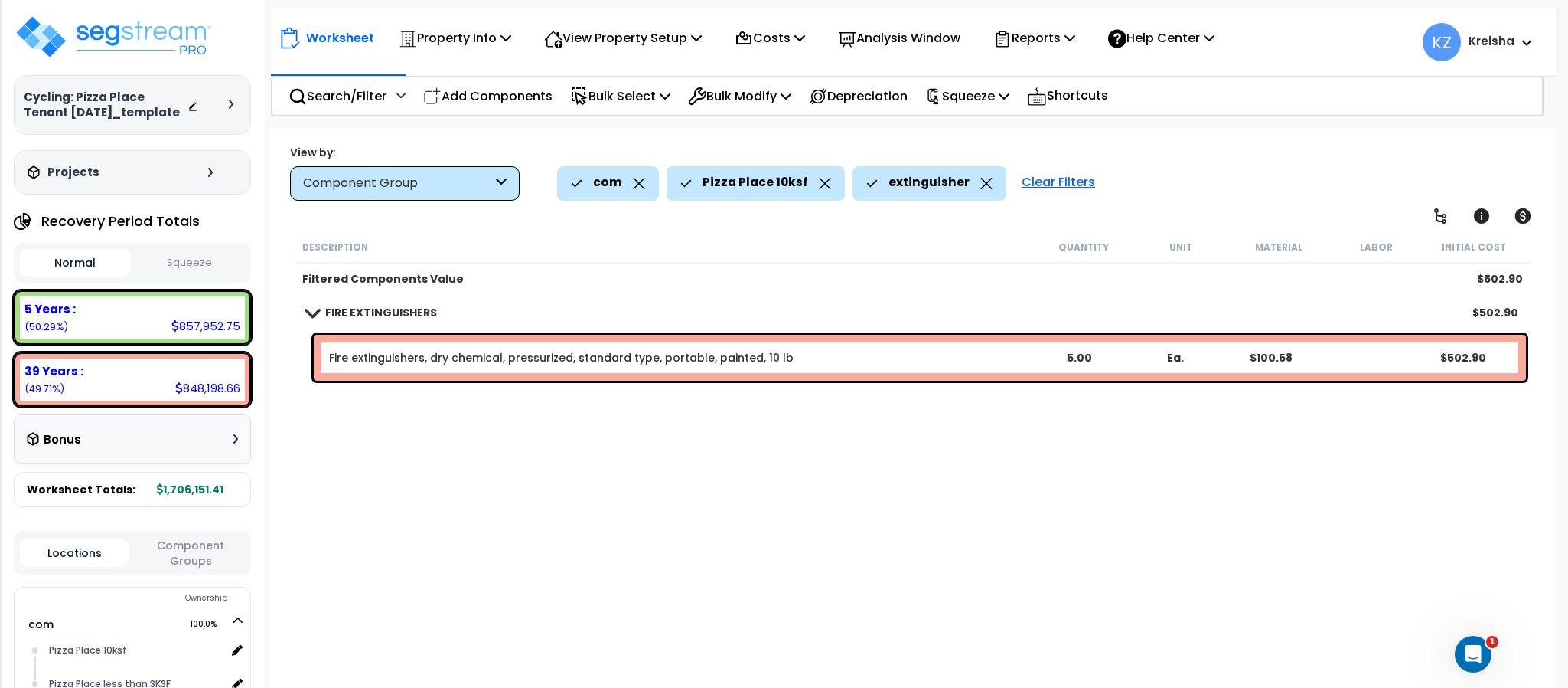
click at [968, 187] on div "extinguisher" at bounding box center [929, 182] width 126 height 34
click at [980, 181] on icon at bounding box center [986, 183] width 13 height 12
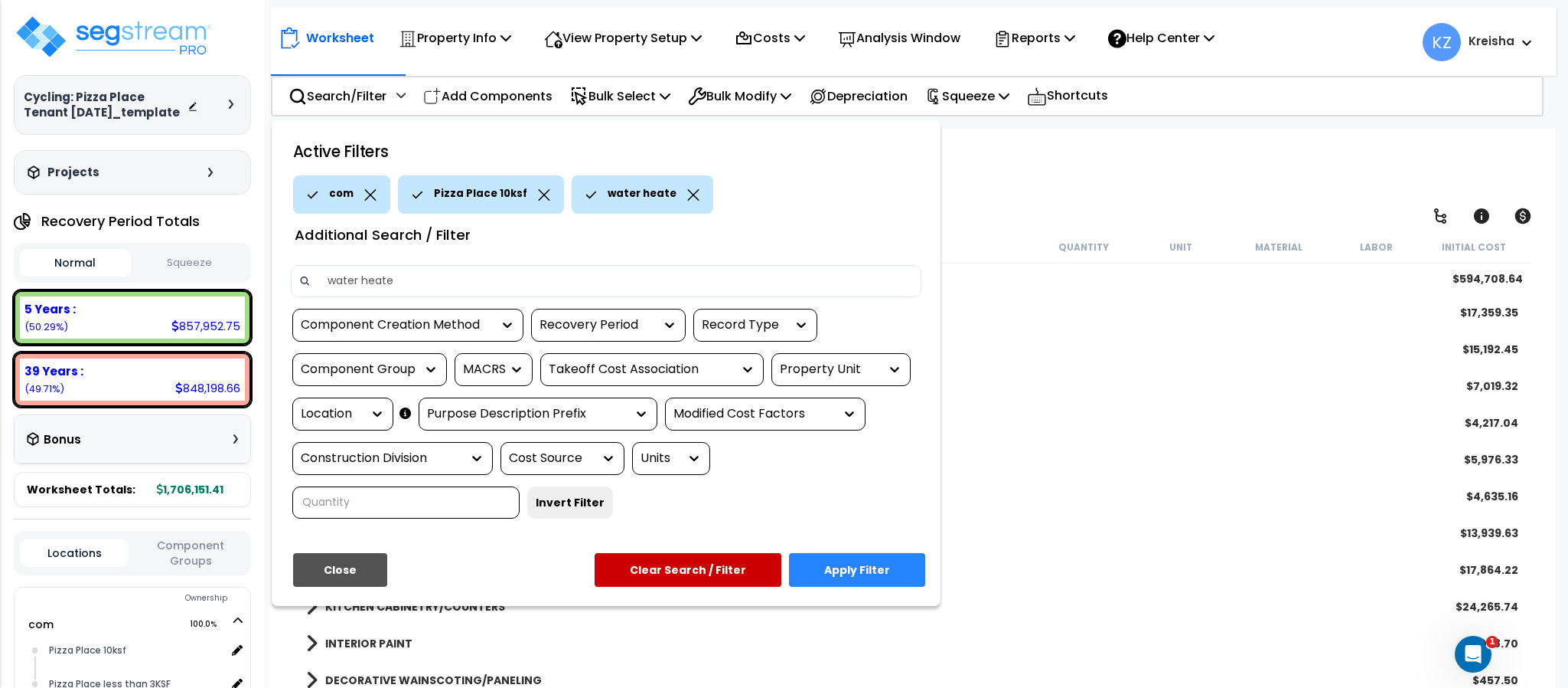
type input "water heater"
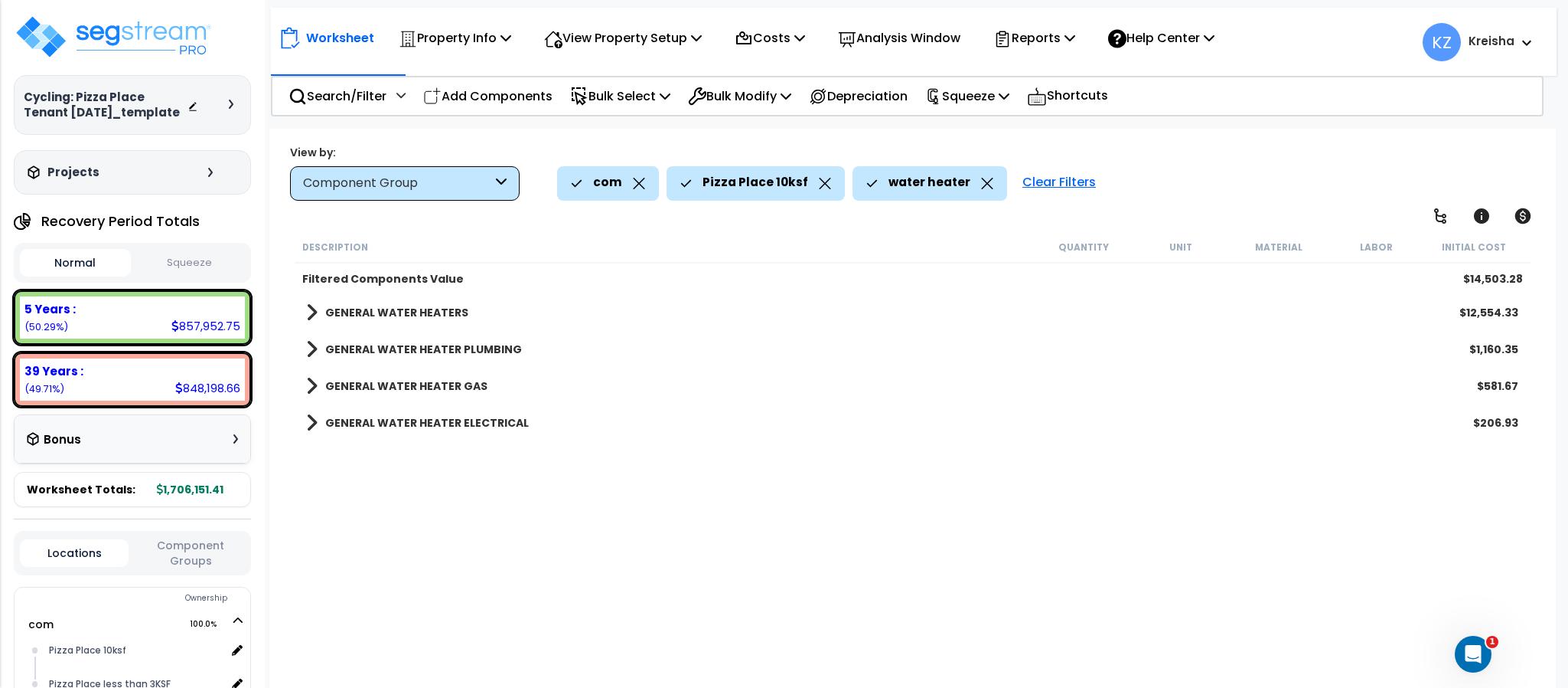
click at [624, 501] on div "Description Quantity Unit Material Labor Initial Cost Filtered Components Value…" at bounding box center [912, 461] width 1239 height 461
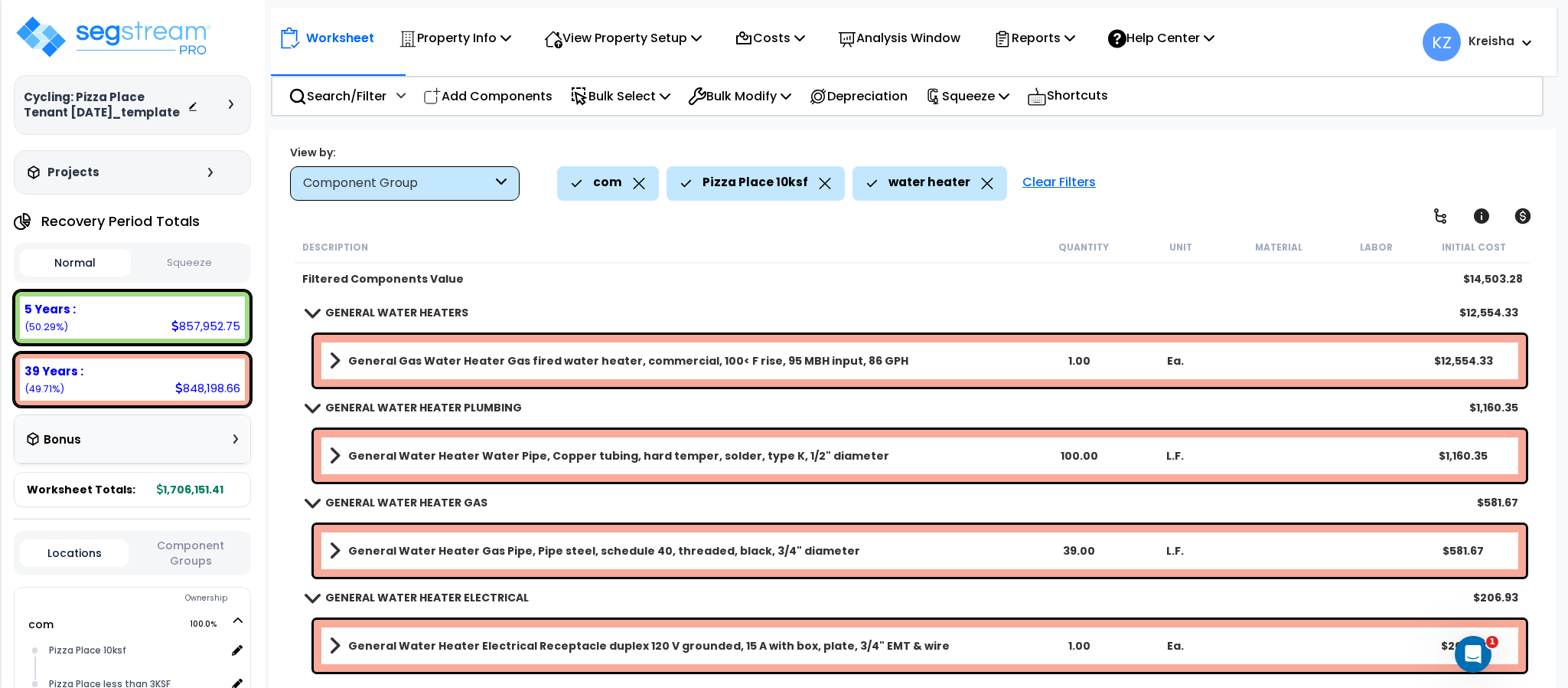
scroll to position [67, 0]
click at [370, 85] on p "Search/Filter" at bounding box center [337, 95] width 98 height 20
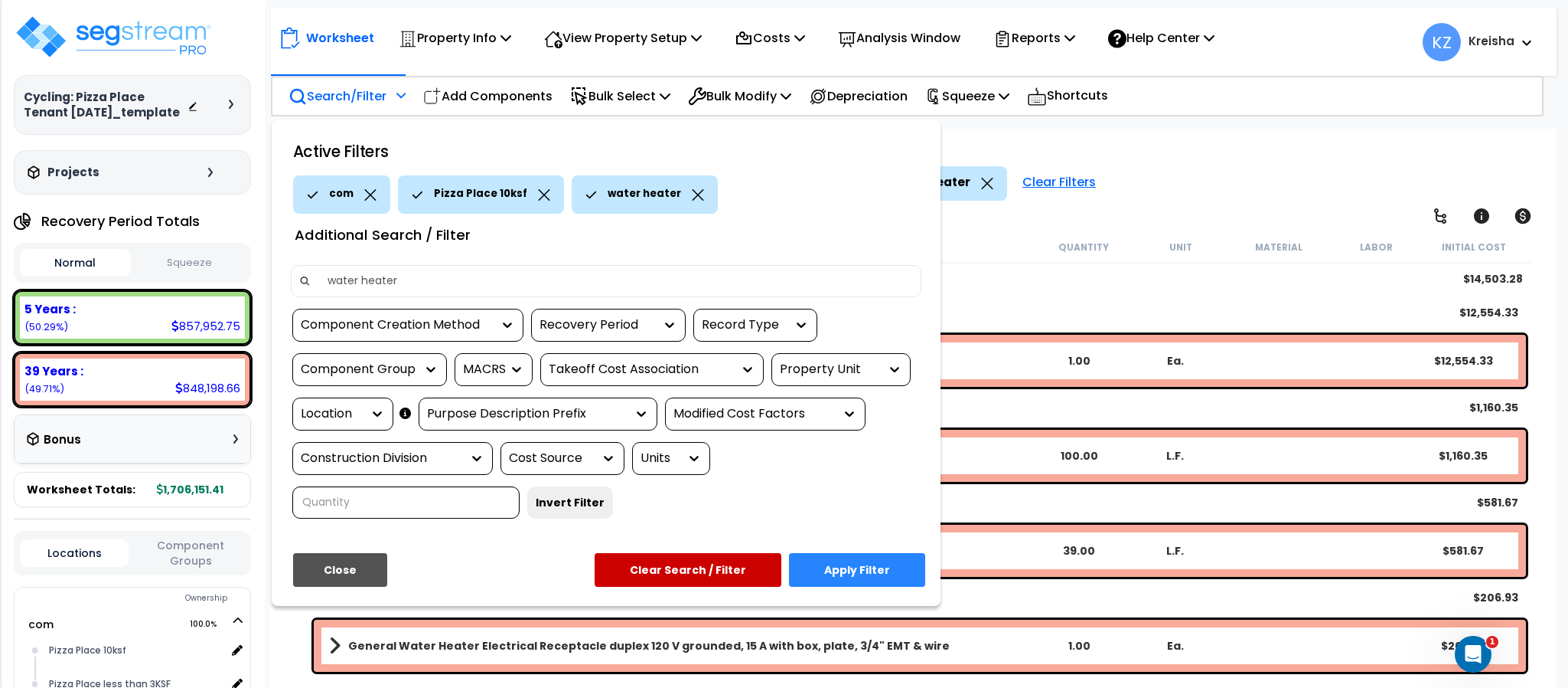
click at [366, 412] on div at bounding box center [373, 413] width 23 height 16
click at [361, 416] on div at bounding box center [338, 413] width 77 height 17
click at [834, 363] on div "Property Unit" at bounding box center [829, 370] width 100 height 17
click at [829, 413] on div "com" at bounding box center [886, 415] width 230 height 42
click at [361, 409] on div "Location" at bounding box center [331, 413] width 61 height 17
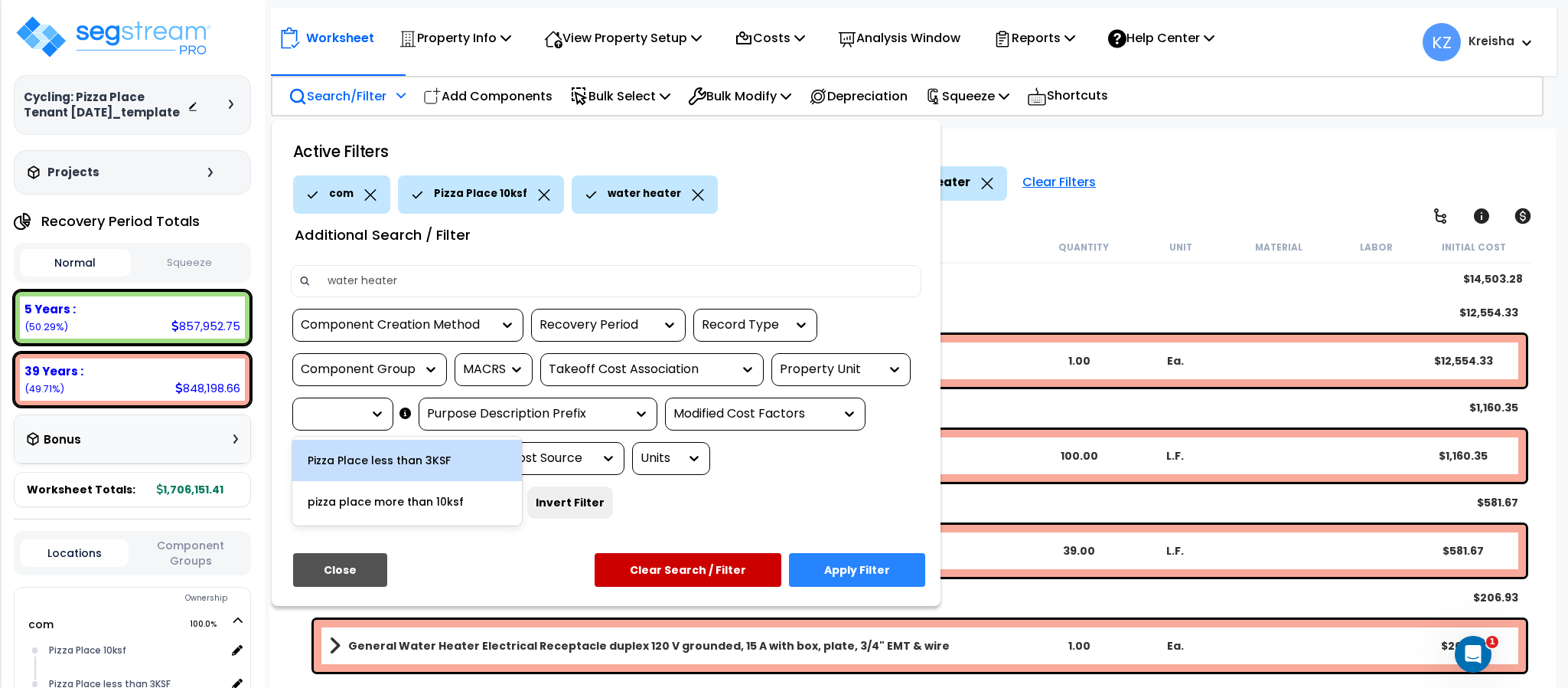
click at [402, 470] on div "Pizza Place less than 3KSF" at bounding box center [406, 460] width 230 height 42
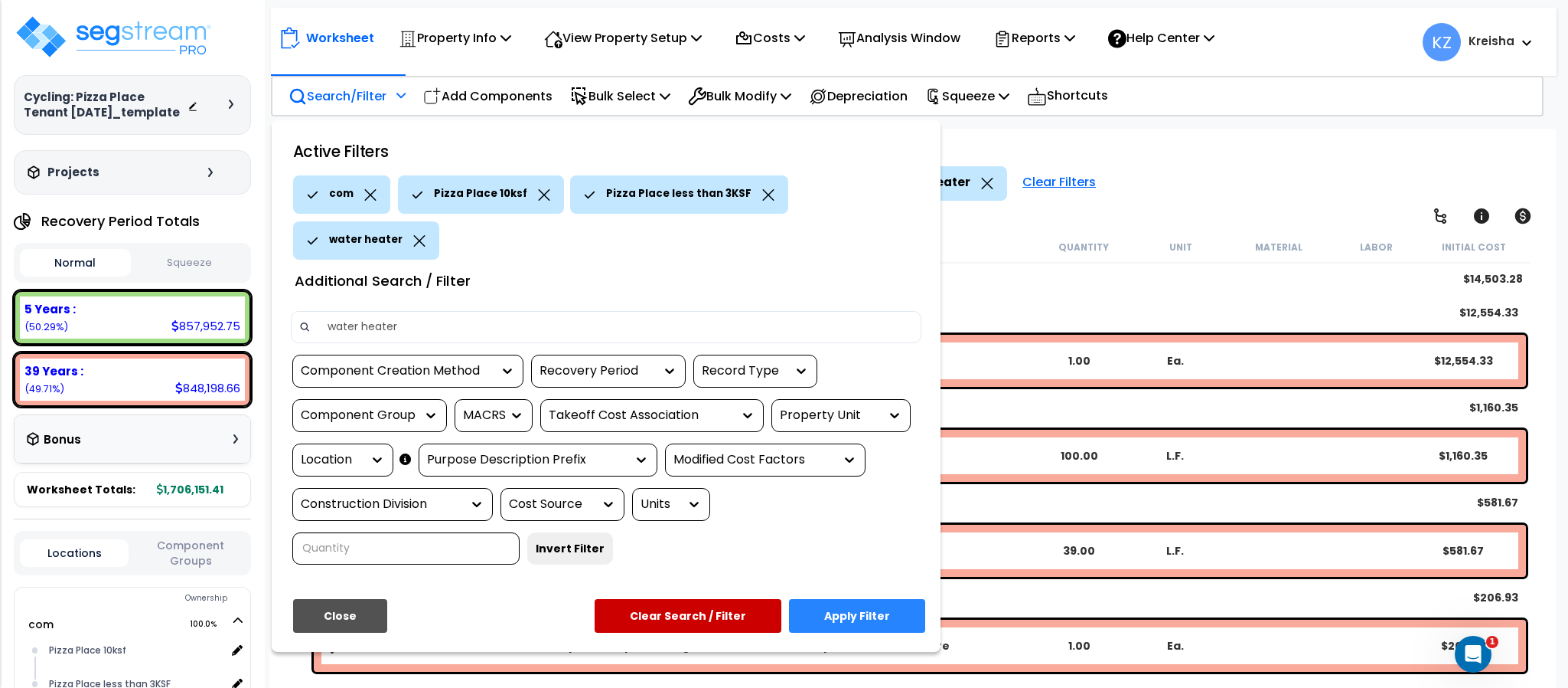
click at [538, 193] on icon at bounding box center [544, 195] width 13 height 12
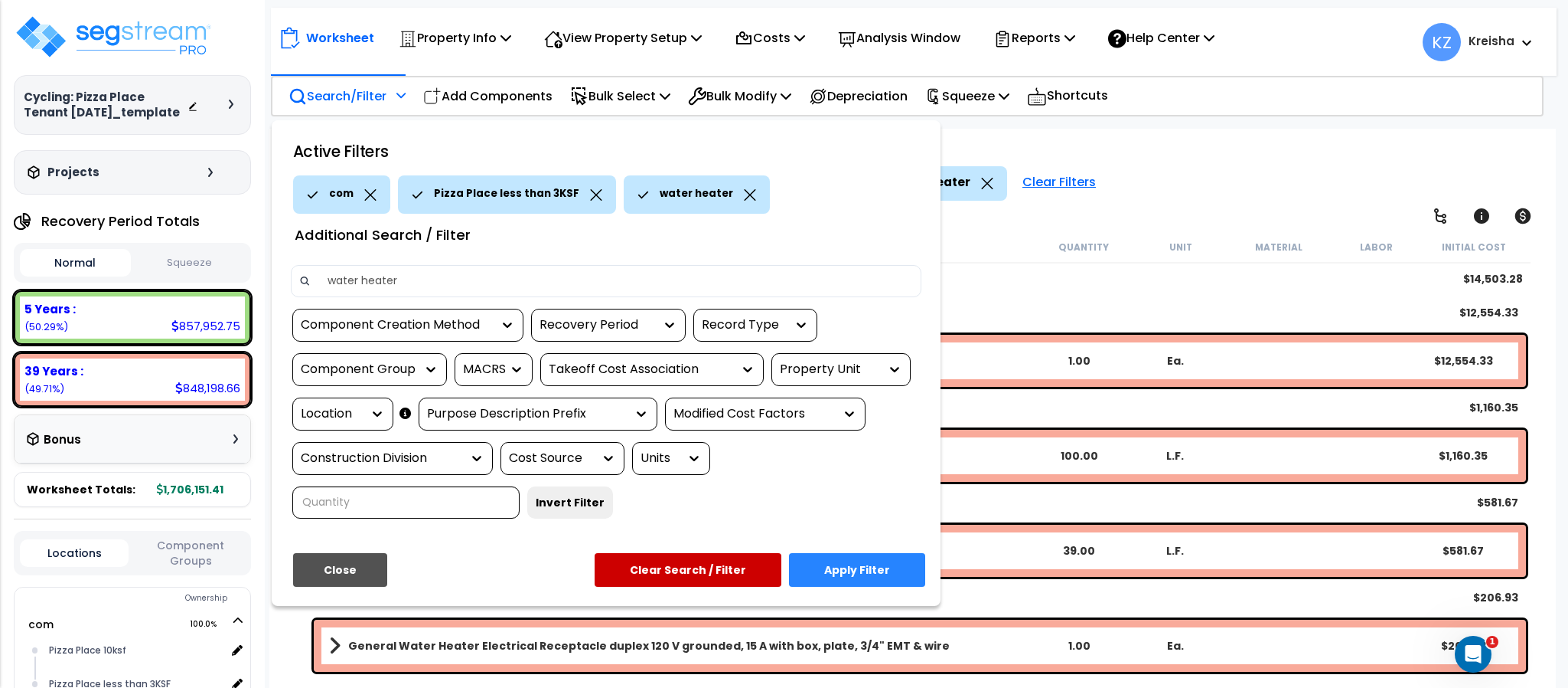
click at [806, 571] on button "Apply Filter" at bounding box center [857, 570] width 136 height 34
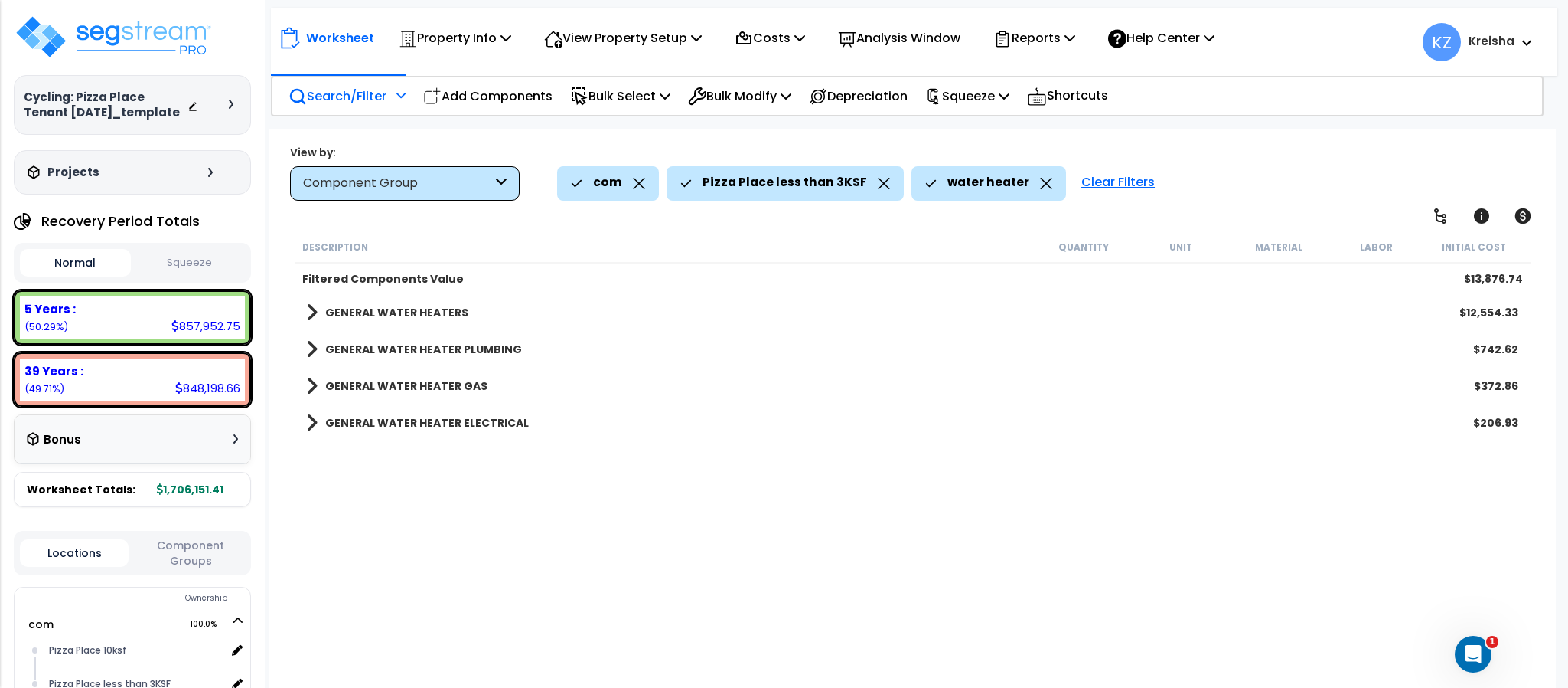
click at [1219, 139] on div "Worksheet Property Info Property Setup Add Property Unit Template property Clon…" at bounding box center [912, 473] width 1286 height 688
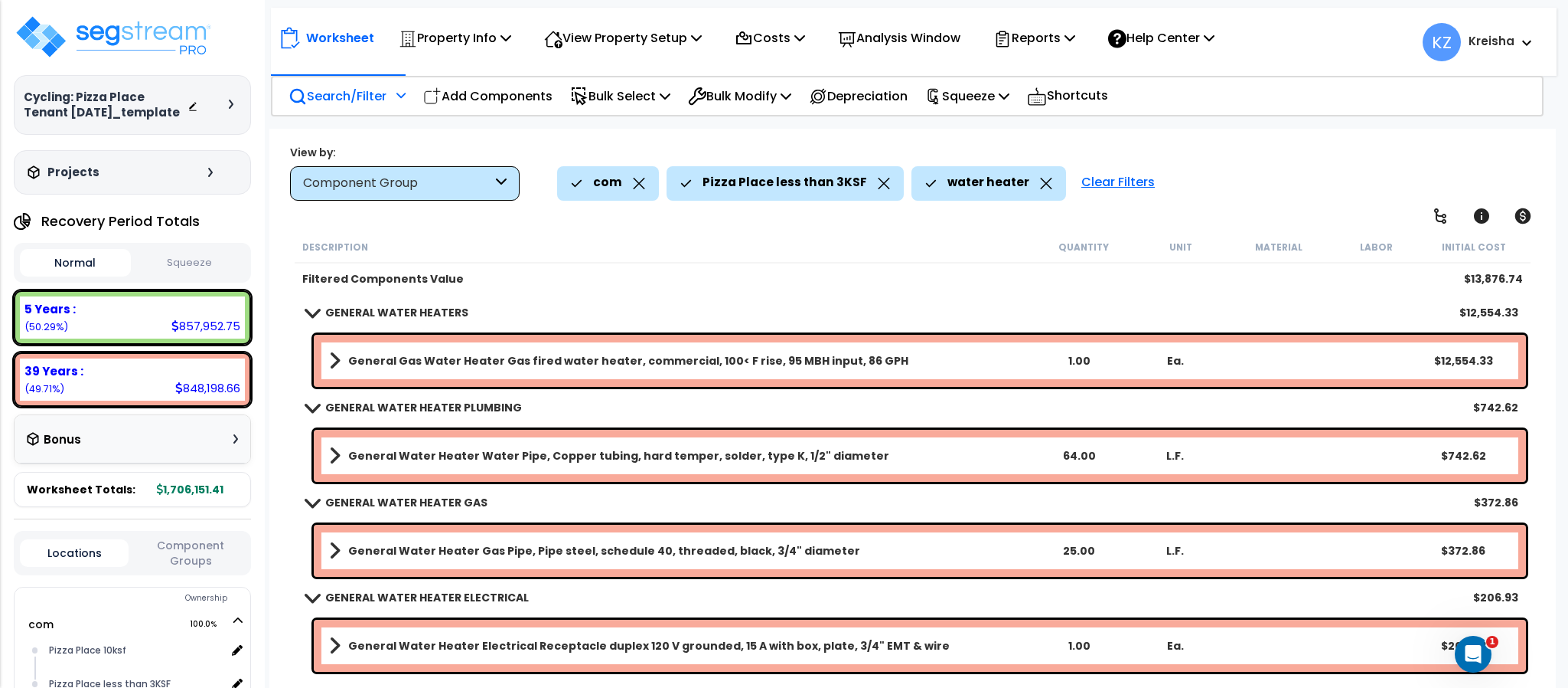
click at [359, 96] on p "Search/Filter" at bounding box center [337, 95] width 98 height 20
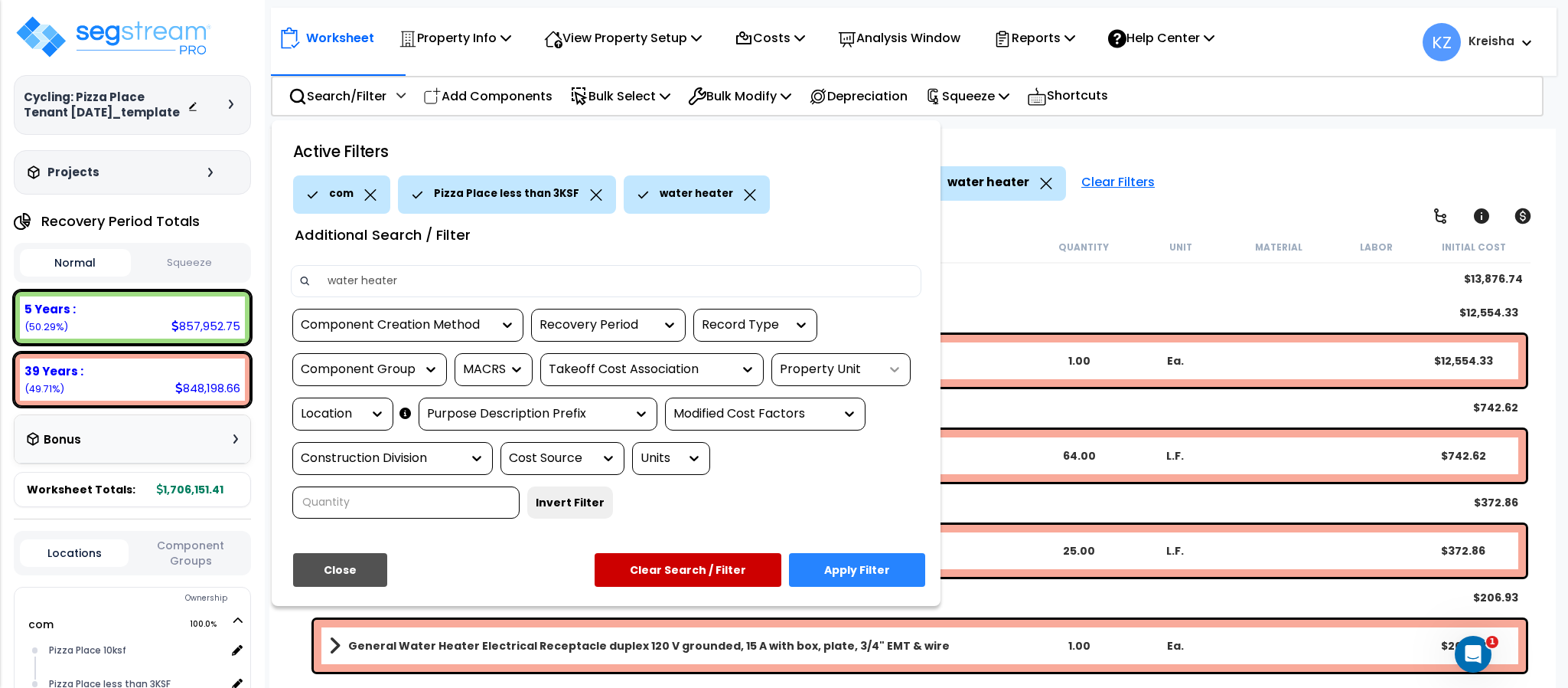
click at [893, 373] on icon at bounding box center [895, 369] width 16 height 16
click at [354, 412] on div "Location" at bounding box center [331, 413] width 61 height 17
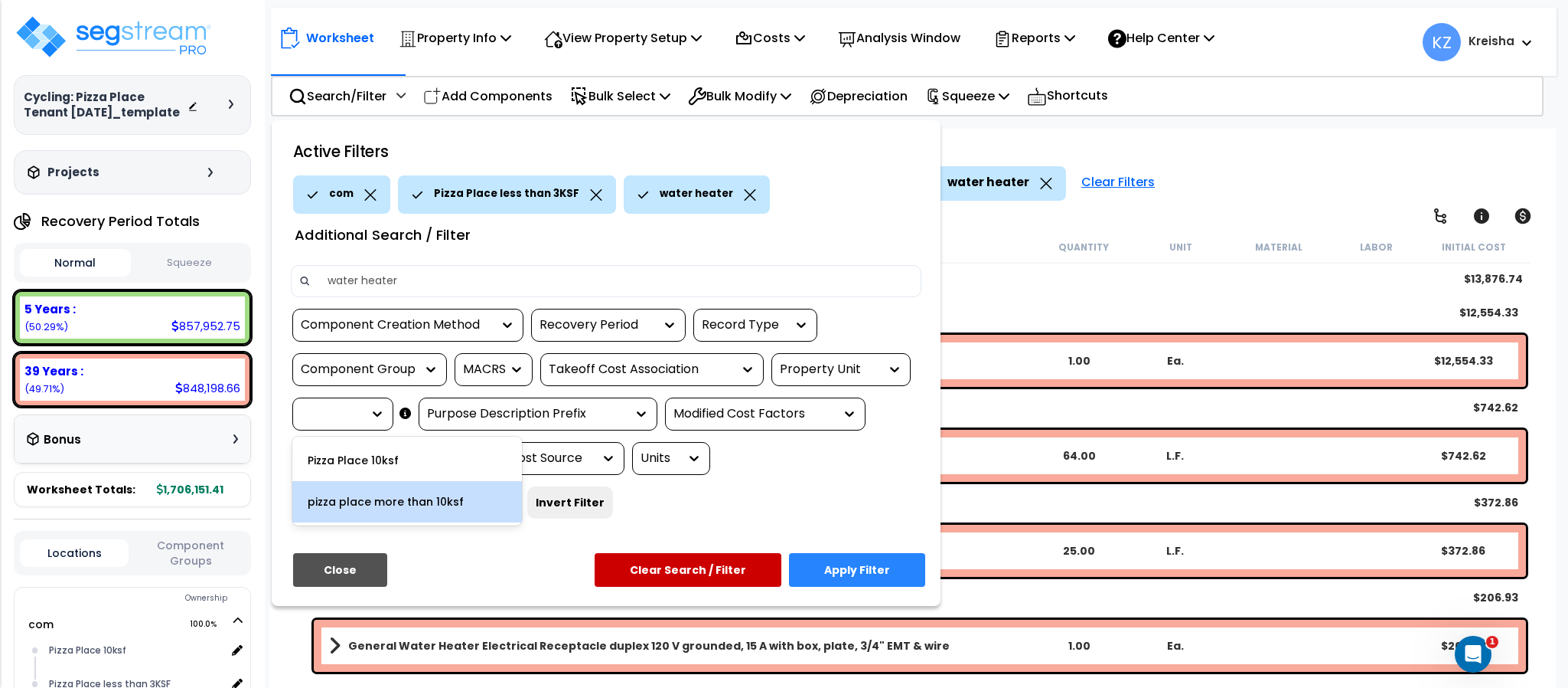
click at [361, 501] on div "pizza place more than 10ksf" at bounding box center [406, 502] width 230 height 42
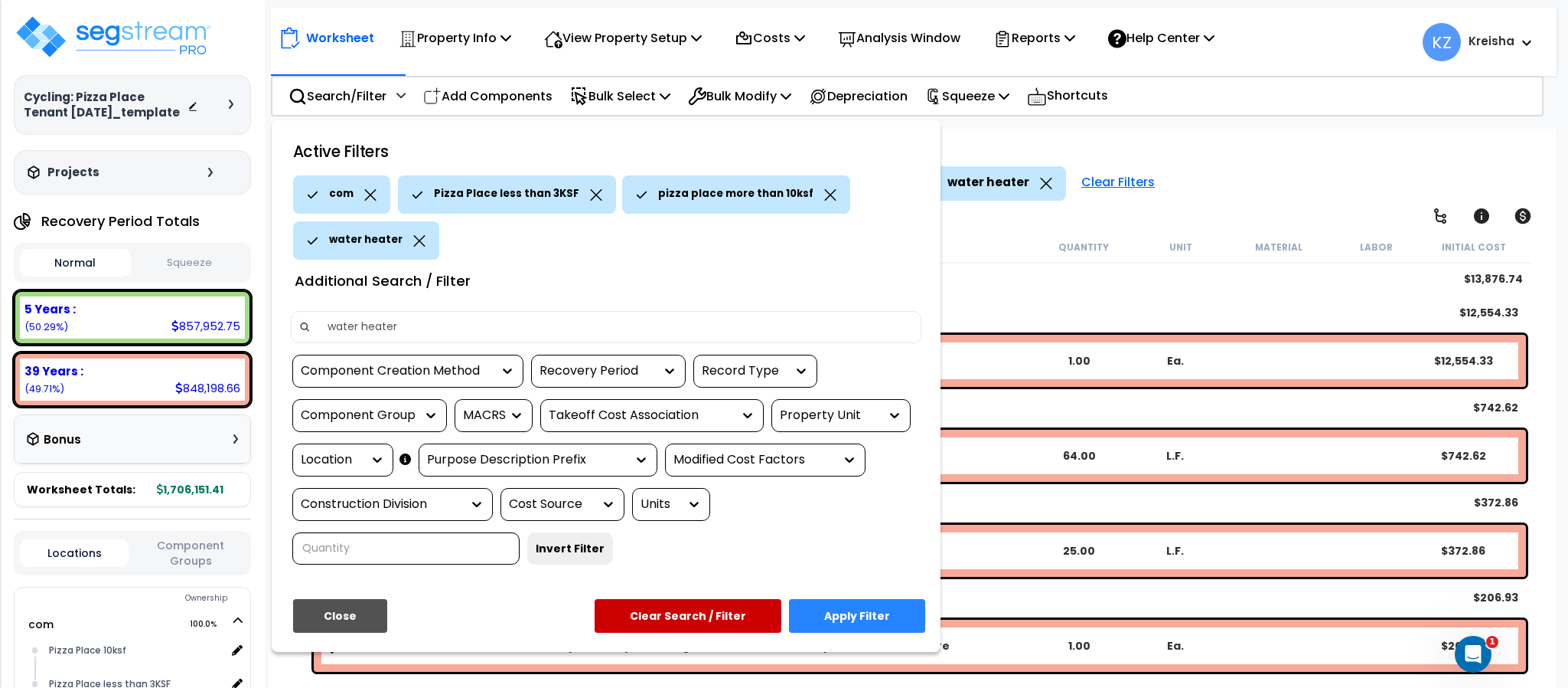
click at [590, 189] on icon at bounding box center [595, 195] width 13 height 12
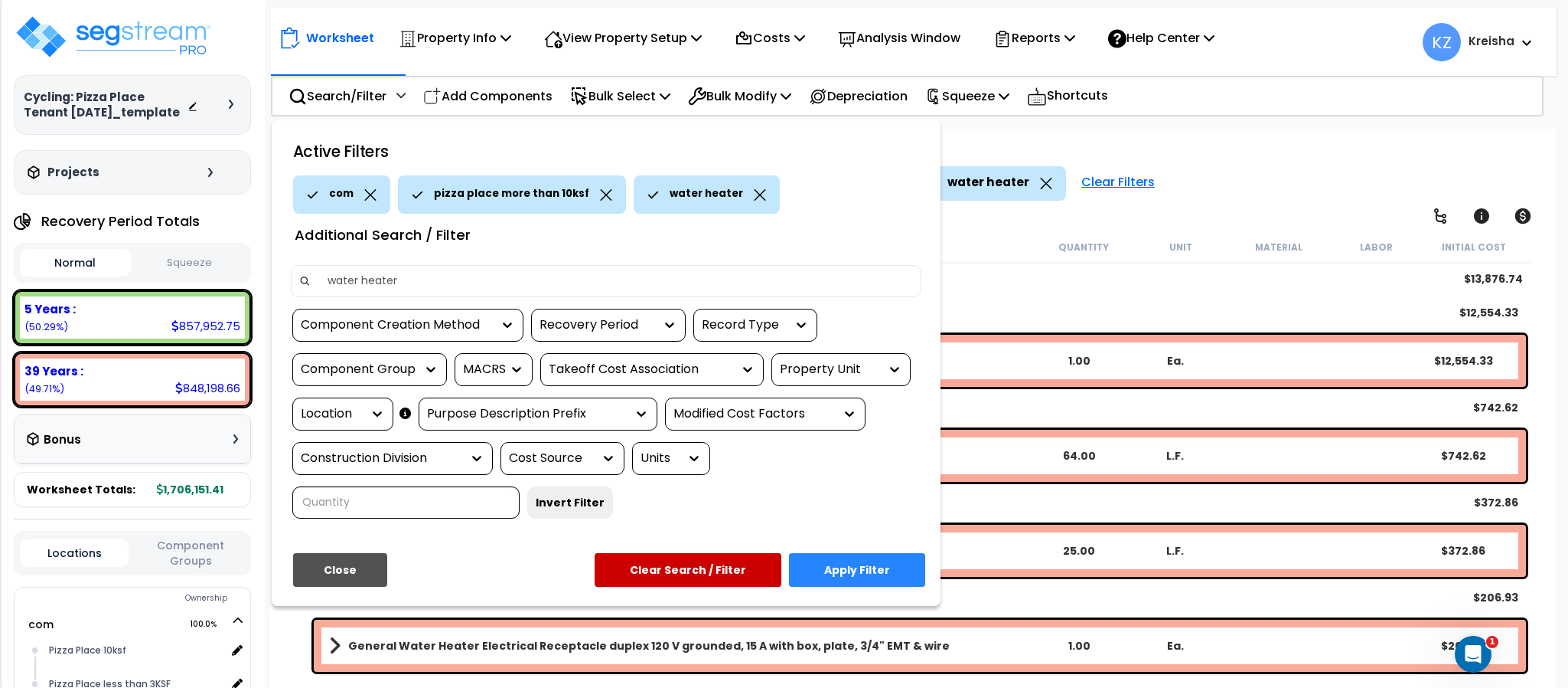
click at [829, 561] on button "Apply Filter" at bounding box center [857, 570] width 136 height 34
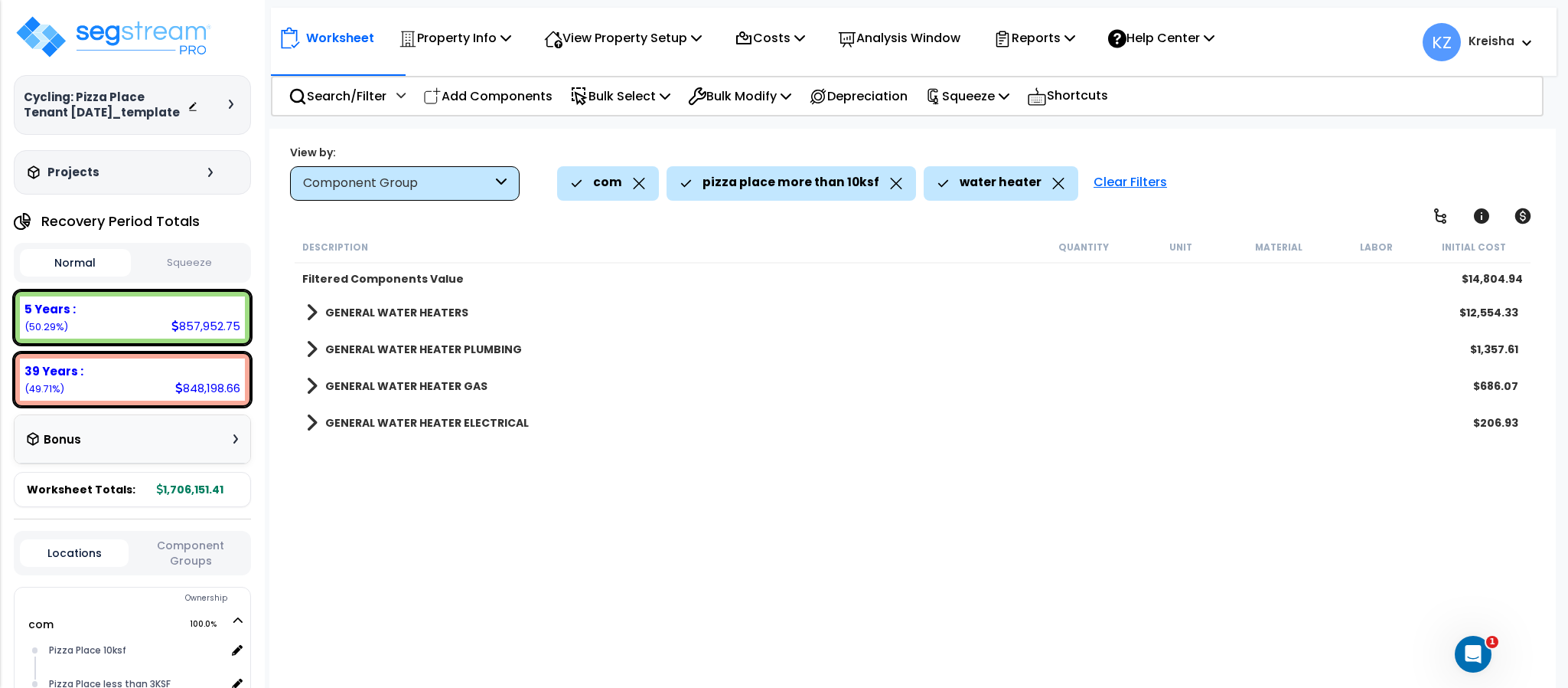
click at [1238, 154] on div "View by: Component Group High to Low (Total Cost)" at bounding box center [912, 172] width 1255 height 56
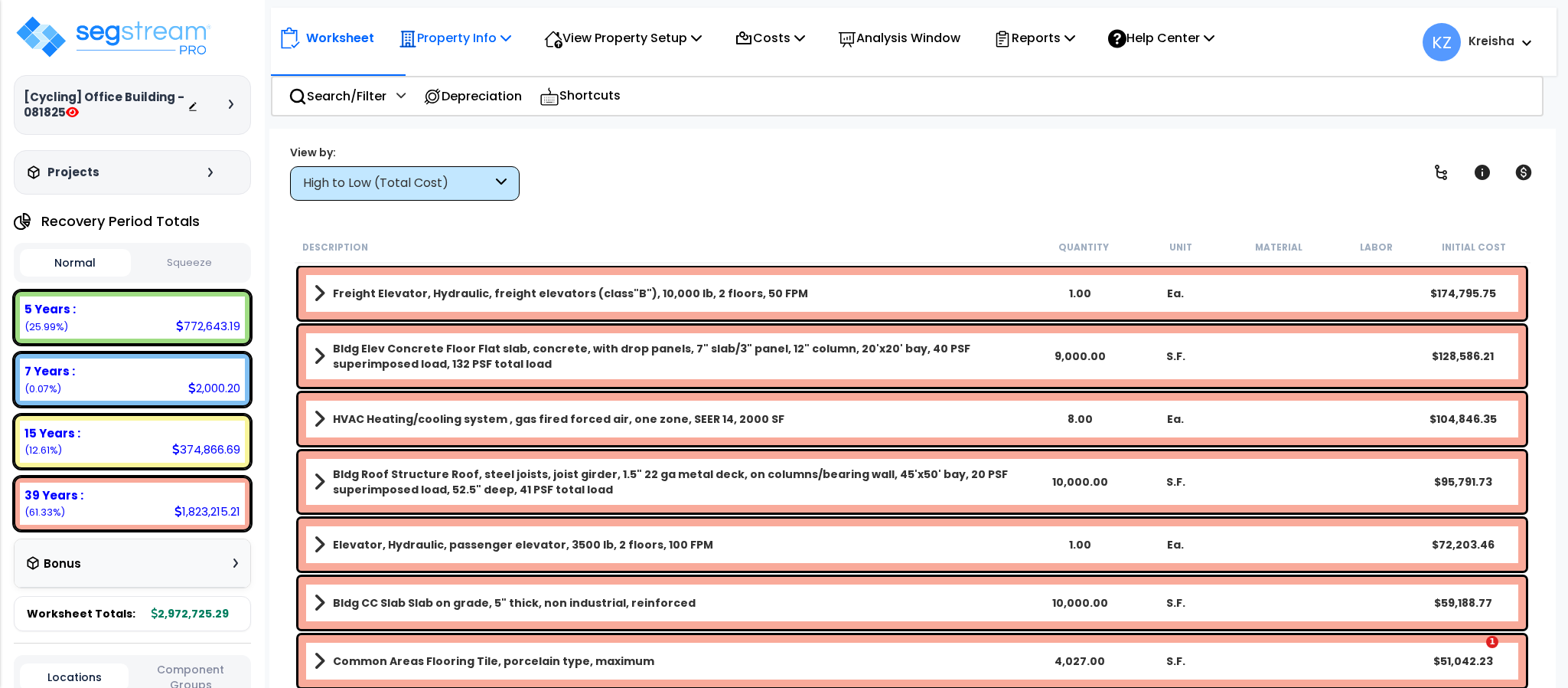
click at [404, 30] on icon at bounding box center [407, 39] width 18 height 18
click at [485, 39] on p "Property Info" at bounding box center [455, 37] width 112 height 20
click at [517, 39] on div "Property Info Property Setup Add Property Unit Template property Clone property" at bounding box center [454, 38] width 129 height 36
click at [511, 35] on icon at bounding box center [505, 37] width 11 height 13
click at [487, 28] on p "Property Info" at bounding box center [455, 37] width 112 height 20
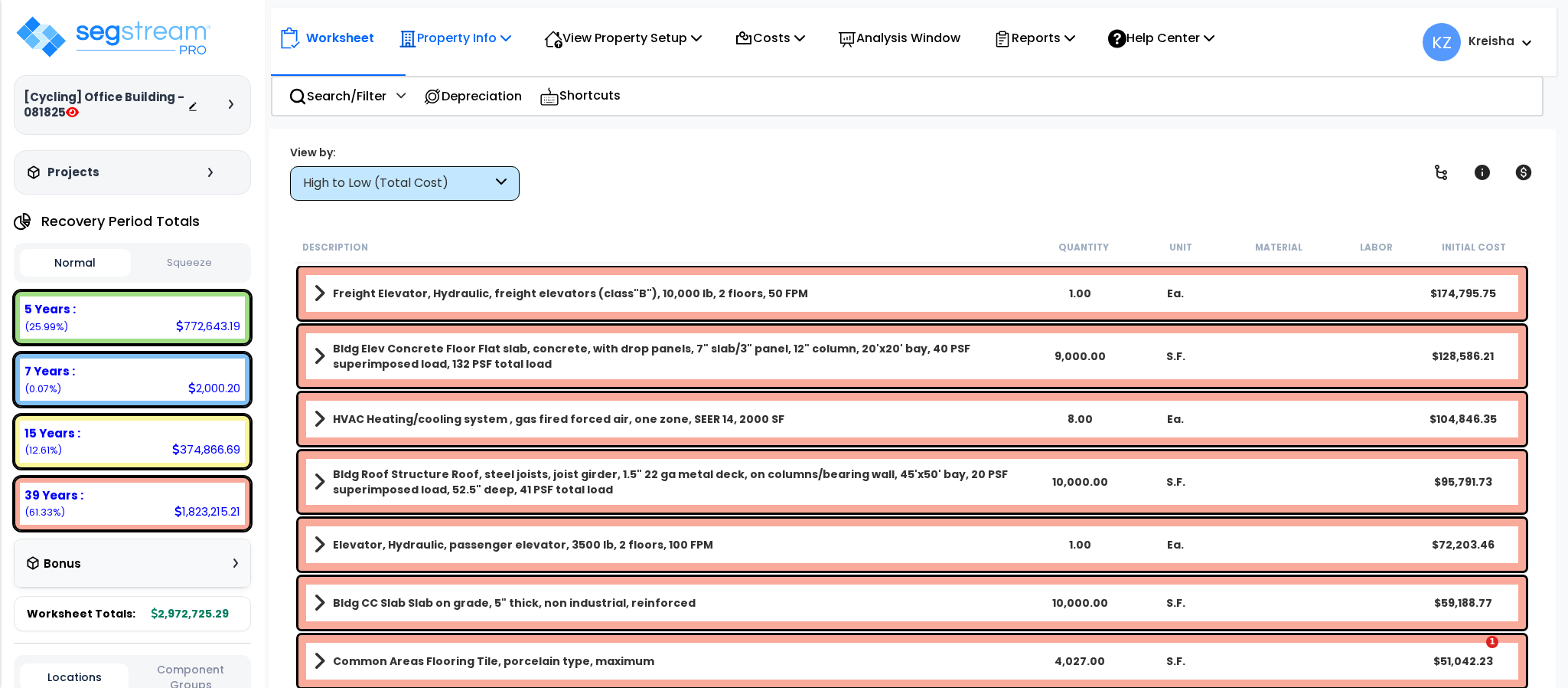
click at [464, 27] on p "Property Info" at bounding box center [455, 37] width 112 height 20
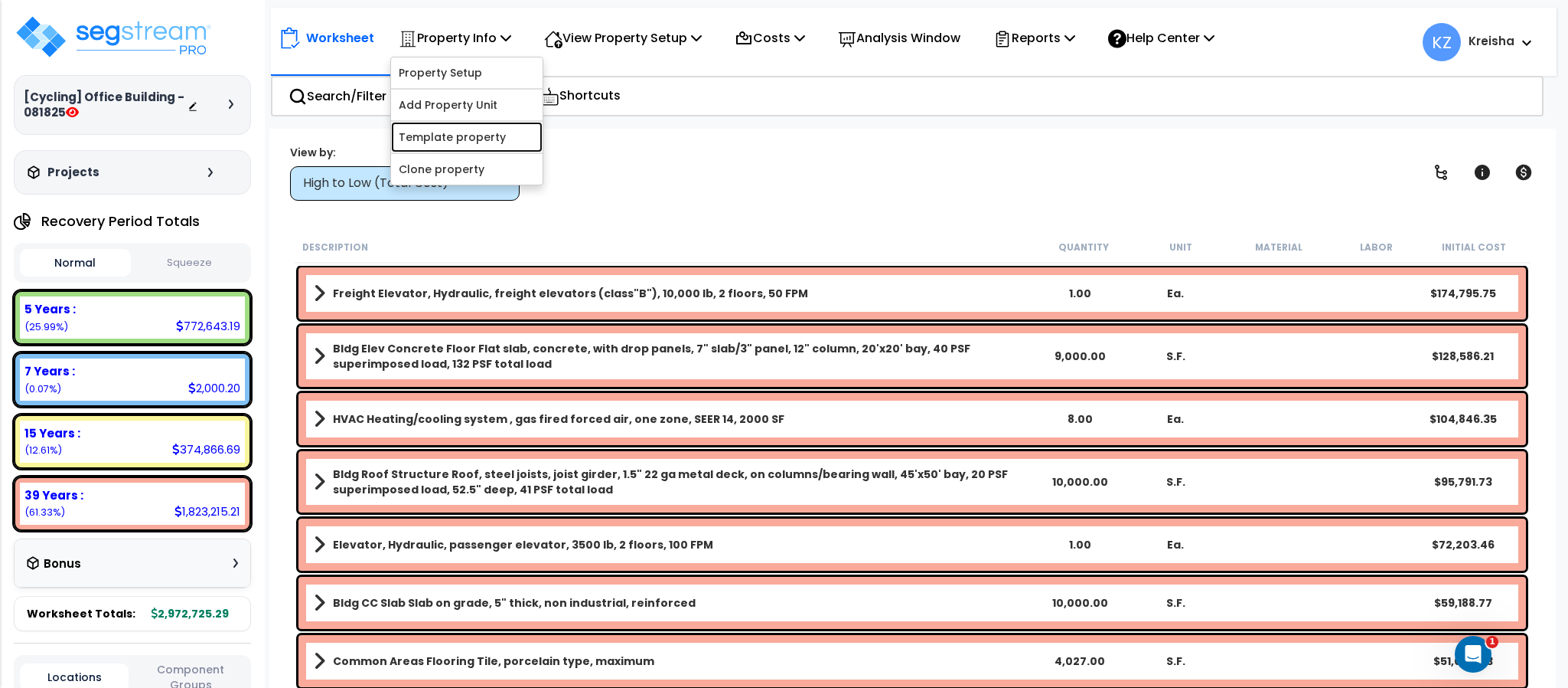
click at [436, 143] on link "Template property" at bounding box center [466, 137] width 151 height 31
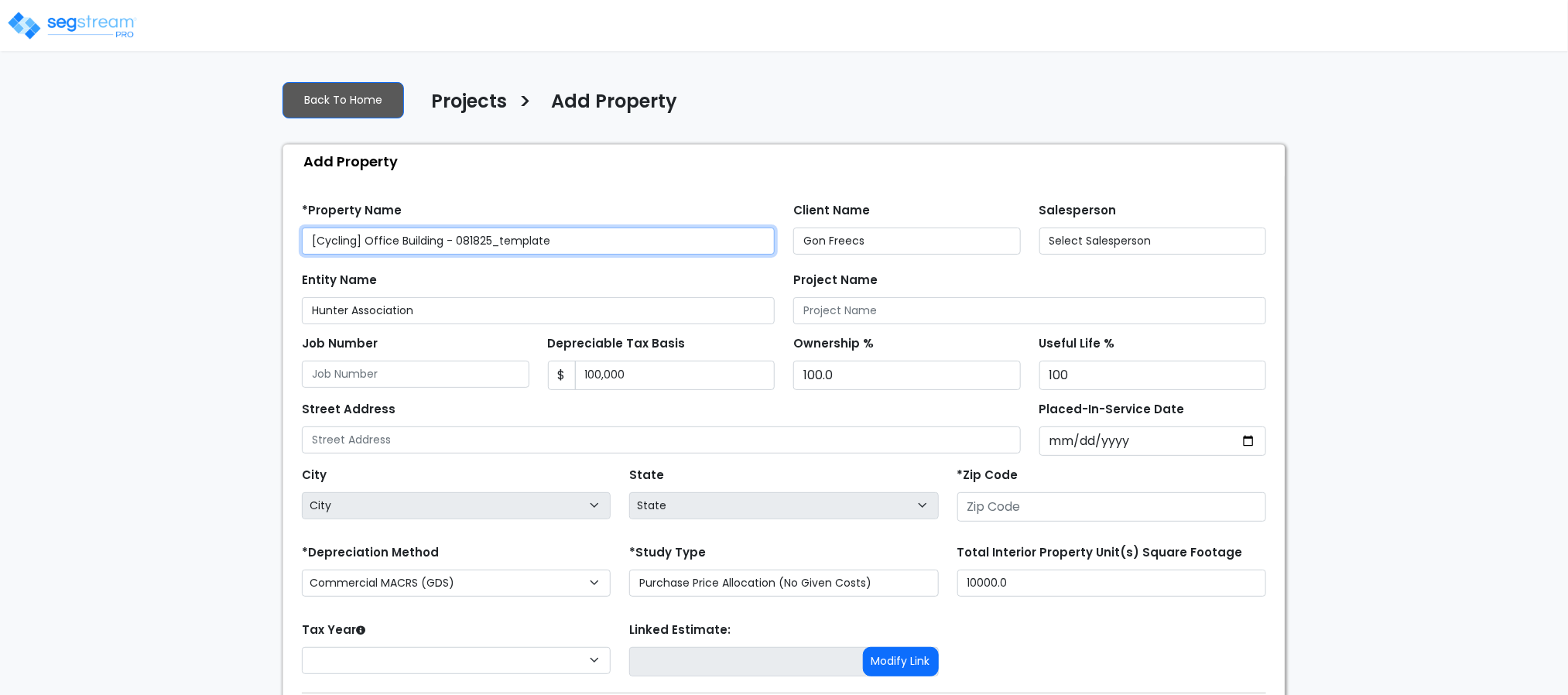
type input "76 Northwestern St"
type input "28602"
select select "2025"
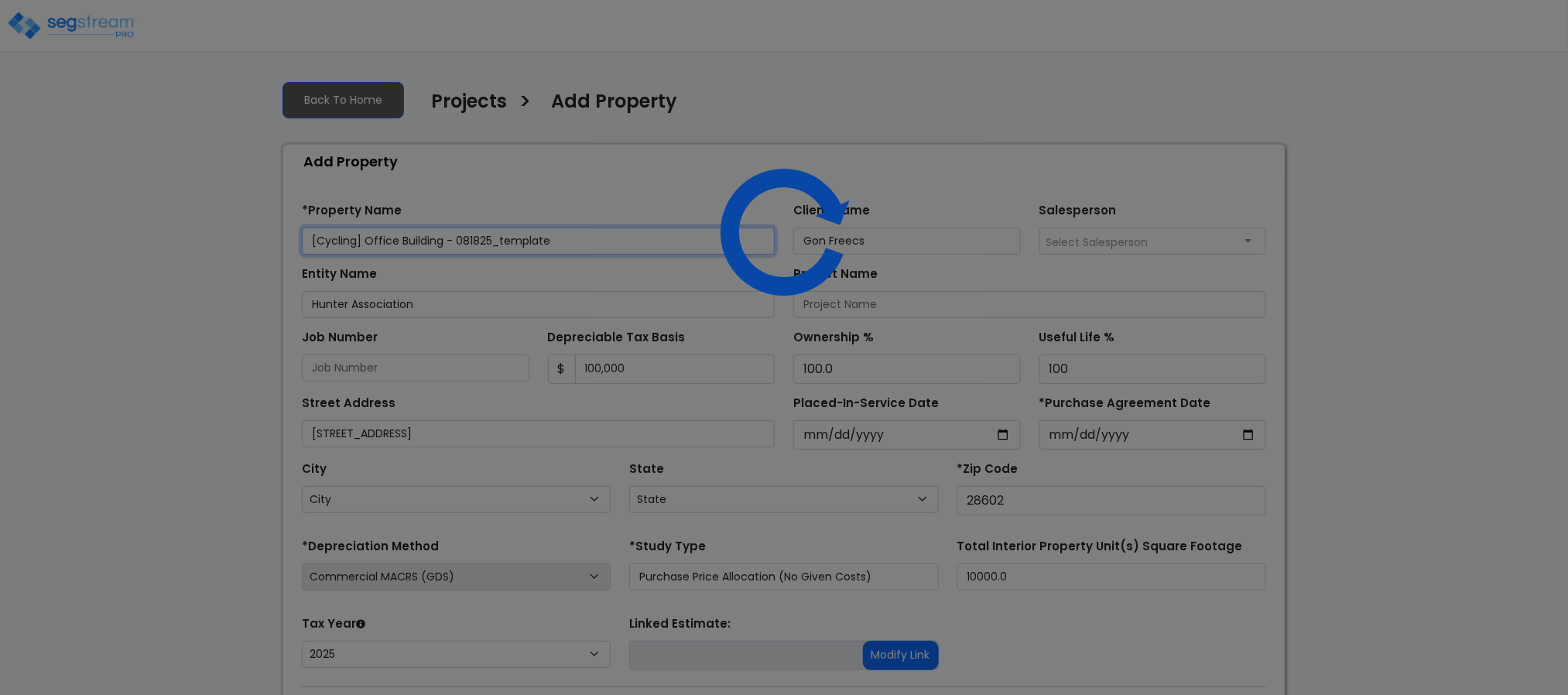
select select "NC"
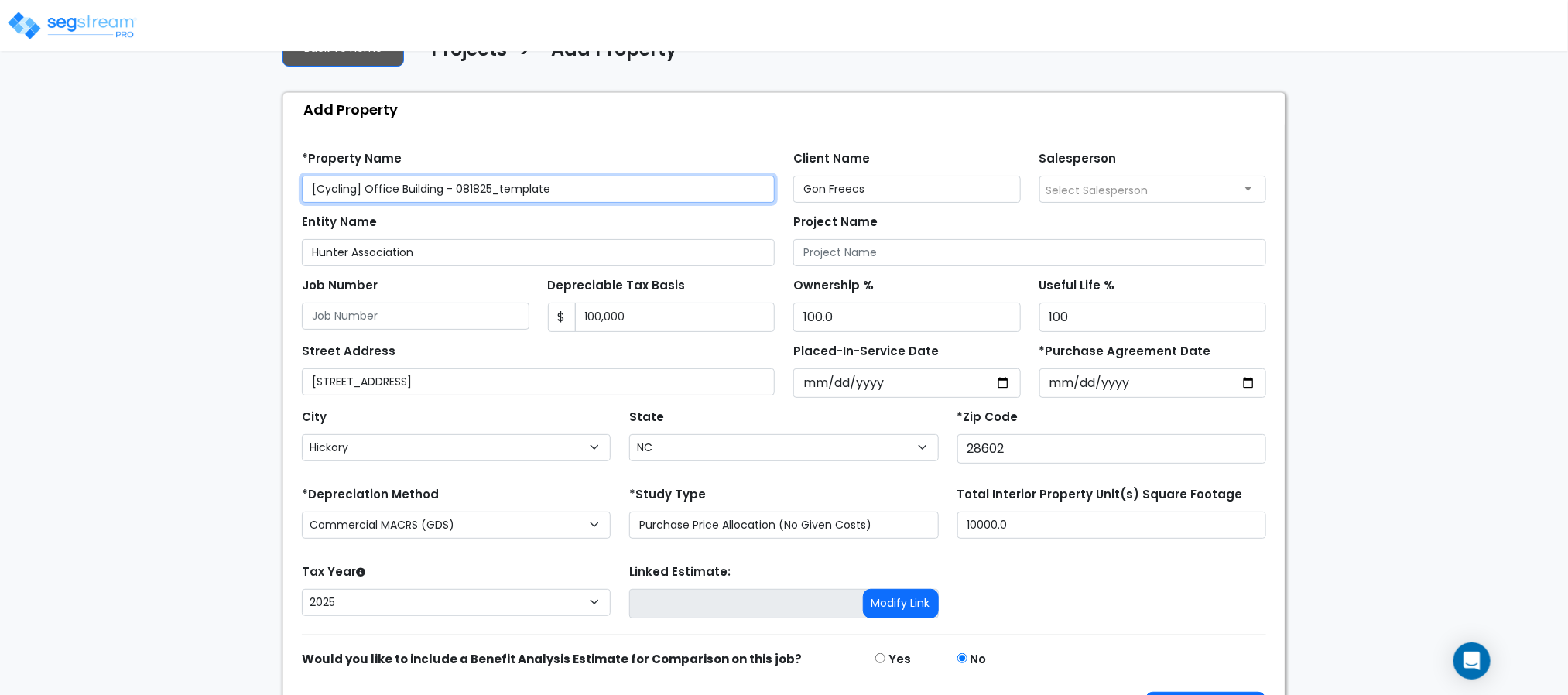
scroll to position [107, 0]
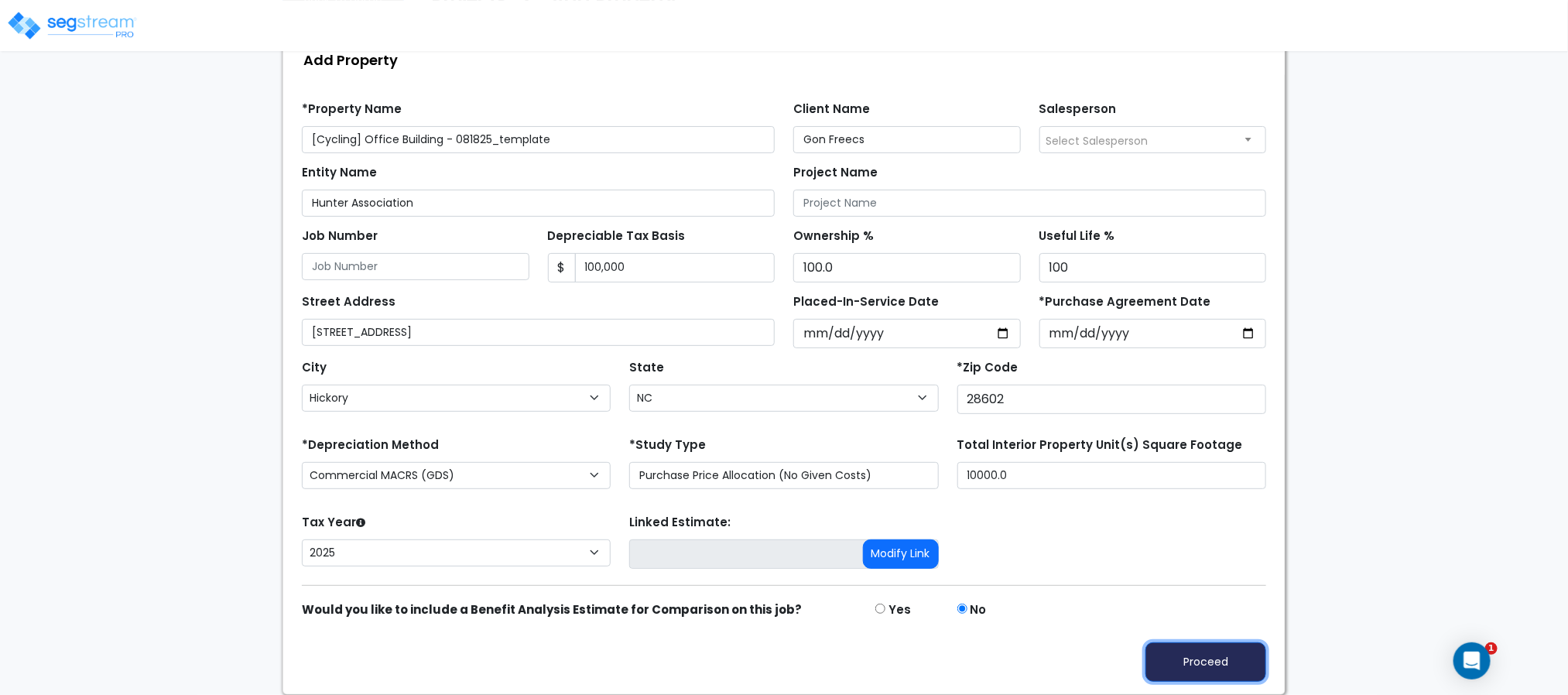
click at [1169, 655] on button "Proceed" at bounding box center [1205, 662] width 121 height 39
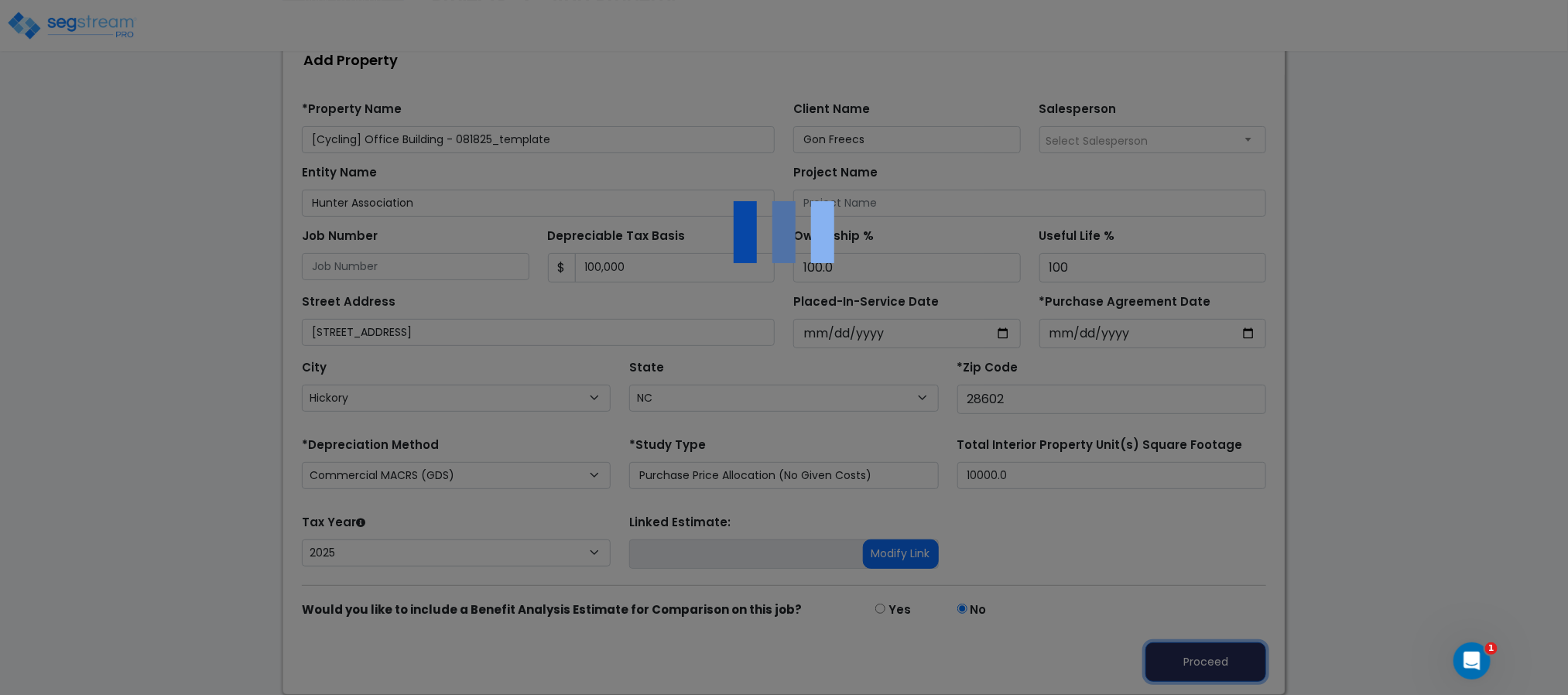
scroll to position [0, 0]
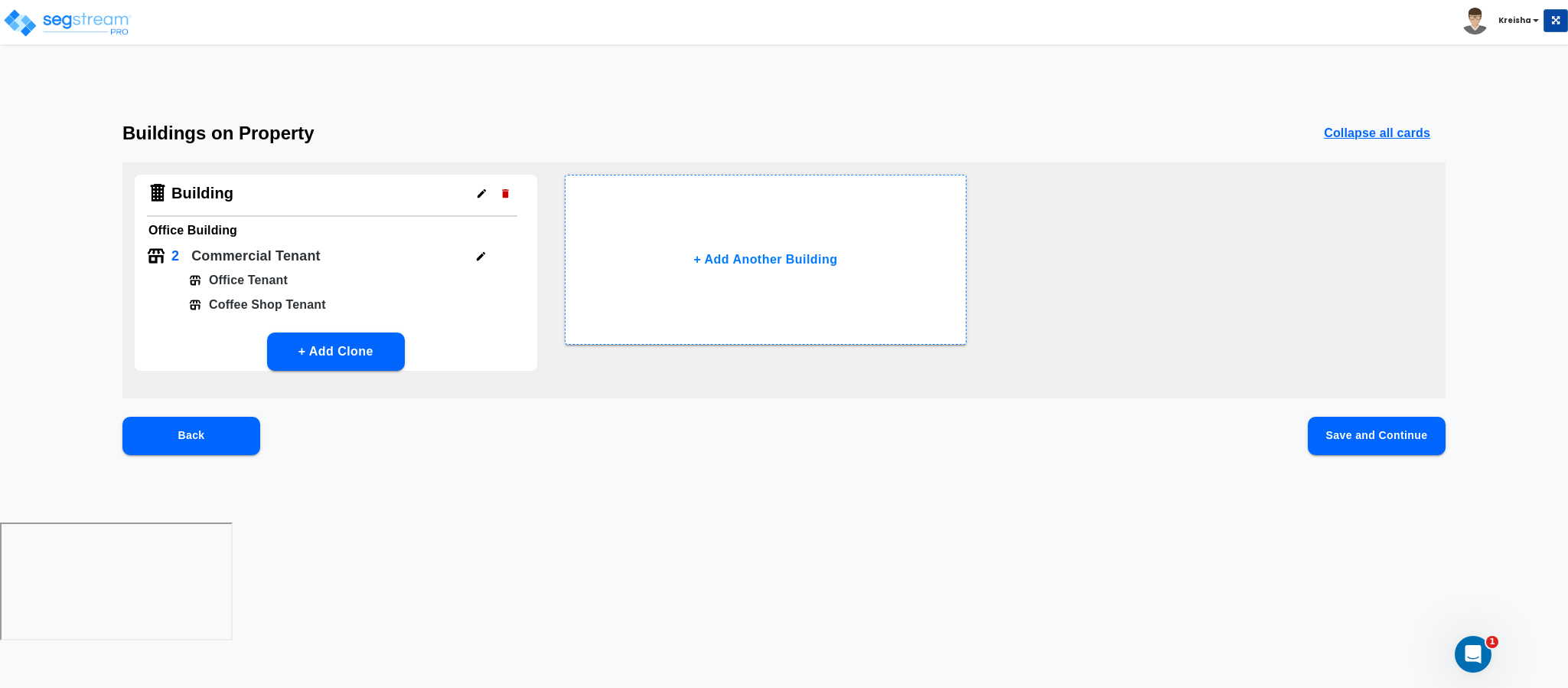
click at [1393, 427] on button "Save and Continue" at bounding box center [1377, 435] width 138 height 38
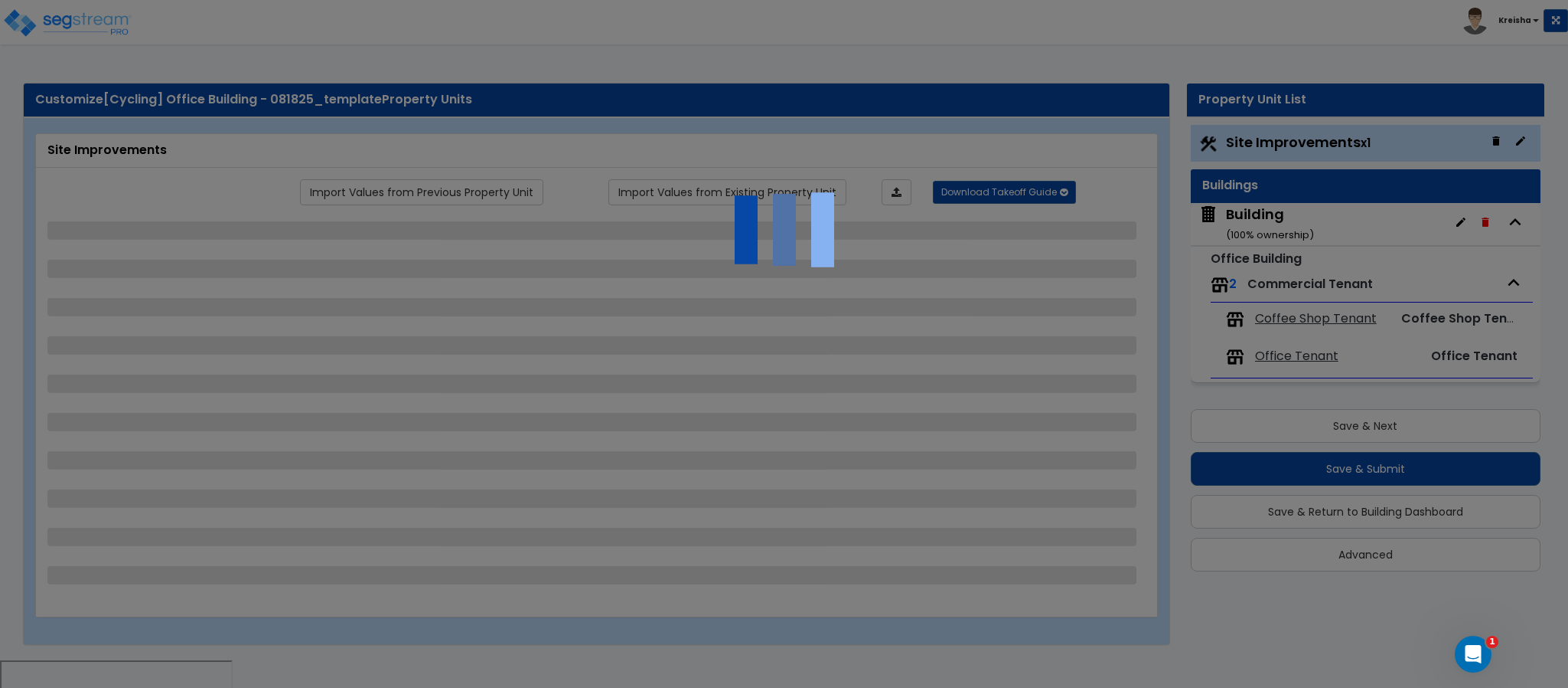
select select "2"
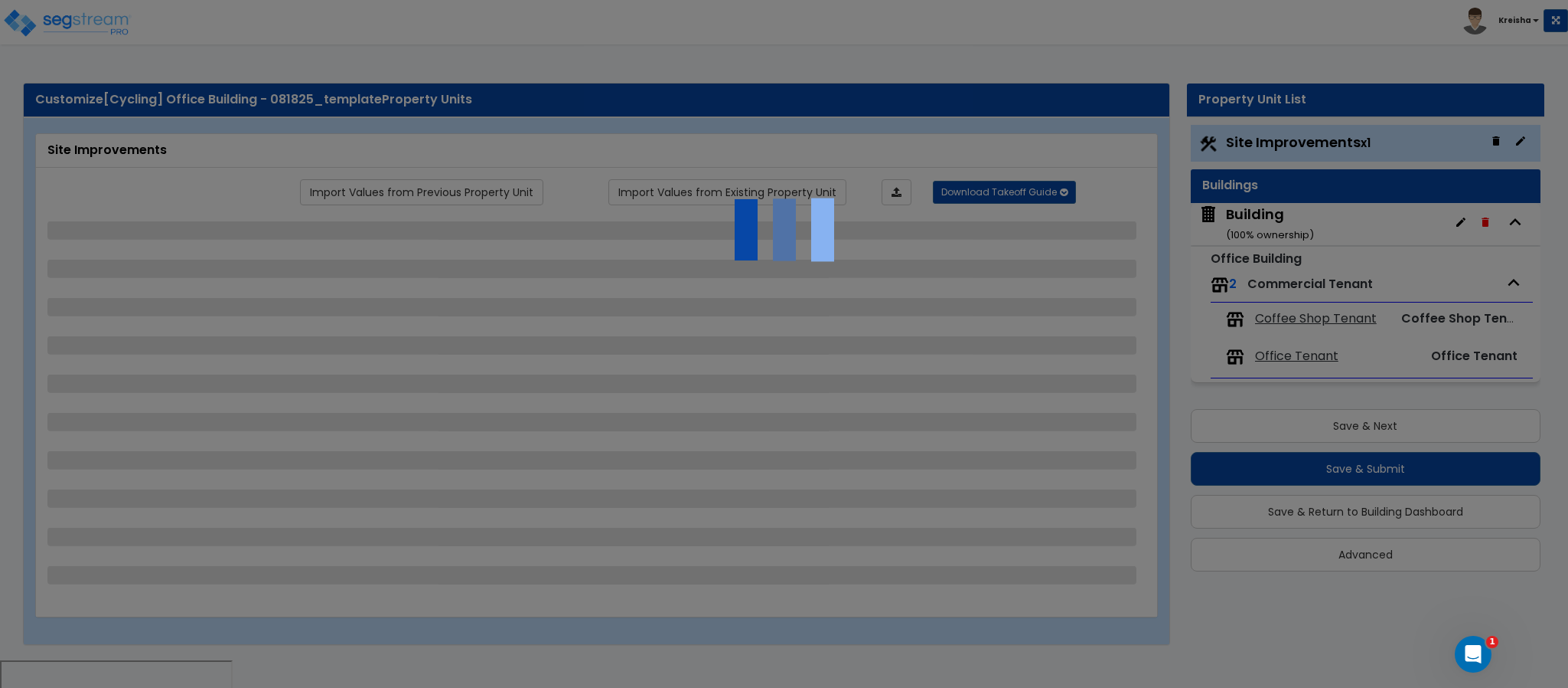
select select "2"
select select "1"
select select "2"
select select "1"
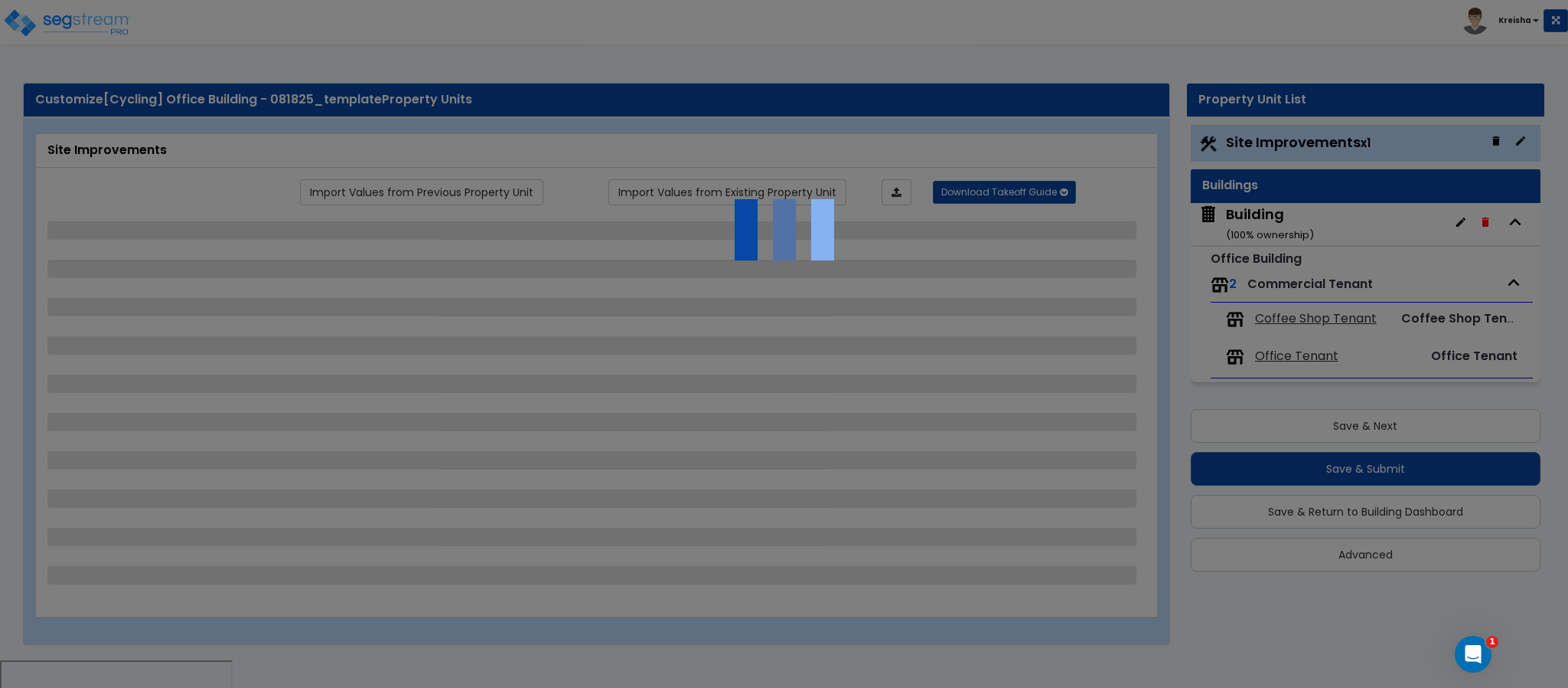
select select "1"
select select "2"
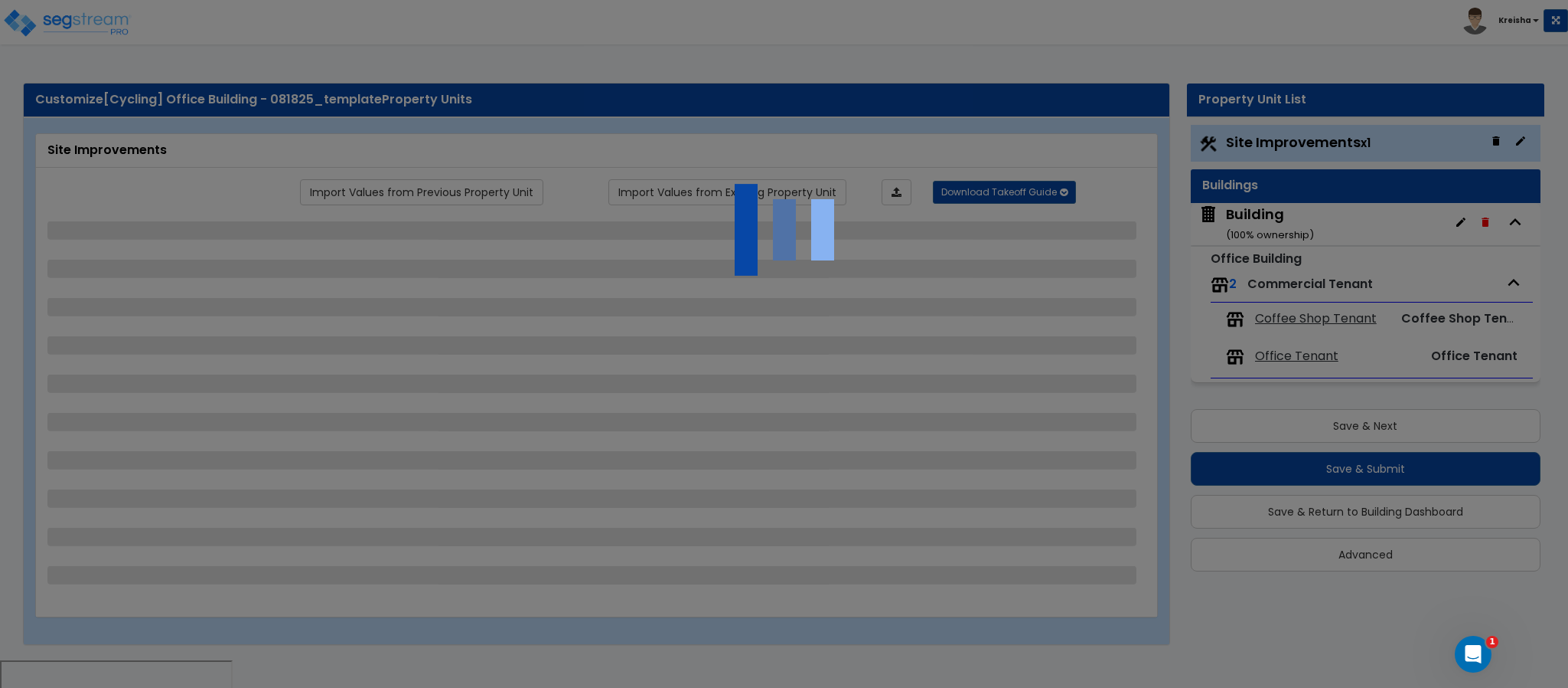
select select "2"
select select "1"
select select "10"
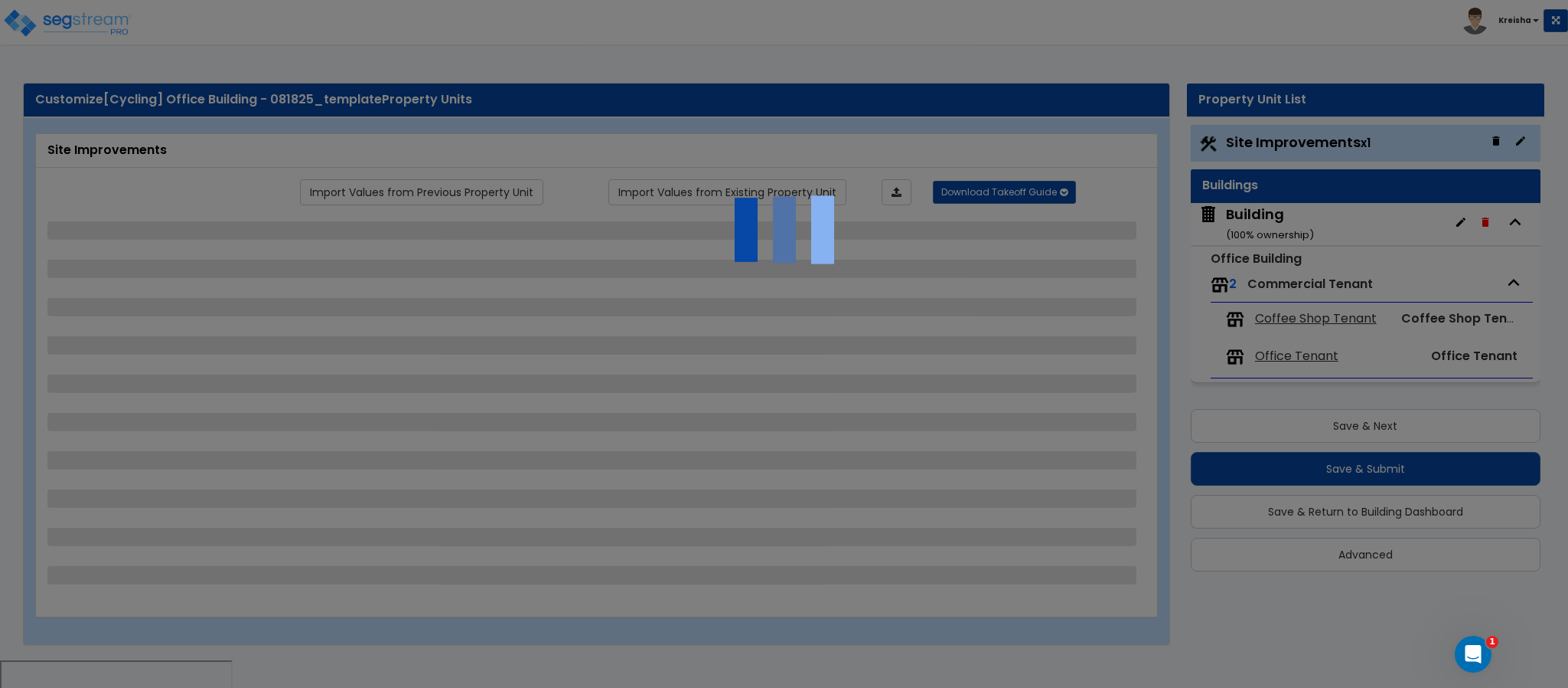
select select "1"
select select "3"
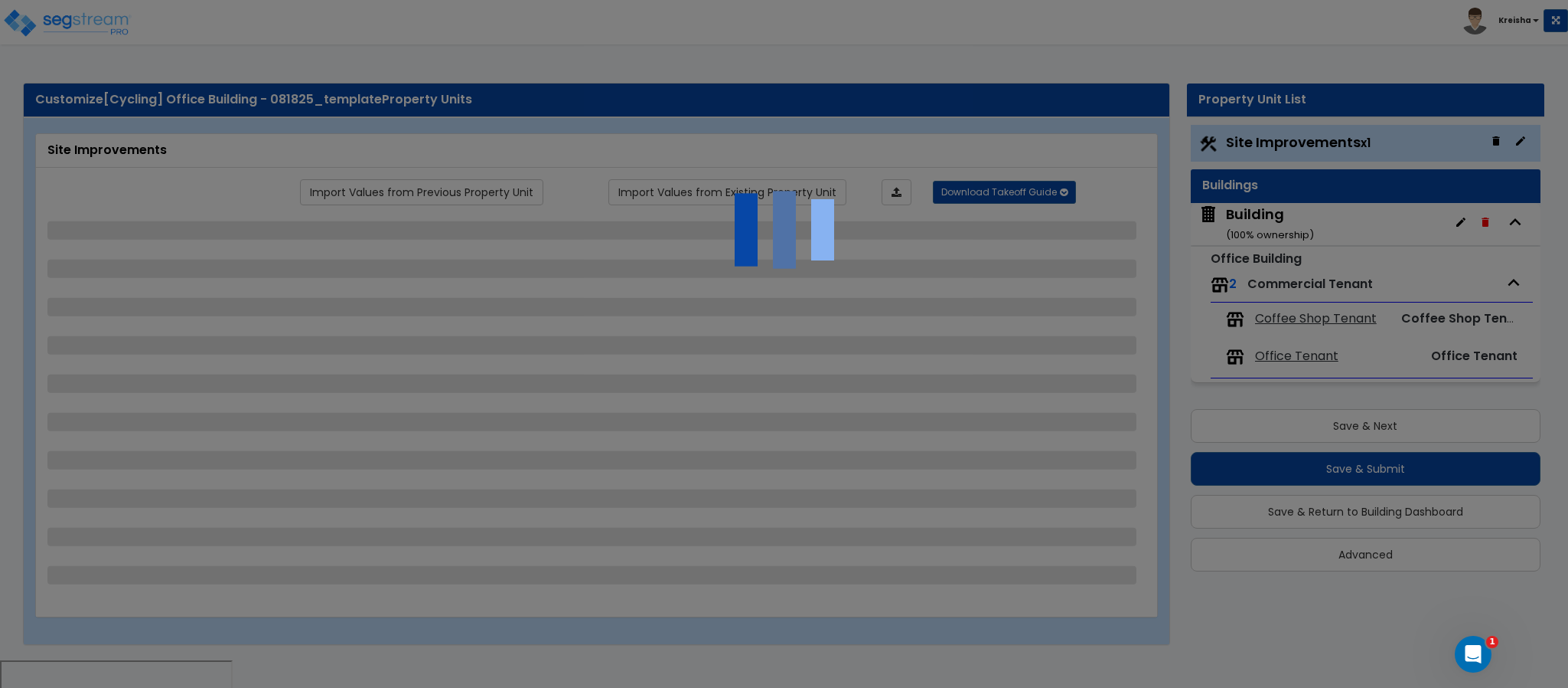
select select "2"
select select "4"
select select "1"
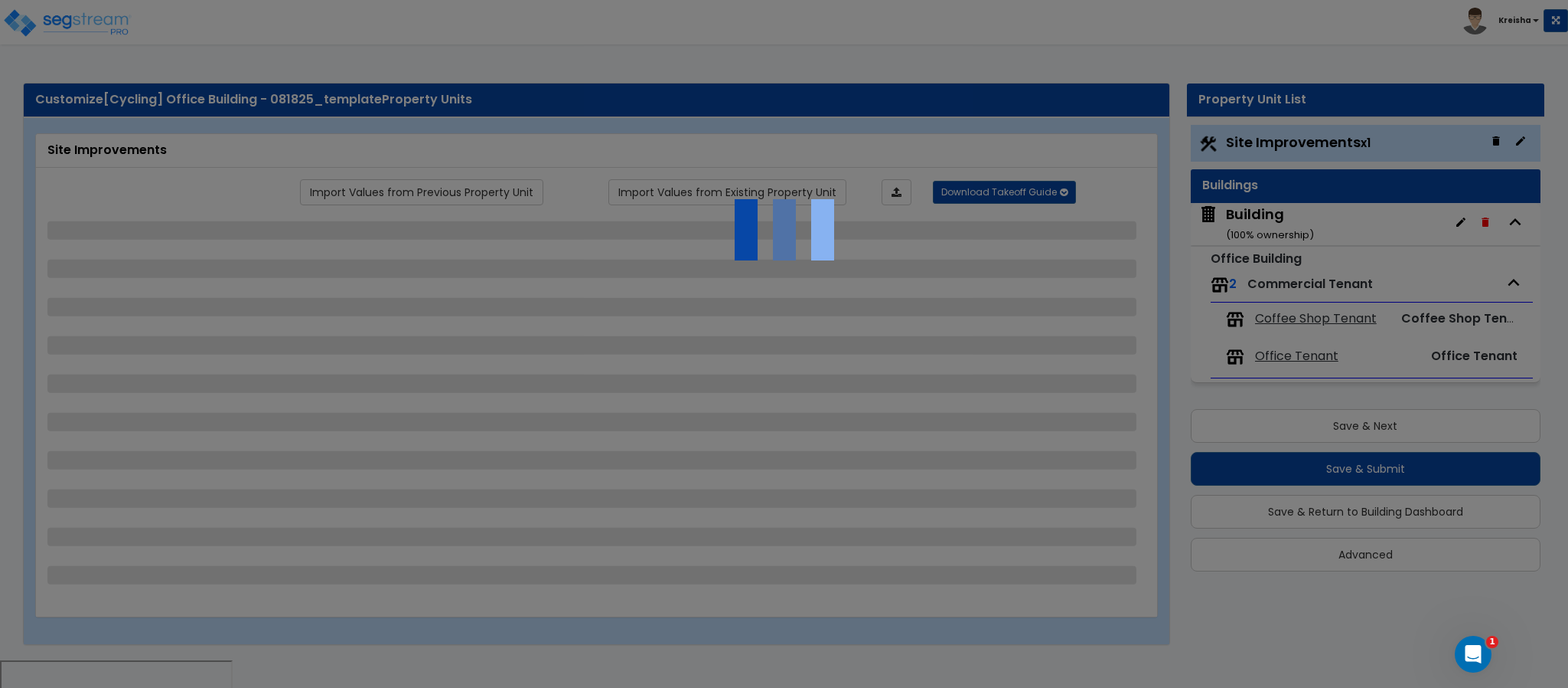
select select "1"
select select "6"
select select "2"
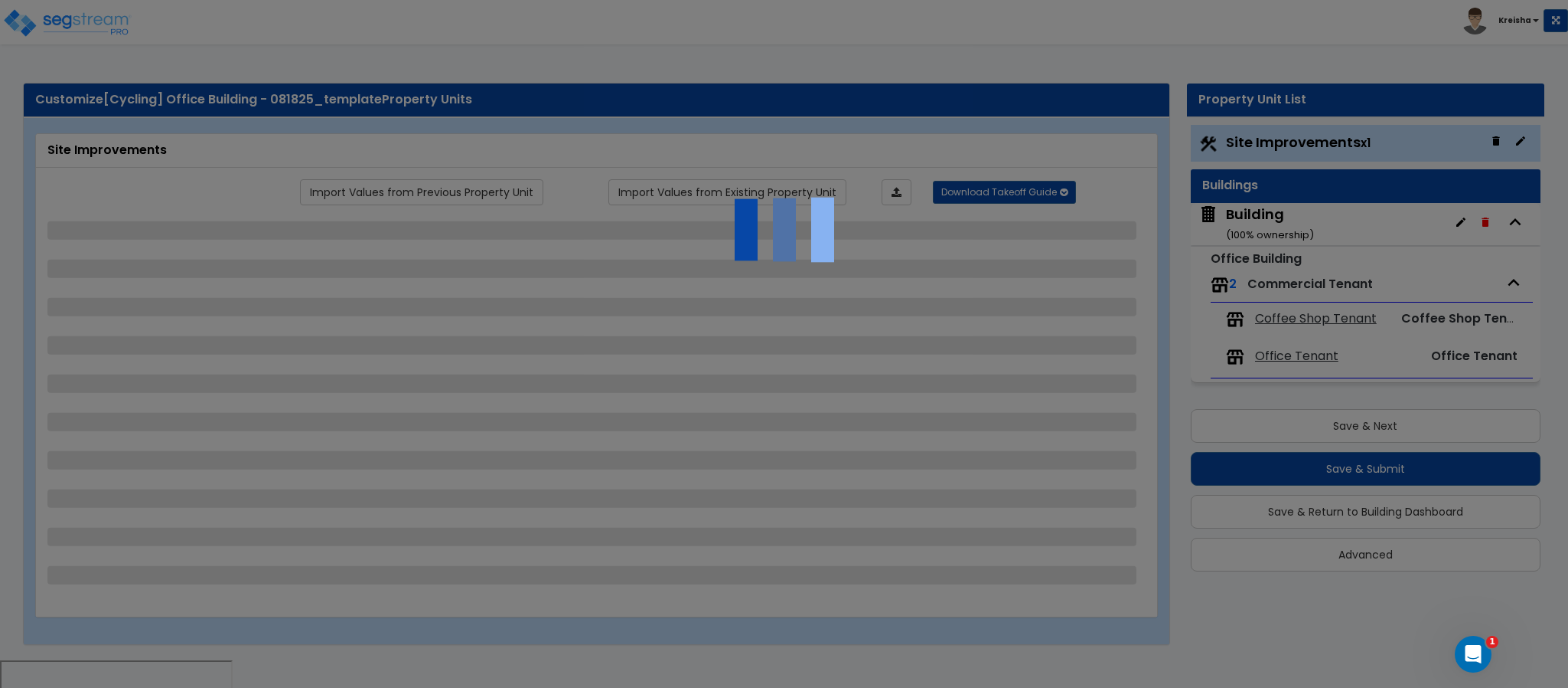
select select "2"
select select "1"
select select "2"
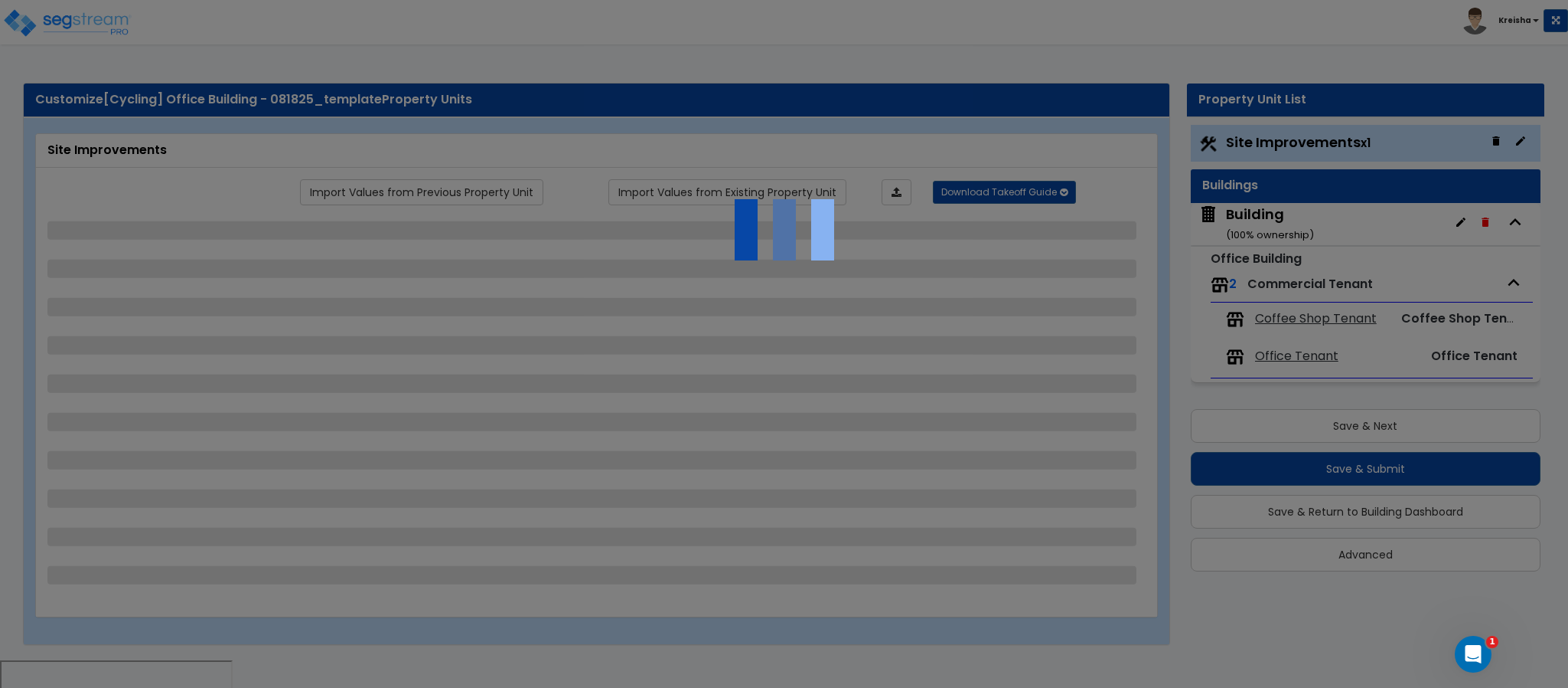
select select "2"
select select "1"
select select "8"
select select "2"
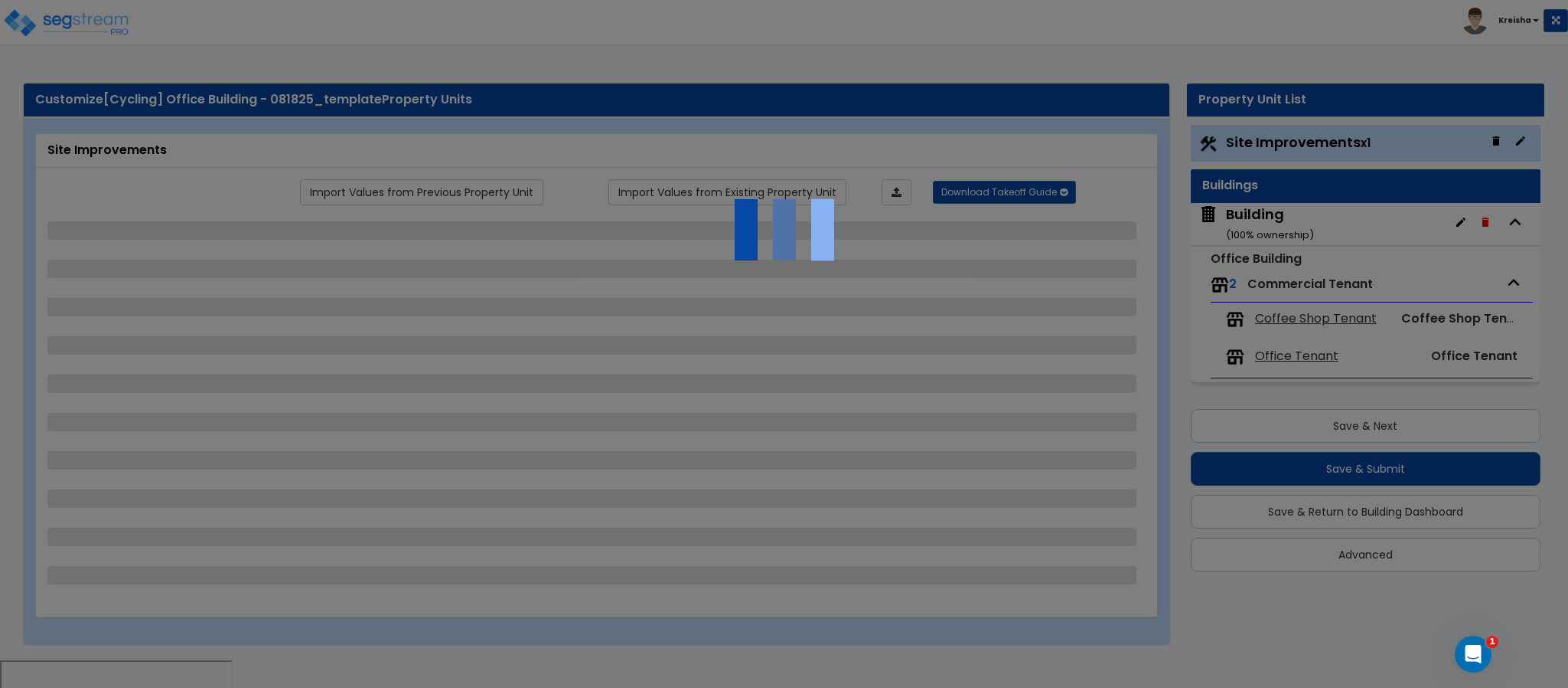
select select "4"
select select "1"
select select "20"
select select "2"
select select "5"
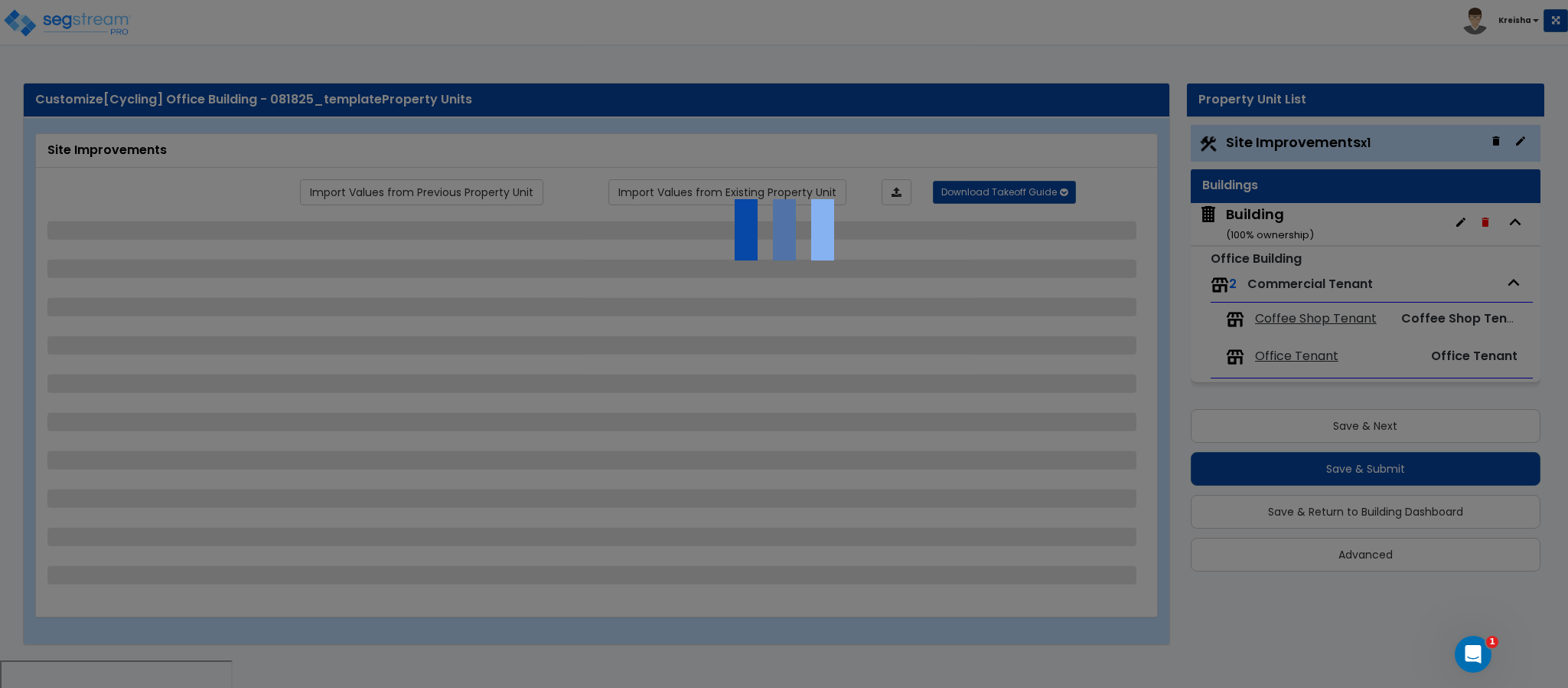
select select "3"
select select "1"
select select "2"
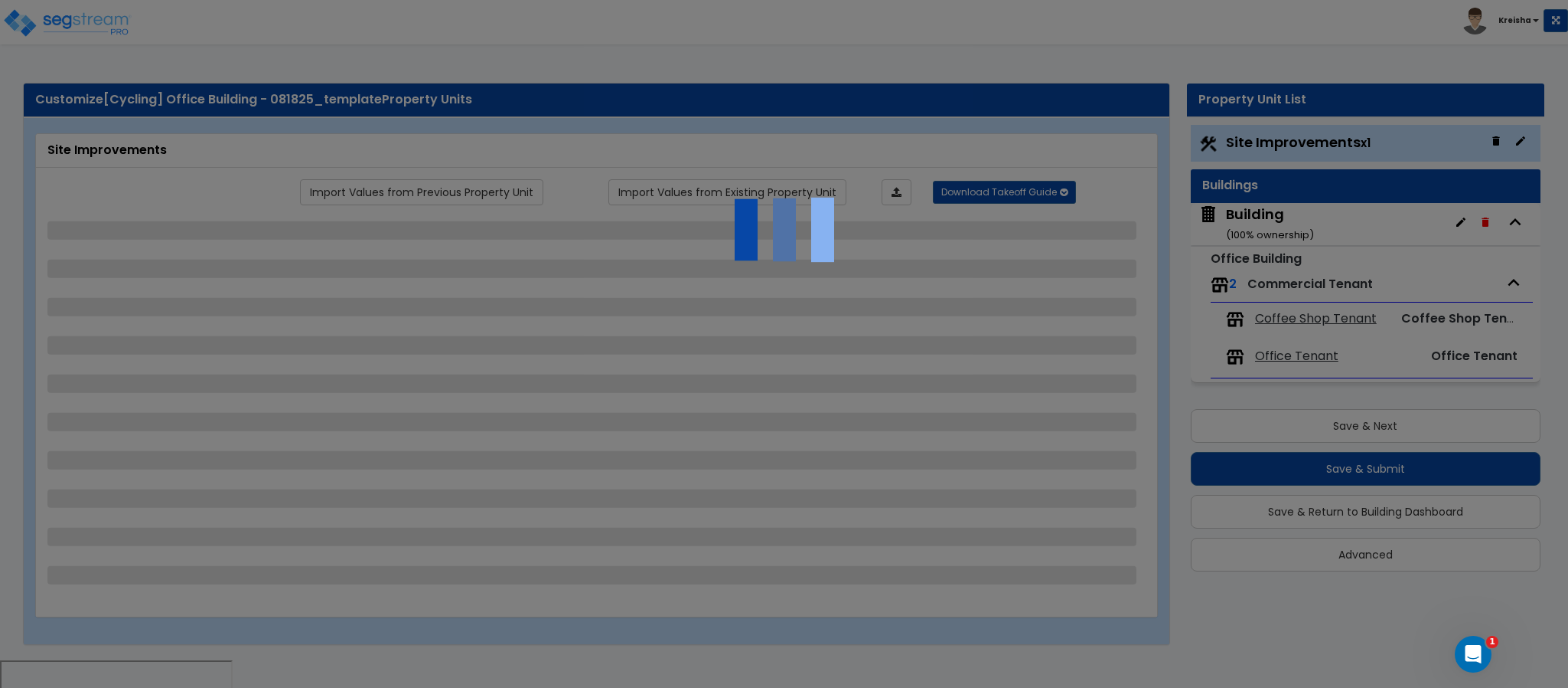
select select "1"
select select "4"
select select "2"
select select "1"
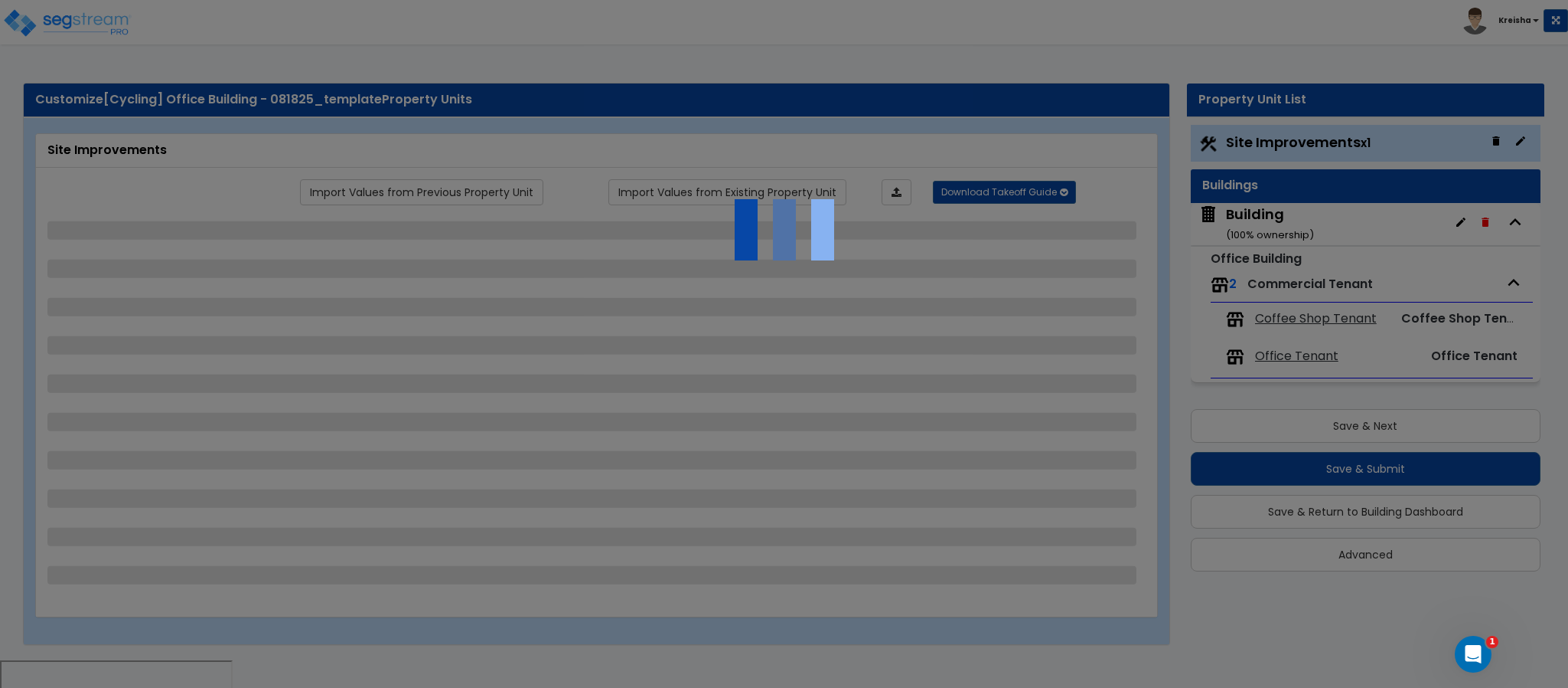
select select "2"
select select "1"
select select "2"
select select "6"
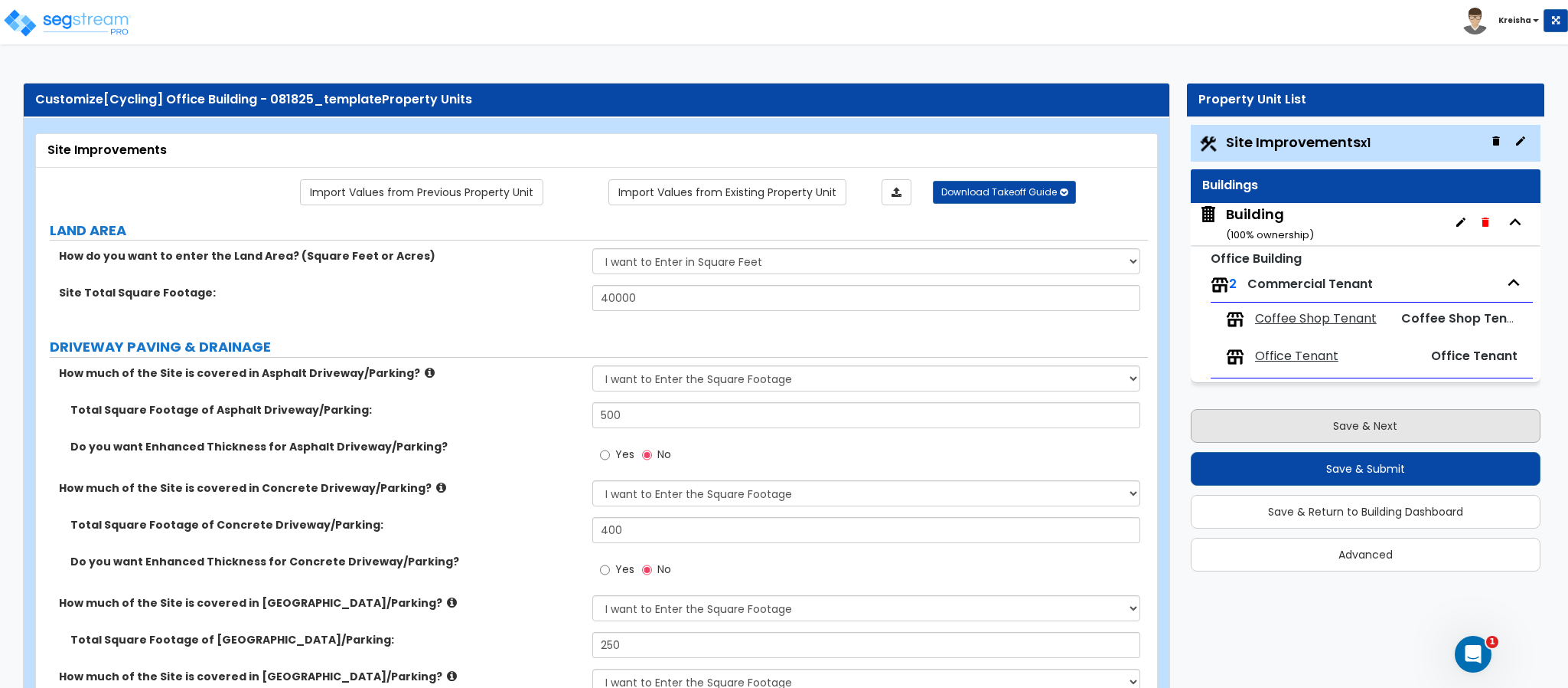
scroll to position [1325, 0]
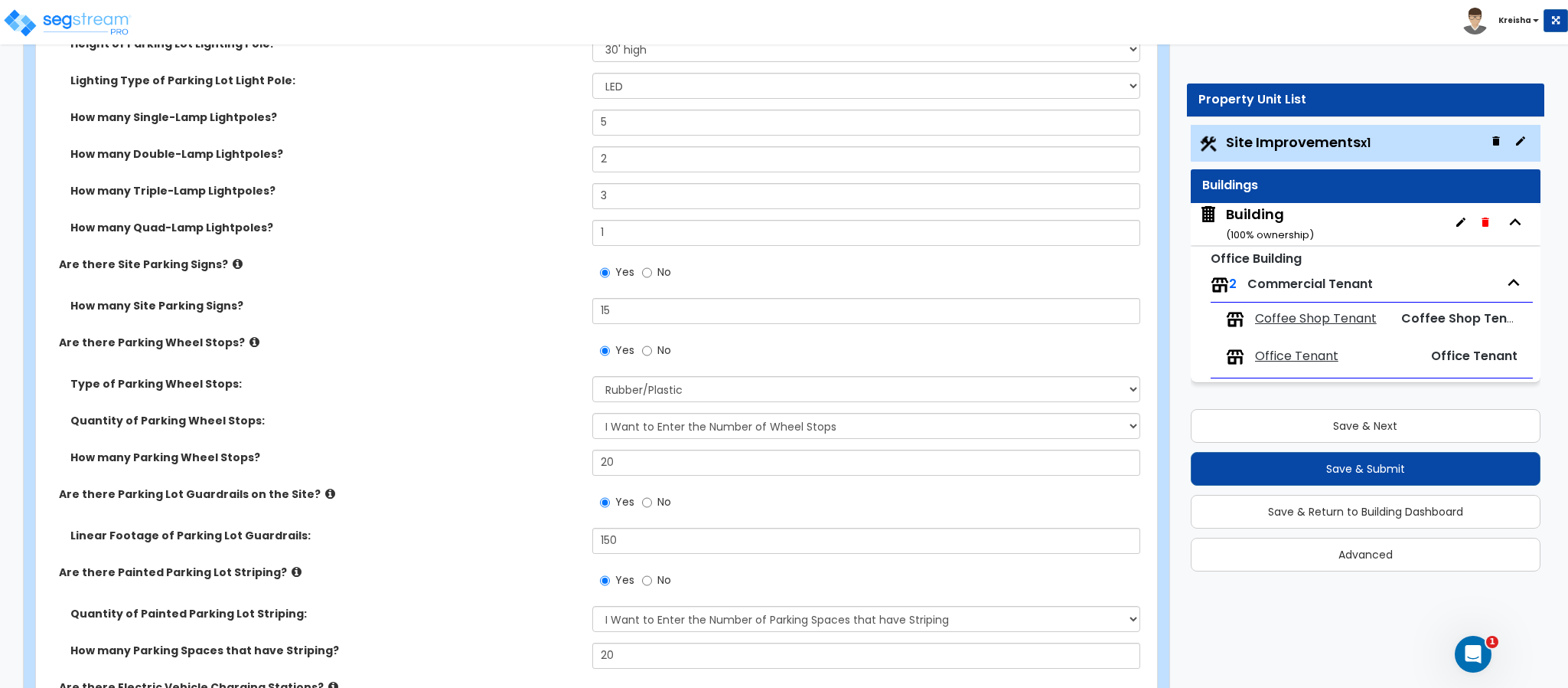
click at [519, 442] on div "Quantity of Parking Wheel Stops: I Don’t Know - Please Estimate for me I Want t…" at bounding box center [592, 431] width 1112 height 37
click at [652, 421] on select "I Don’t Know - Please Estimate for me I Want to Enter the Number of Wheel Stops" at bounding box center [867, 425] width 549 height 26
drag, startPoint x: 431, startPoint y: 425, endPoint x: 514, endPoint y: 414, distance: 83.7
click at [431, 425] on label "Quantity of Parking Wheel Stops:" at bounding box center [326, 420] width 510 height 16
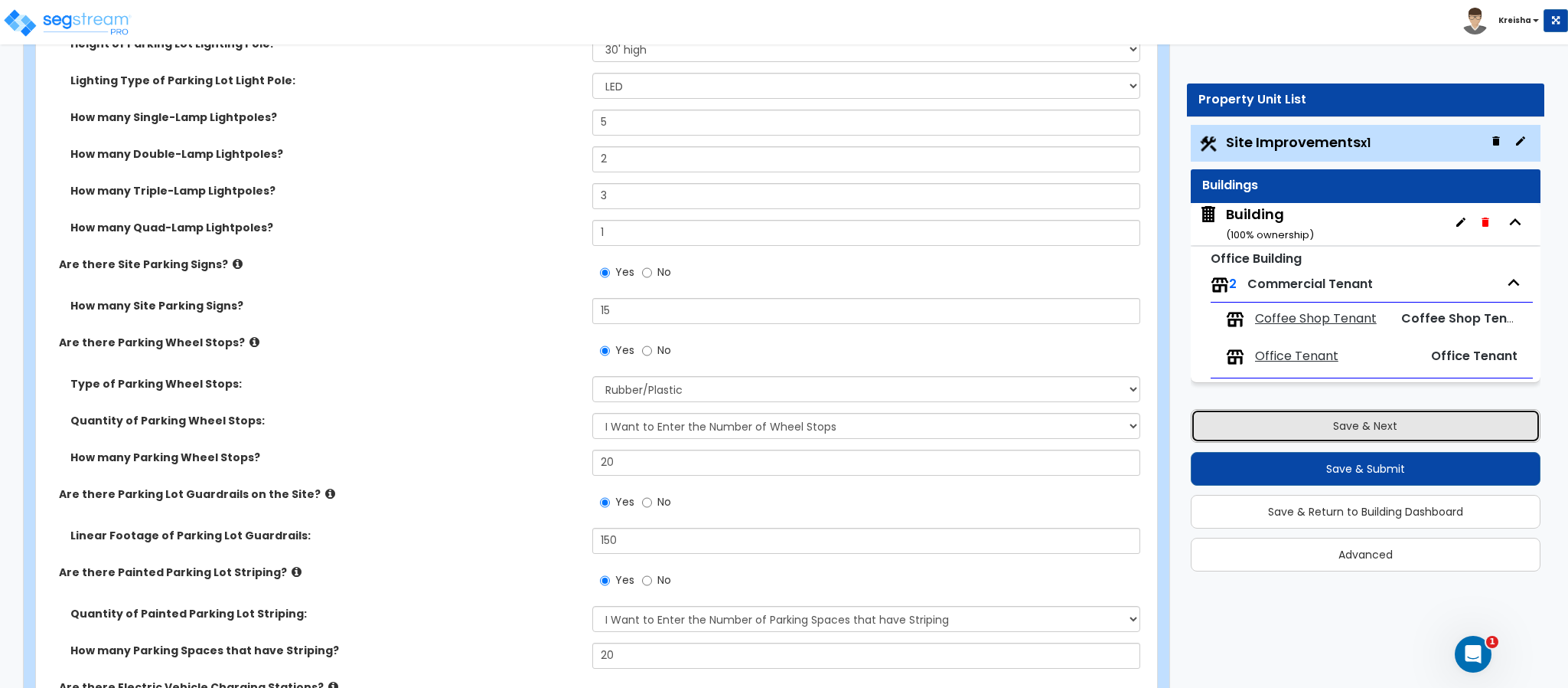
click at [1291, 413] on button "Save & Next" at bounding box center [1365, 425] width 350 height 34
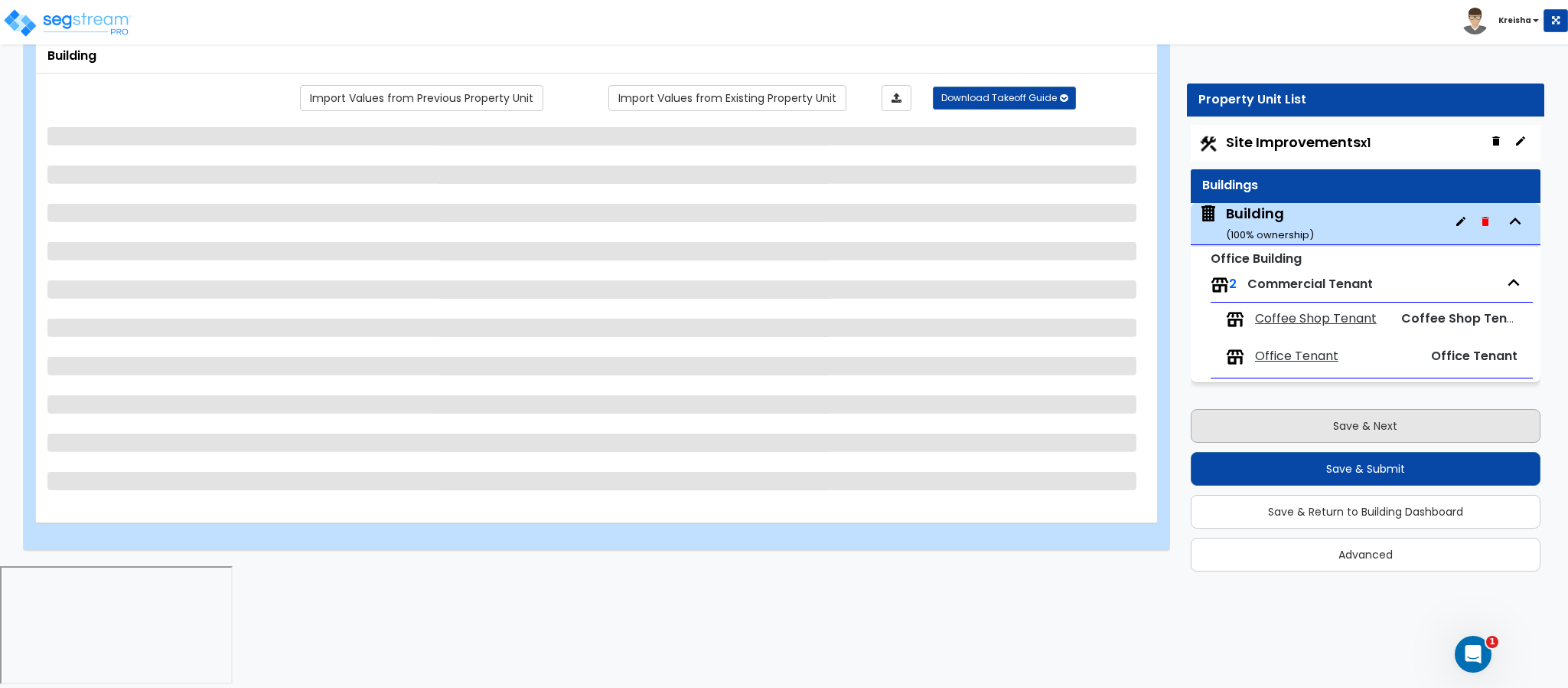
scroll to position [0, 0]
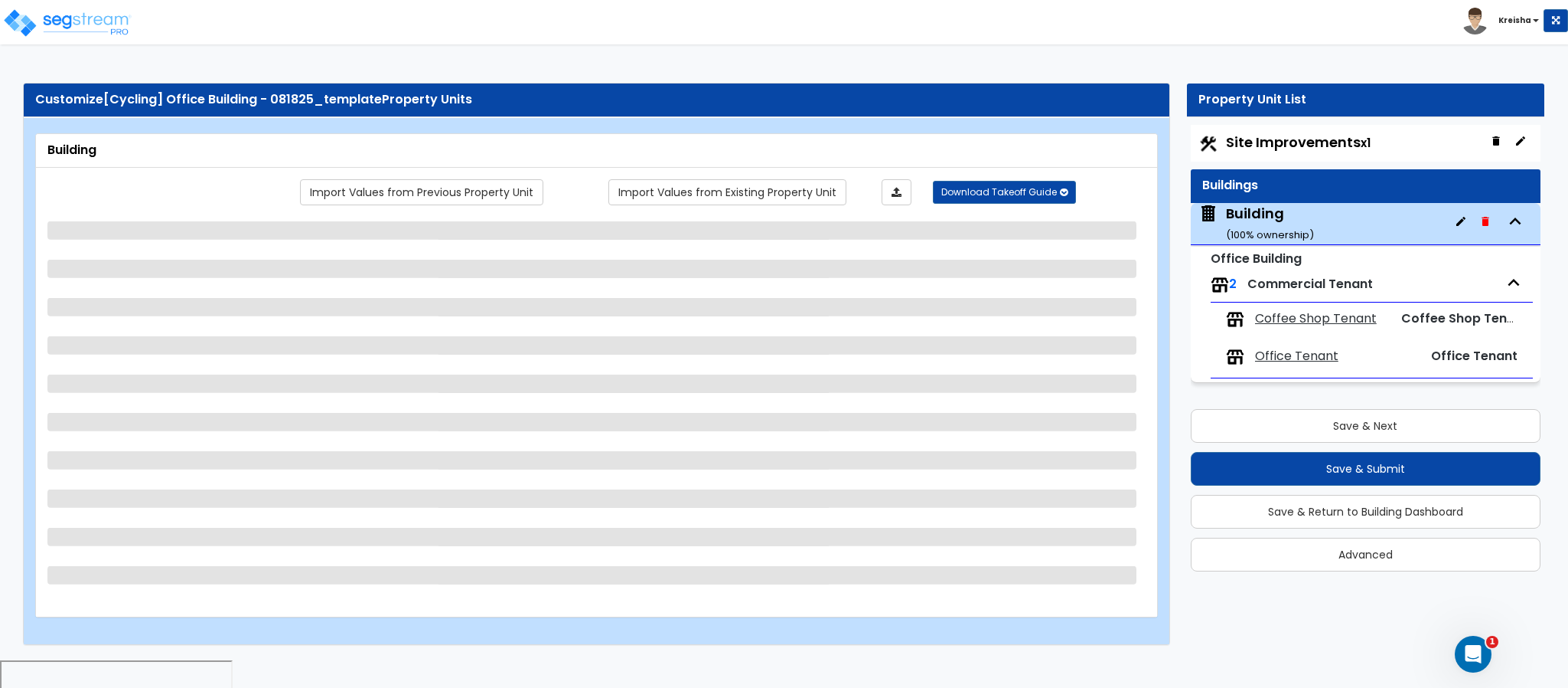
select select "2"
select select "6"
select select "1"
select select "2"
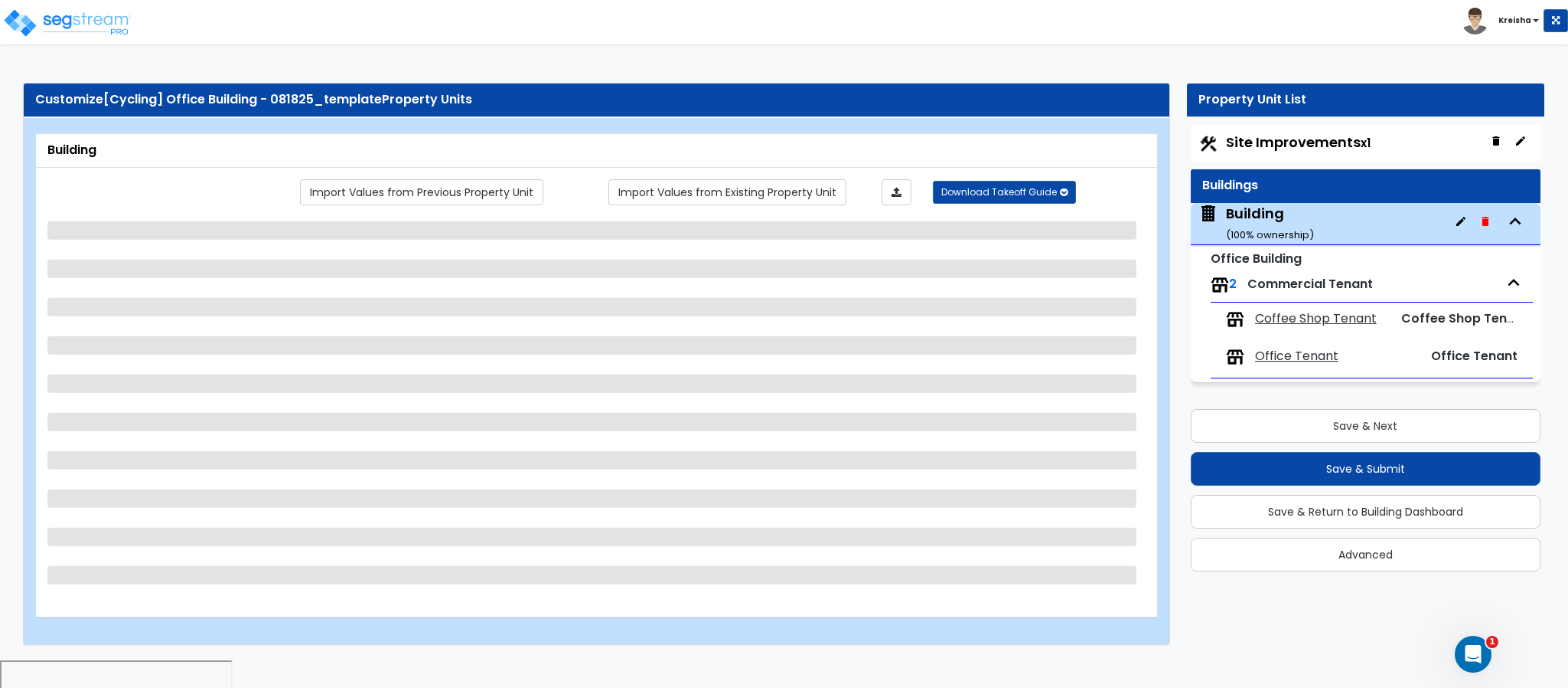
select select "1"
select select "2"
select select "1"
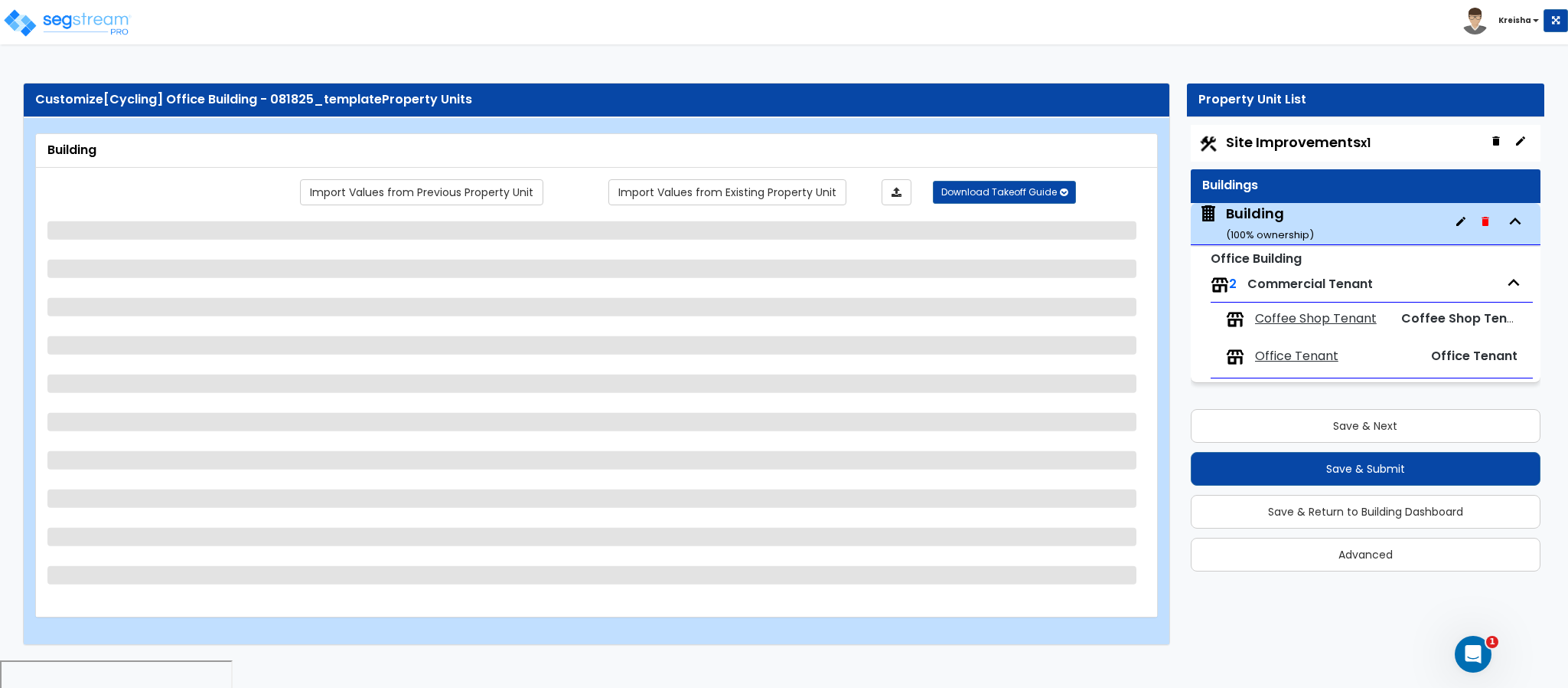
select select "1"
select select "2"
select select "3"
select select "2"
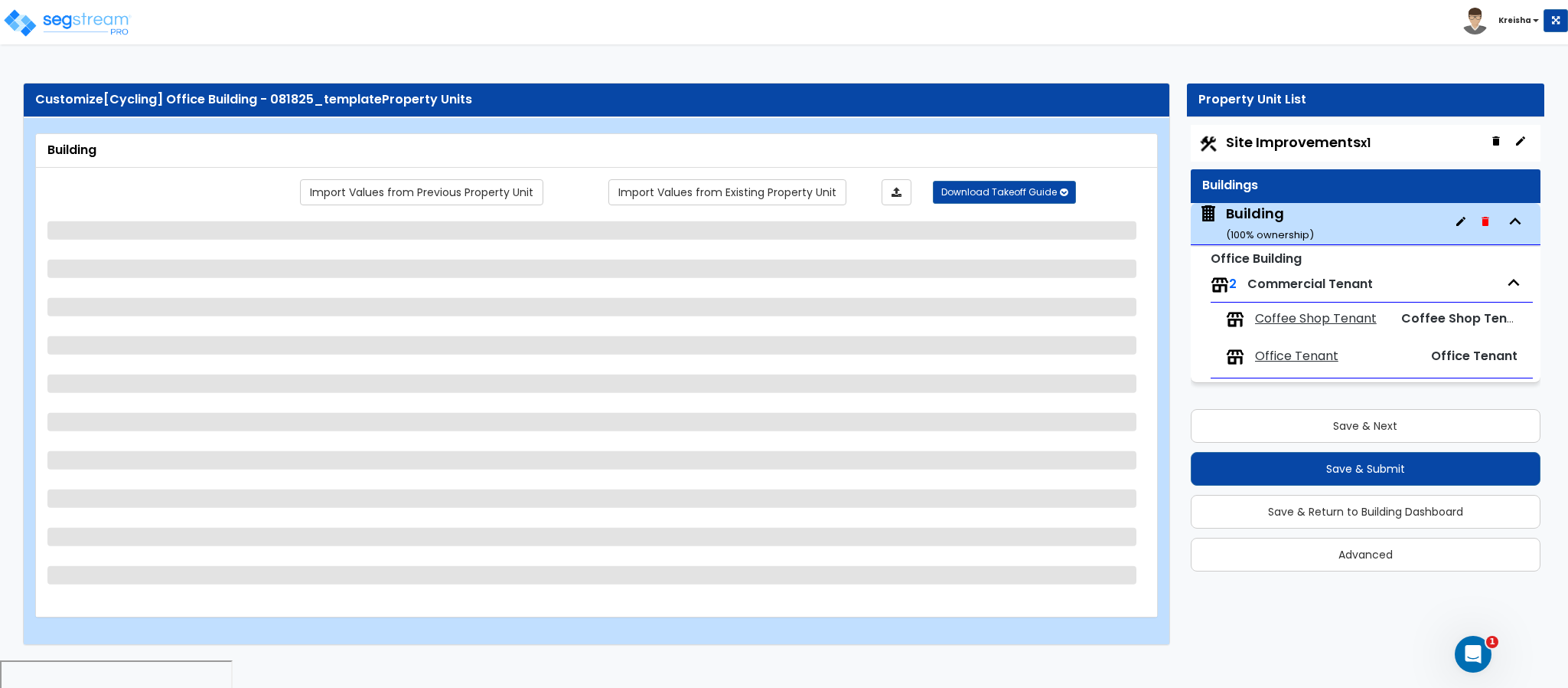
select select "2"
select select "1"
select select "10"
select select "5"
select select "1"
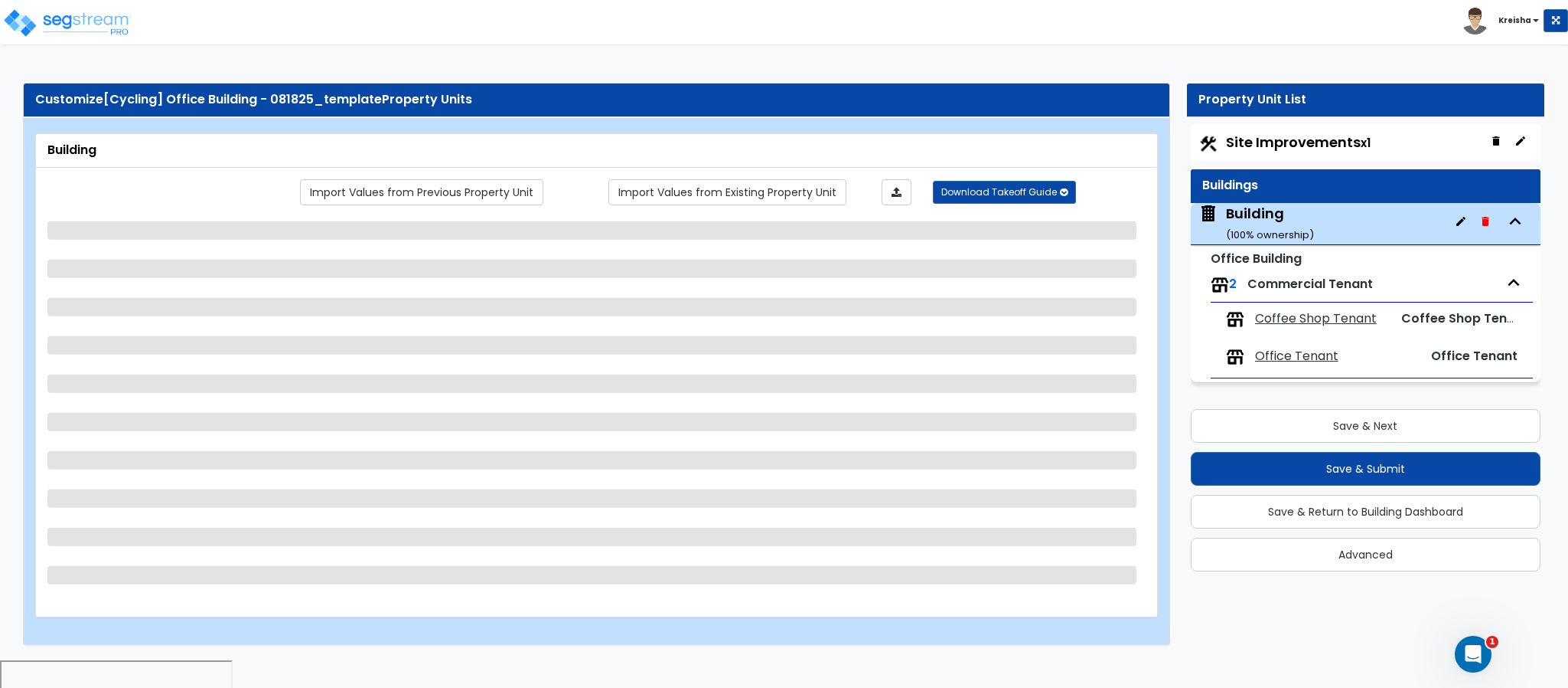
select select "2"
select select "1"
select select "3"
select select "1"
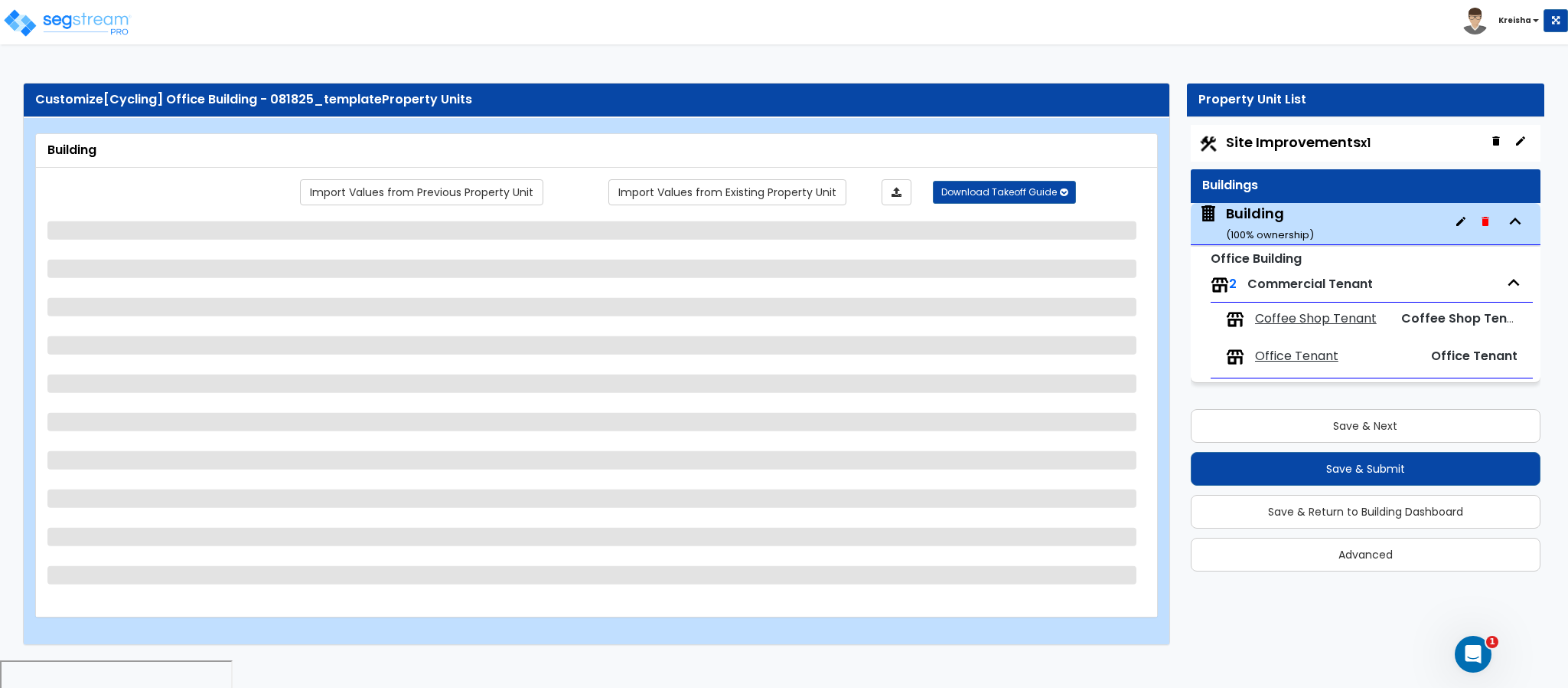
select select "2"
select select "1"
select select "2"
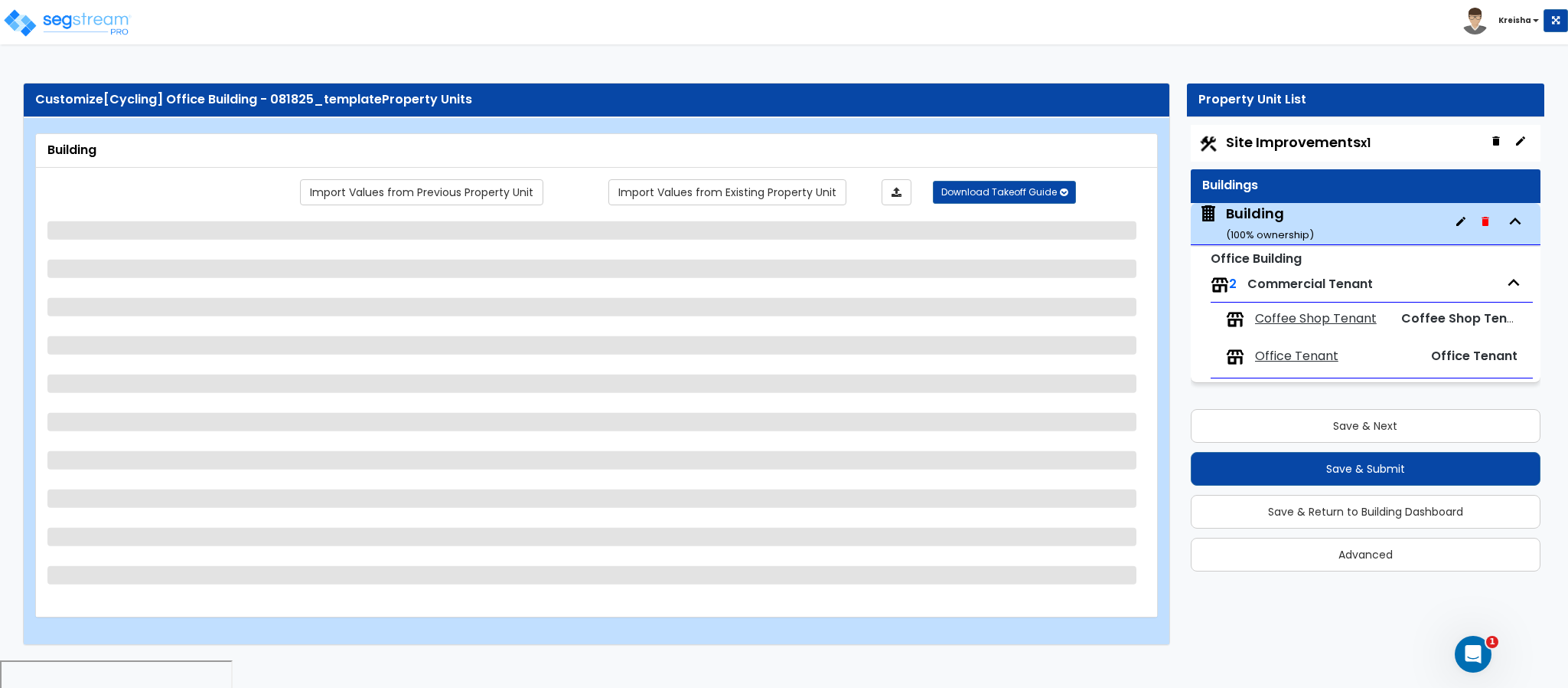
select select "2"
select select "5"
select select "1"
select select "2"
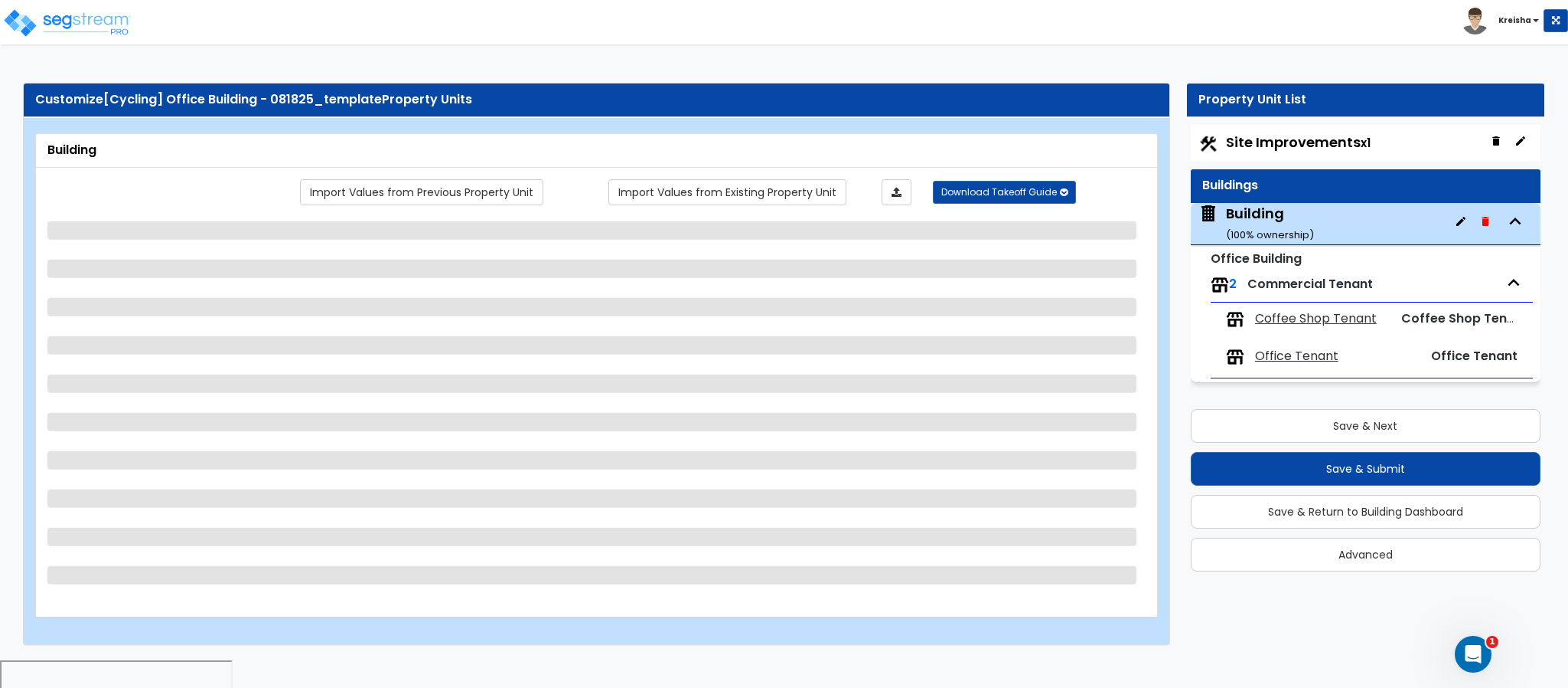
select select "1"
select select "4"
select select "1"
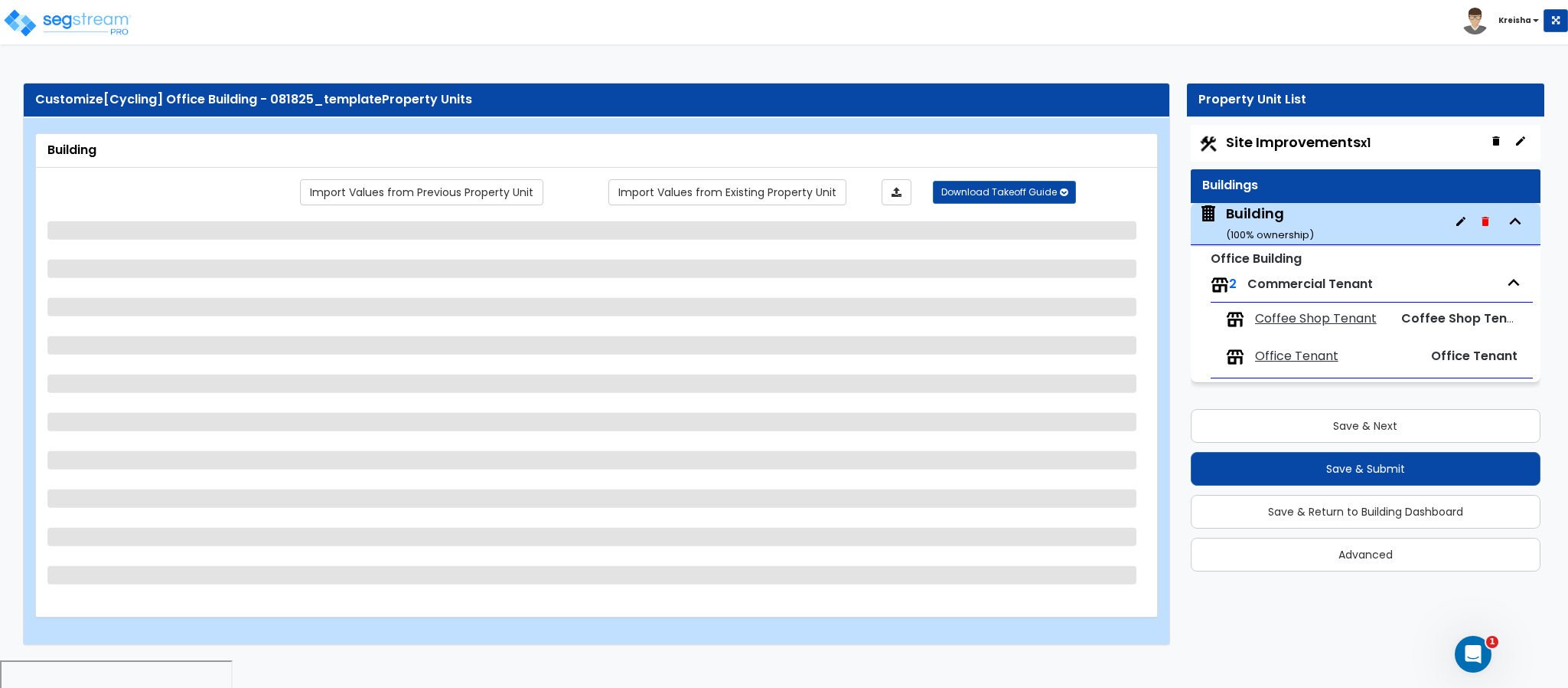
select select "1"
select select "2"
select select "1"
select select "2"
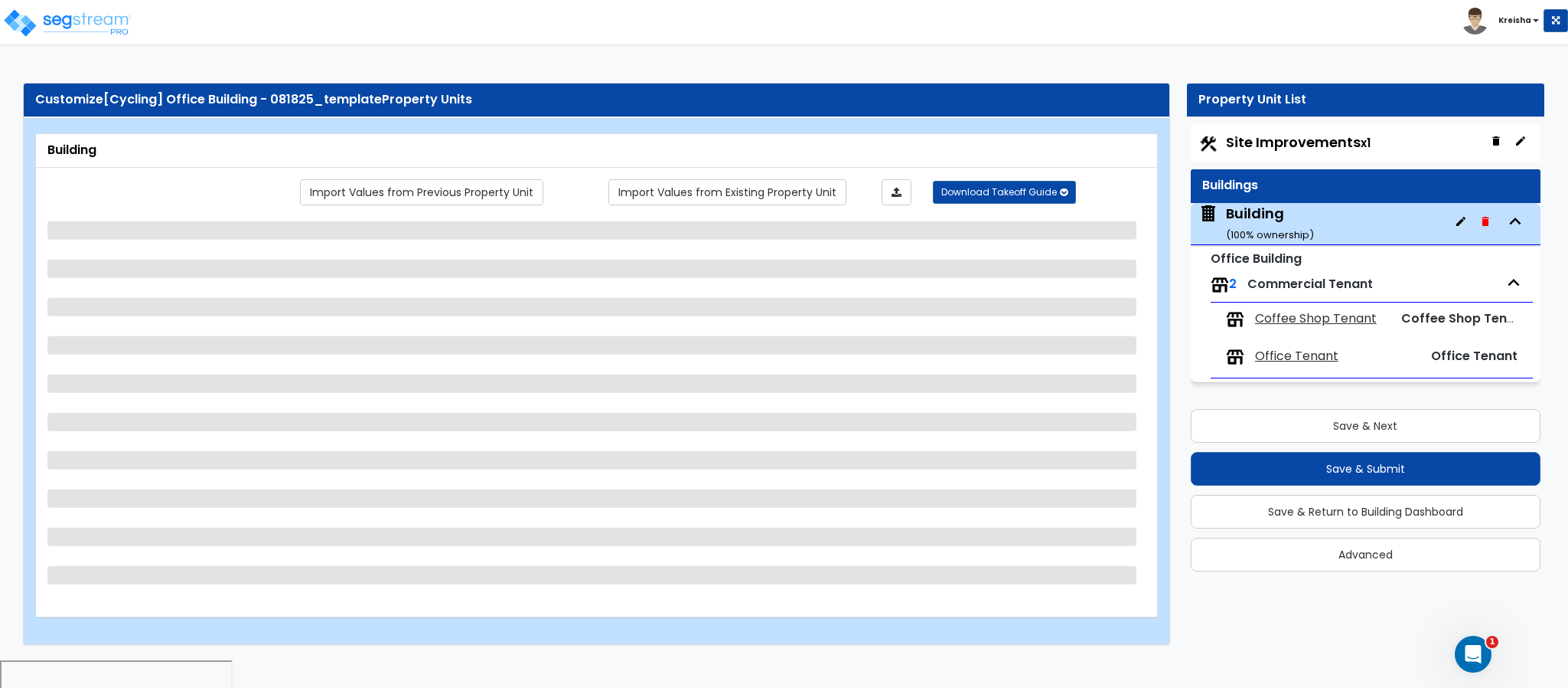
select select "2"
select select "1"
select select "5"
select select "2"
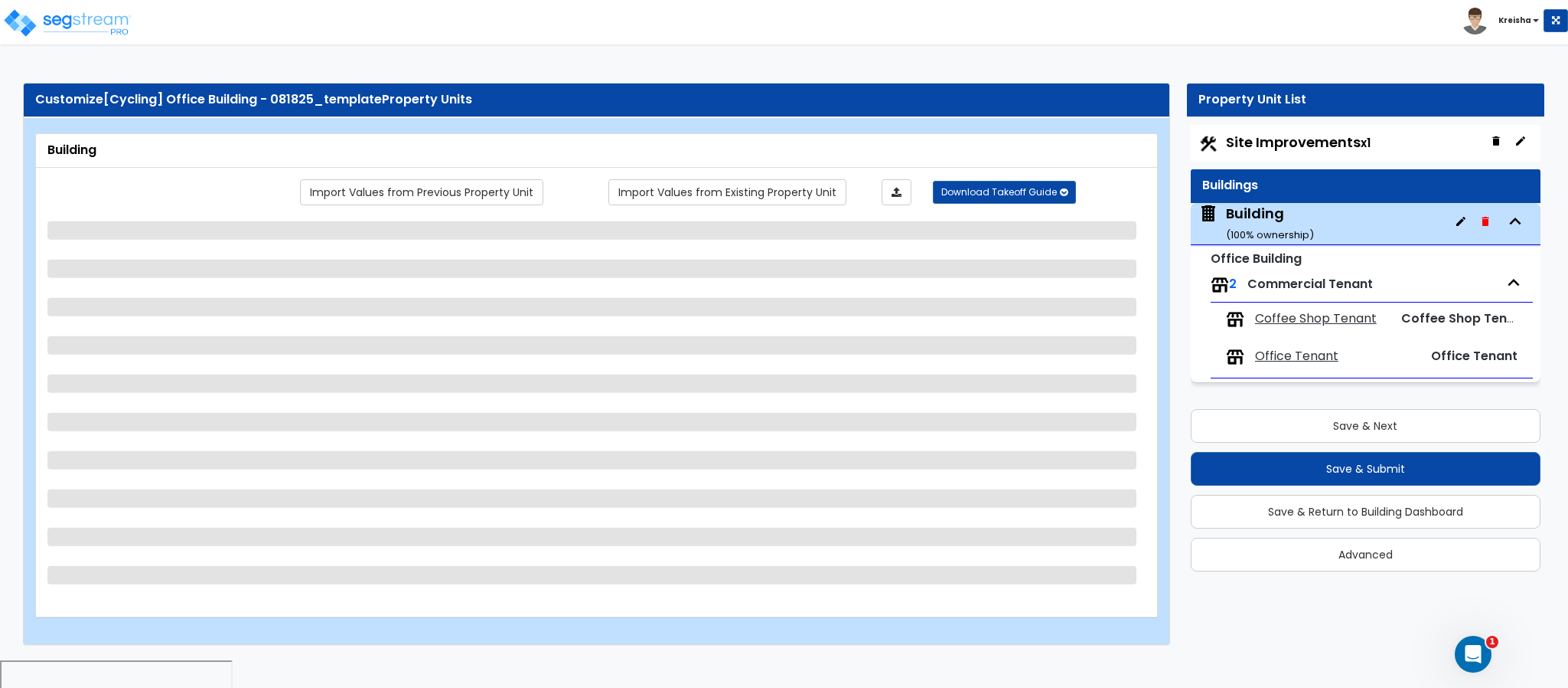
select select "1"
select select "2"
select select "1"
select select "9"
select select "1"
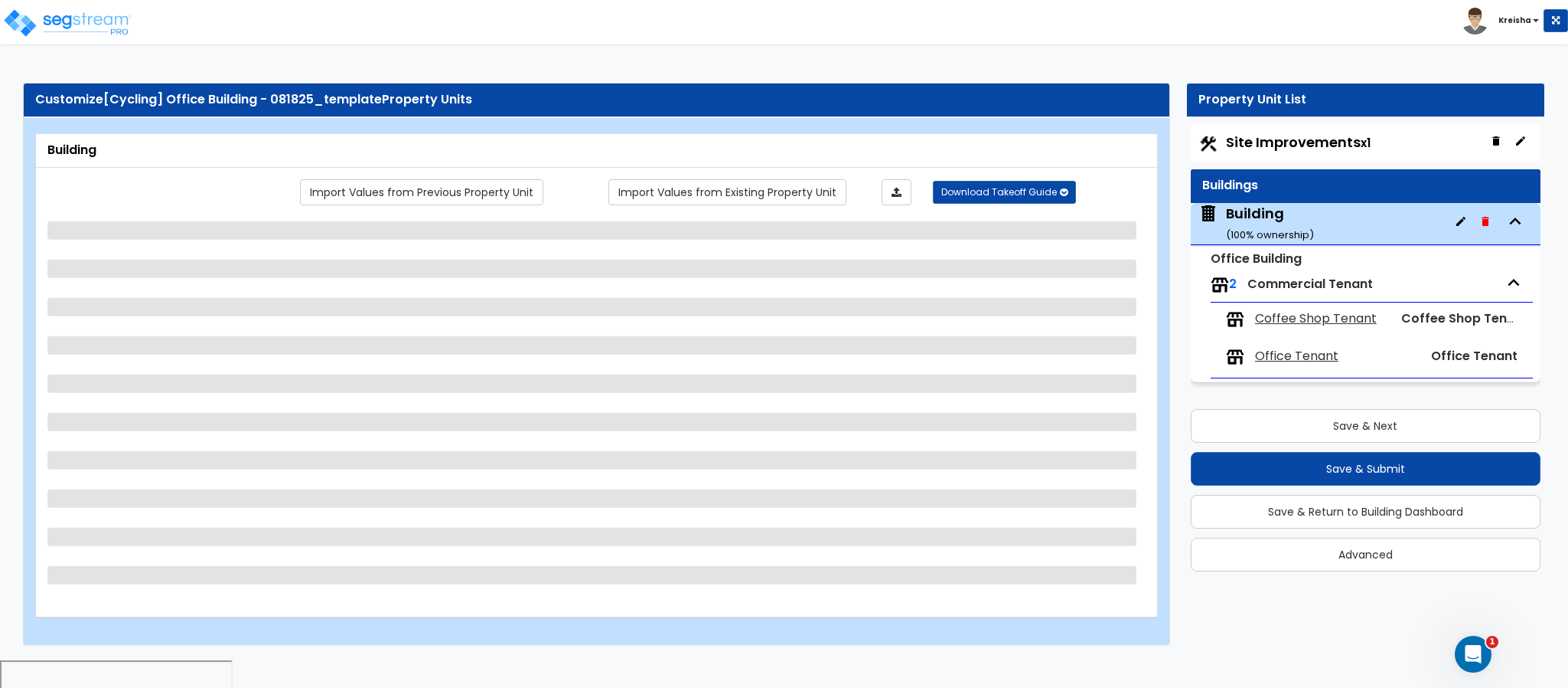
select select "5"
select select "2"
select select "1"
select select "6"
select select "4"
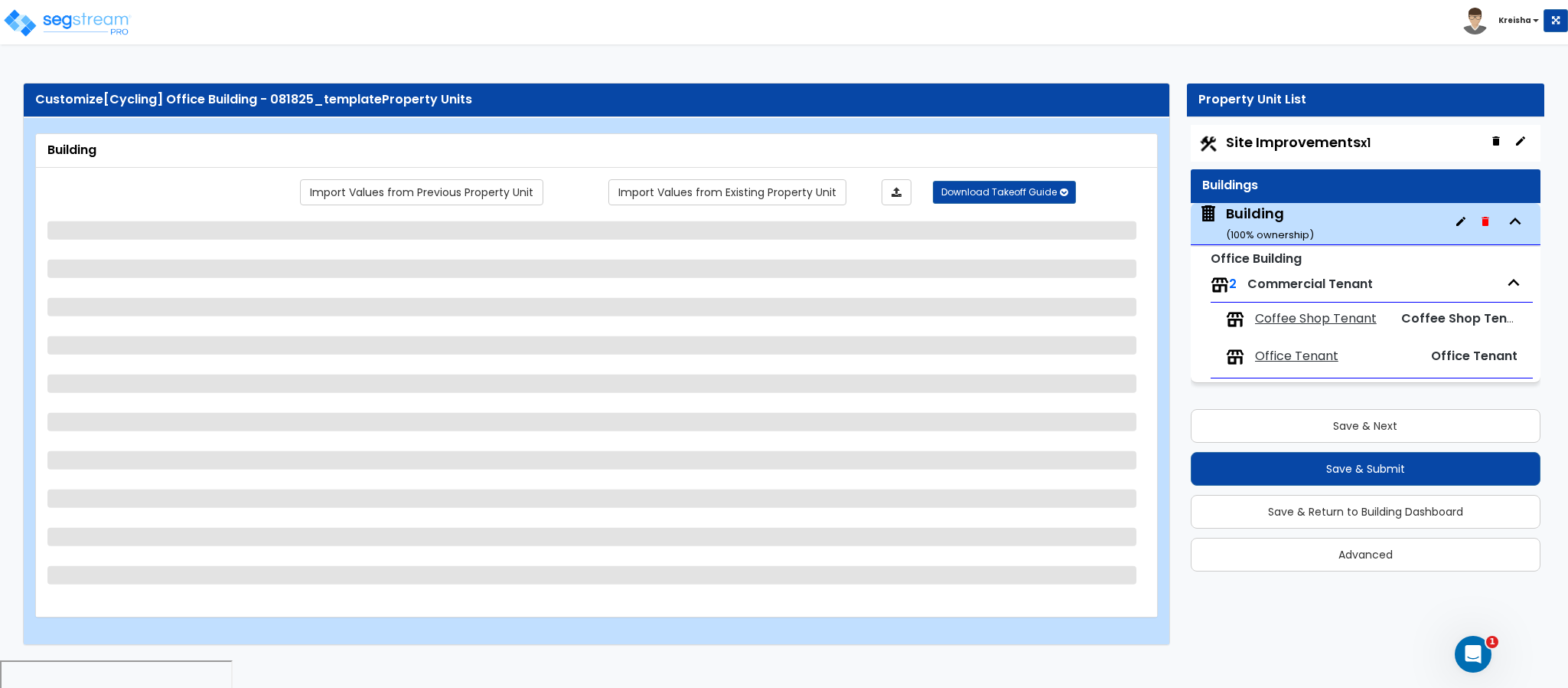
select select "2"
select select "1"
select select "2"
select select "4"
select select "1"
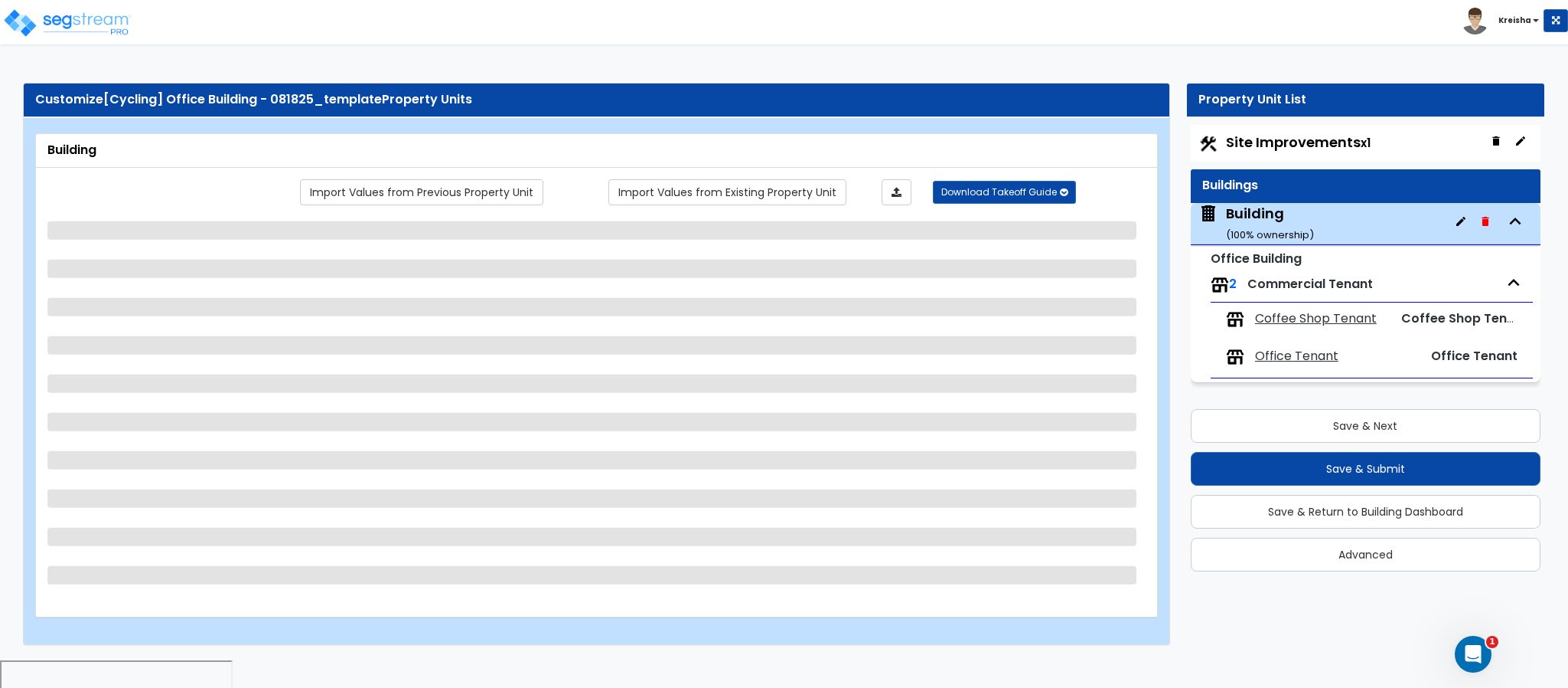
select select "2"
select select "1"
select select "2"
select select "3"
select select "4"
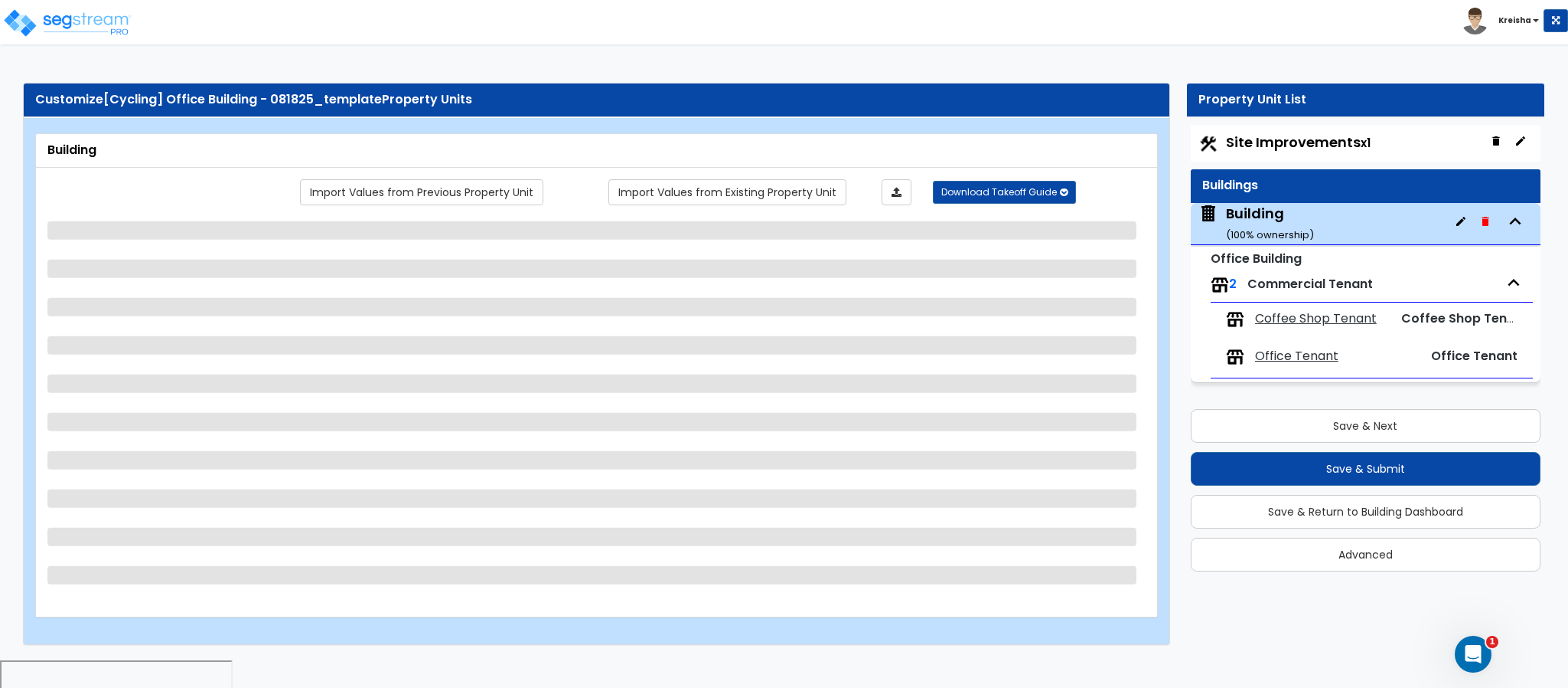
select select "1"
select select "2"
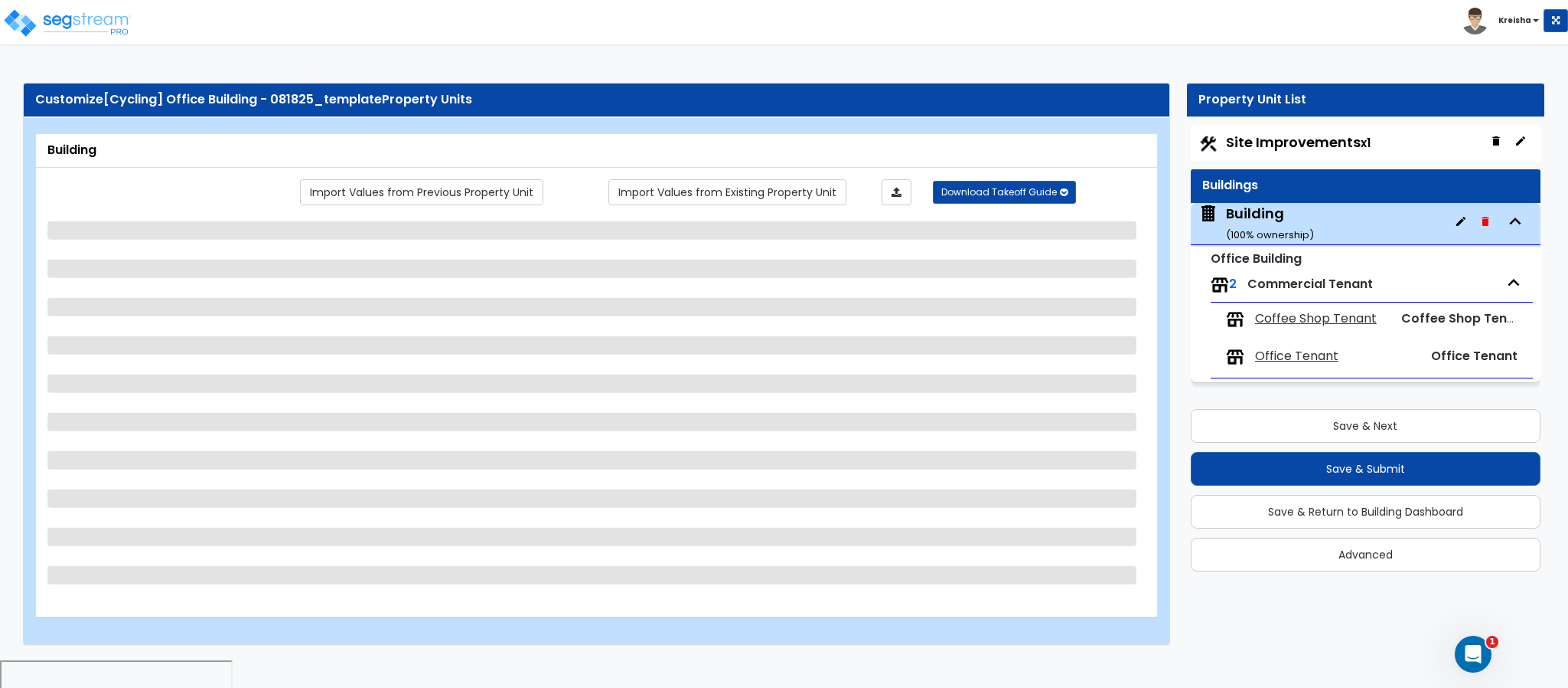
select select "2"
select select "3"
select select "4"
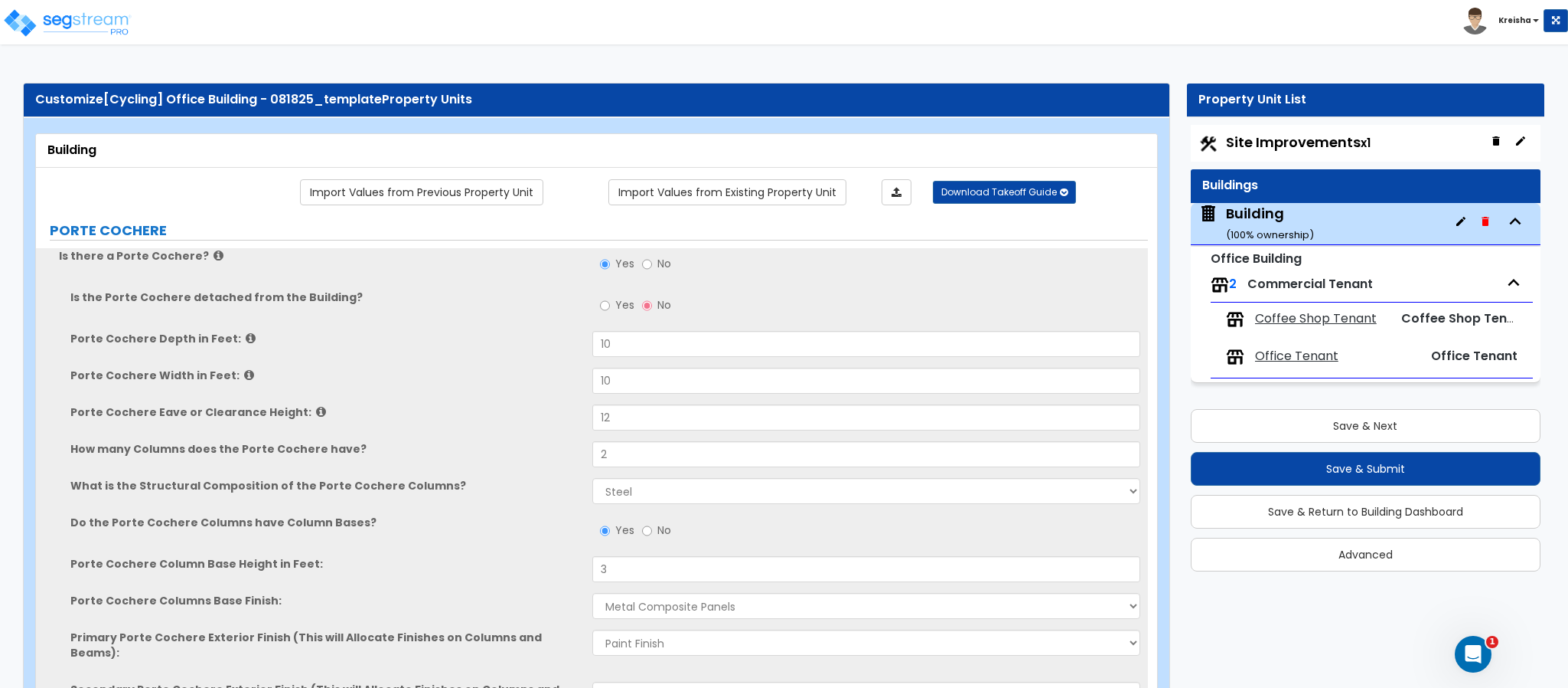
scroll to position [1063, 0]
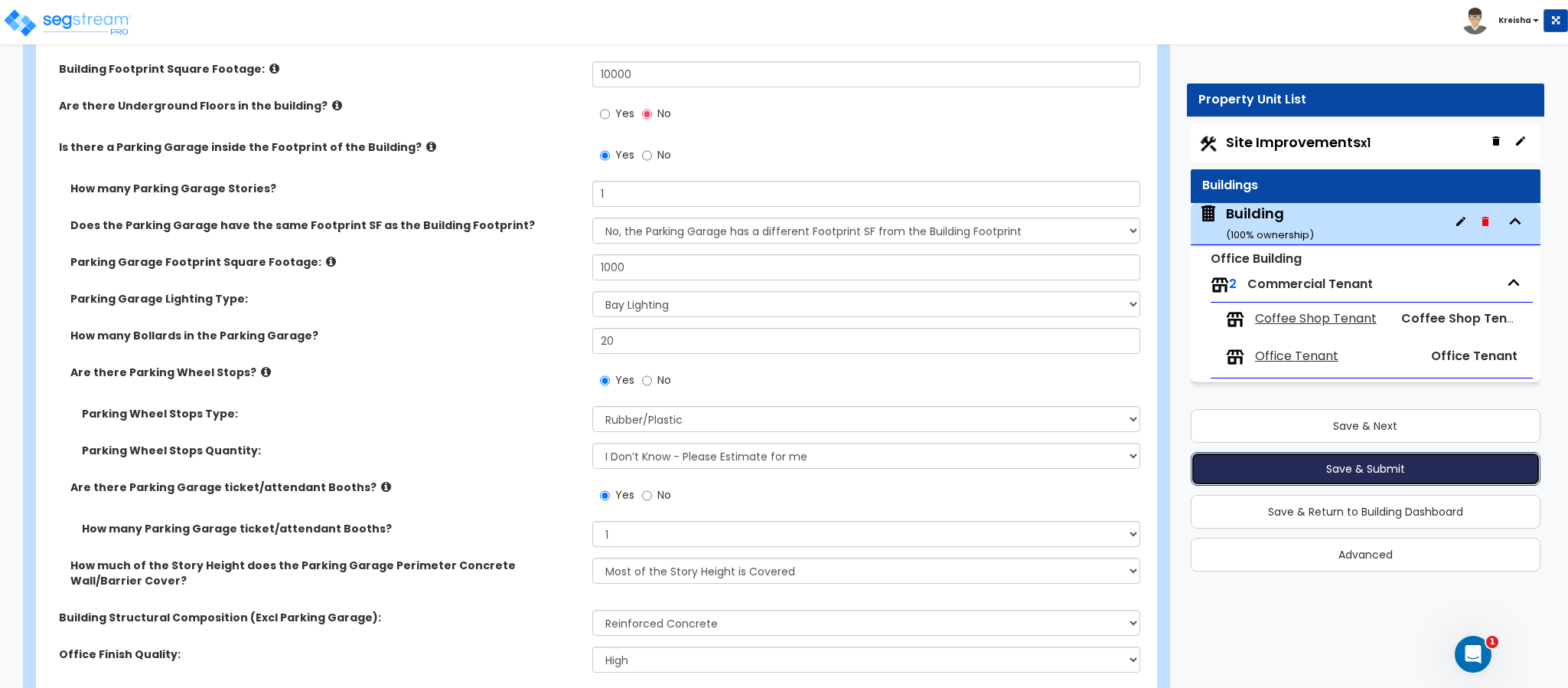
click at [1287, 478] on button "Save & Submit" at bounding box center [1365, 469] width 350 height 34
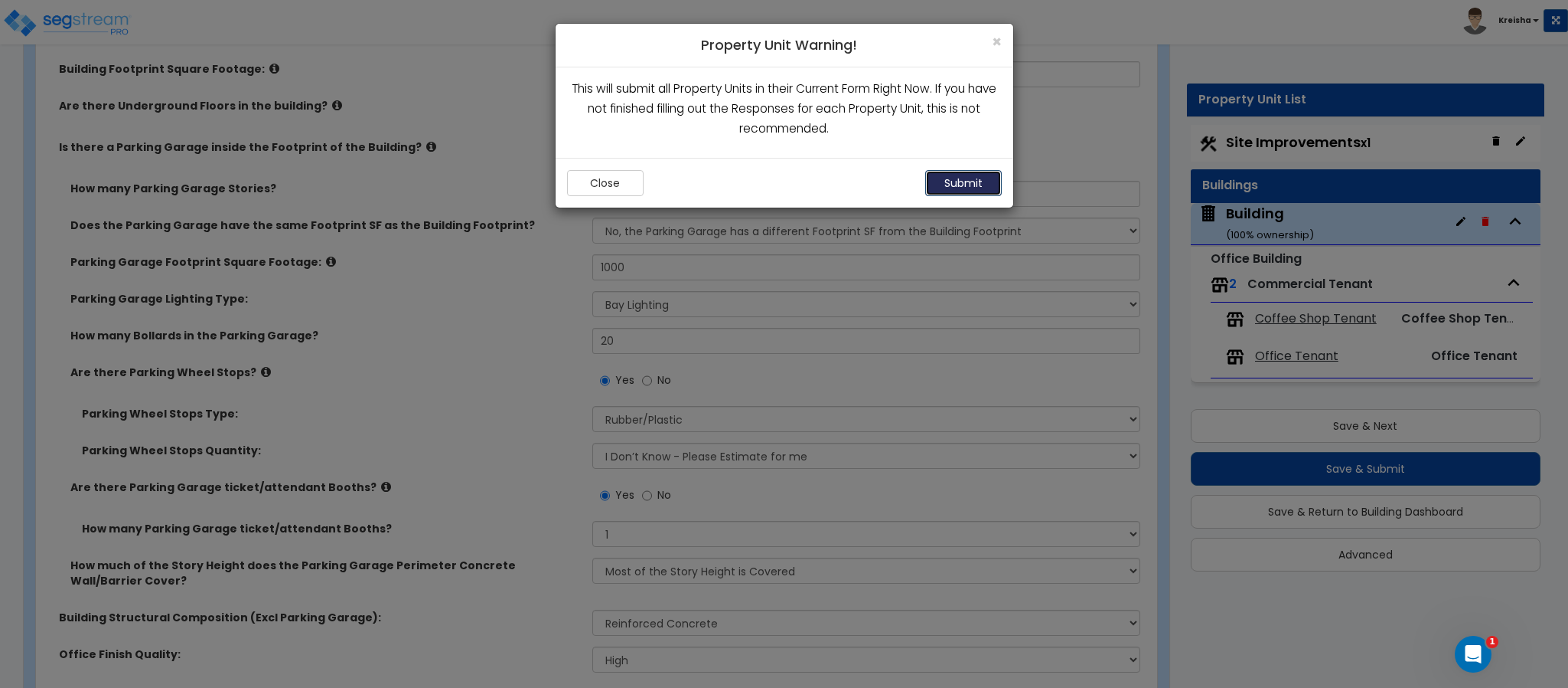
click at [971, 181] on button "Submit" at bounding box center [963, 182] width 77 height 26
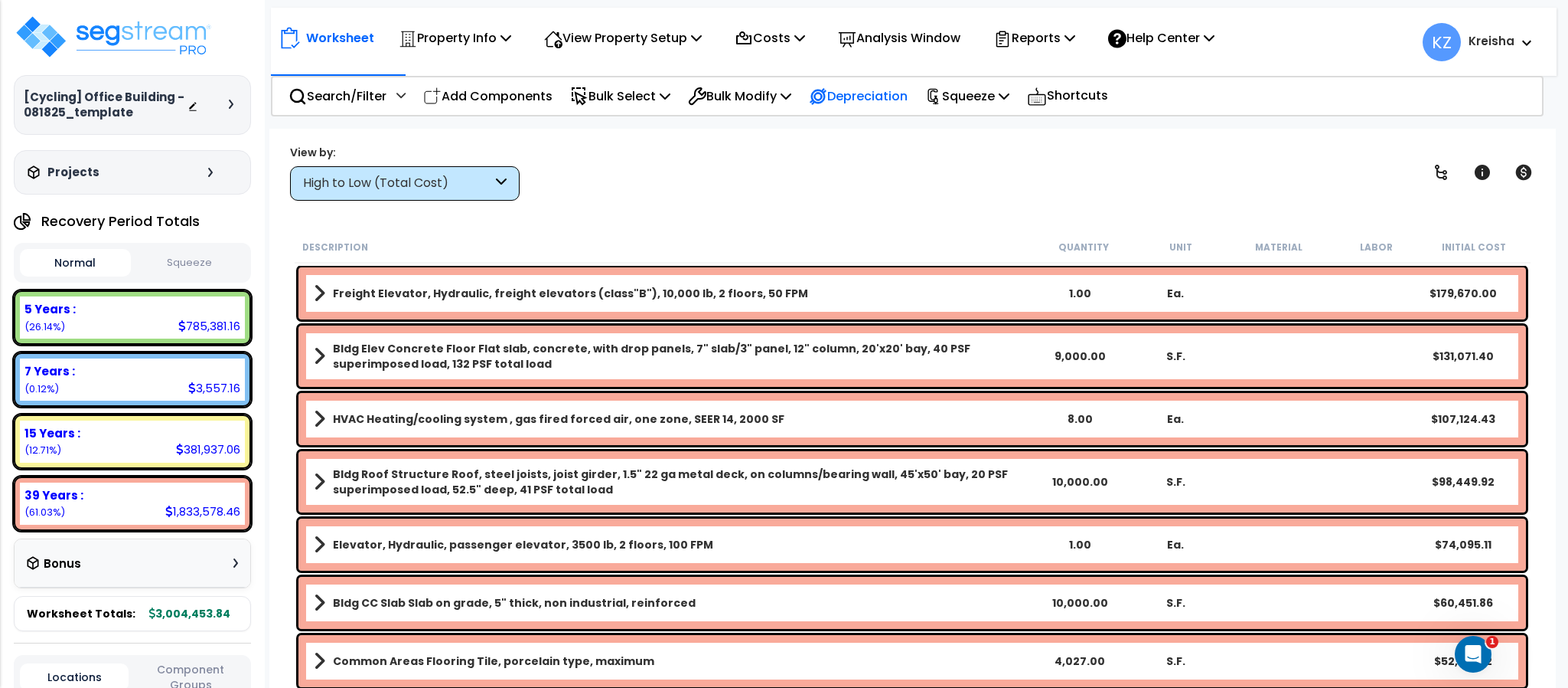
scroll to position [14, 0]
click at [1008, 154] on div "View by: High to Low (Total Cost) High to Low (Total Cost)" at bounding box center [912, 172] width 1255 height 56
